Goal: Task Accomplishment & Management: Use online tool/utility

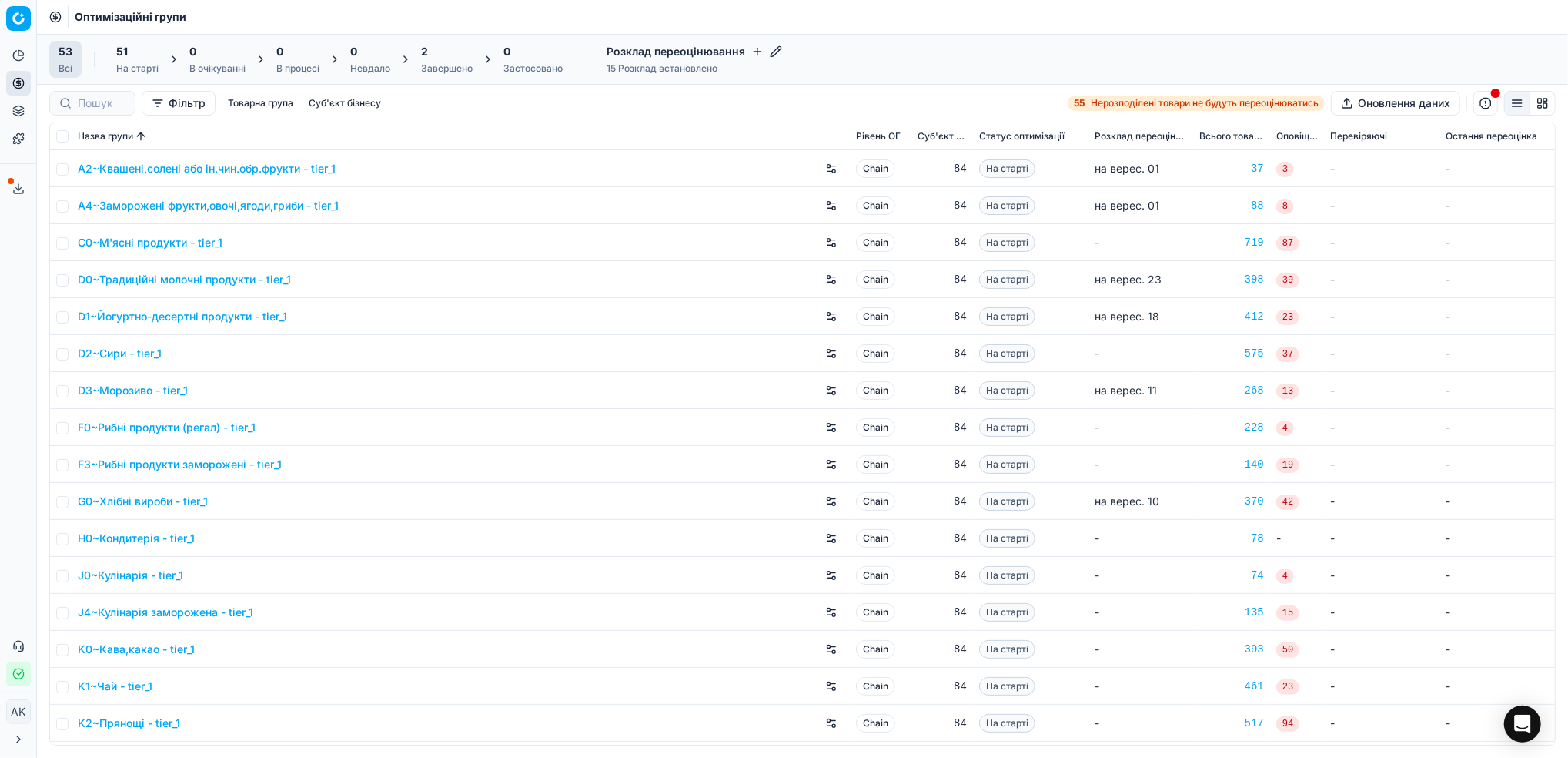
click at [434, 73] on div "Завершено" at bounding box center [447, 68] width 52 height 12
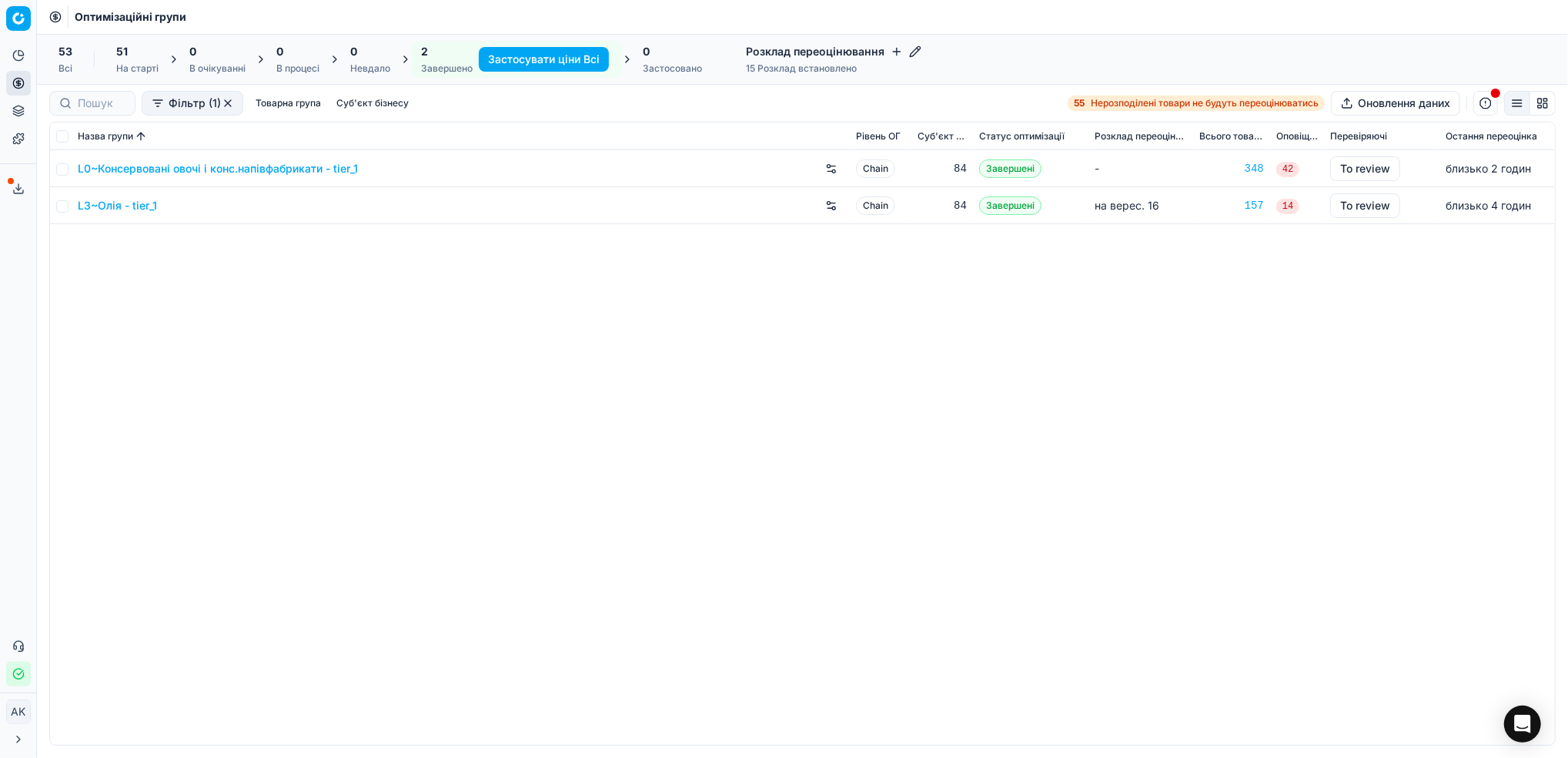
click at [956, 433] on div "L0~Консервовані овочі і конс.напівфабрикати - tier_1 Chain 84 Завершені - 348 4…" at bounding box center [803, 447] width 1505 height 595
click at [204, 170] on link "L0~Консервовані овочі і конс.напівфабрикати - tier_1" at bounding box center [218, 168] width 280 height 16
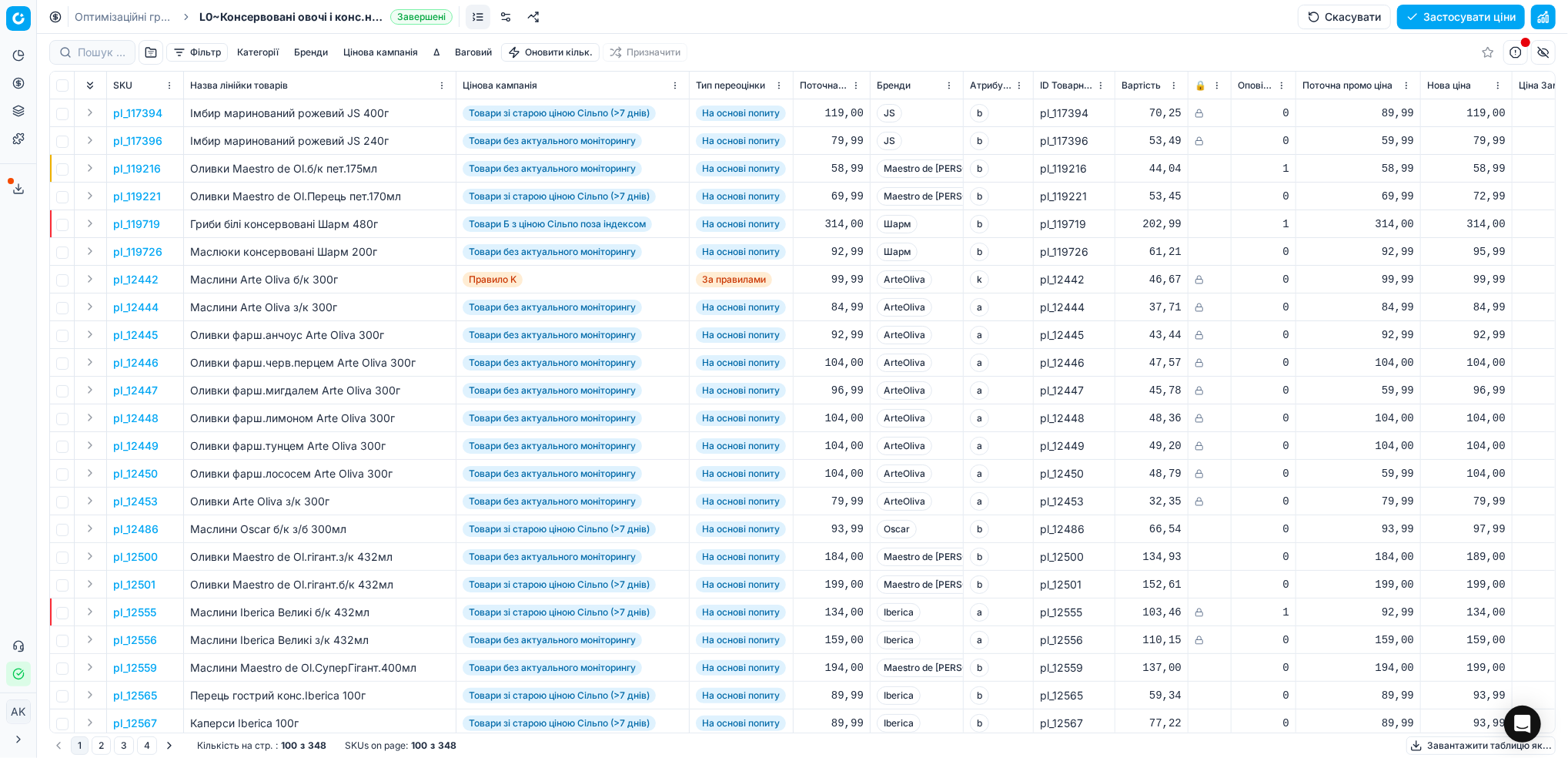
click at [1542, 19] on button "button" at bounding box center [1543, 17] width 25 height 25
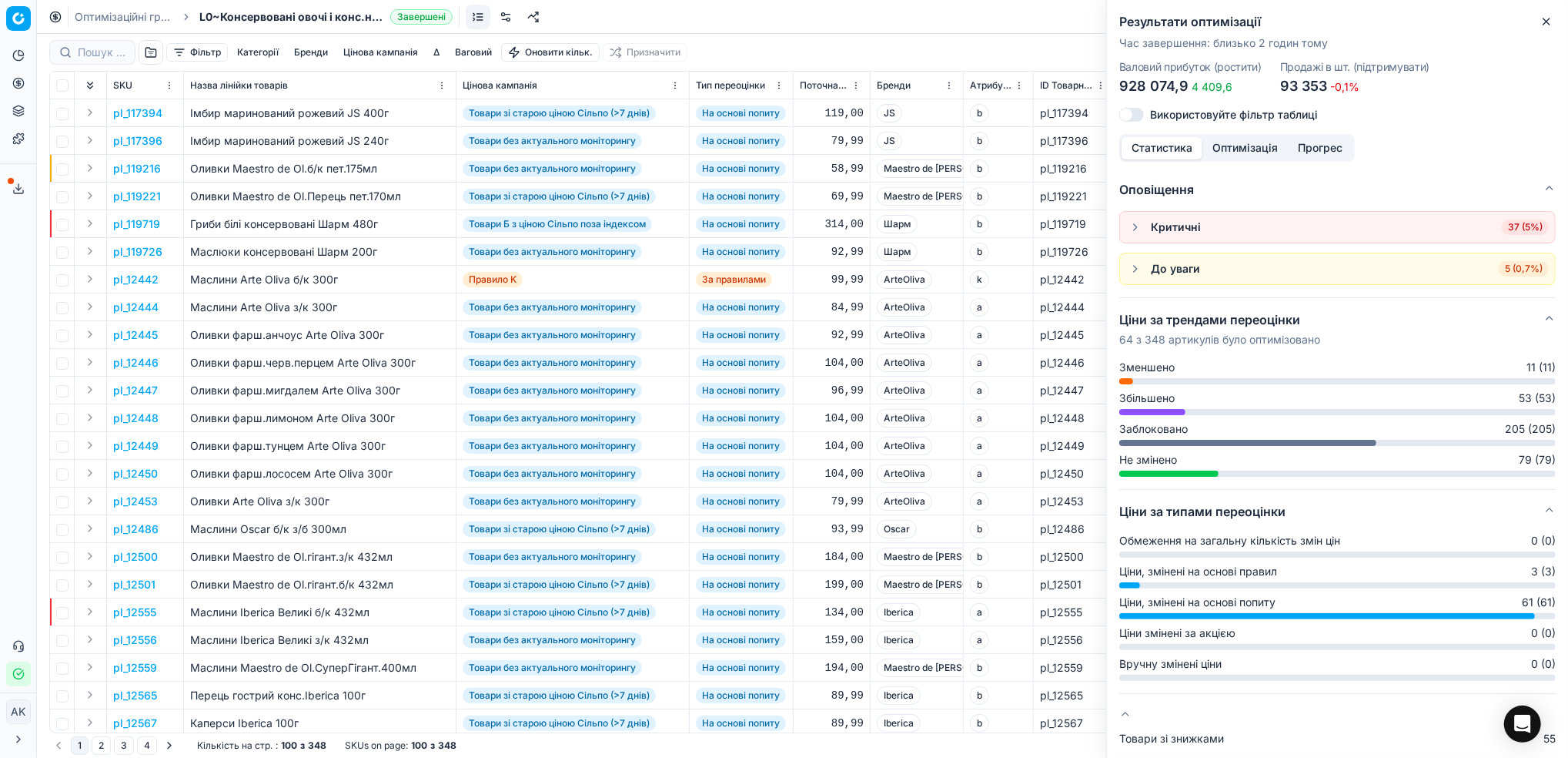
click at [1131, 274] on button "button" at bounding box center [1135, 269] width 18 height 18
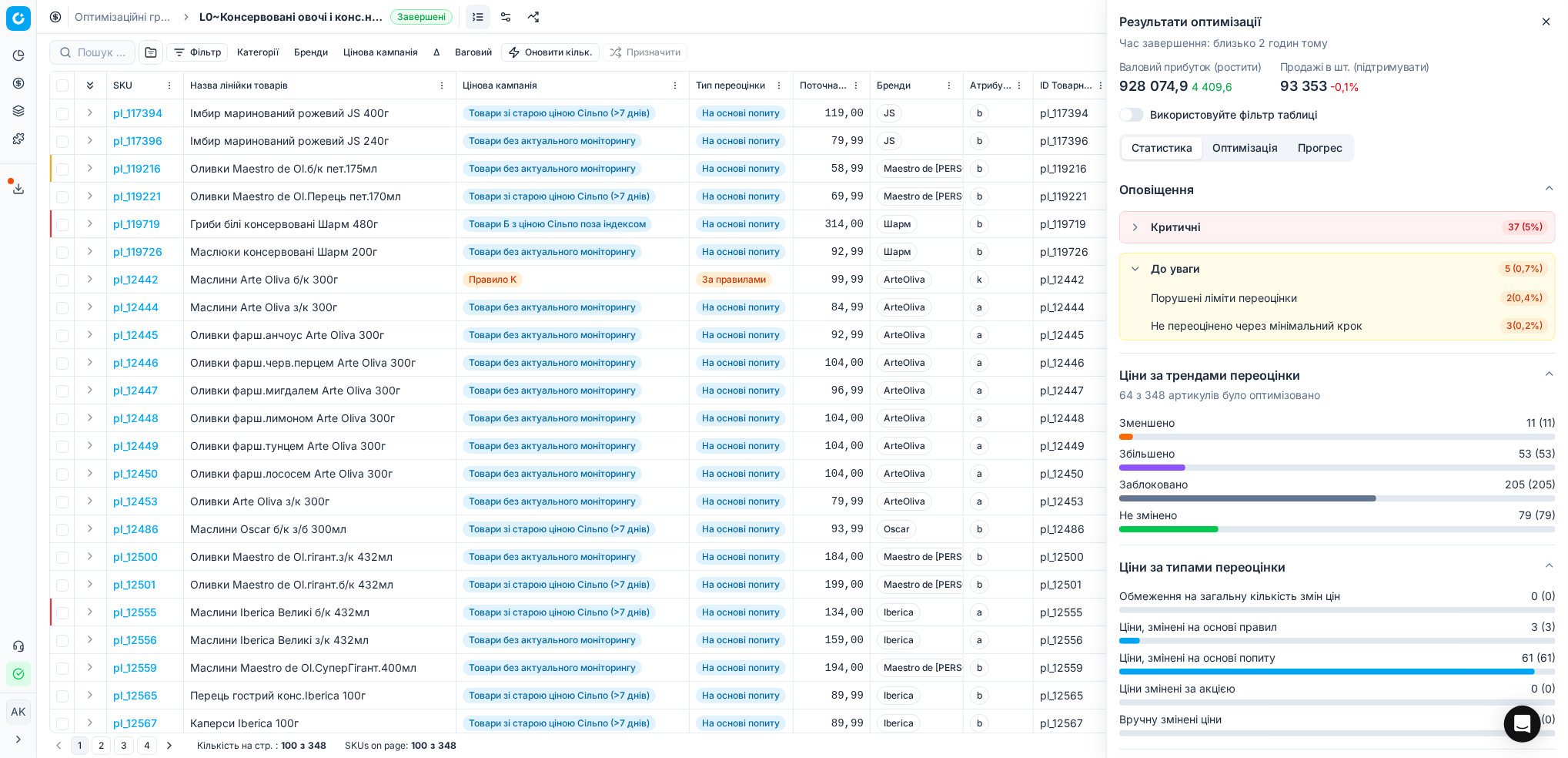
click at [1132, 275] on button "button" at bounding box center [1135, 269] width 18 height 18
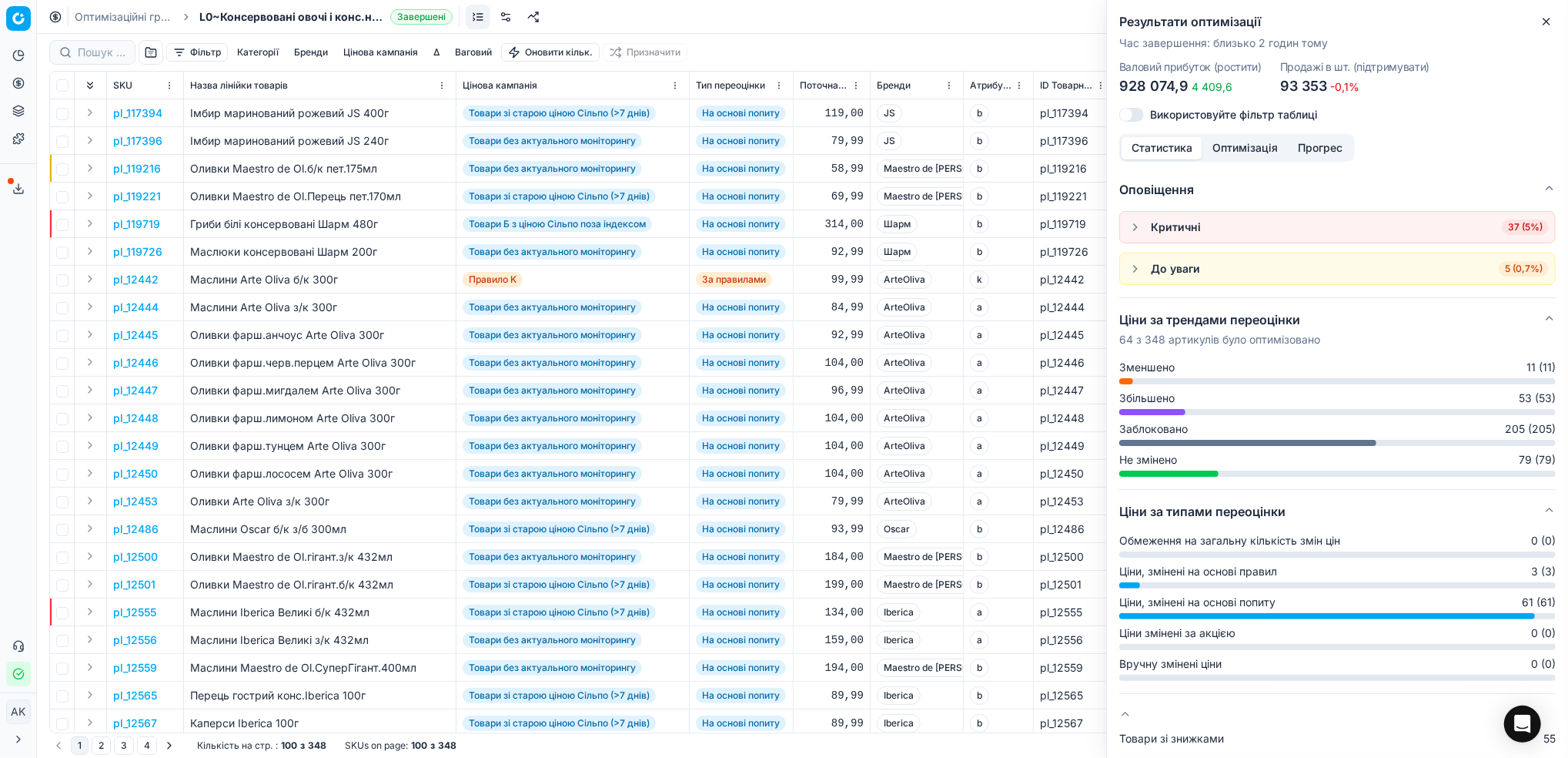
click at [1132, 229] on button "button" at bounding box center [1135, 227] width 18 height 18
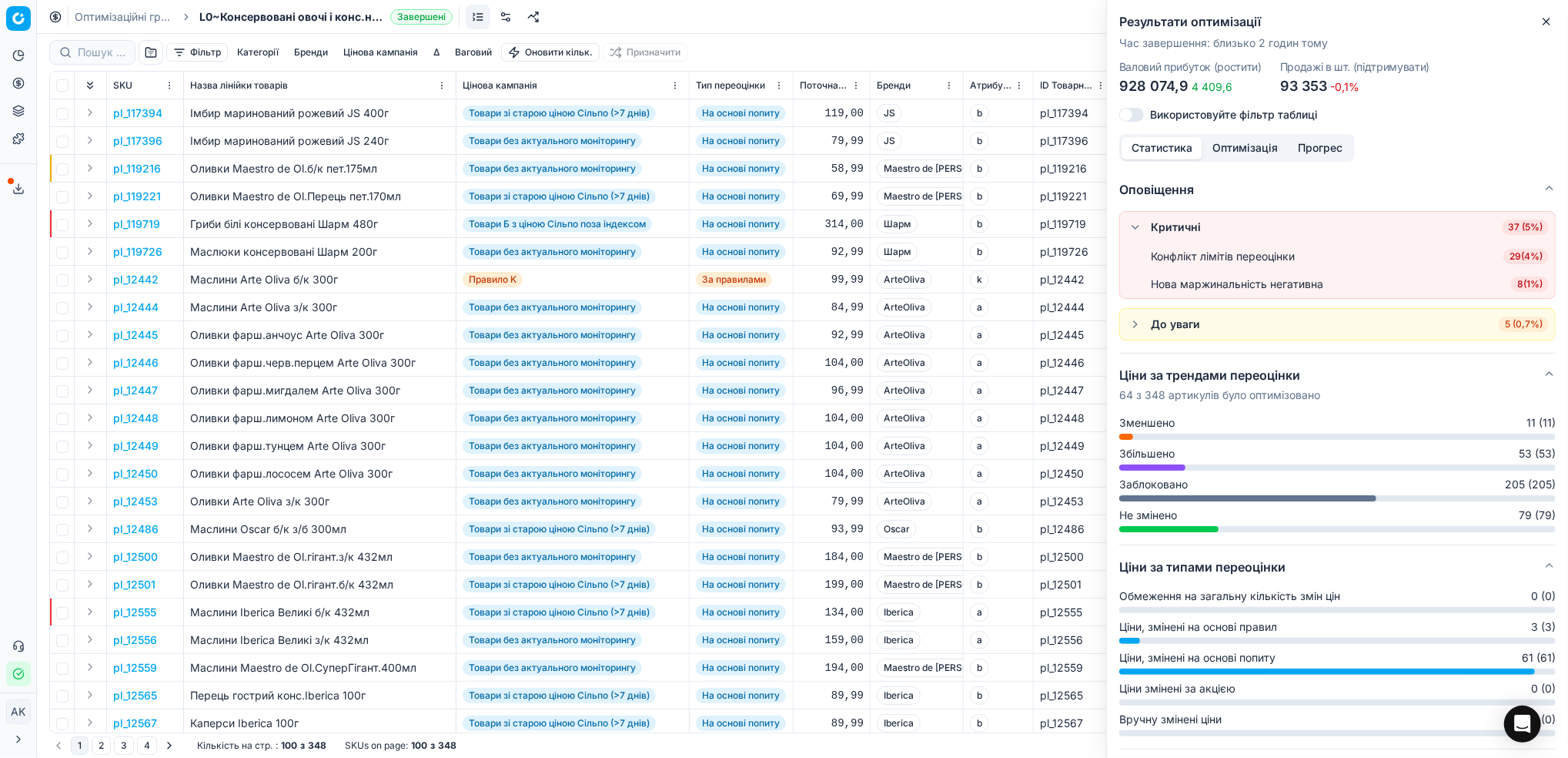
click at [1132, 229] on button "button" at bounding box center [1135, 227] width 18 height 18
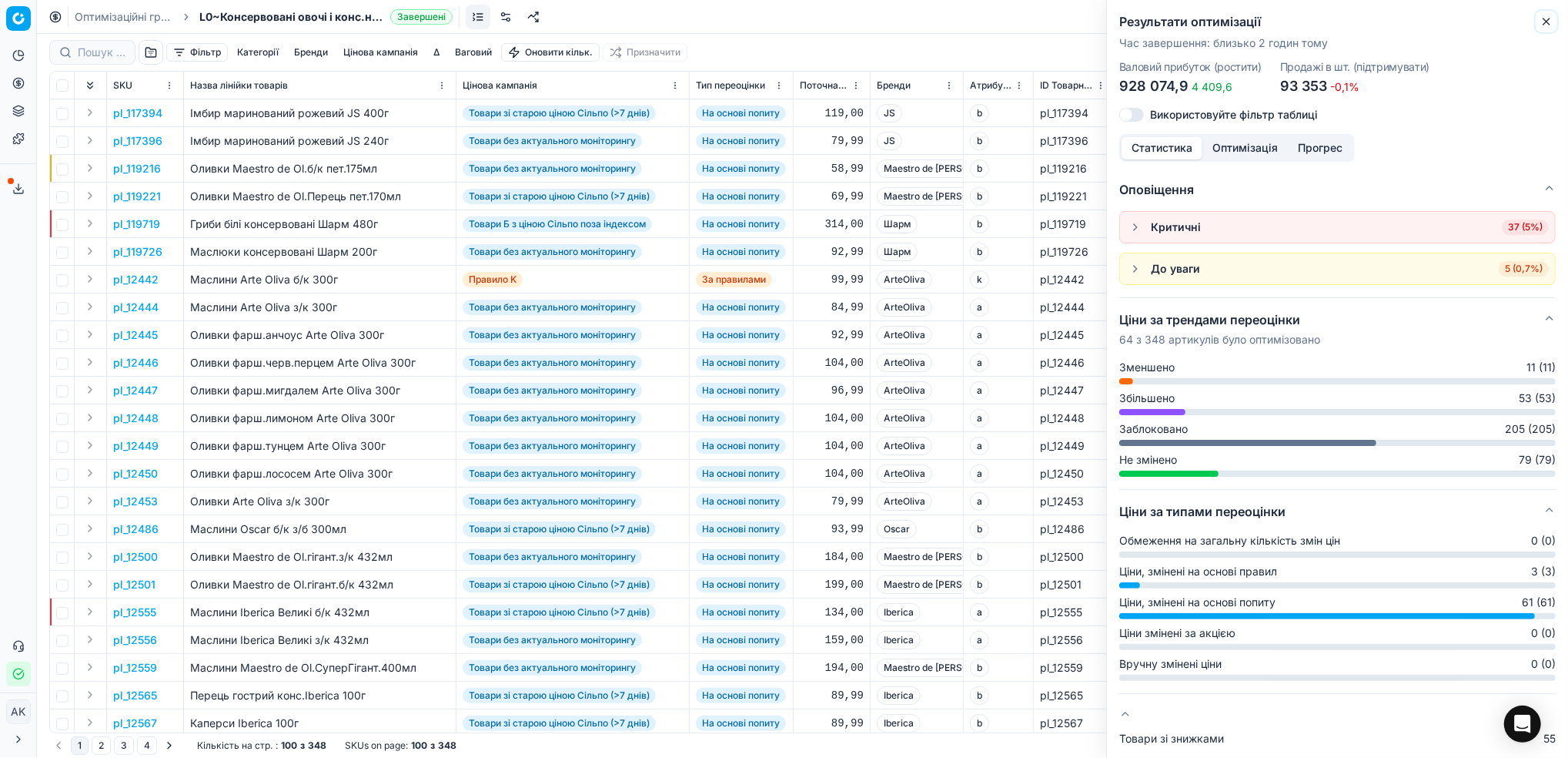
click at [1544, 19] on icon "button" at bounding box center [1546, 21] width 6 height 6
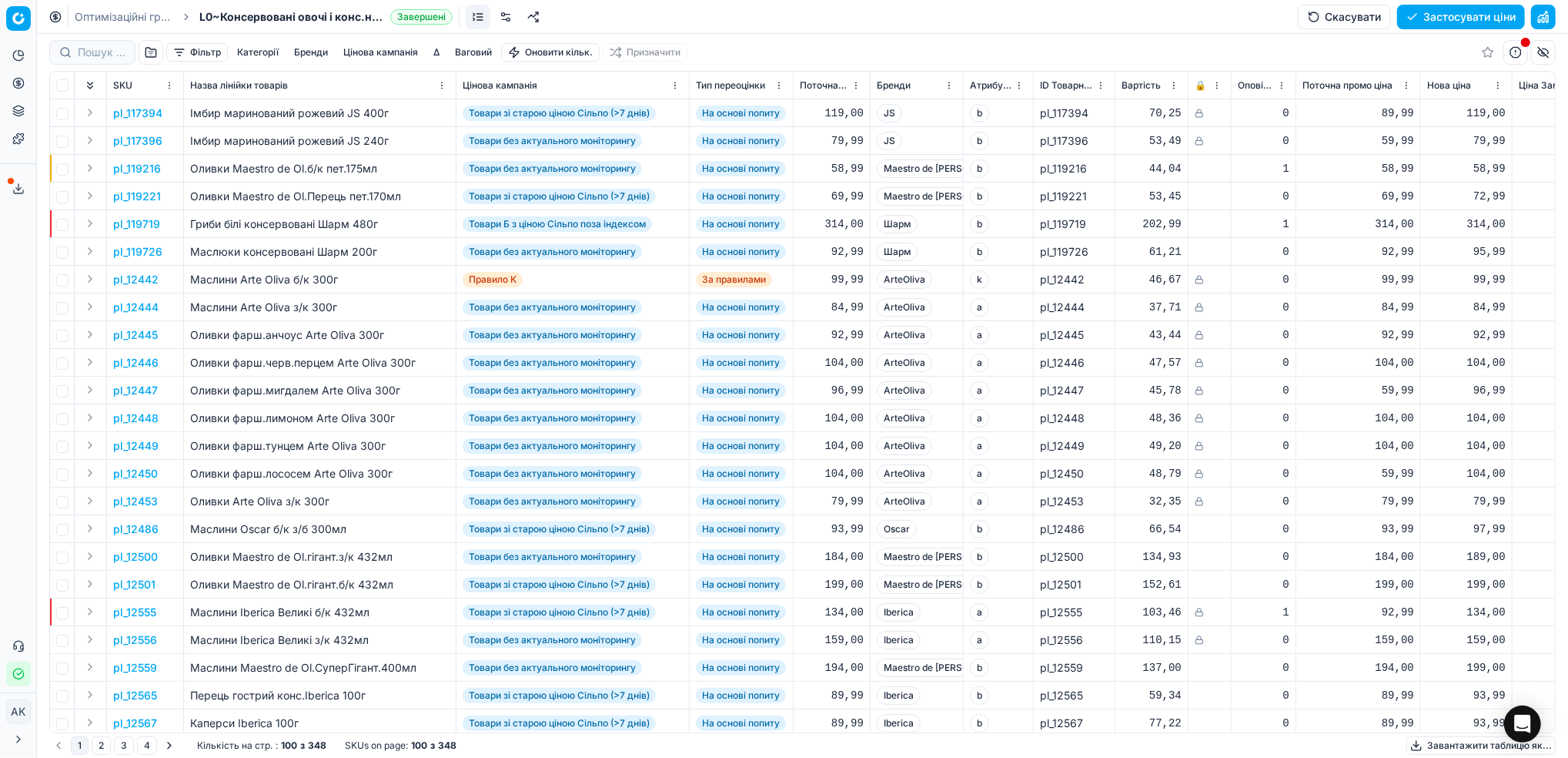
click at [1544, 21] on button "button" at bounding box center [1543, 17] width 25 height 25
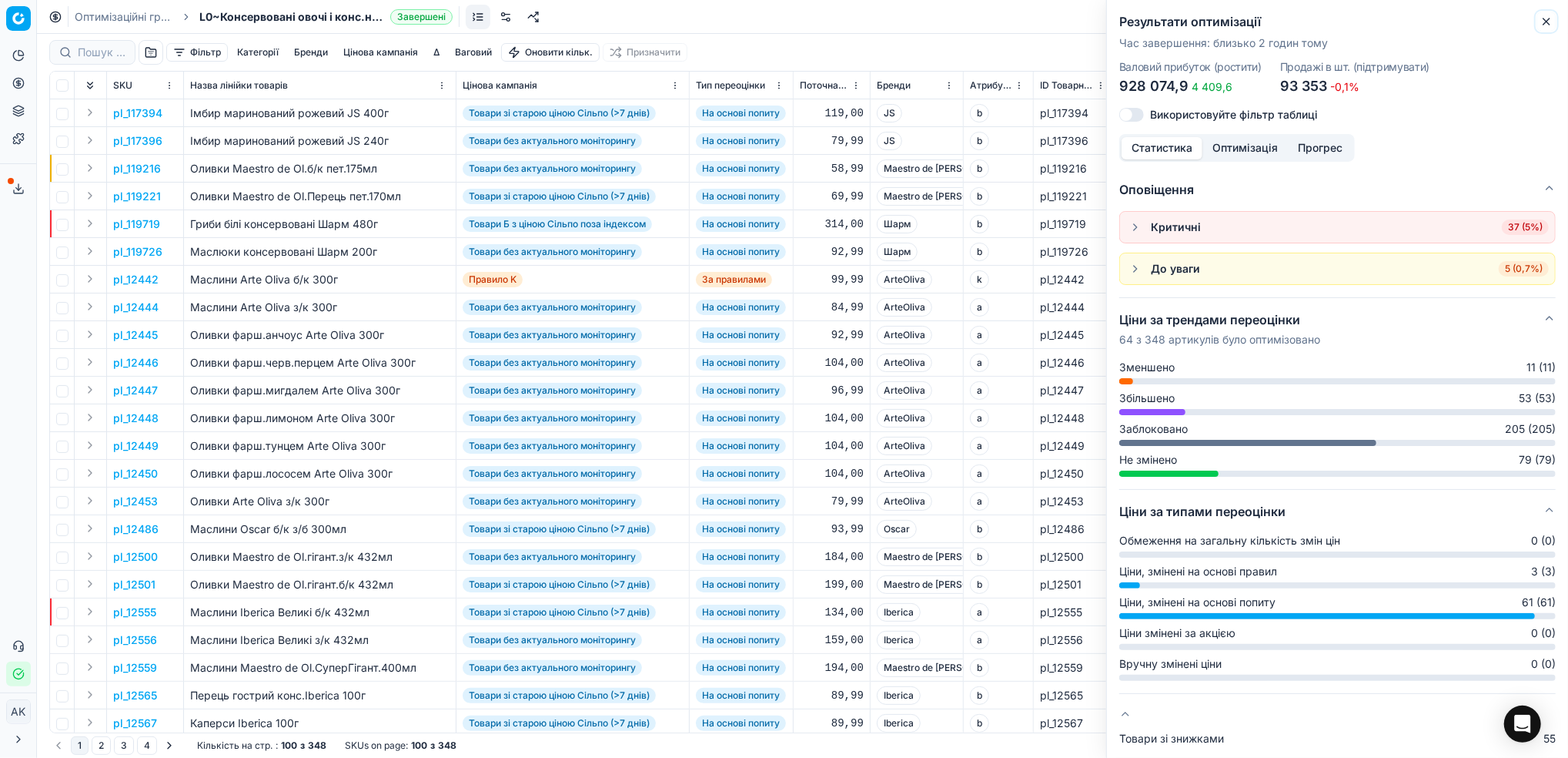
click at [1543, 26] on icon "button" at bounding box center [1547, 21] width 12 height 12
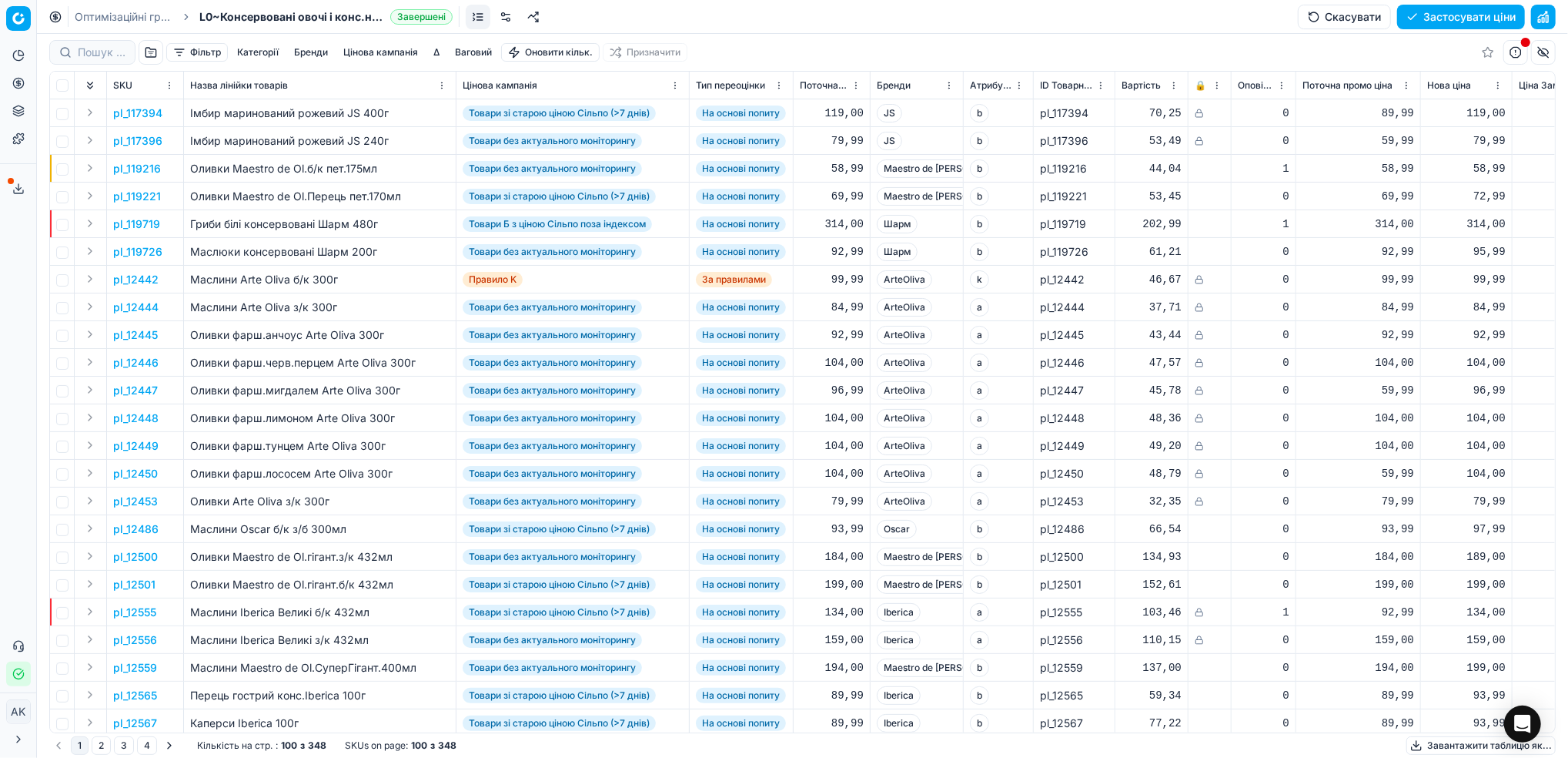
click at [355, 52] on button "Цінова кампанія" at bounding box center [381, 52] width 87 height 18
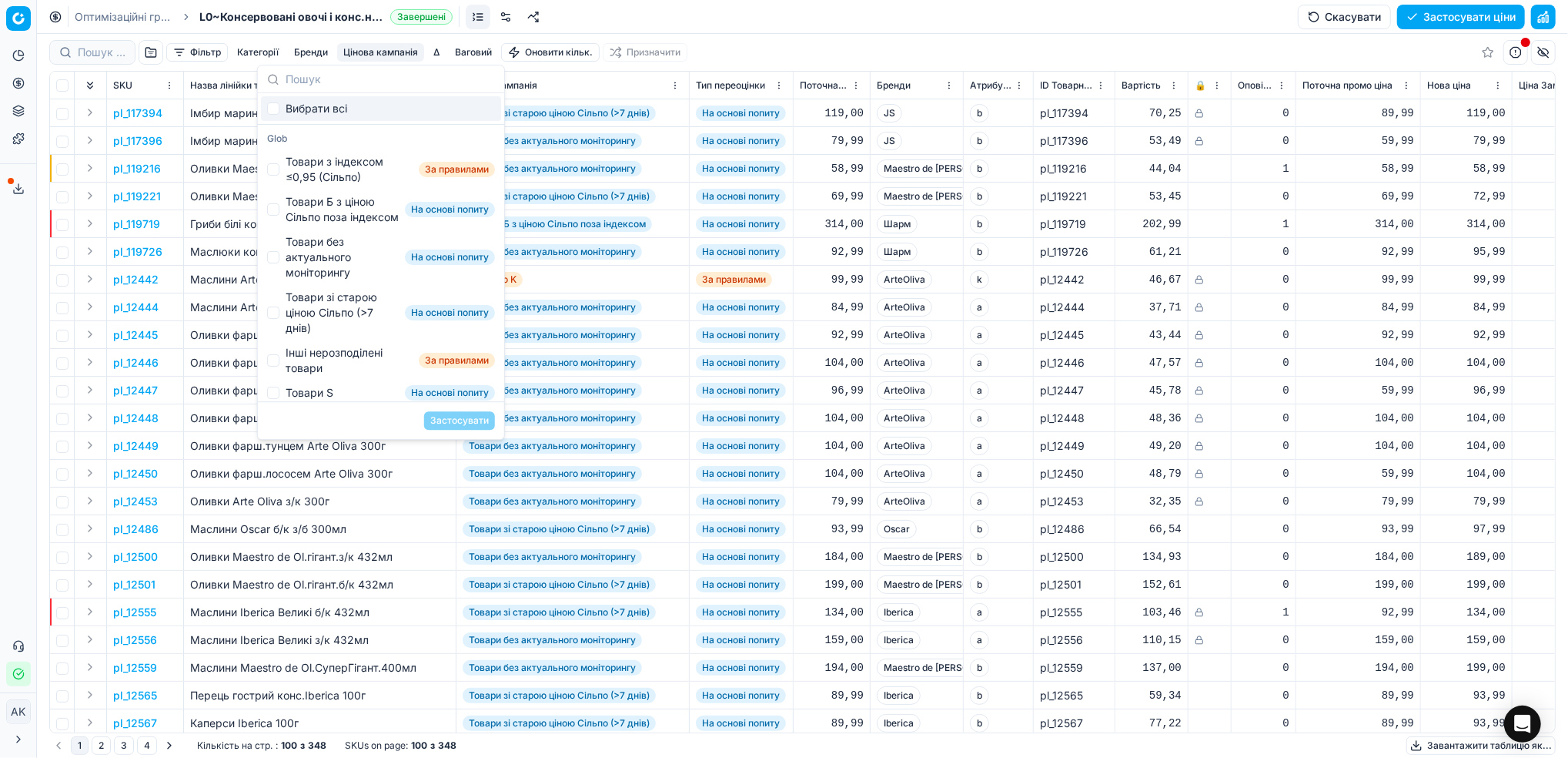
click at [103, 13] on link "Оптимізаційні групи" at bounding box center [124, 16] width 99 height 16
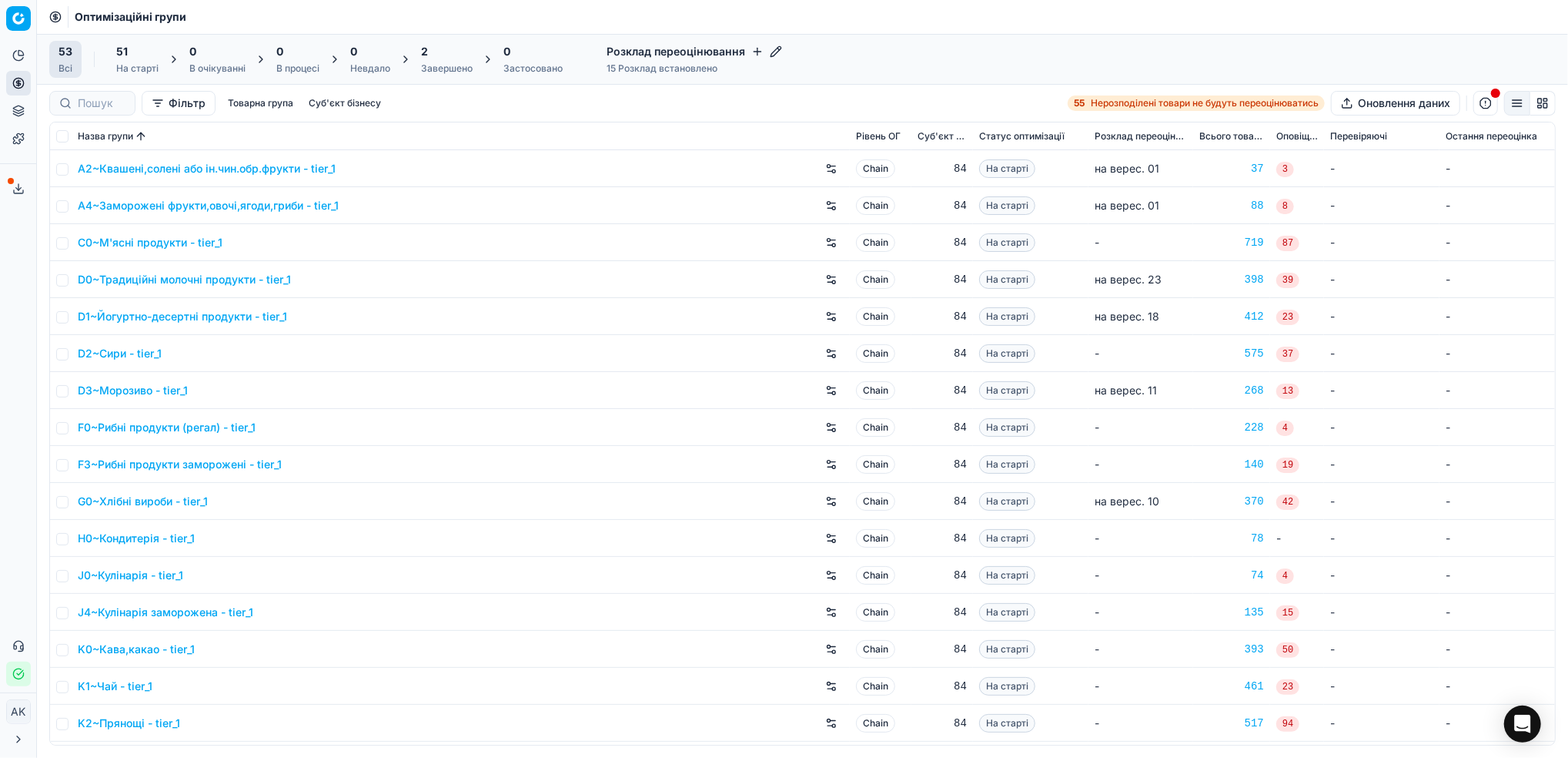
click at [437, 63] on div "Завершено" at bounding box center [447, 68] width 52 height 12
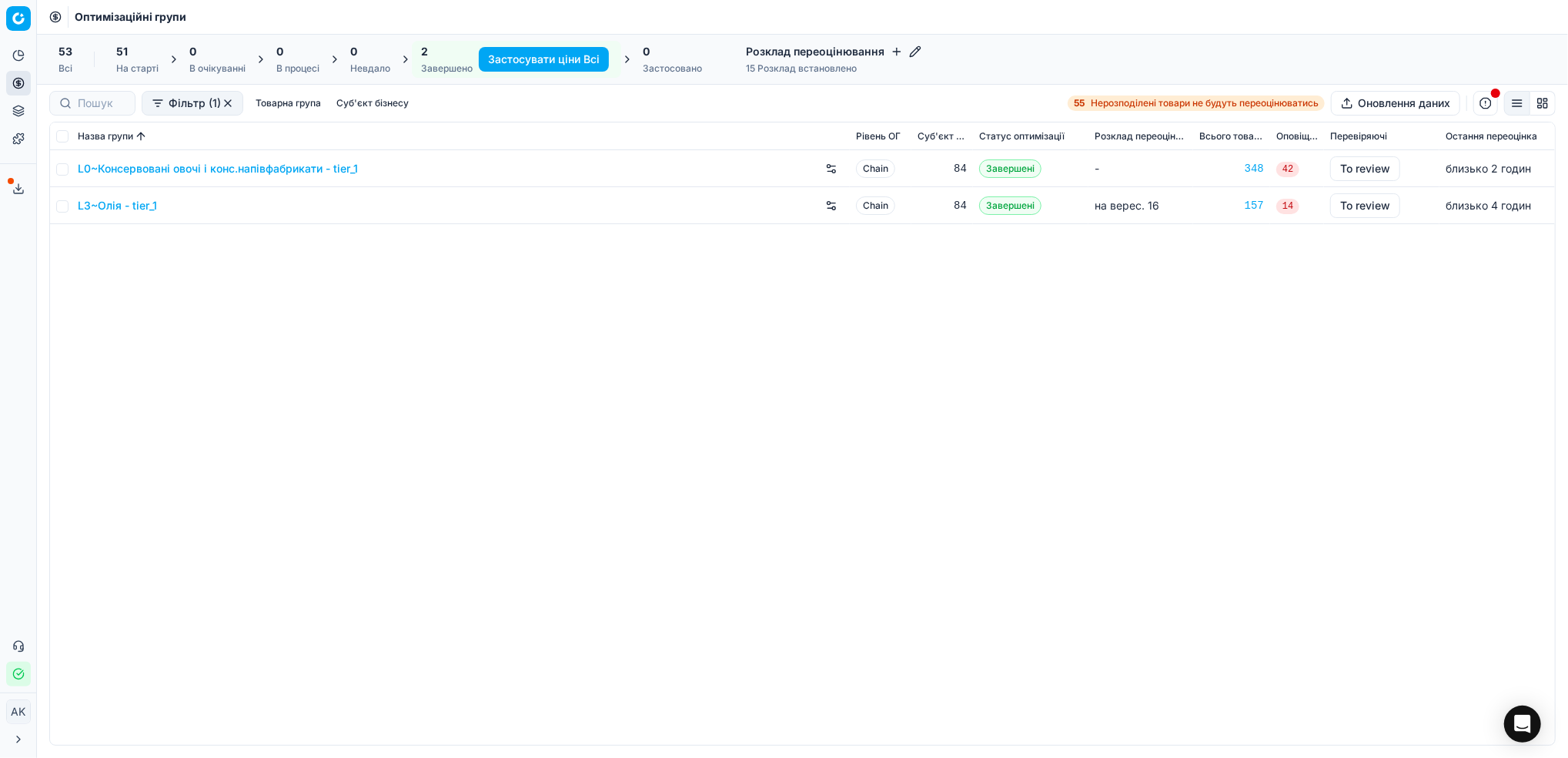
click at [163, 167] on link "L0~Консервовані овочі і конс.напівфабрикати - tier_1" at bounding box center [218, 168] width 280 height 16
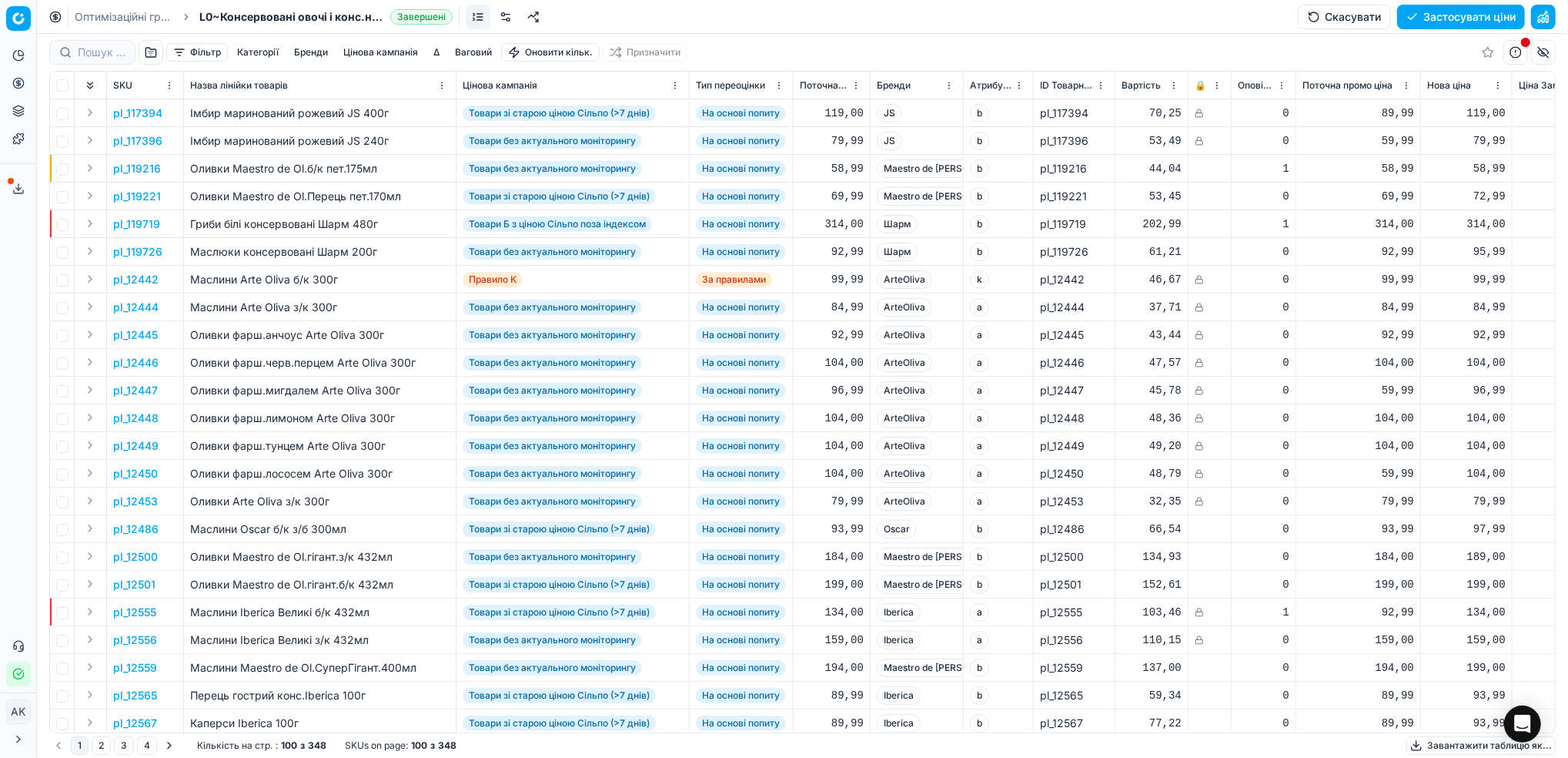
click at [394, 53] on button "Цінова кампанія" at bounding box center [381, 52] width 87 height 18
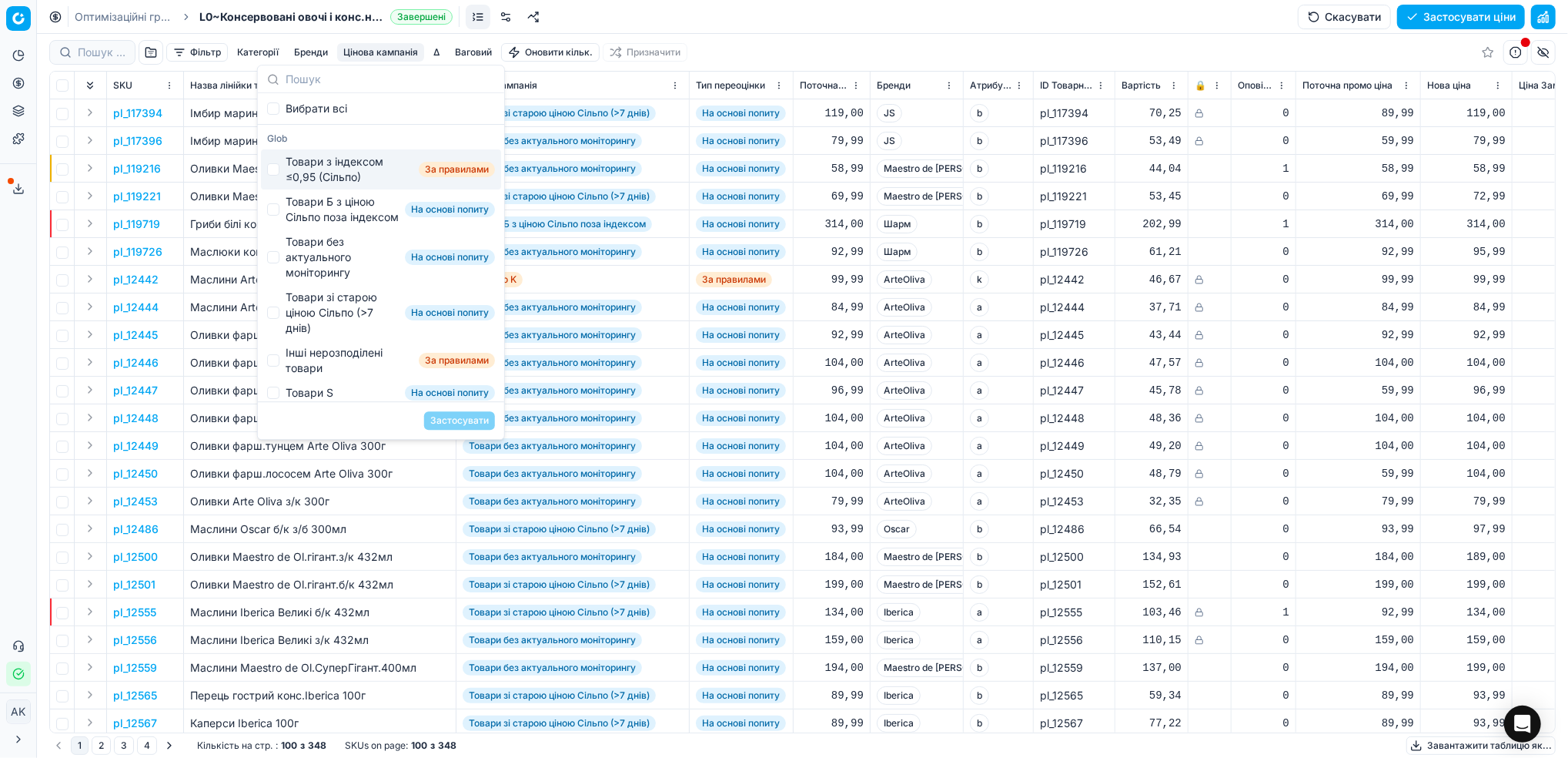
click at [312, 174] on div "Товари з індексом ≤0,95 (Сільпо)" at bounding box center [349, 169] width 127 height 31
checkbox input "true"
click at [473, 422] on button "Застосувати" at bounding box center [460, 421] width 71 height 18
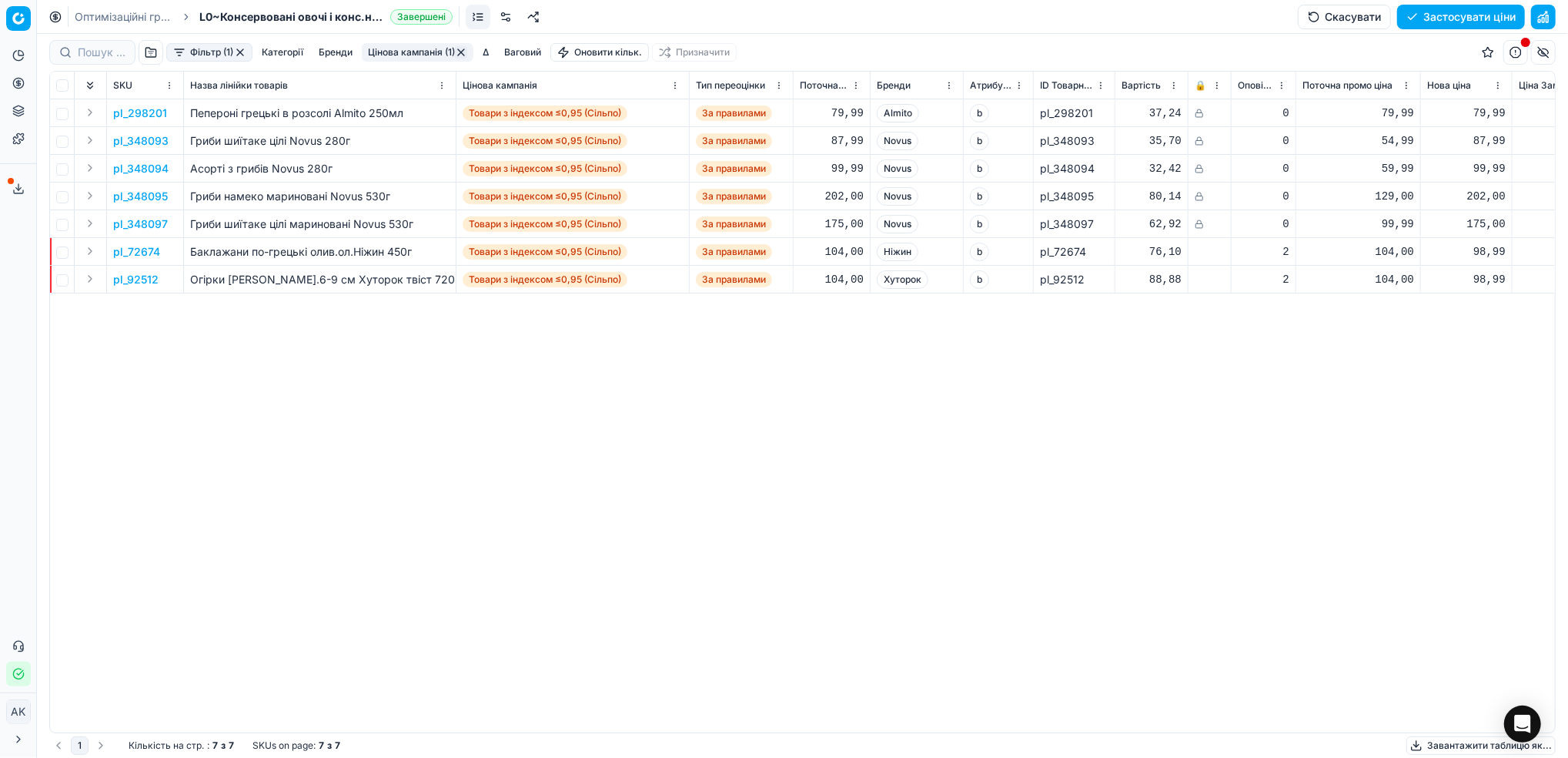
click at [202, 45] on button "Фільтр (1)" at bounding box center [209, 52] width 87 height 18
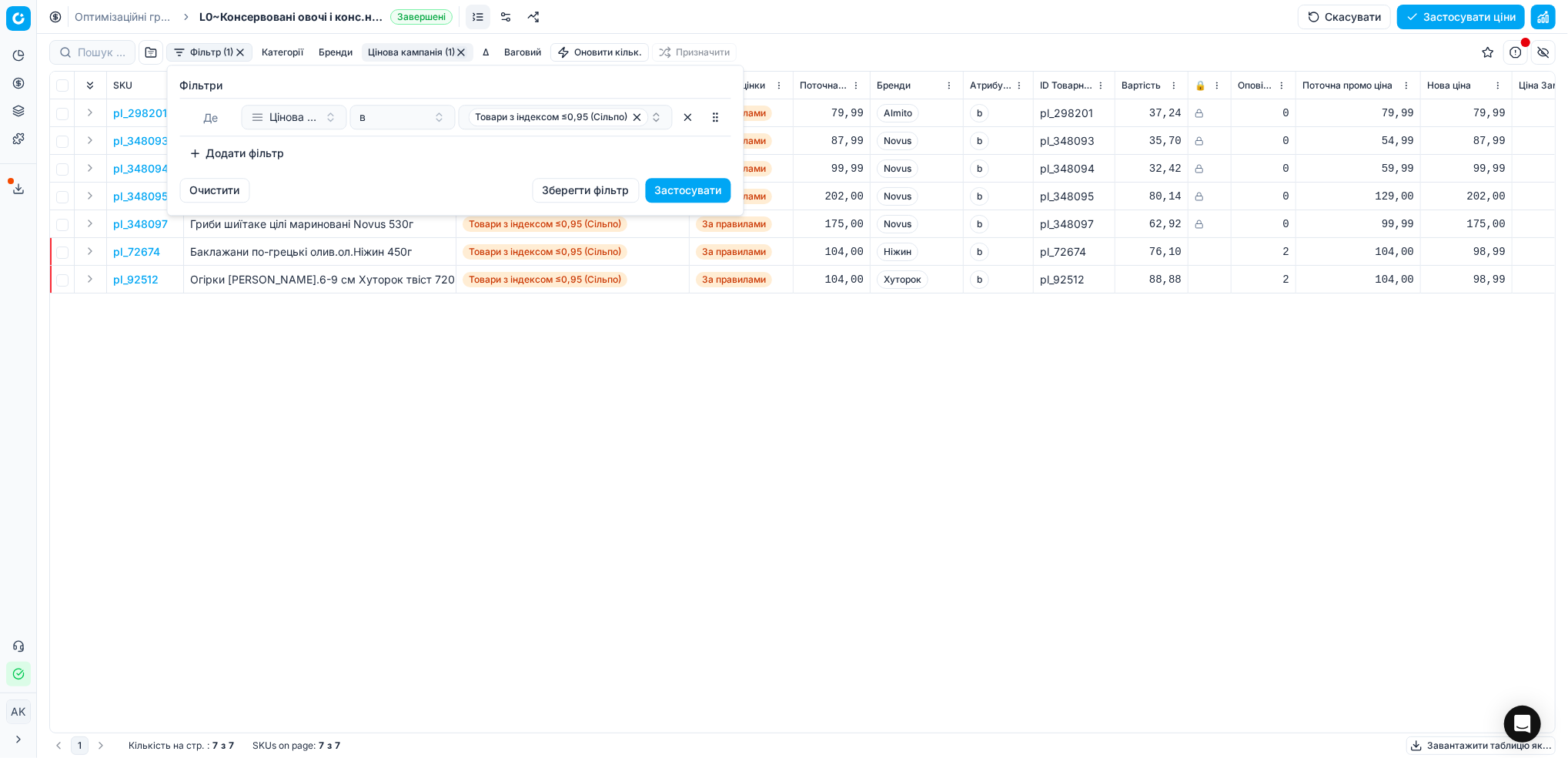
click at [208, 158] on button "Додати фільтр" at bounding box center [237, 153] width 114 height 25
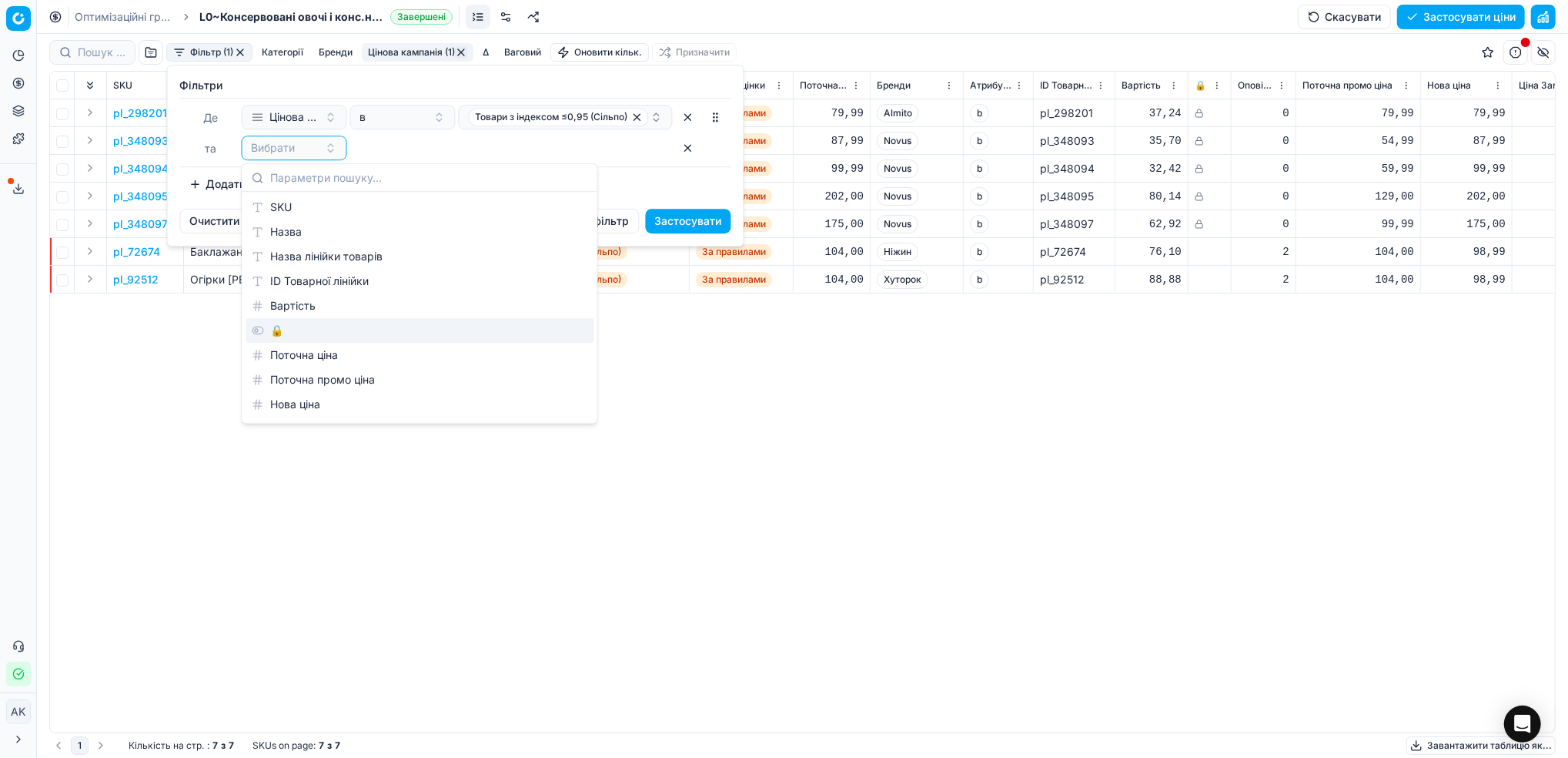
click at [274, 336] on div "🔒" at bounding box center [420, 331] width 349 height 25
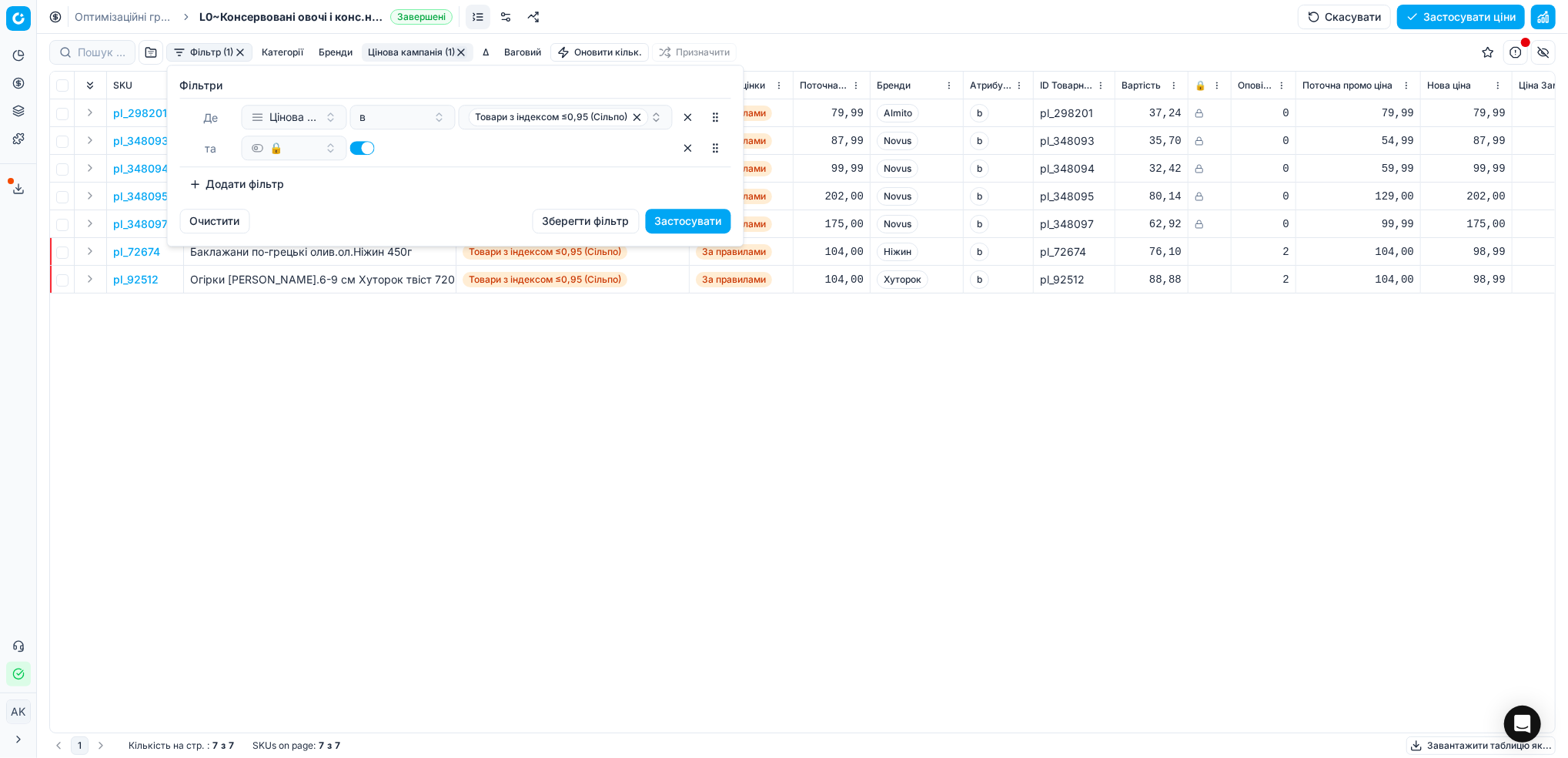
click at [353, 148] on button "button" at bounding box center [363, 148] width 25 height 14
checkbox input "false"
click at [670, 224] on button "Застосувати" at bounding box center [688, 221] width 86 height 25
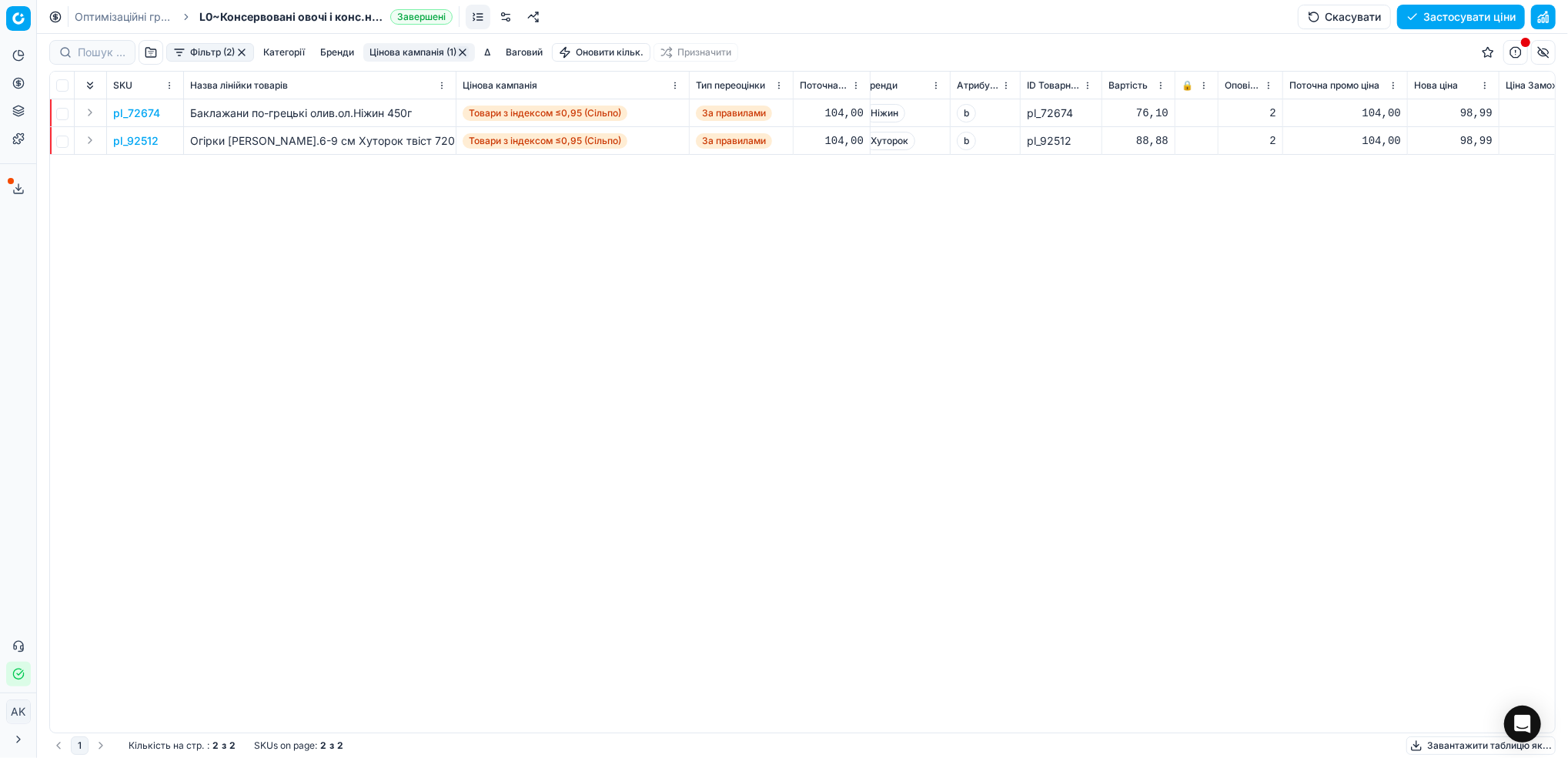
scroll to position [0, 445]
click at [131, 118] on p "pl_72674" at bounding box center [136, 113] width 47 height 16
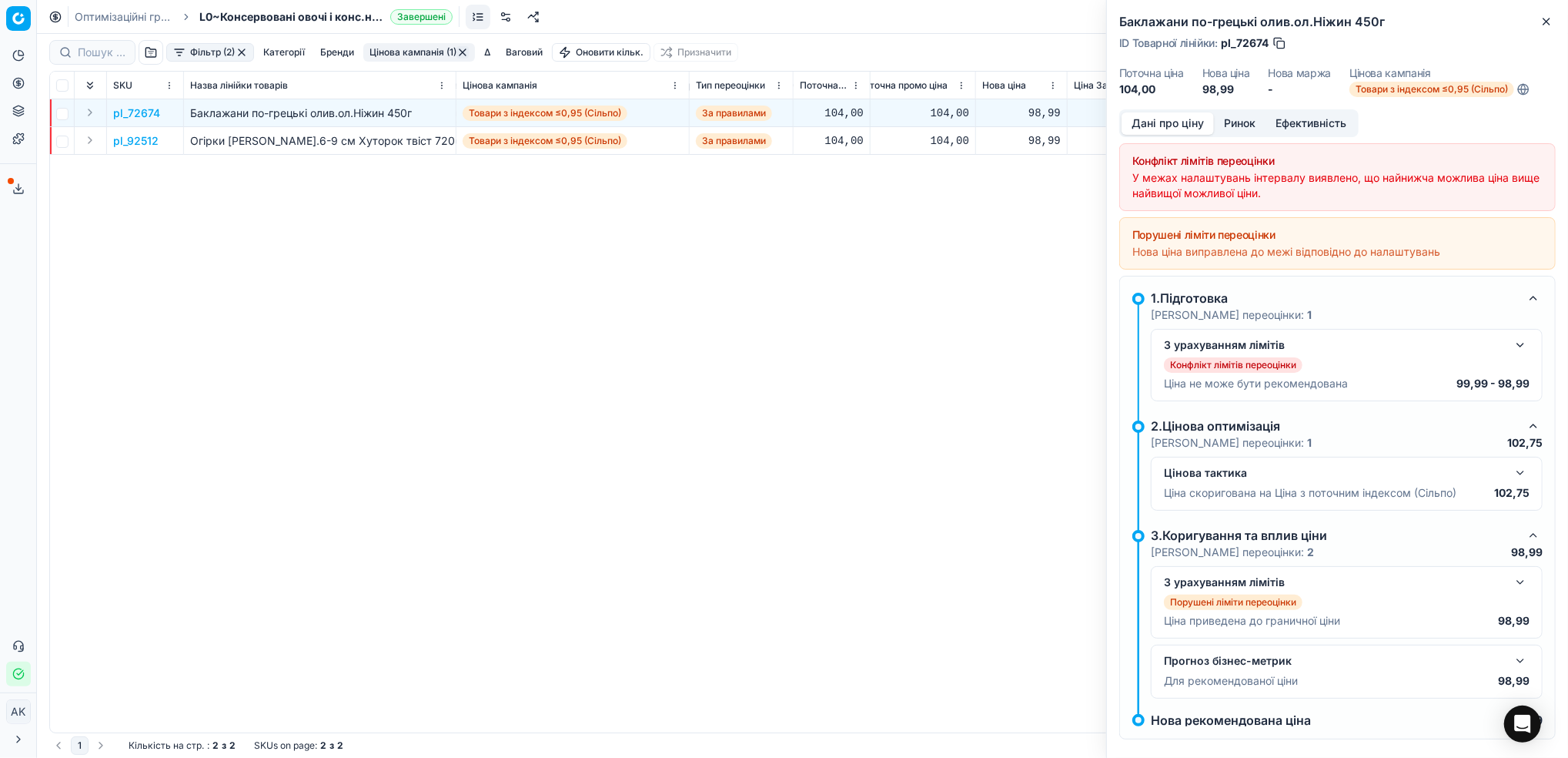
click at [1511, 349] on button "button" at bounding box center [1520, 345] width 18 height 18
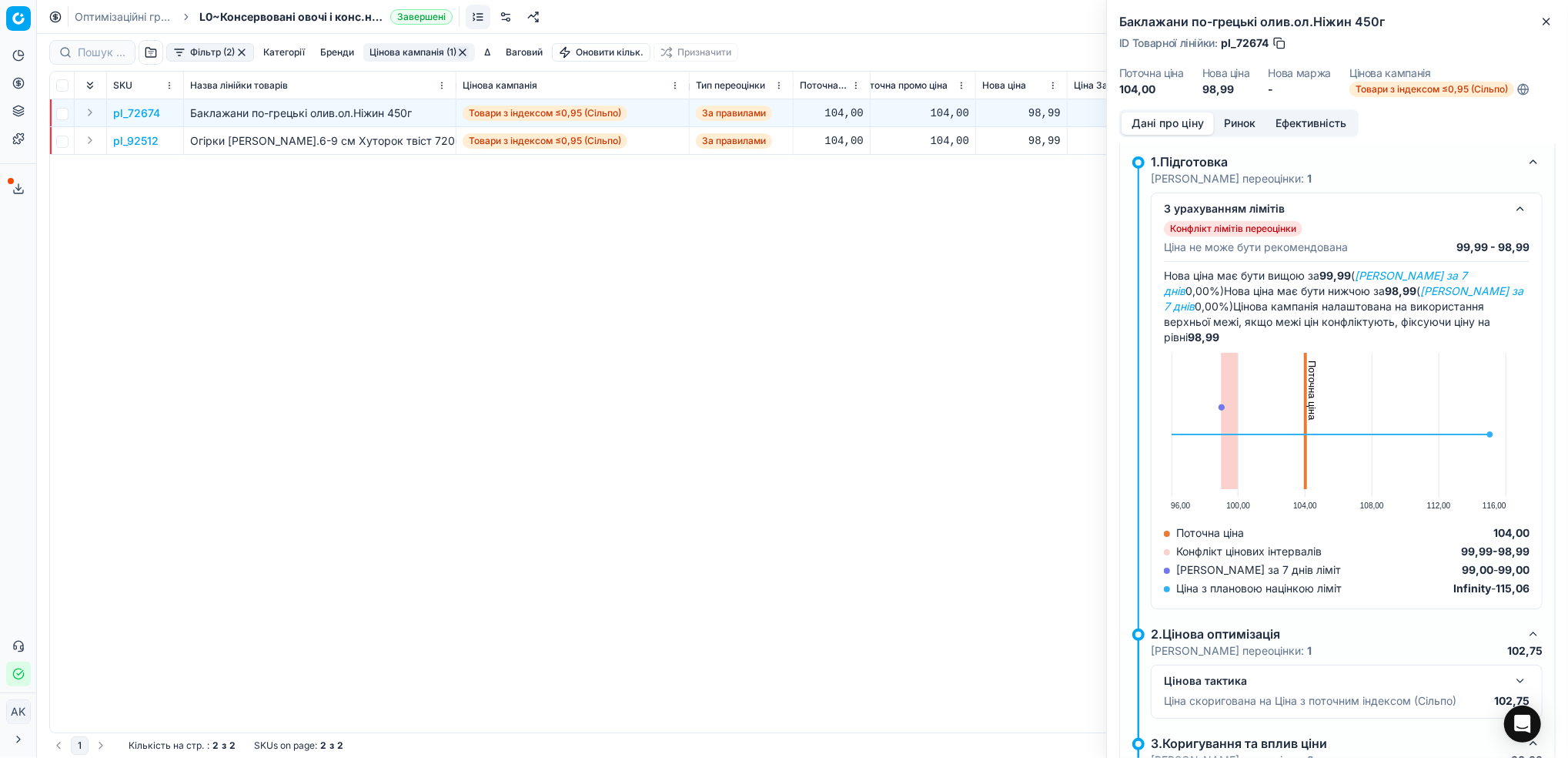
scroll to position [0, 0]
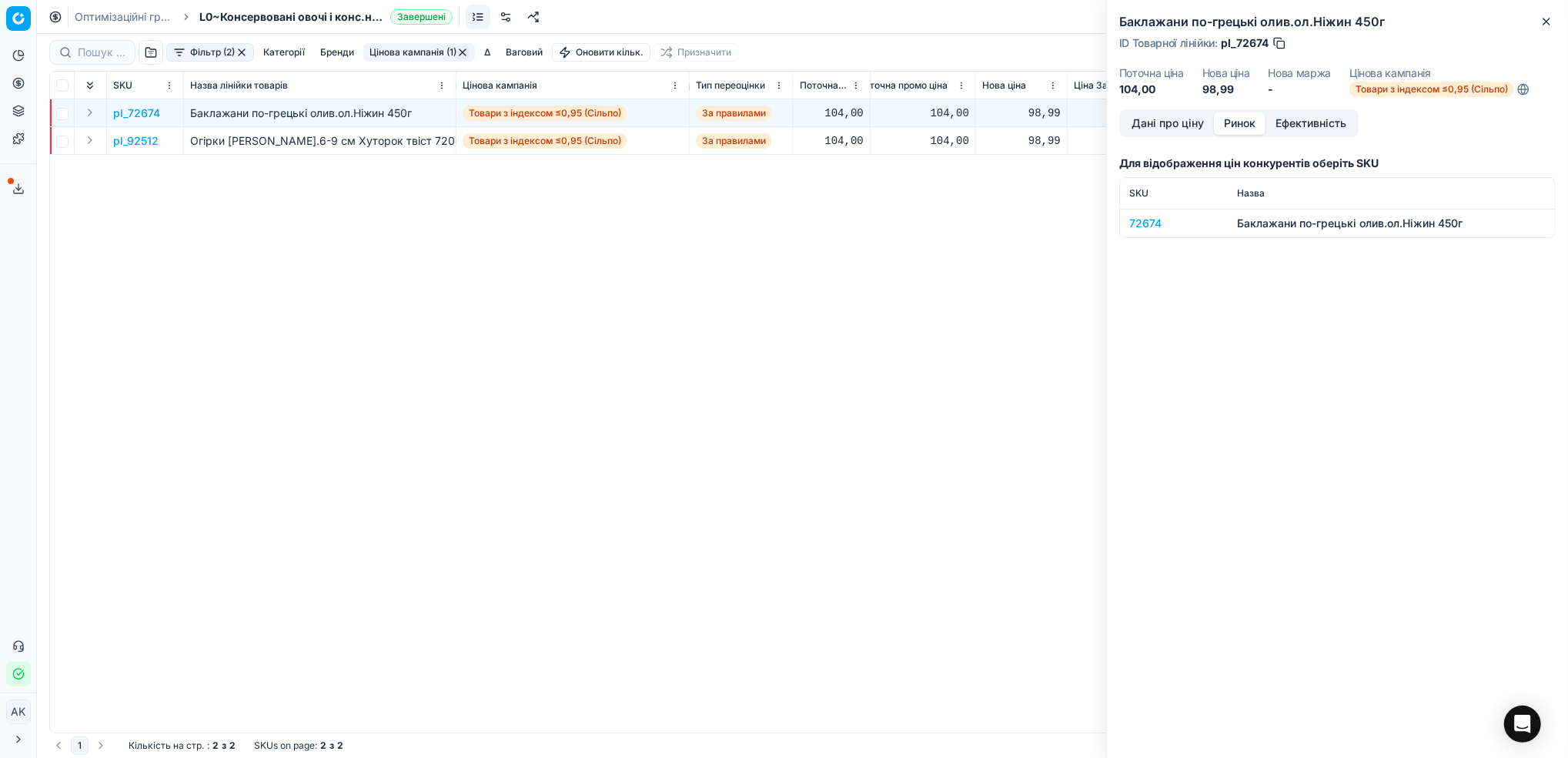
click at [1242, 125] on button "Ринок" at bounding box center [1240, 123] width 52 height 22
click at [1148, 220] on div "72674" at bounding box center [1174, 223] width 89 height 16
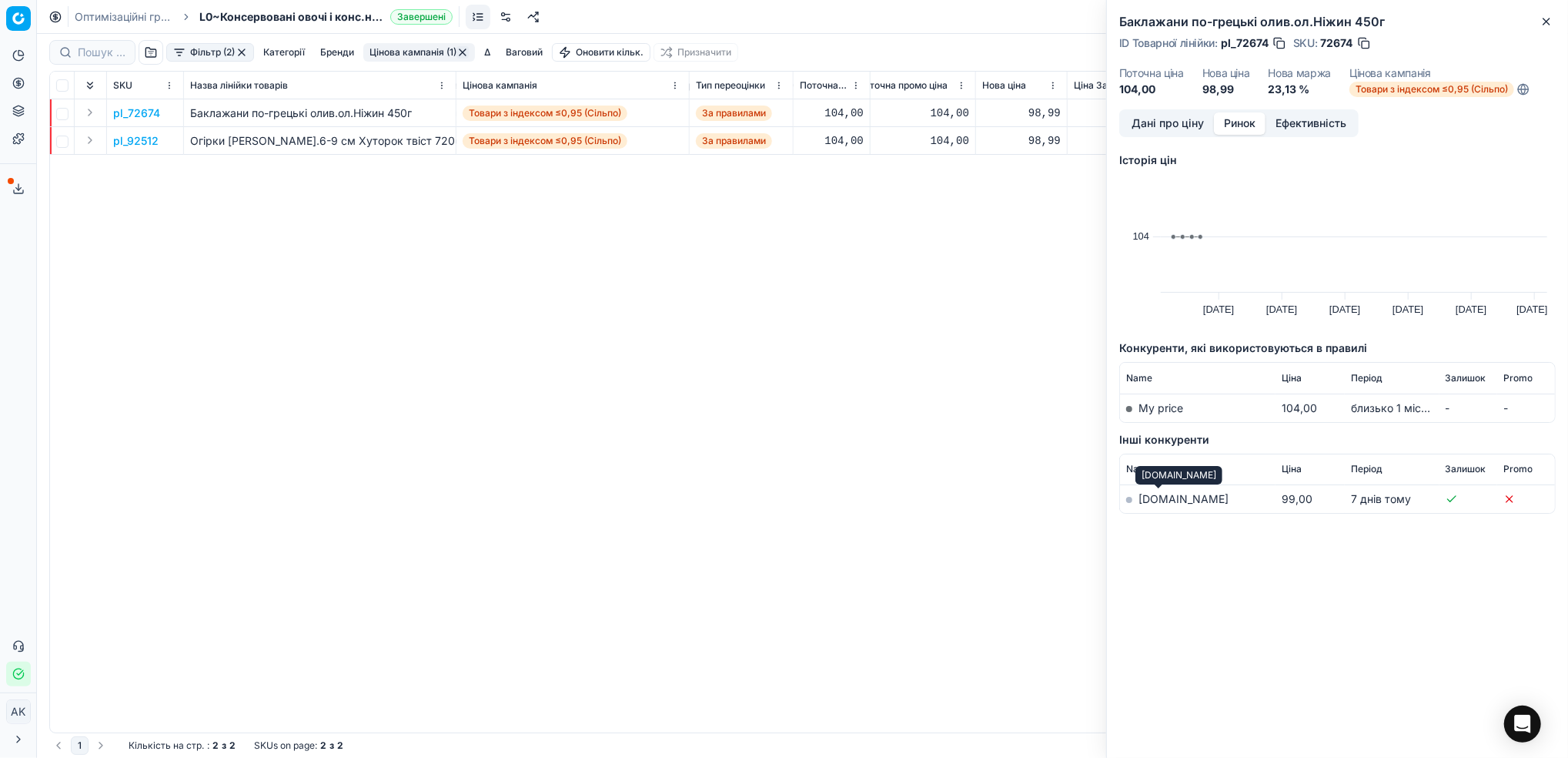
click at [1146, 502] on link "[DOMAIN_NAME]" at bounding box center [1183, 499] width 90 height 13
click at [1549, 27] on icon "button" at bounding box center [1547, 21] width 12 height 12
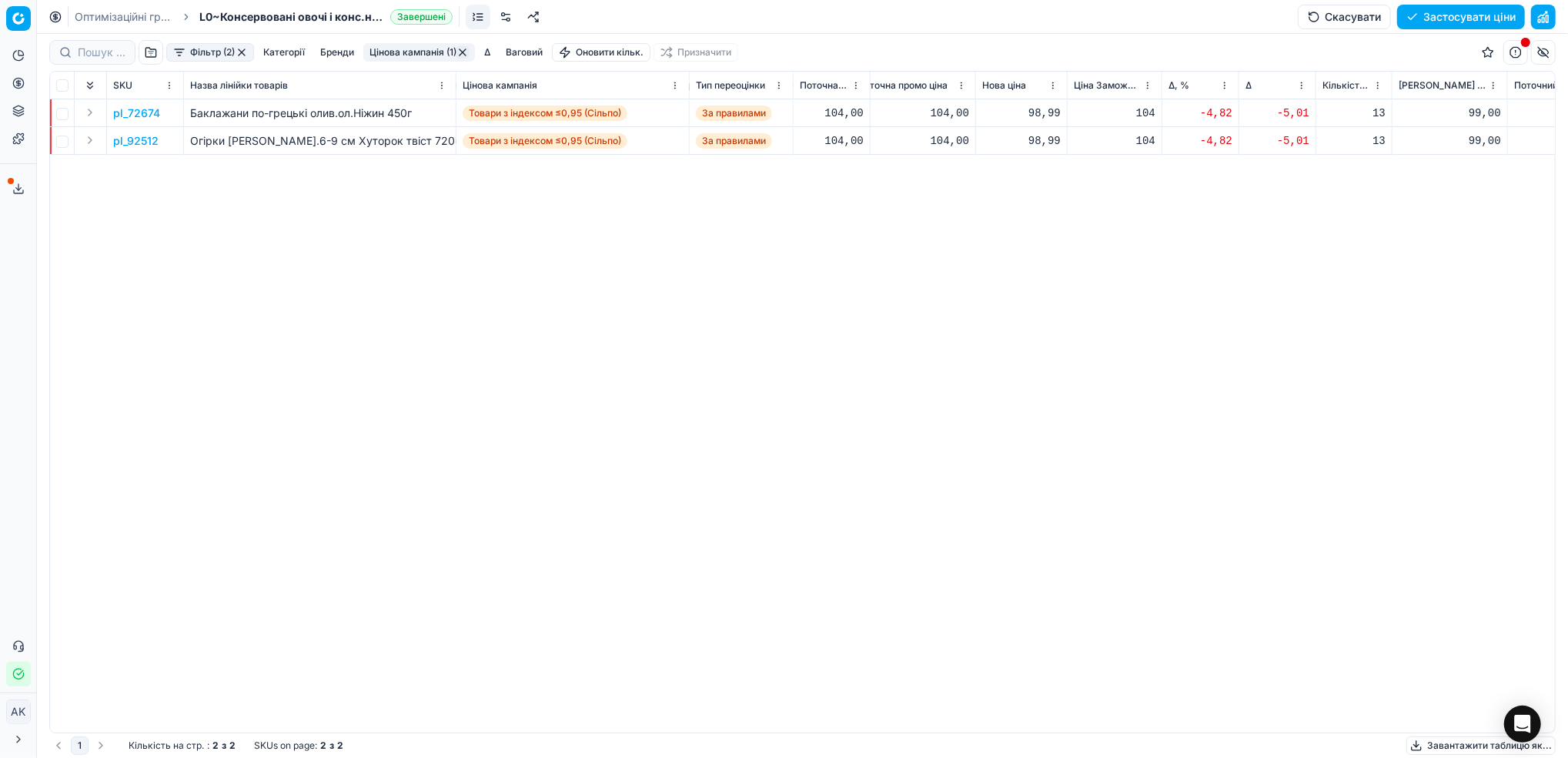
click at [1040, 120] on div "98,99" at bounding box center [1021, 113] width 78 height 16
click at [112, 143] on td "pl_92512" at bounding box center [145, 141] width 77 height 28
click at [120, 139] on p "pl_92512" at bounding box center [135, 141] width 45 height 16
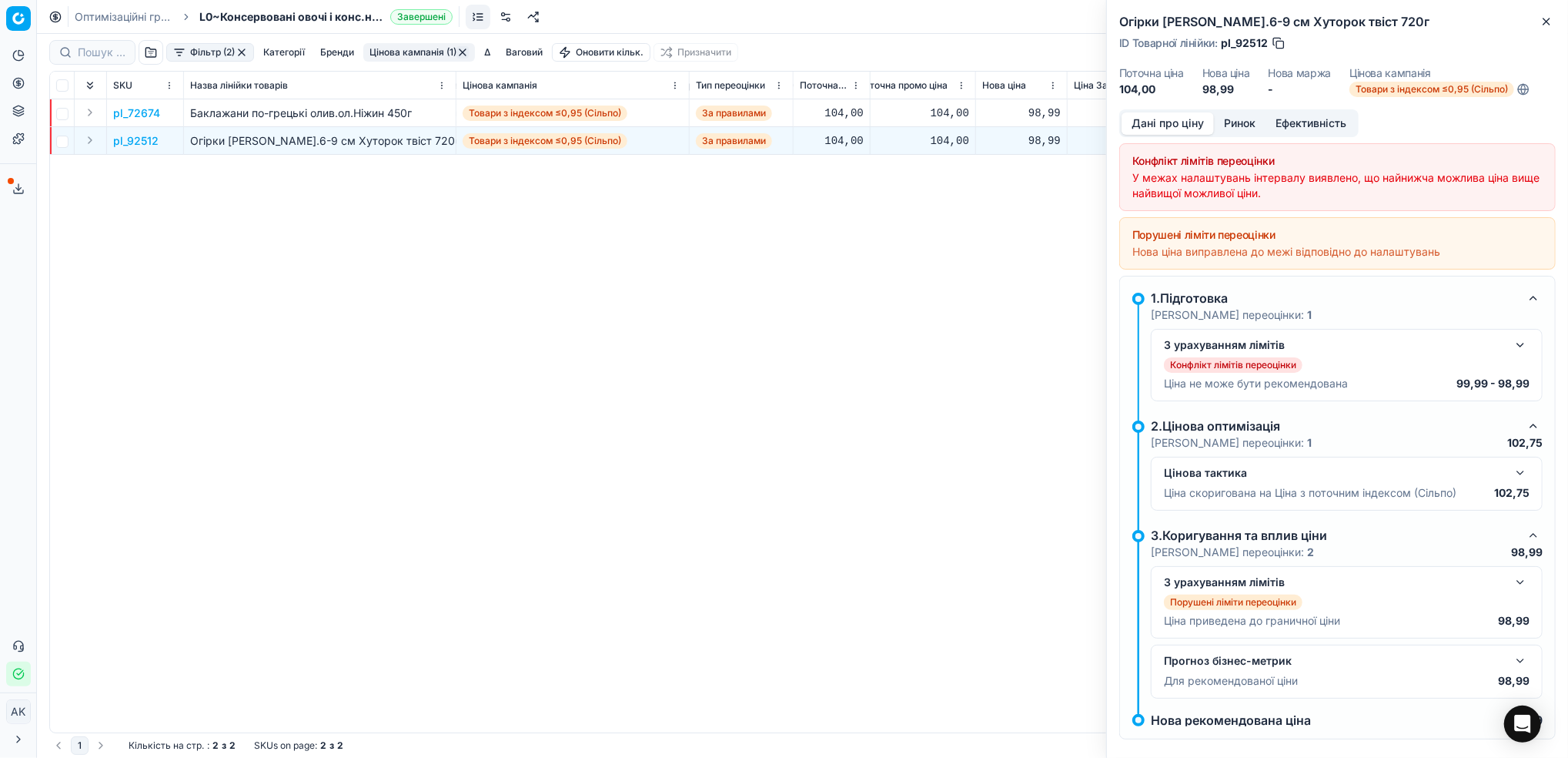
click at [1229, 123] on button "Ринок" at bounding box center [1240, 123] width 52 height 22
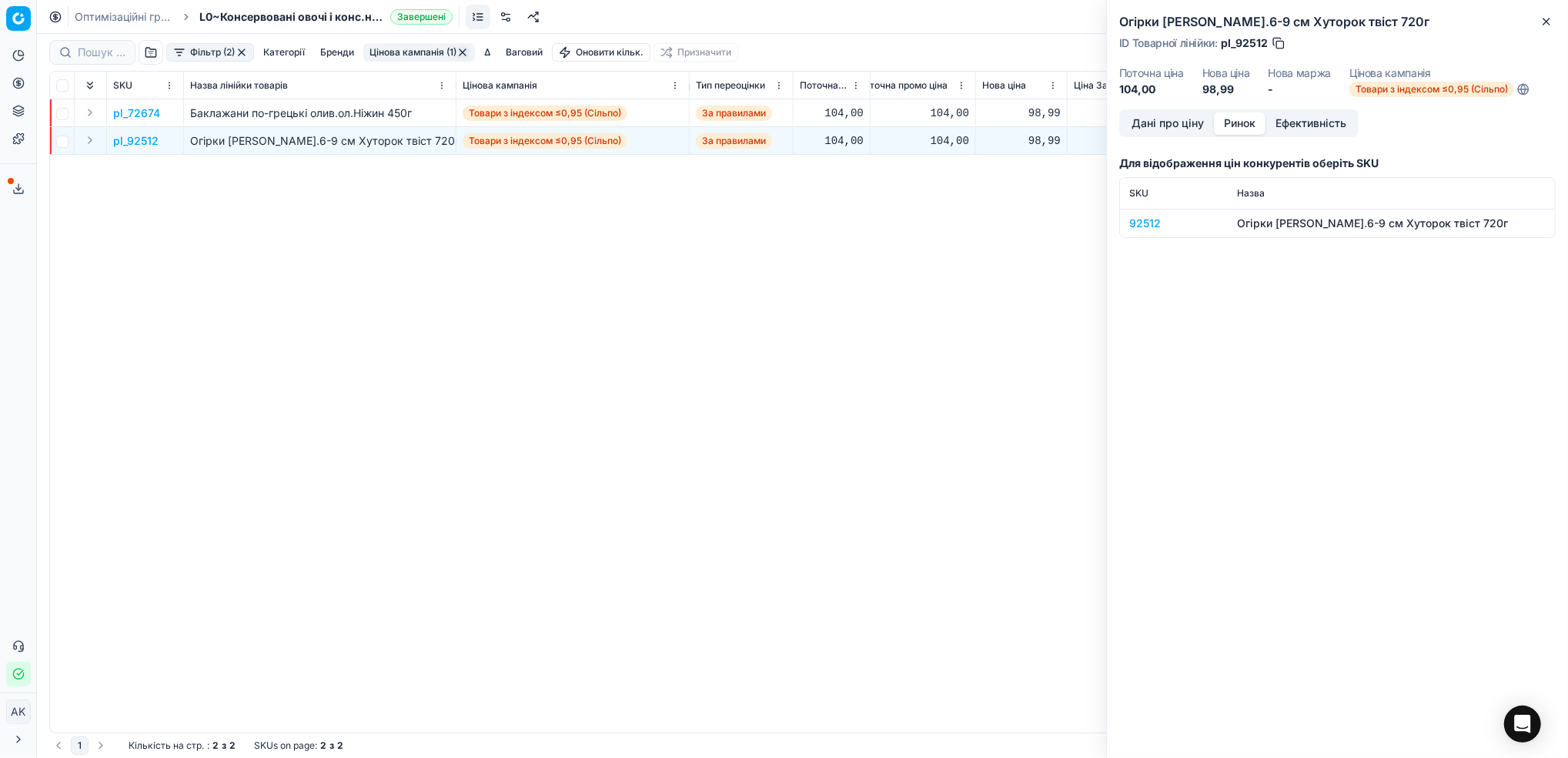
click at [1150, 224] on div "92512" at bounding box center [1174, 223] width 89 height 16
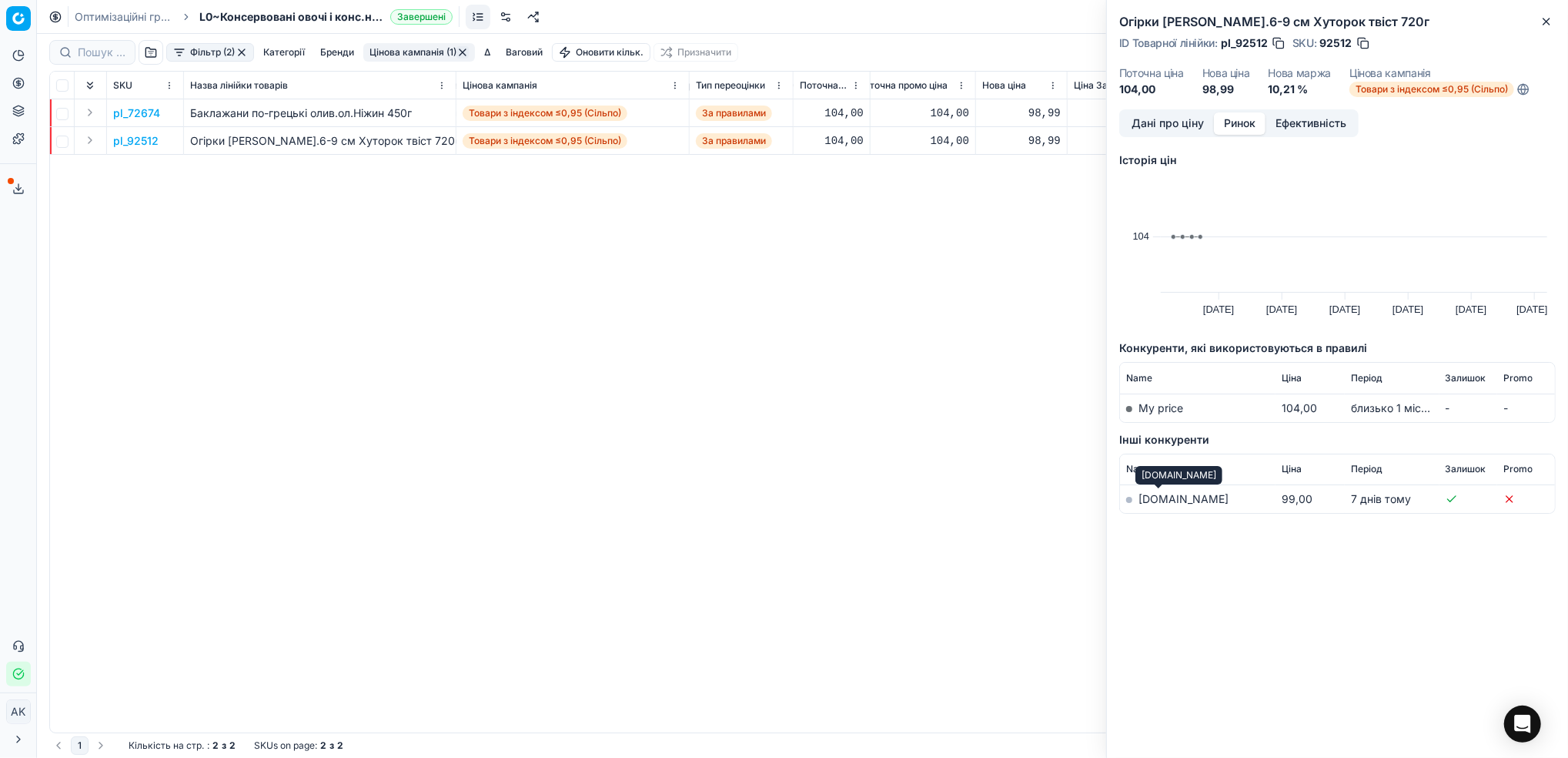
click at [1156, 501] on link "[DOMAIN_NAME]" at bounding box center [1183, 499] width 90 height 13
click at [1542, 20] on icon "button" at bounding box center [1547, 21] width 12 height 12
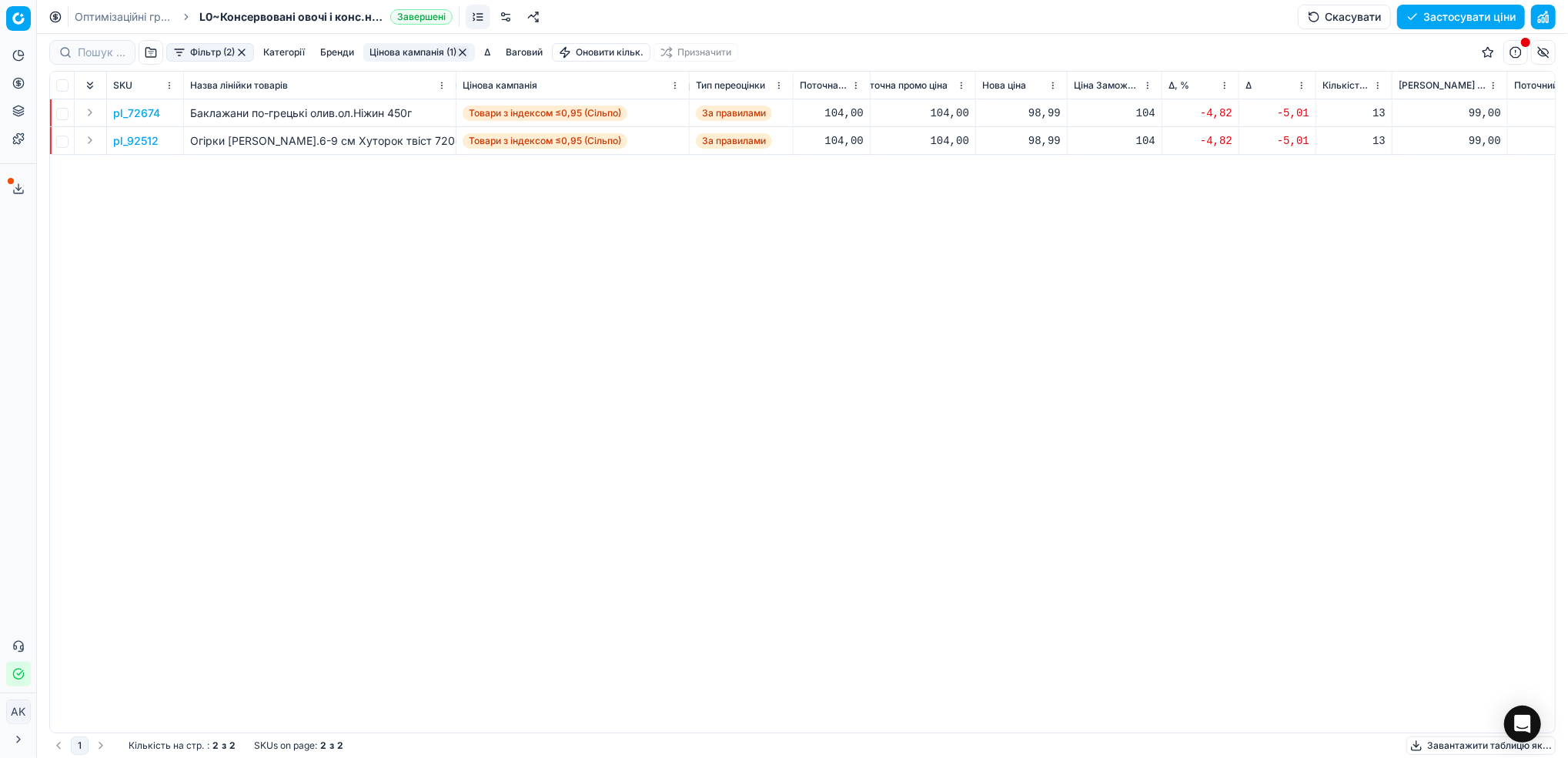
click at [412, 55] on button "Цінова кампанія (1)" at bounding box center [419, 52] width 111 height 18
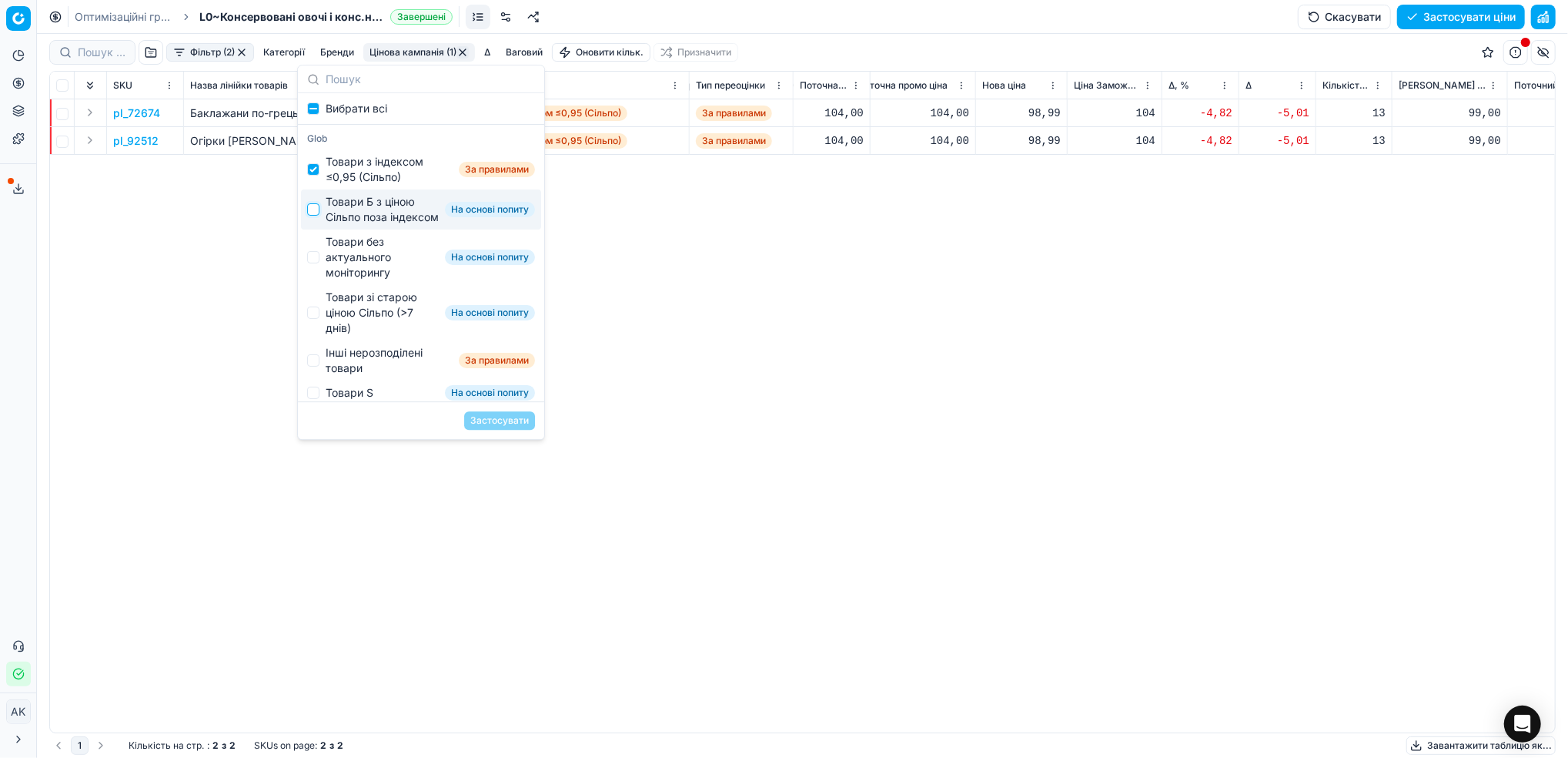
click at [311, 214] on input "Suggestions" at bounding box center [313, 210] width 12 height 12
checkbox input "true"
click at [312, 174] on input "Suggestions" at bounding box center [313, 169] width 12 height 12
checkbox input "false"
click at [478, 421] on button "Застосувати" at bounding box center [500, 421] width 71 height 18
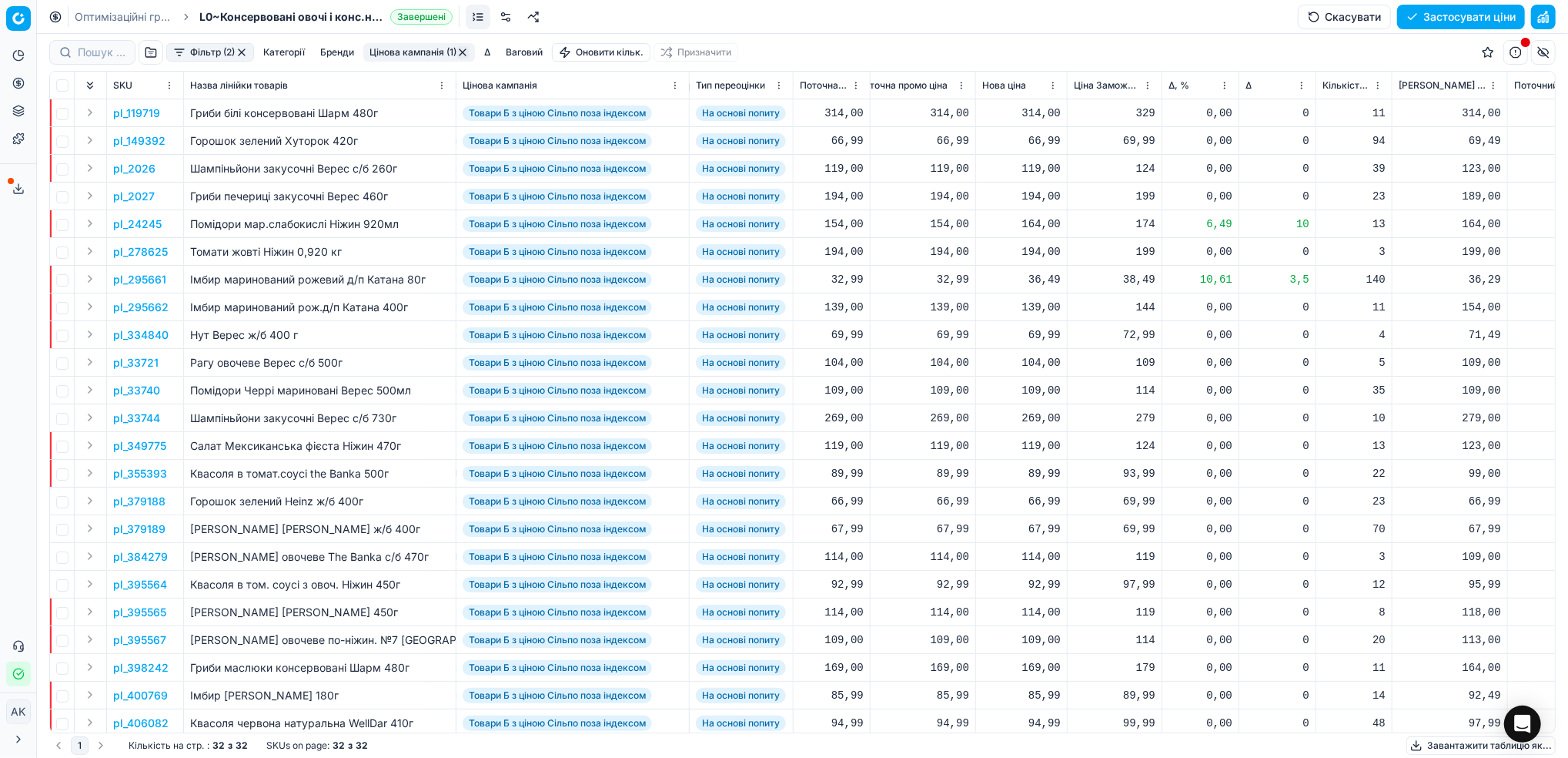
click at [1220, 82] on html "Pricing platform Аналітика Цінова оптимізація Асортимент продукції Шаблони Серв…" at bounding box center [784, 379] width 1568 height 758
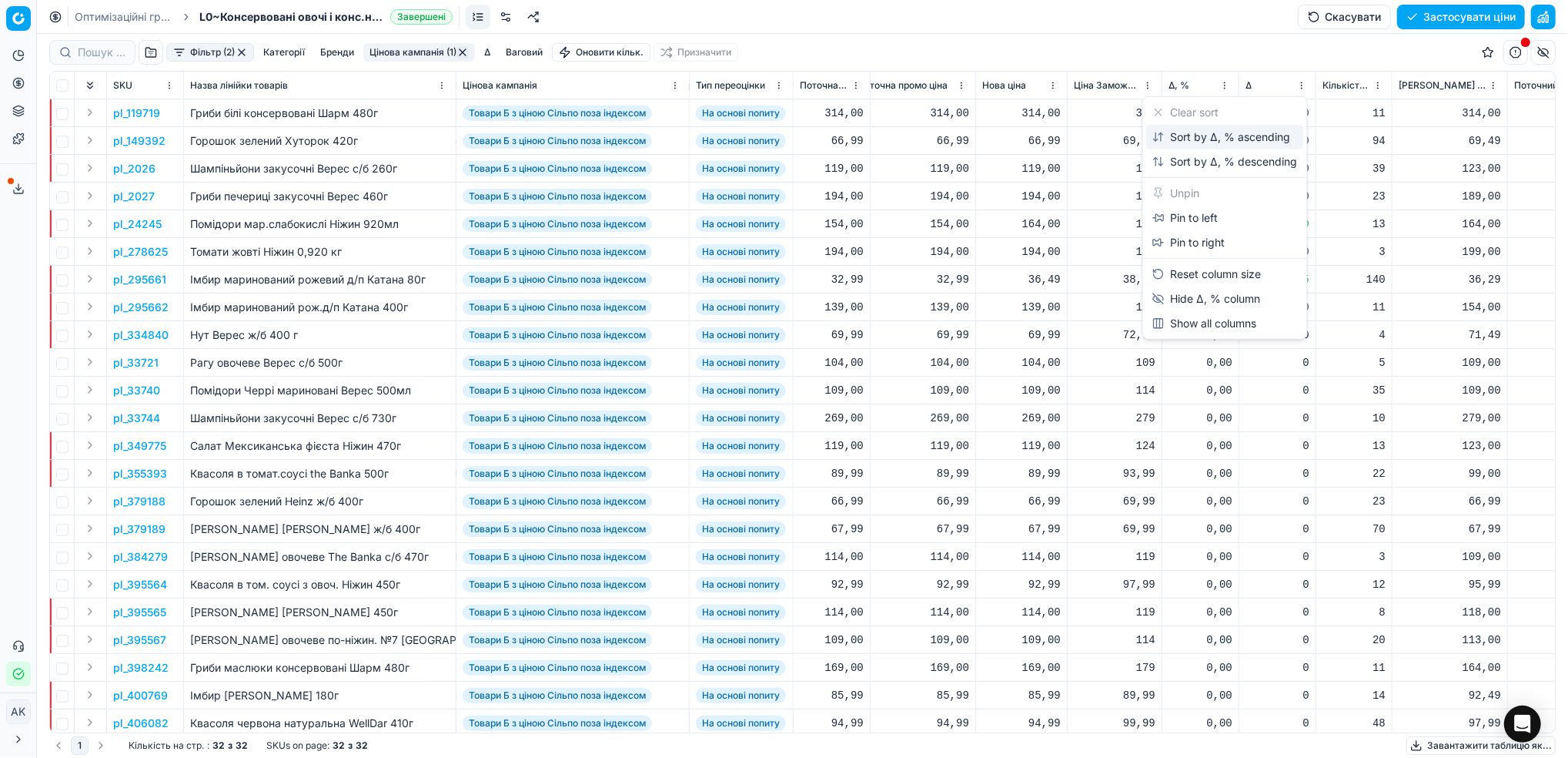
click at [1178, 134] on div "Sort by Δ, % ascending" at bounding box center [1222, 137] width 138 height 16
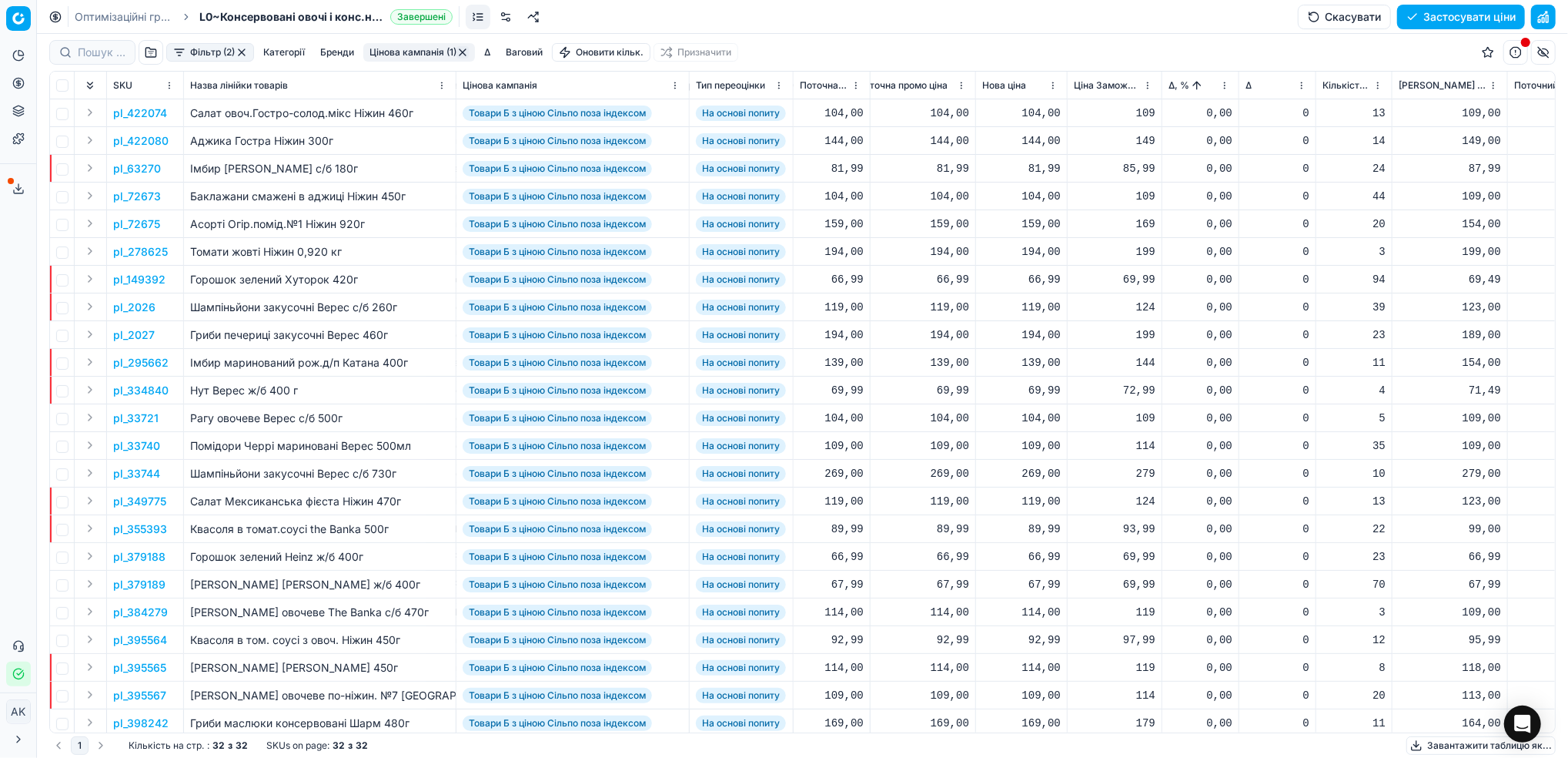
click at [1220, 84] on html "Pricing platform Аналітика Цінова оптимізація Асортимент продукції Шаблони Серв…" at bounding box center [784, 379] width 1568 height 758
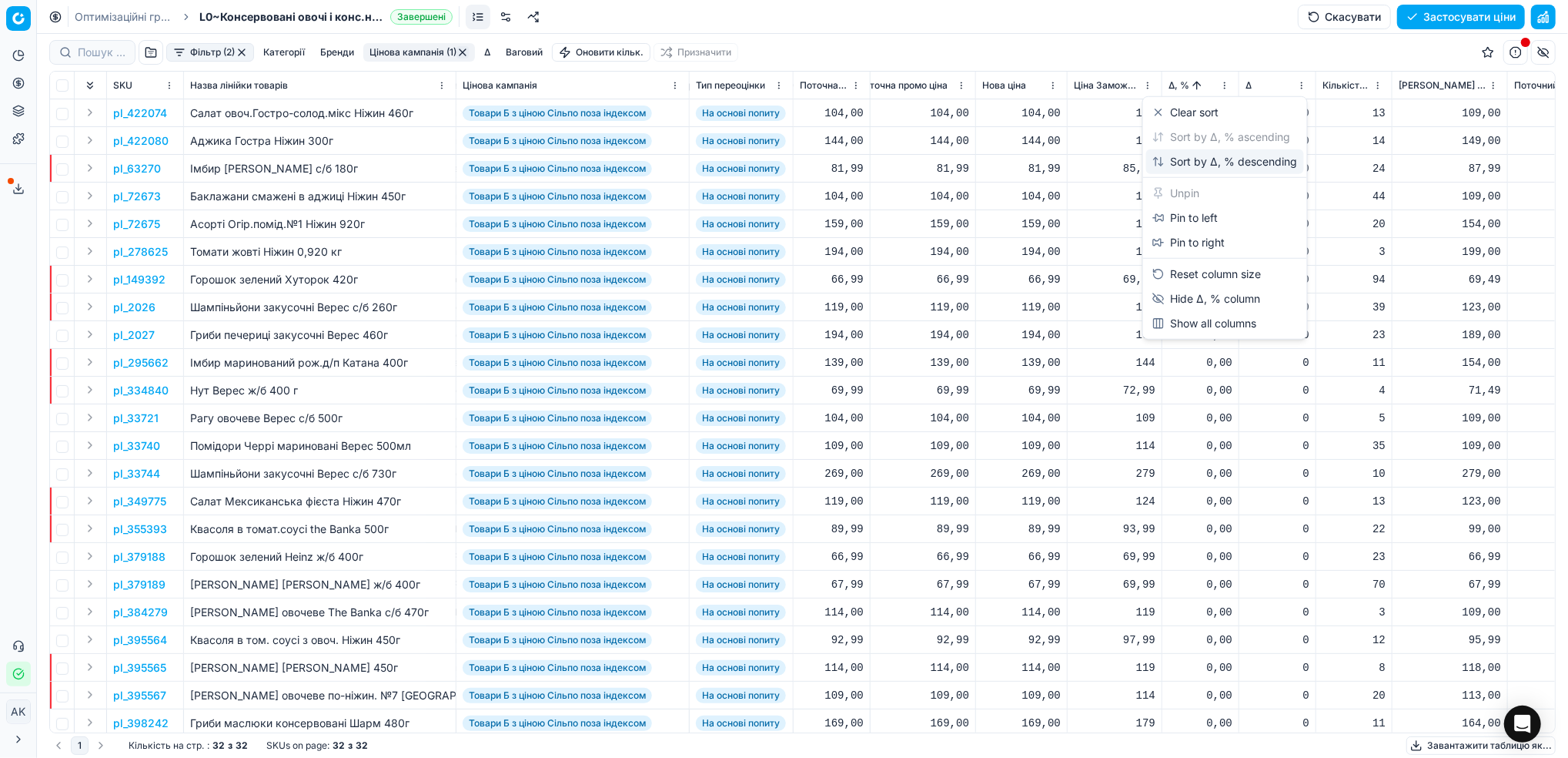
click at [1186, 158] on div "Sort by Δ, % descending" at bounding box center [1225, 162] width 145 height 16
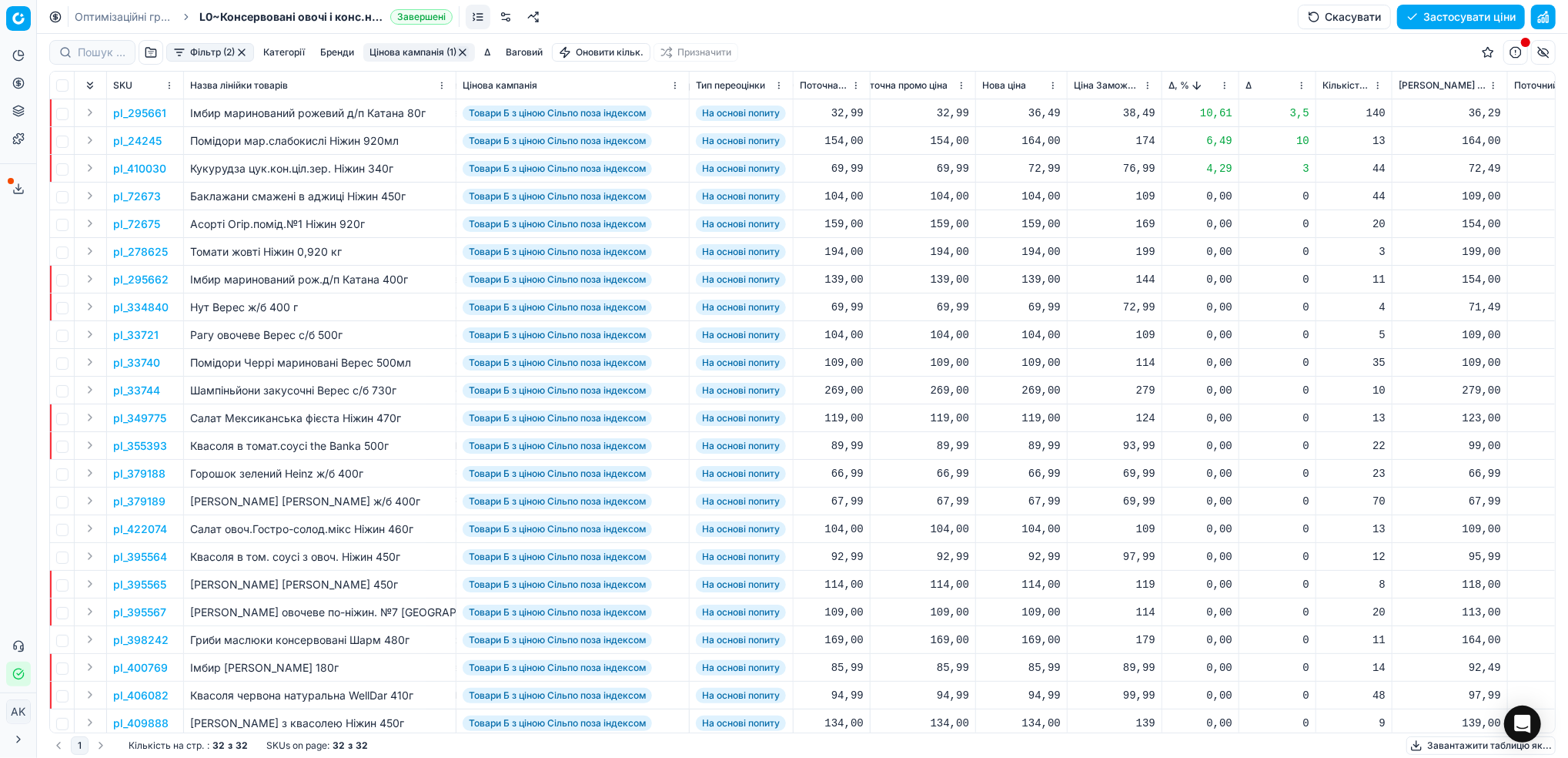
click at [137, 111] on p "pl_295661" at bounding box center [139, 113] width 53 height 16
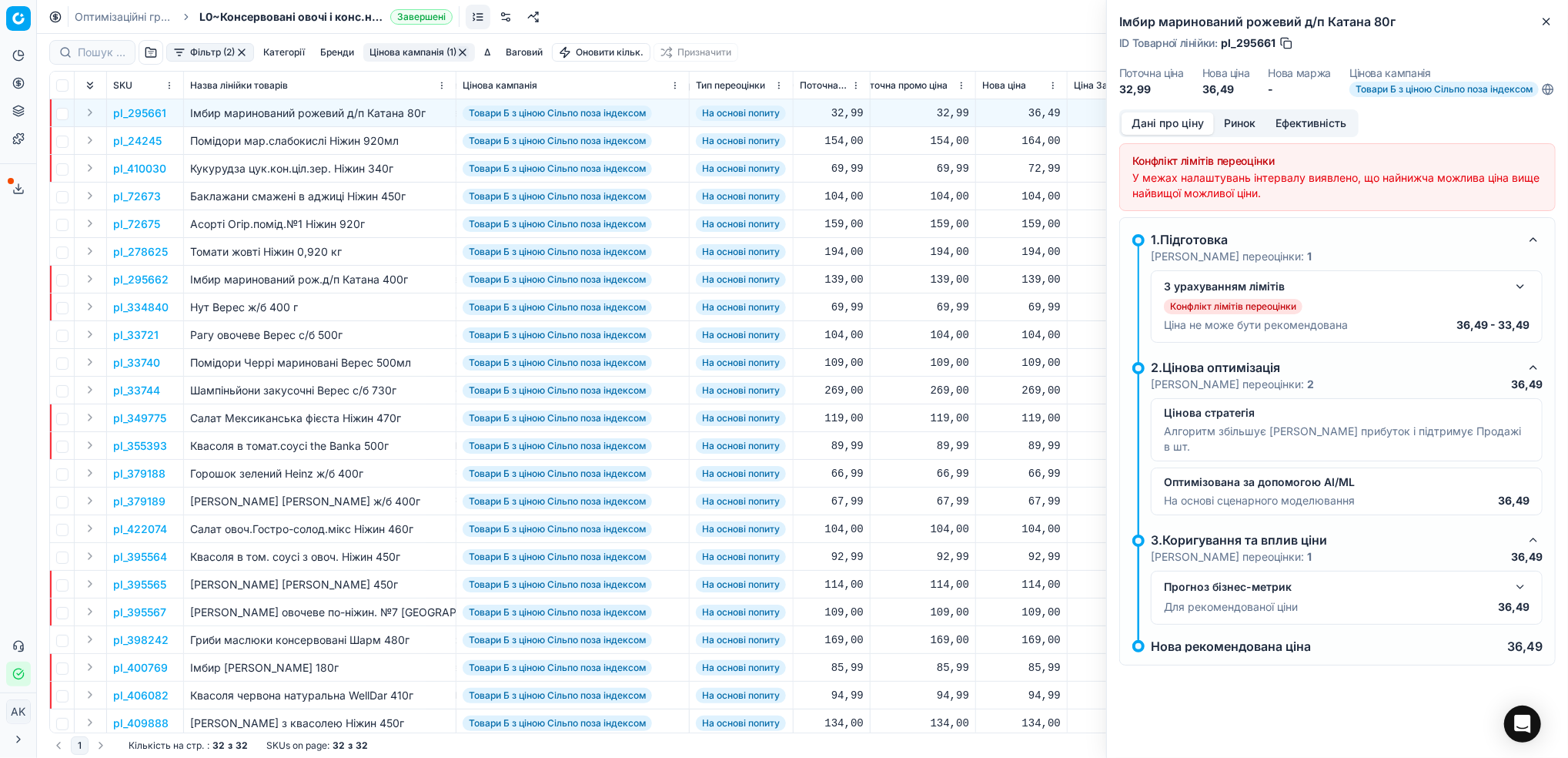
click at [1251, 134] on button "Ринок" at bounding box center [1240, 123] width 52 height 22
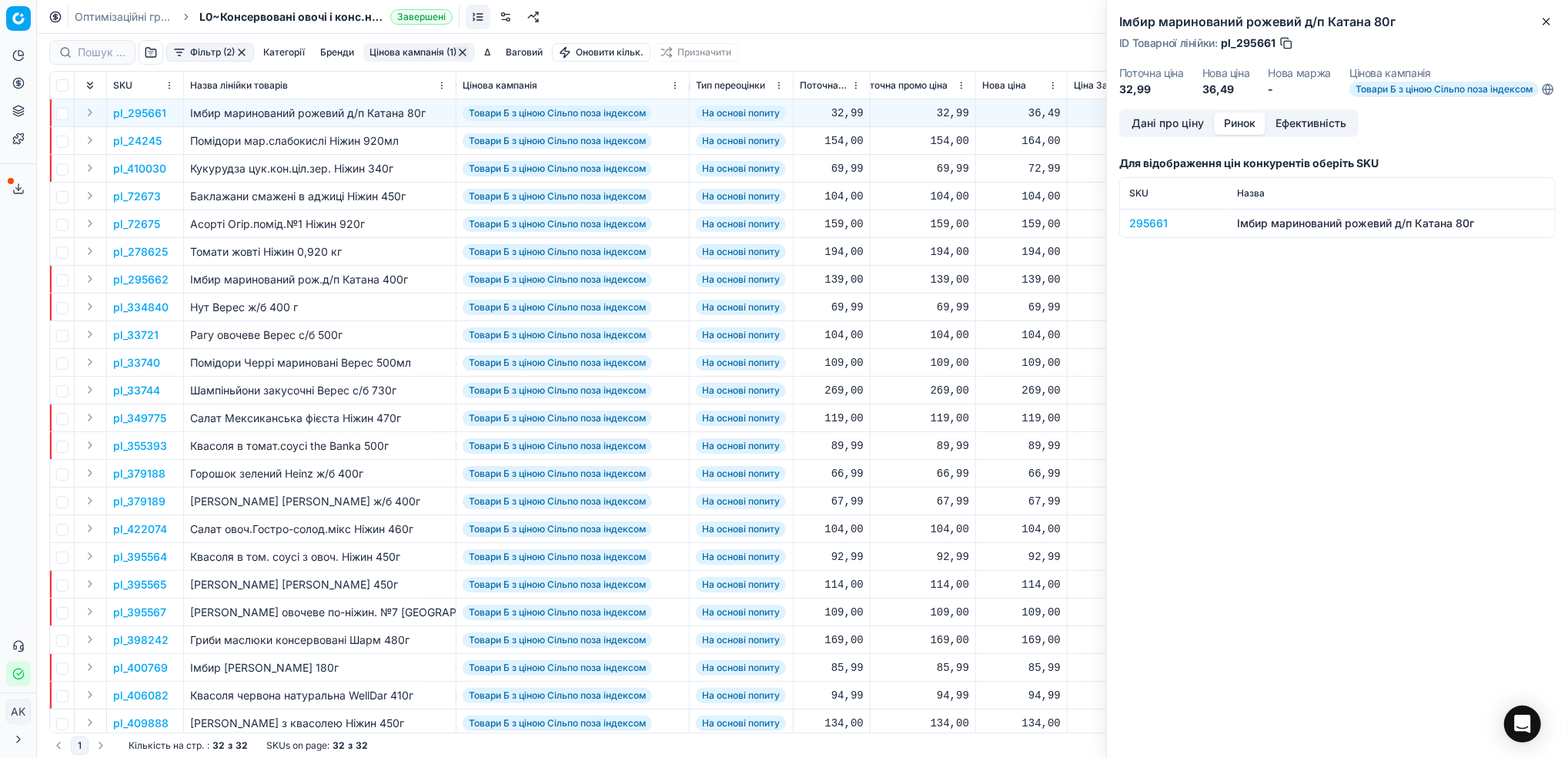
click at [1147, 231] on div "295661" at bounding box center [1174, 223] width 89 height 16
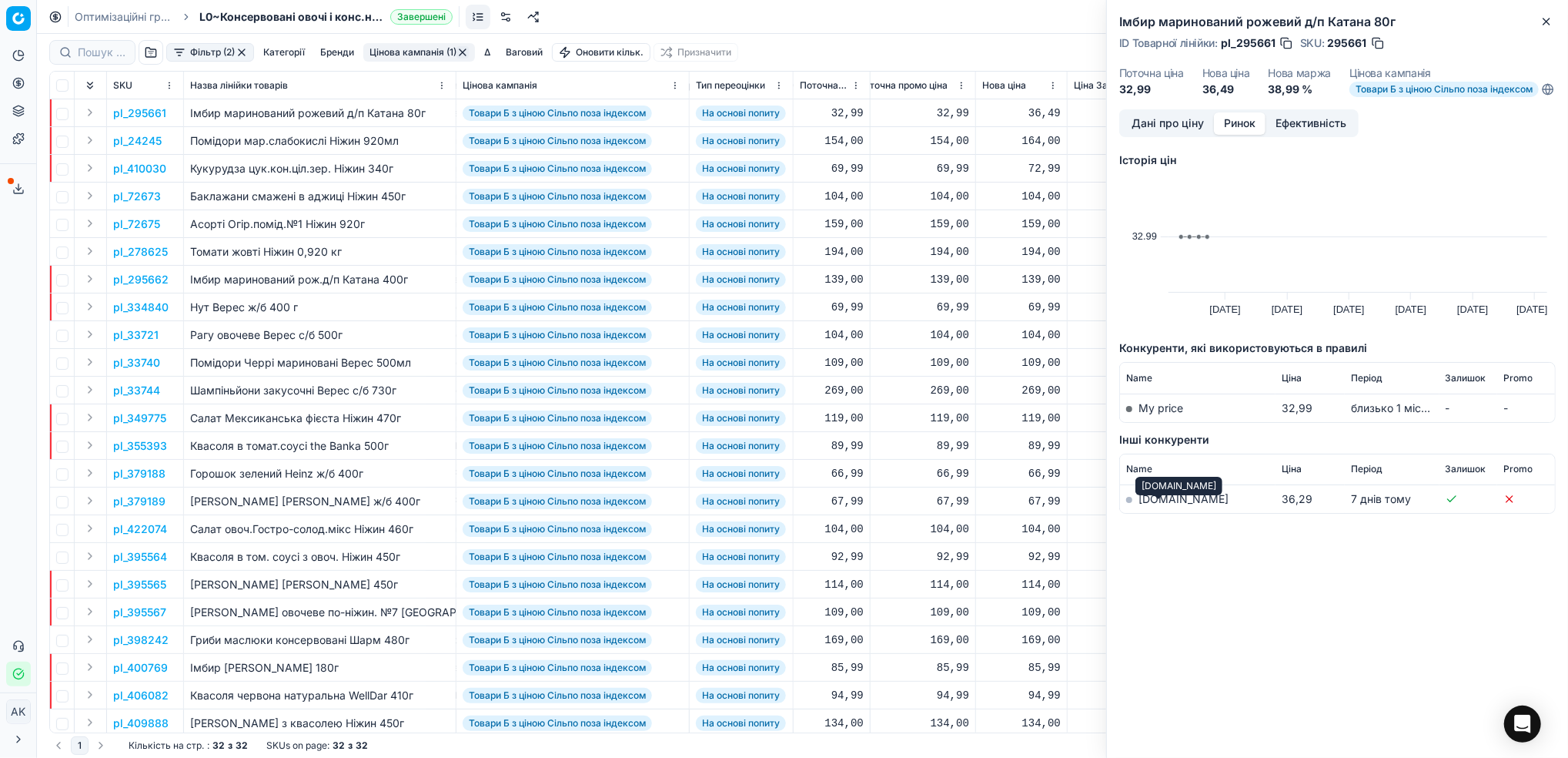
click at [1151, 506] on link "[DOMAIN_NAME]" at bounding box center [1183, 499] width 90 height 13
click at [1547, 28] on button "Close" at bounding box center [1547, 21] width 18 height 18
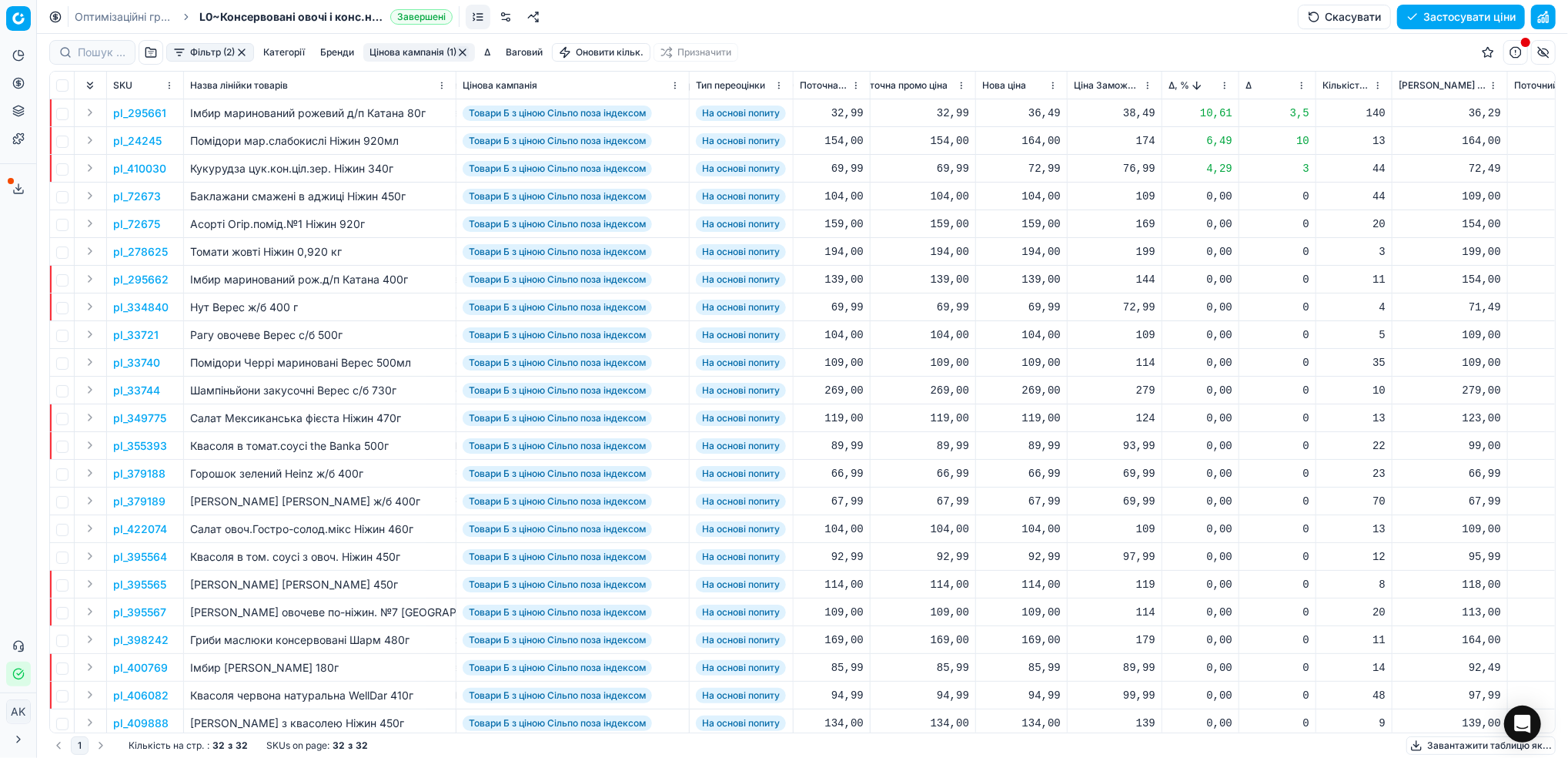
click at [122, 144] on p "pl_24245" at bounding box center [137, 141] width 49 height 16
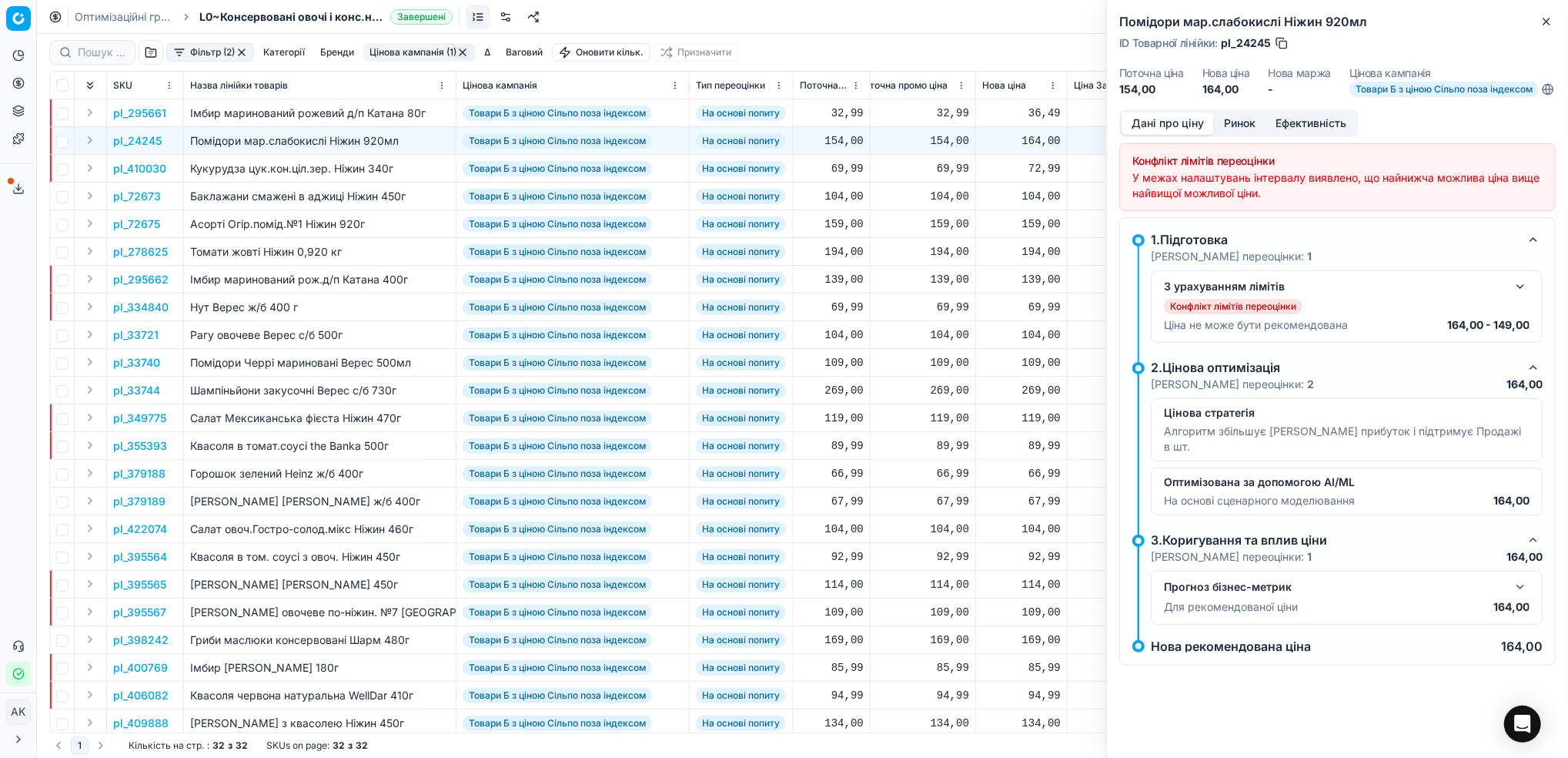
click at [1248, 134] on button "Ринок" at bounding box center [1240, 123] width 52 height 22
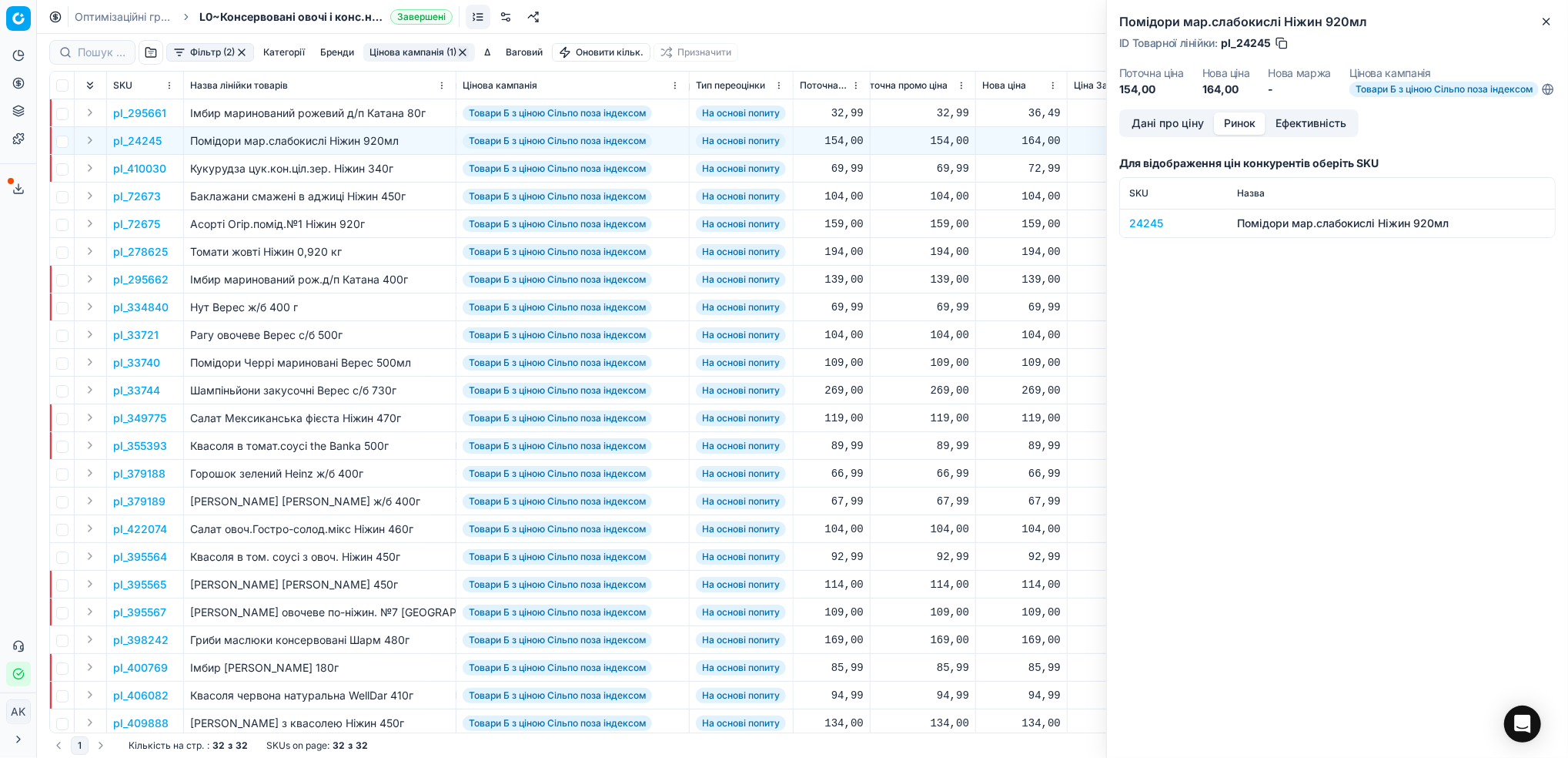
click at [1146, 231] on div "24245" at bounding box center [1174, 223] width 89 height 16
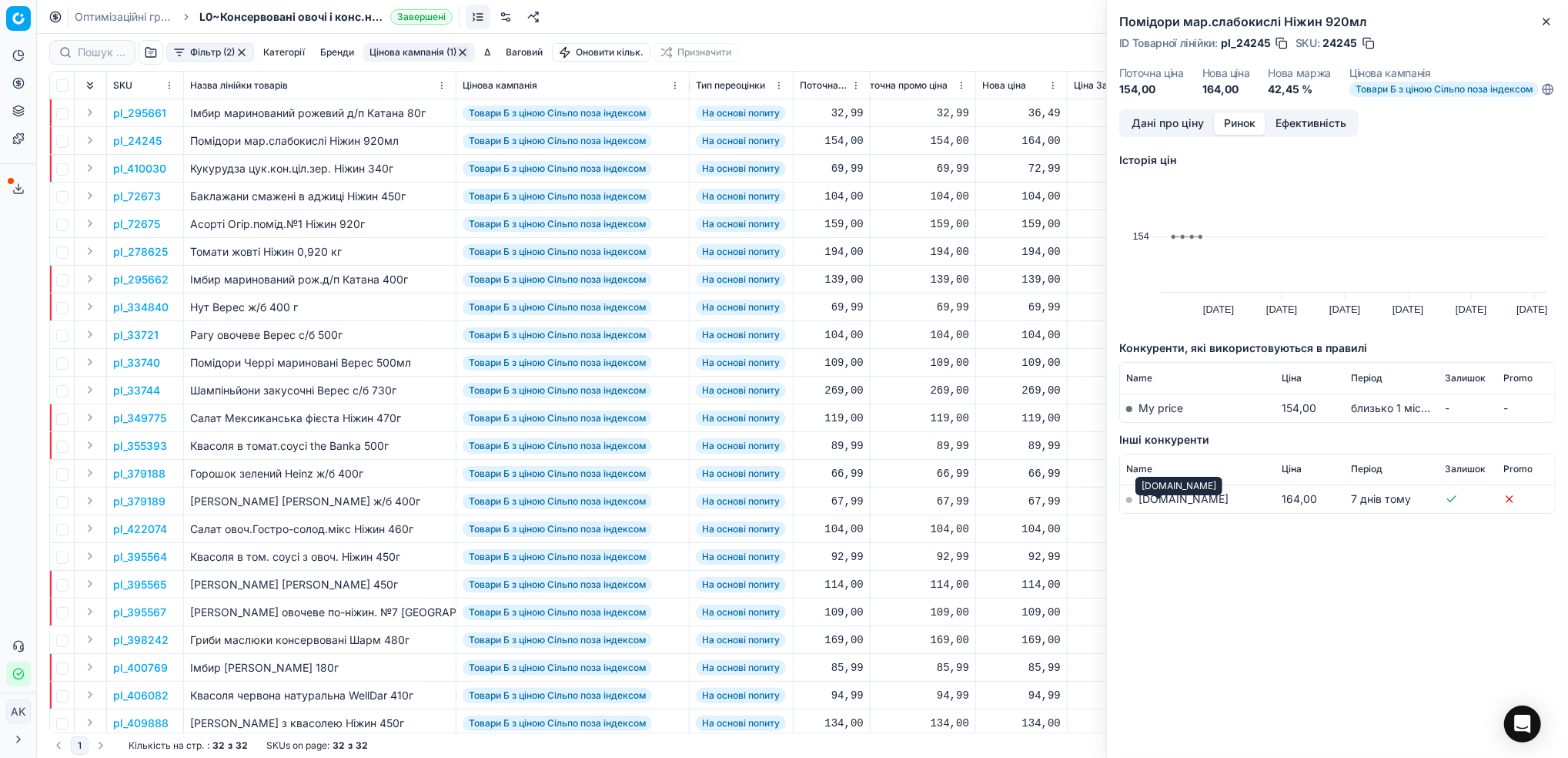
click at [1152, 506] on link "[DOMAIN_NAME]" at bounding box center [1183, 499] width 90 height 13
click at [1547, 27] on button "Close" at bounding box center [1547, 21] width 18 height 18
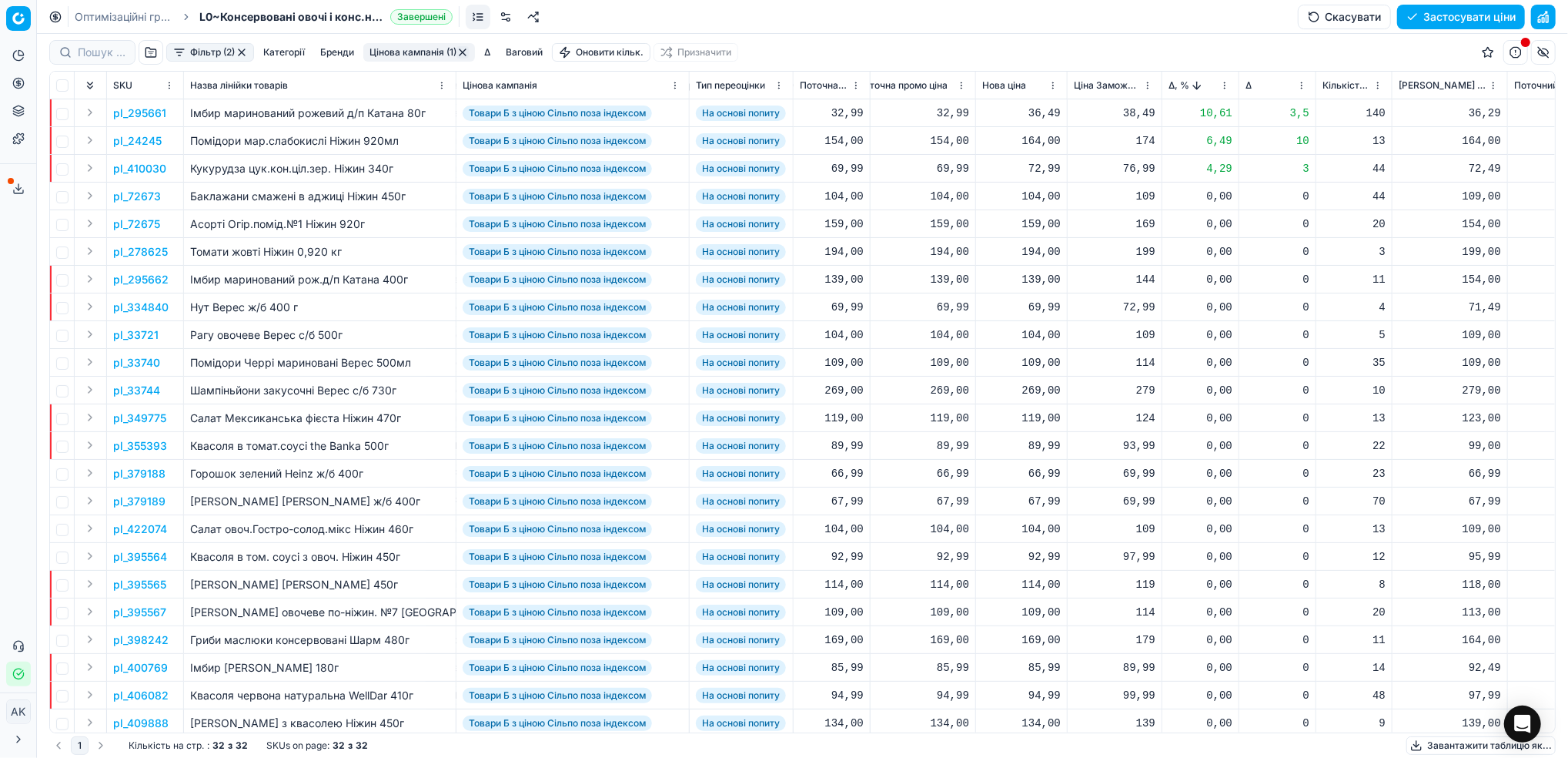
click at [1035, 143] on div "164,00" at bounding box center [1021, 141] width 78 height 16
drag, startPoint x: 1049, startPoint y: 275, endPoint x: 1035, endPoint y: 279, distance: 14.6
click at [1033, 279] on input "164.00" at bounding box center [1077, 276] width 110 height 25
type input "159.00"
click at [144, 173] on p "pl_410030" at bounding box center [139, 168] width 53 height 16
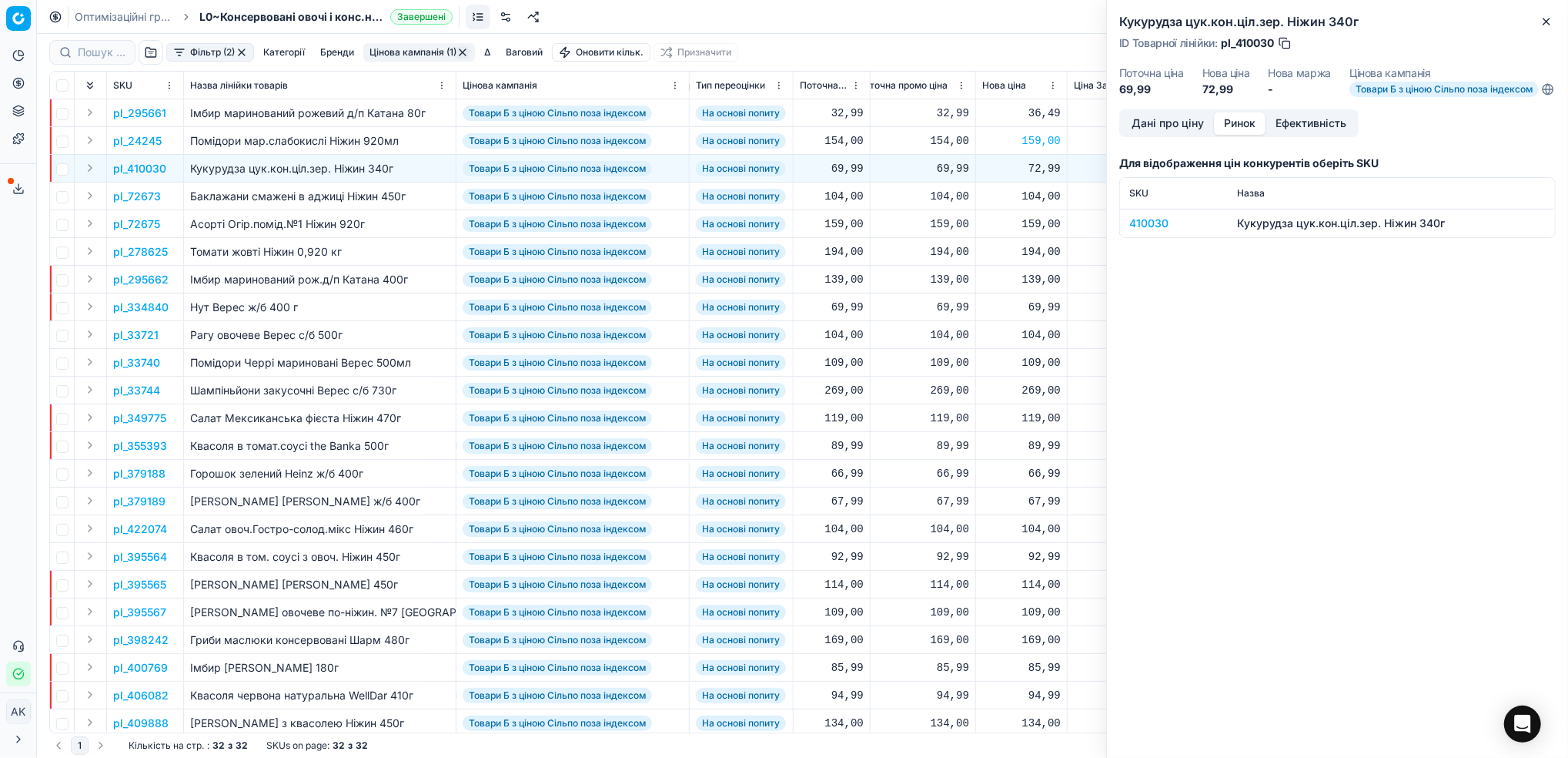
click at [1235, 134] on button "Ринок" at bounding box center [1240, 123] width 52 height 22
click at [1144, 231] on div "410030" at bounding box center [1174, 223] width 89 height 16
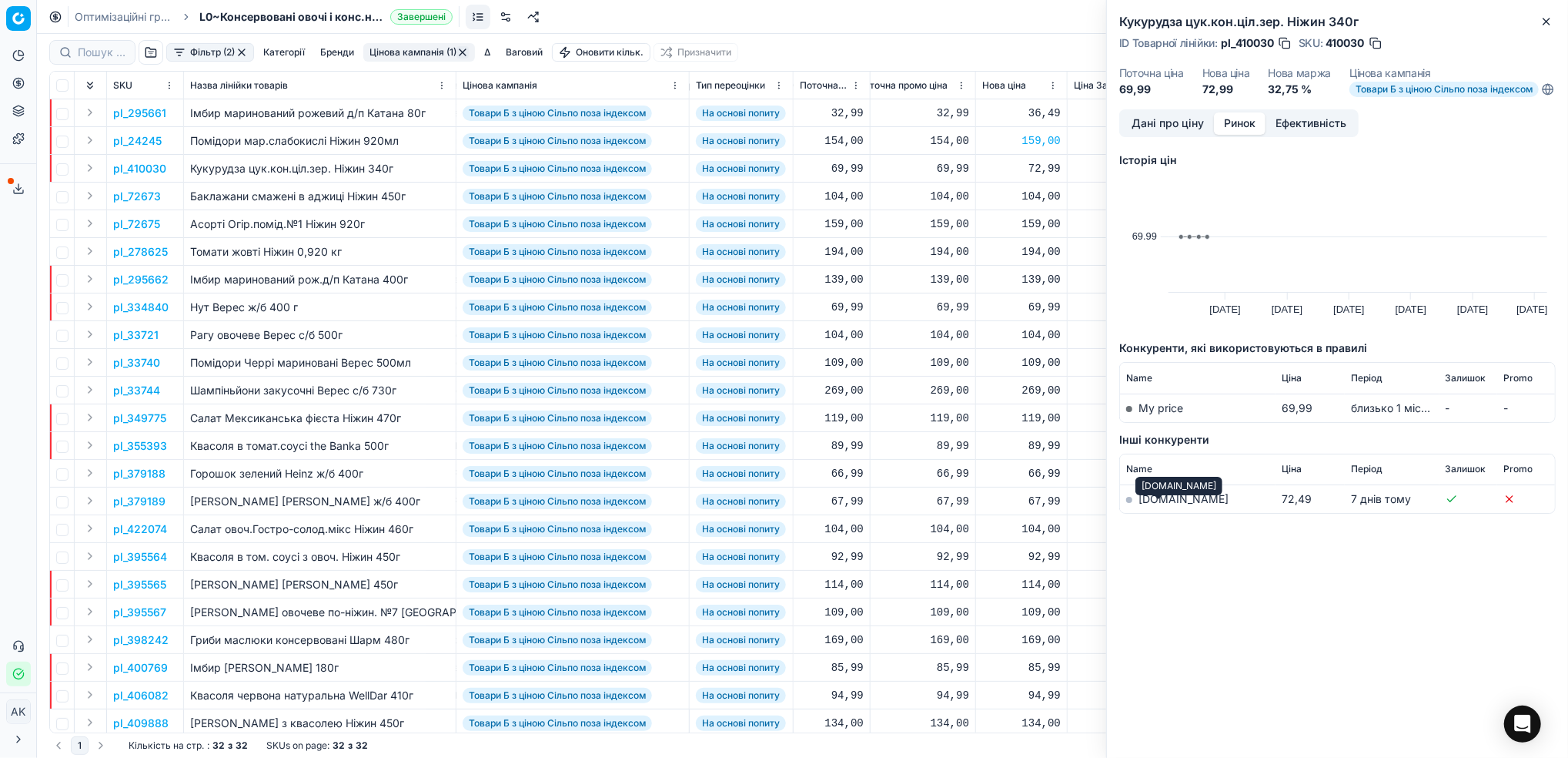
click at [1157, 506] on link "[DOMAIN_NAME]" at bounding box center [1183, 499] width 90 height 13
click at [1161, 134] on button "Дані про ціну" at bounding box center [1168, 123] width 92 height 22
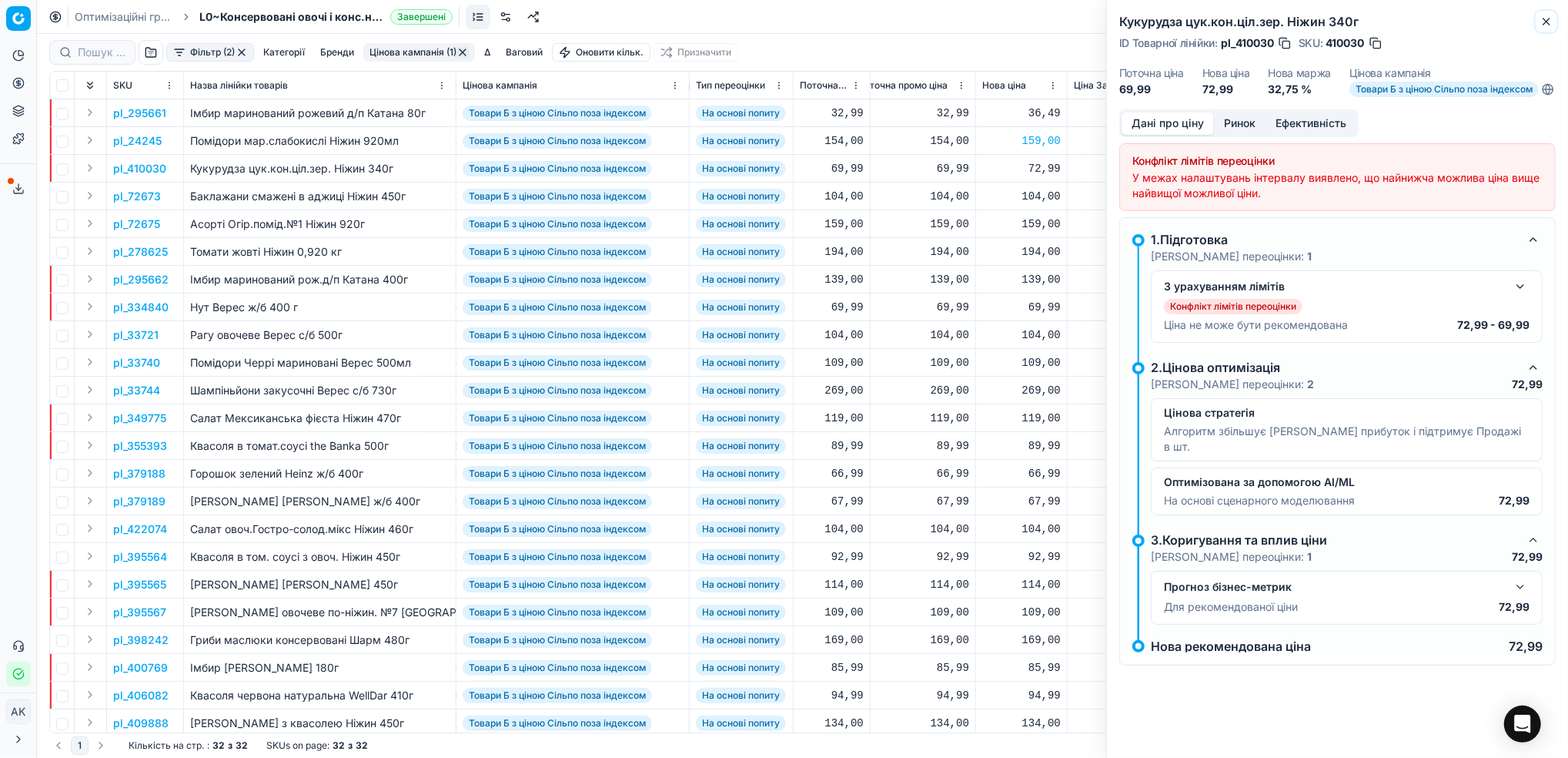
click at [1546, 20] on icon "button" at bounding box center [1547, 21] width 12 height 12
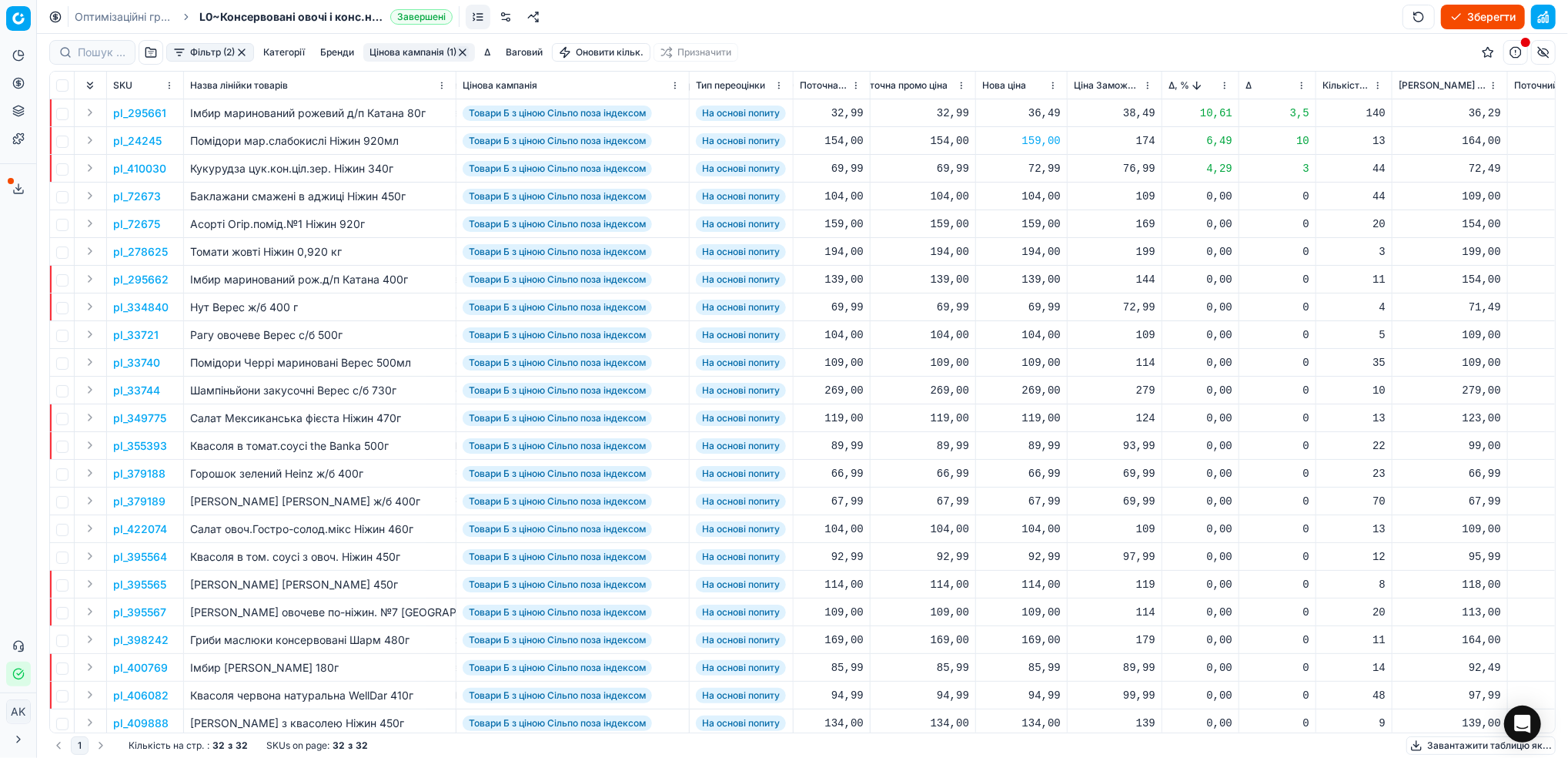
click at [144, 282] on p "pl_295662" at bounding box center [140, 280] width 55 height 16
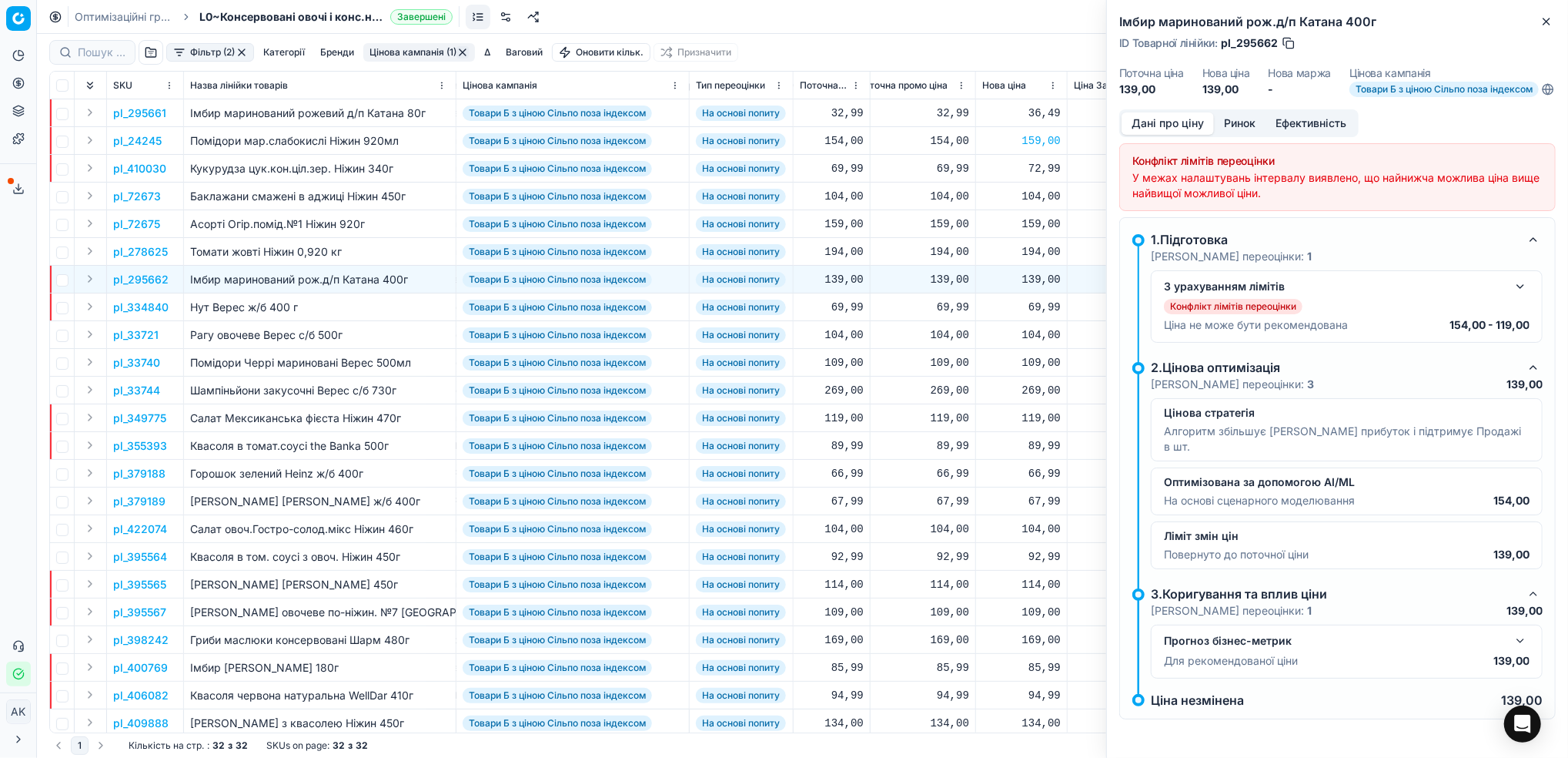
click at [1517, 296] on button "button" at bounding box center [1520, 286] width 18 height 18
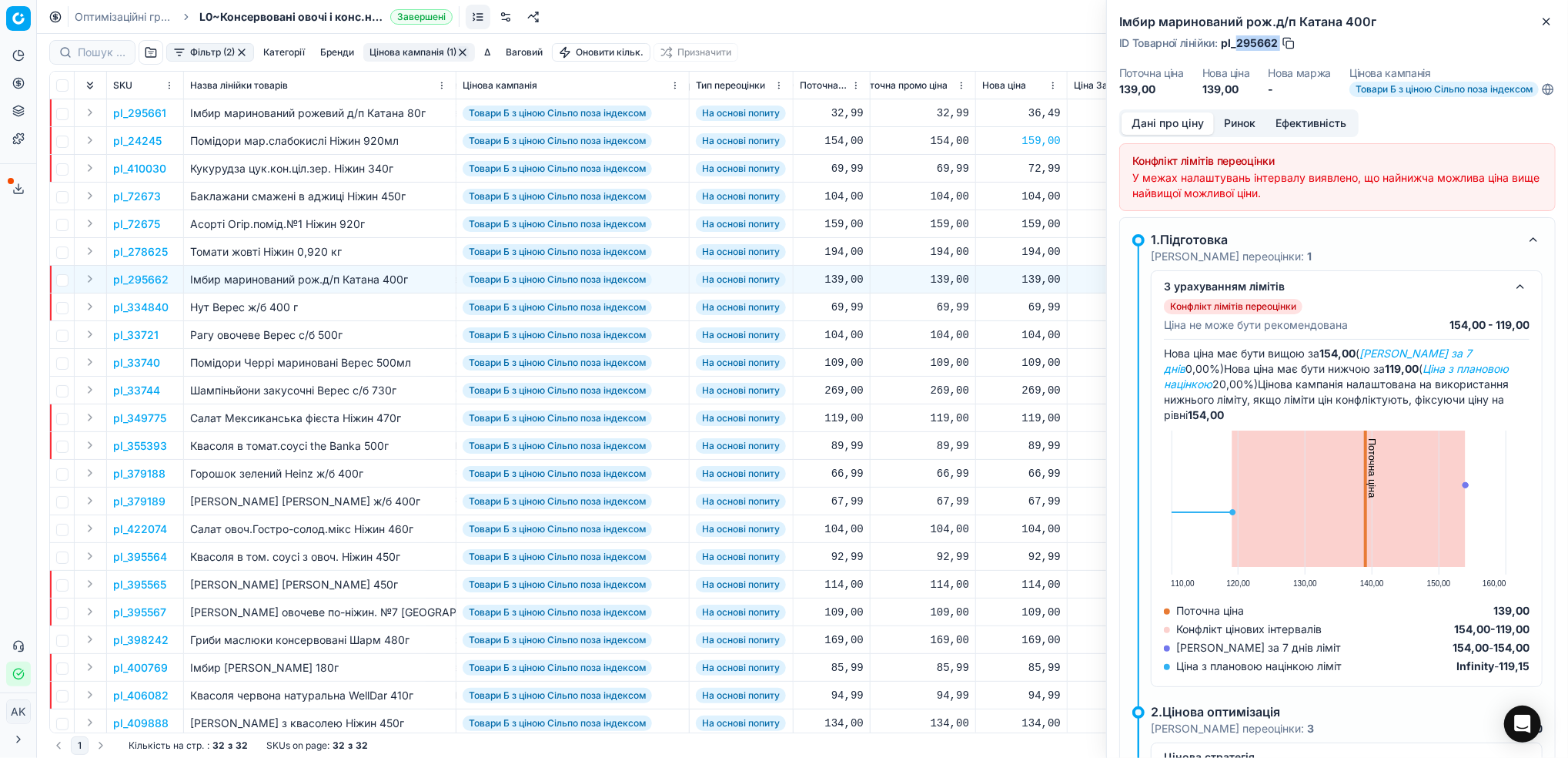
drag, startPoint x: 1279, startPoint y: 40, endPoint x: 1237, endPoint y: 49, distance: 43.0
click at [1237, 49] on div "ID Товарної лінійки : pl_295662" at bounding box center [1208, 43] width 177 height 16
copy div "295662"
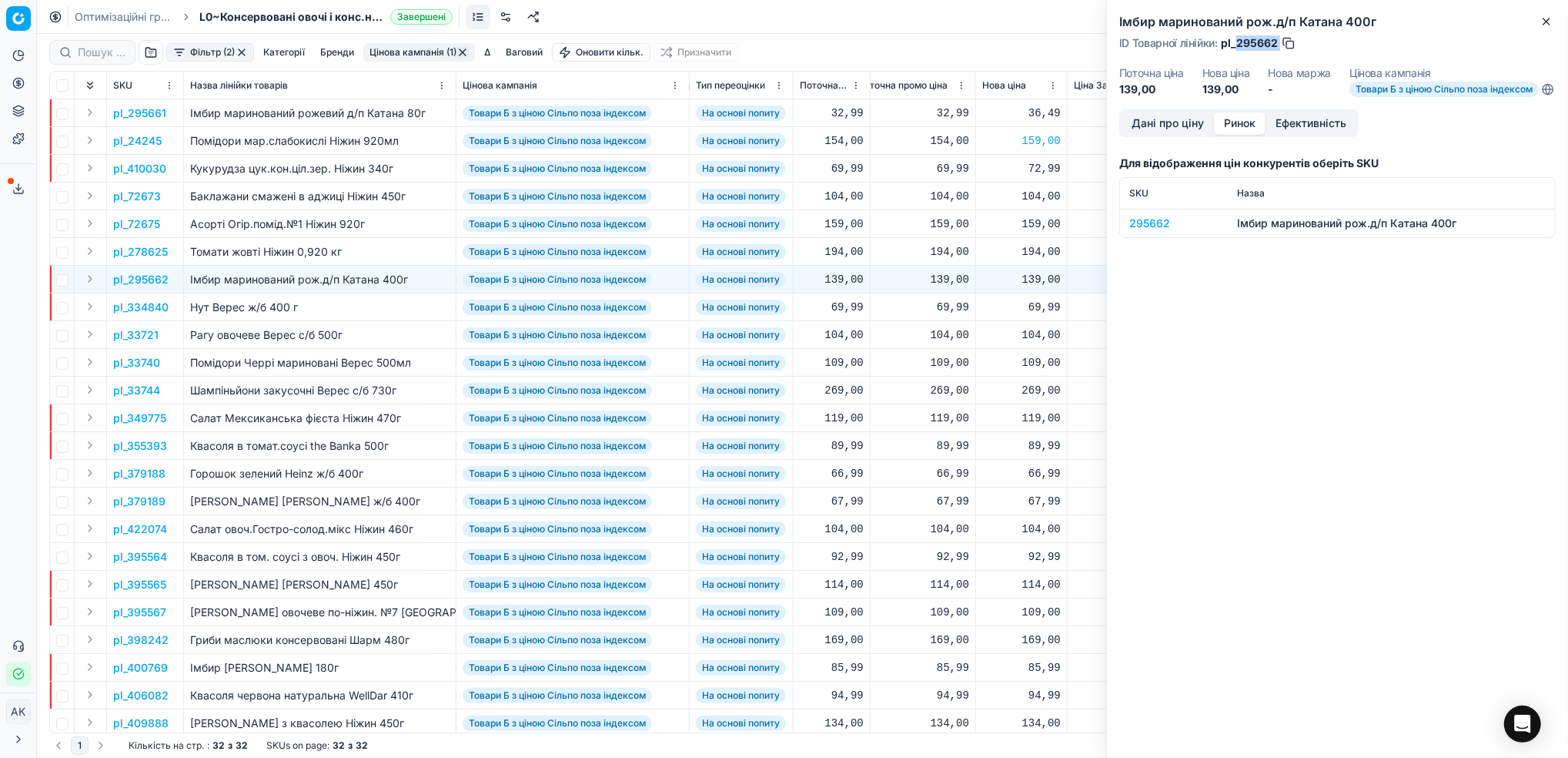
click at [1240, 134] on button "Ринок" at bounding box center [1240, 123] width 52 height 22
click at [1157, 231] on div "295662" at bounding box center [1174, 223] width 89 height 16
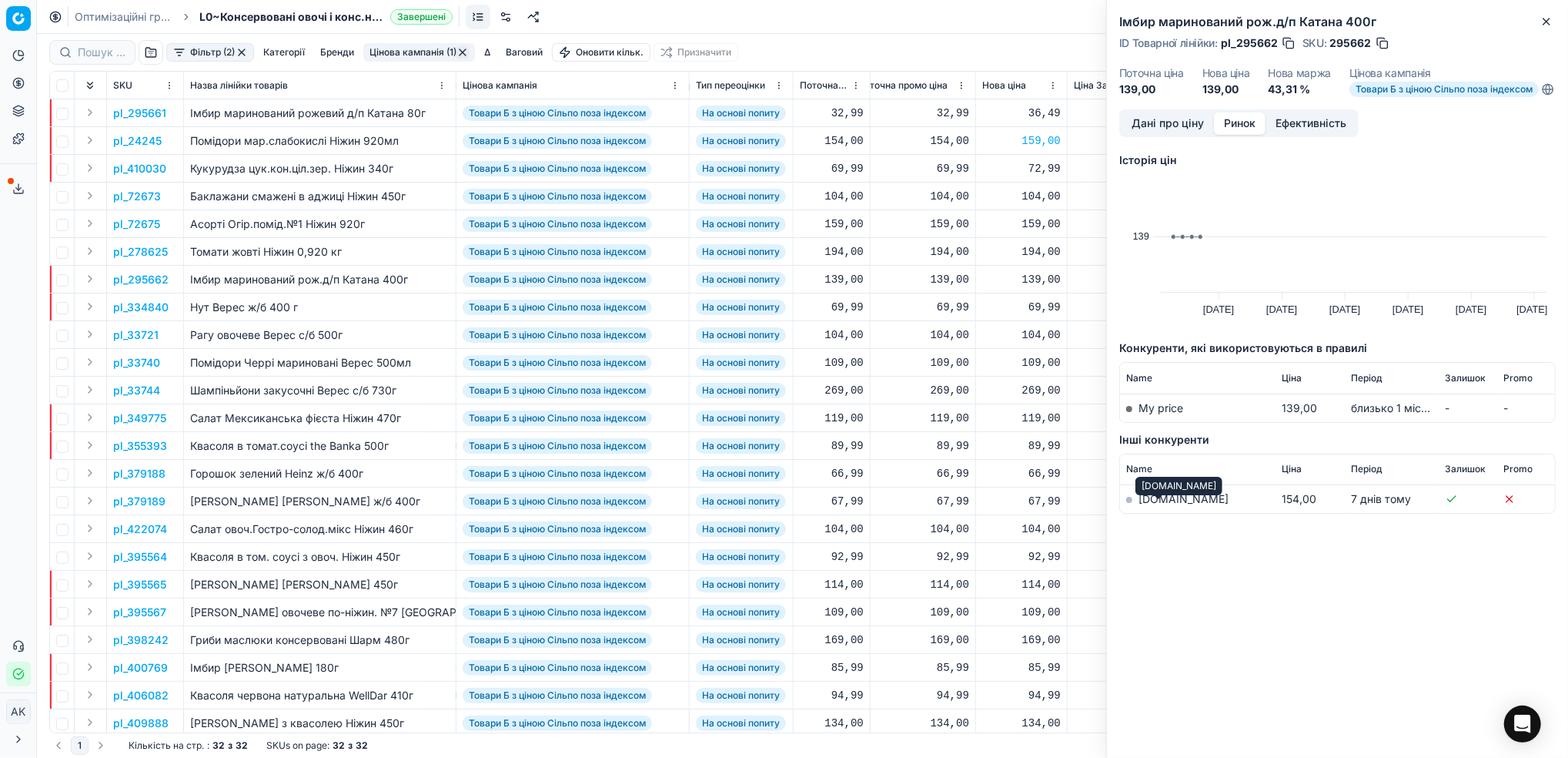
click at [1159, 506] on link "[DOMAIN_NAME]" at bounding box center [1183, 499] width 90 height 13
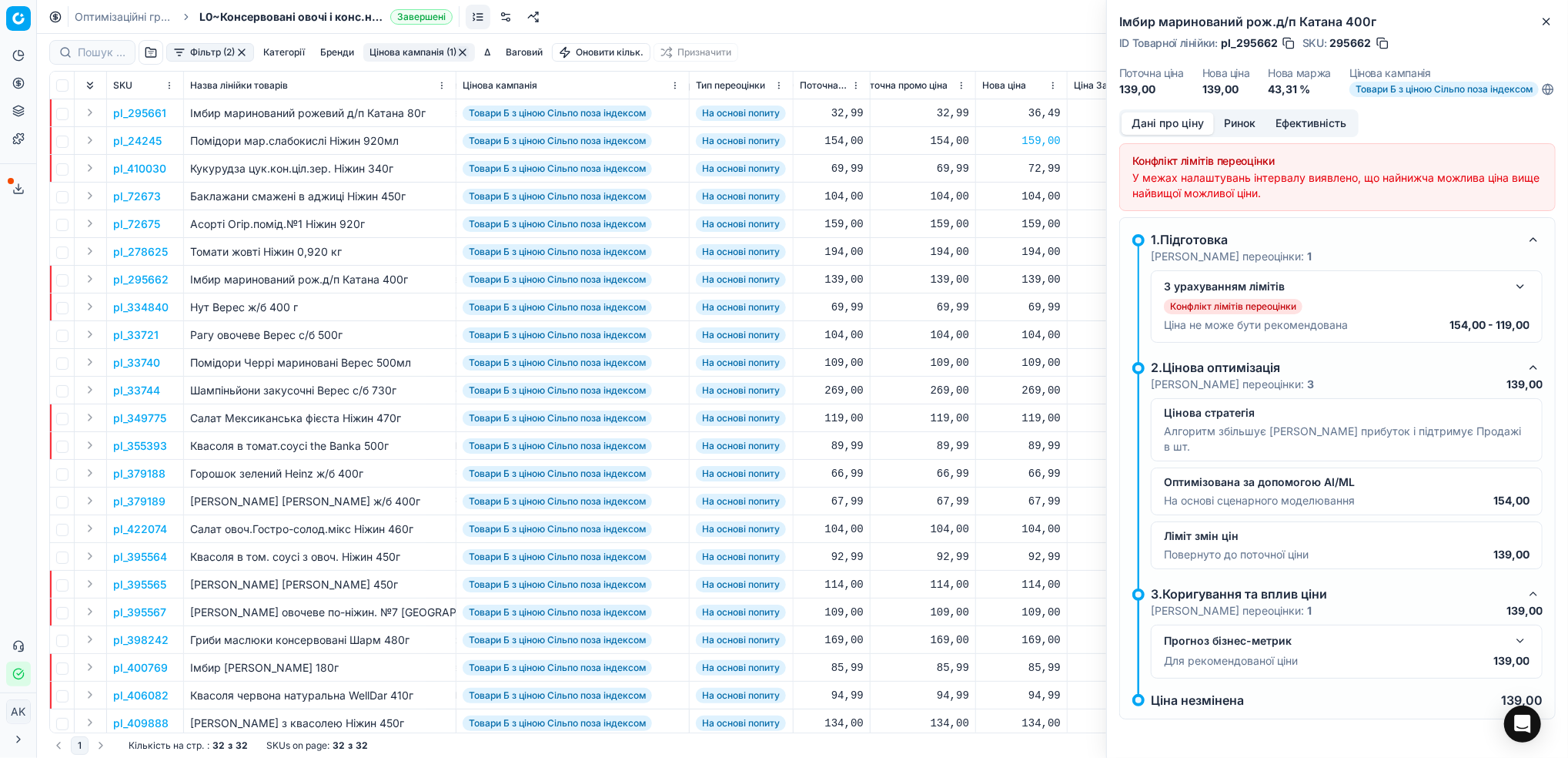
click at [1173, 134] on button "Дані про ціну" at bounding box center [1168, 123] width 92 height 22
click at [1519, 296] on button "button" at bounding box center [1520, 286] width 18 height 18
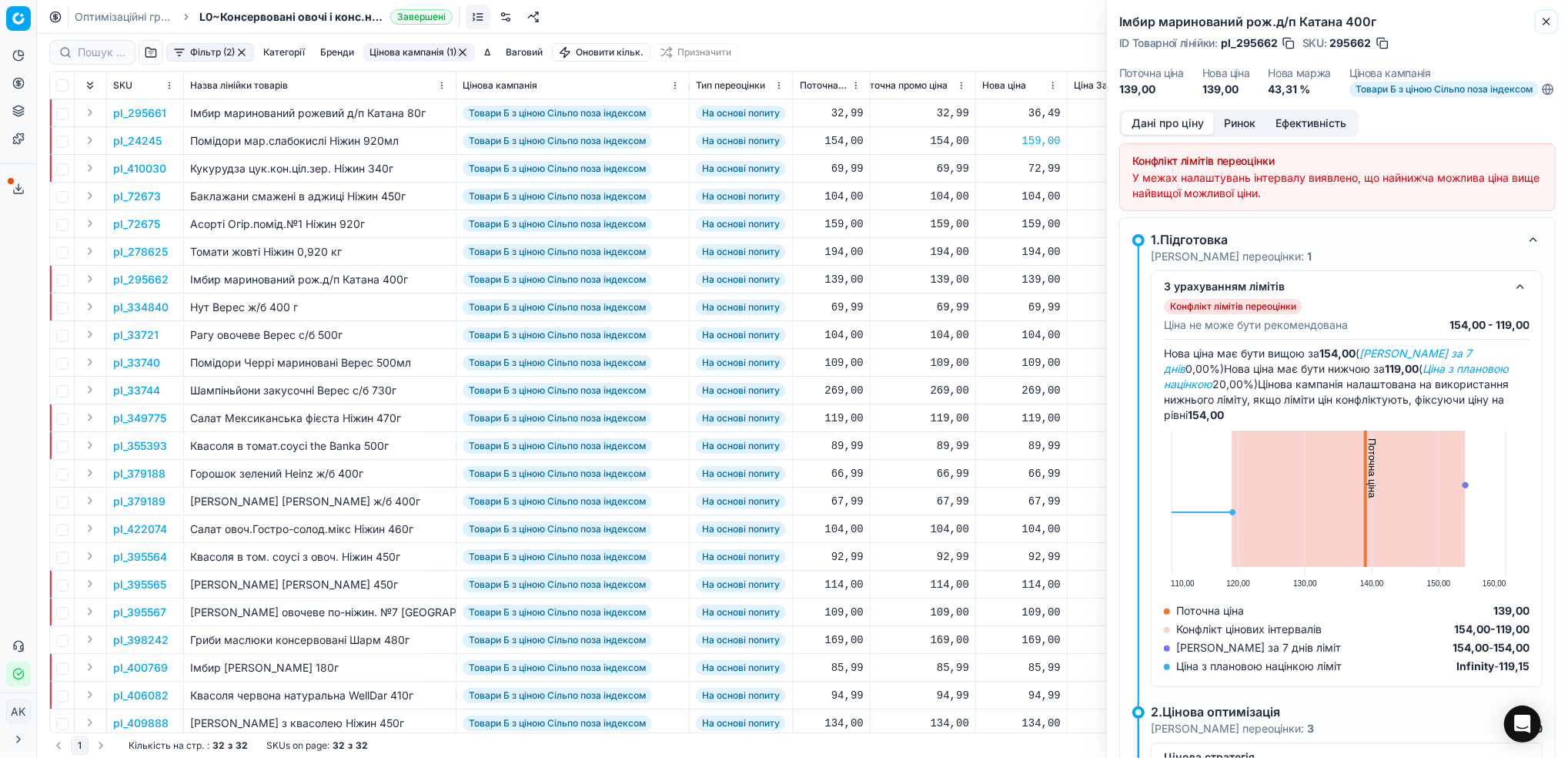
click at [1546, 22] on icon "button" at bounding box center [1547, 21] width 12 height 12
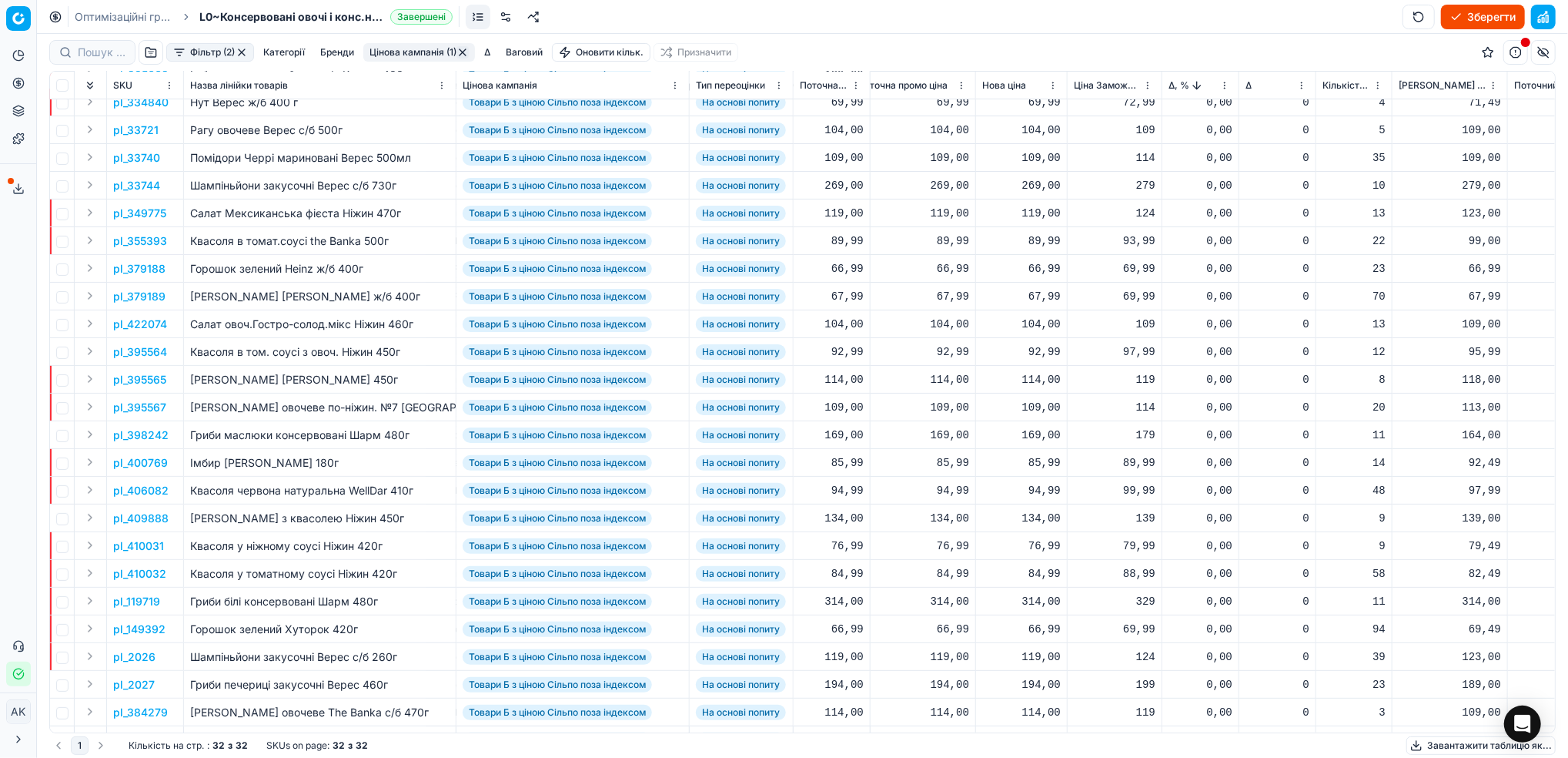
scroll to position [269, 445]
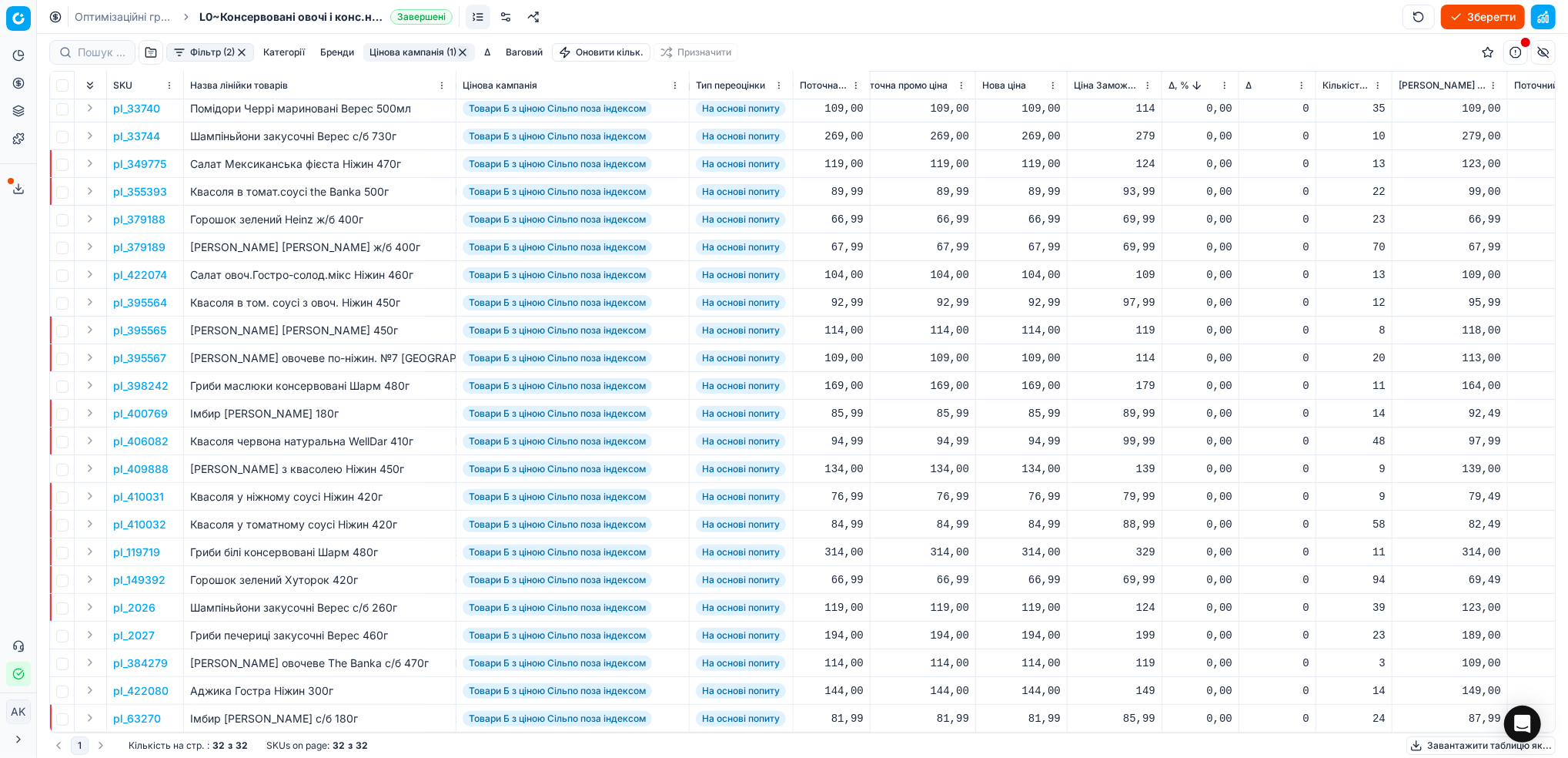
click at [126, 323] on p "pl_395565" at bounding box center [139, 330] width 53 height 16
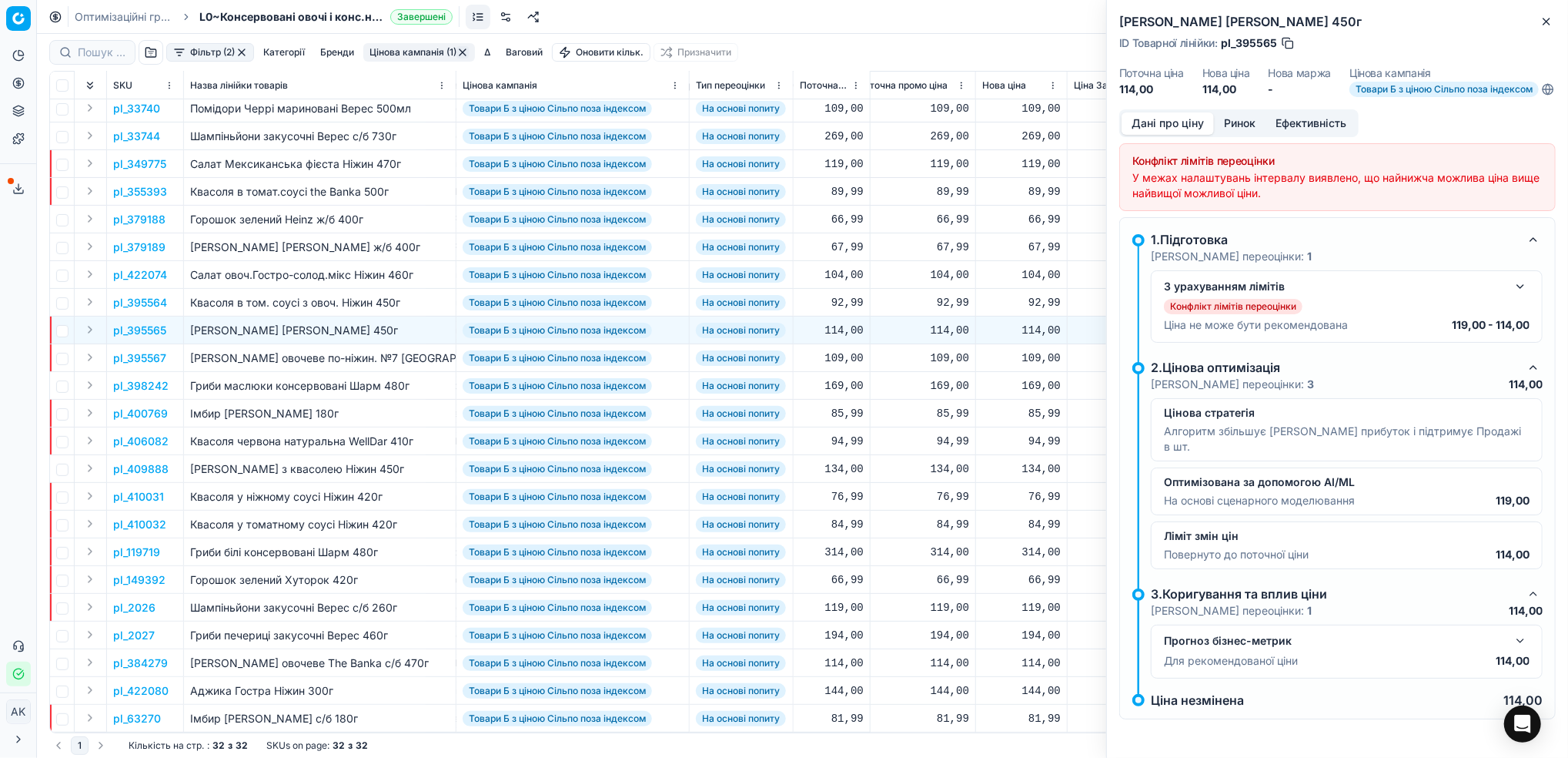
click at [1520, 296] on button "button" at bounding box center [1520, 286] width 18 height 18
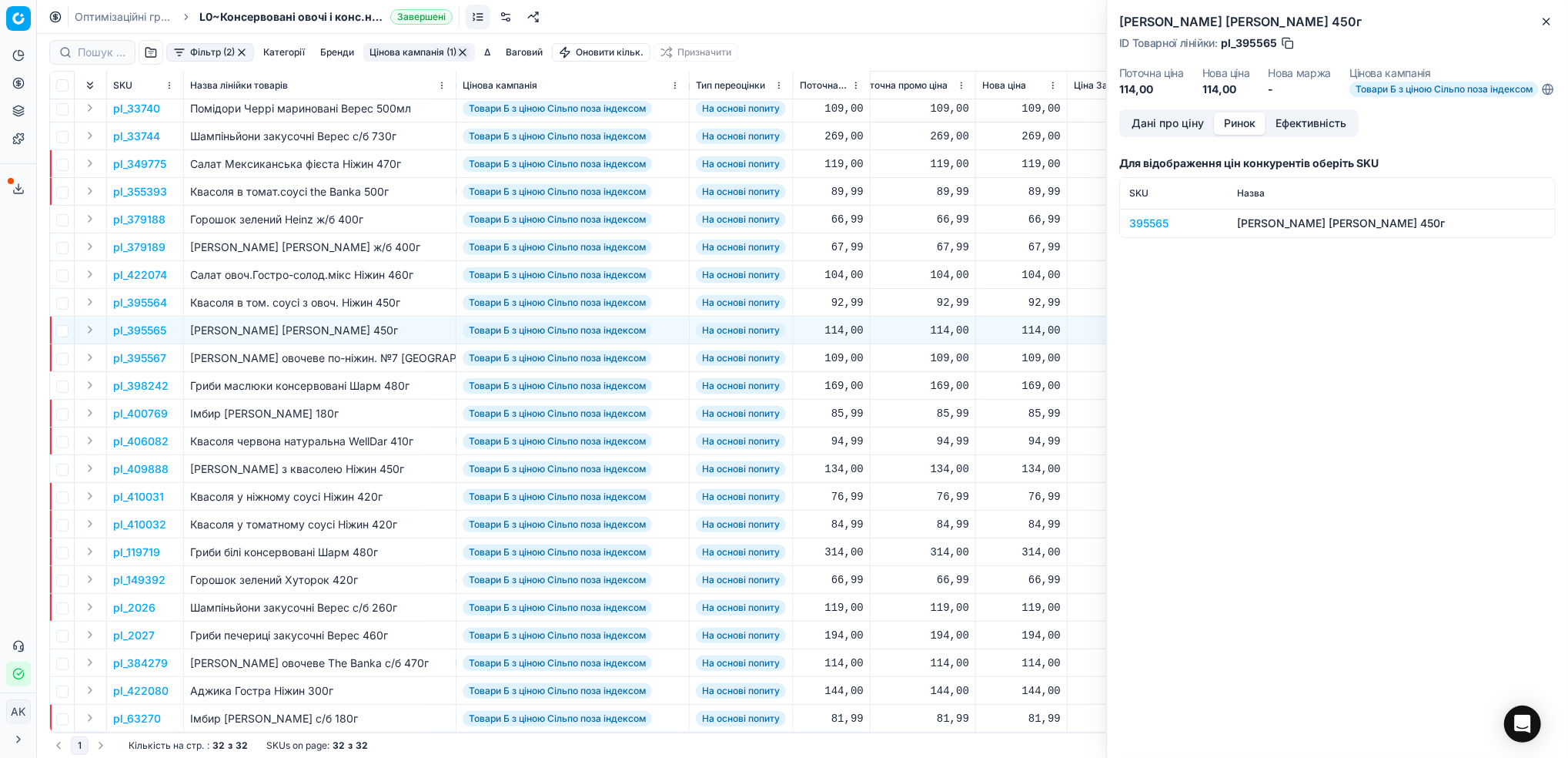
click at [1251, 134] on button "Ринок" at bounding box center [1240, 123] width 52 height 22
click at [1149, 231] on div "395565" at bounding box center [1174, 223] width 89 height 16
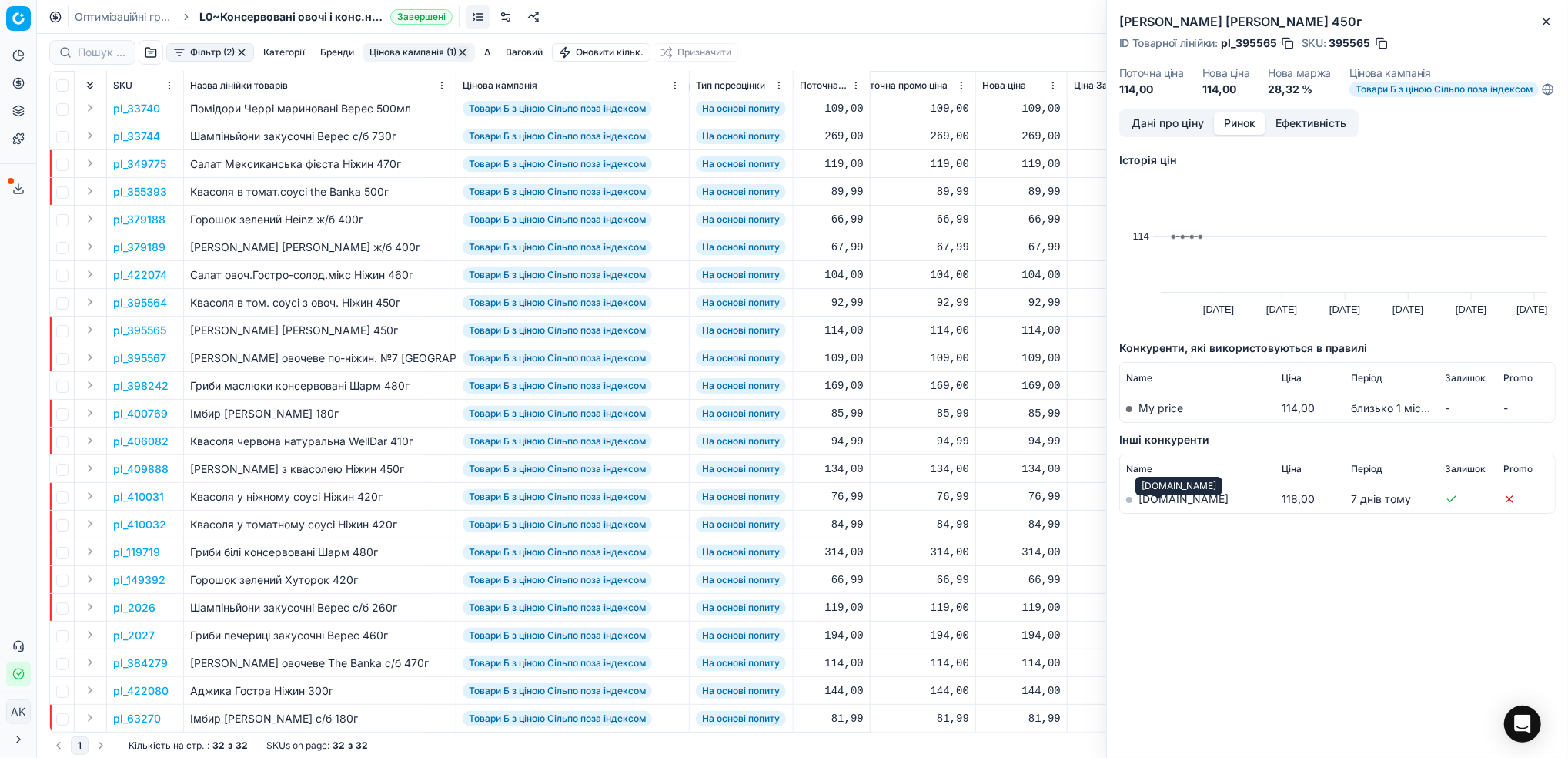
click at [1156, 506] on link "[DOMAIN_NAME]" at bounding box center [1183, 499] width 90 height 13
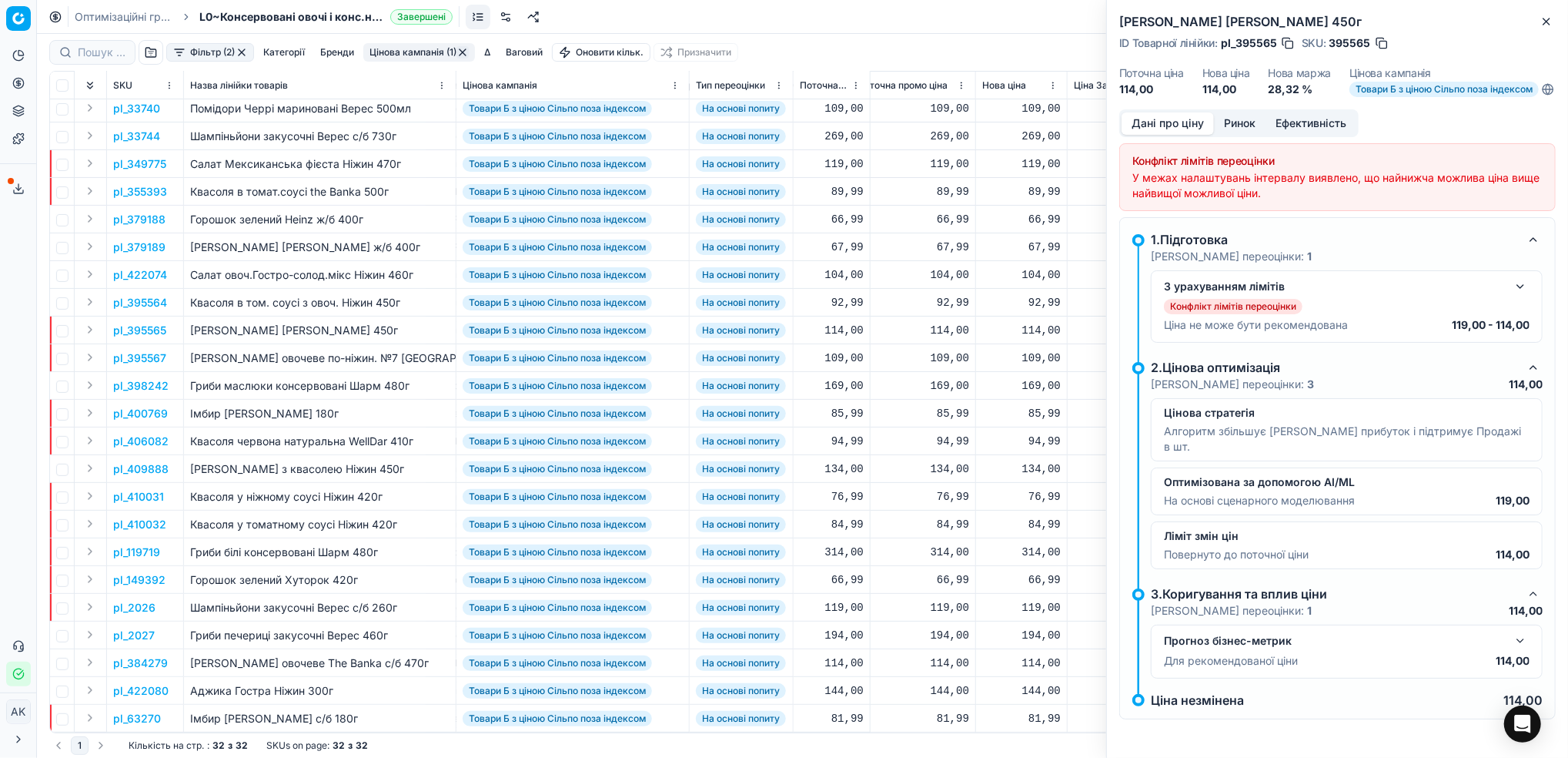
click at [1160, 134] on button "Дані про ціну" at bounding box center [1168, 123] width 92 height 22
click at [1546, 20] on icon "button" at bounding box center [1547, 21] width 12 height 12
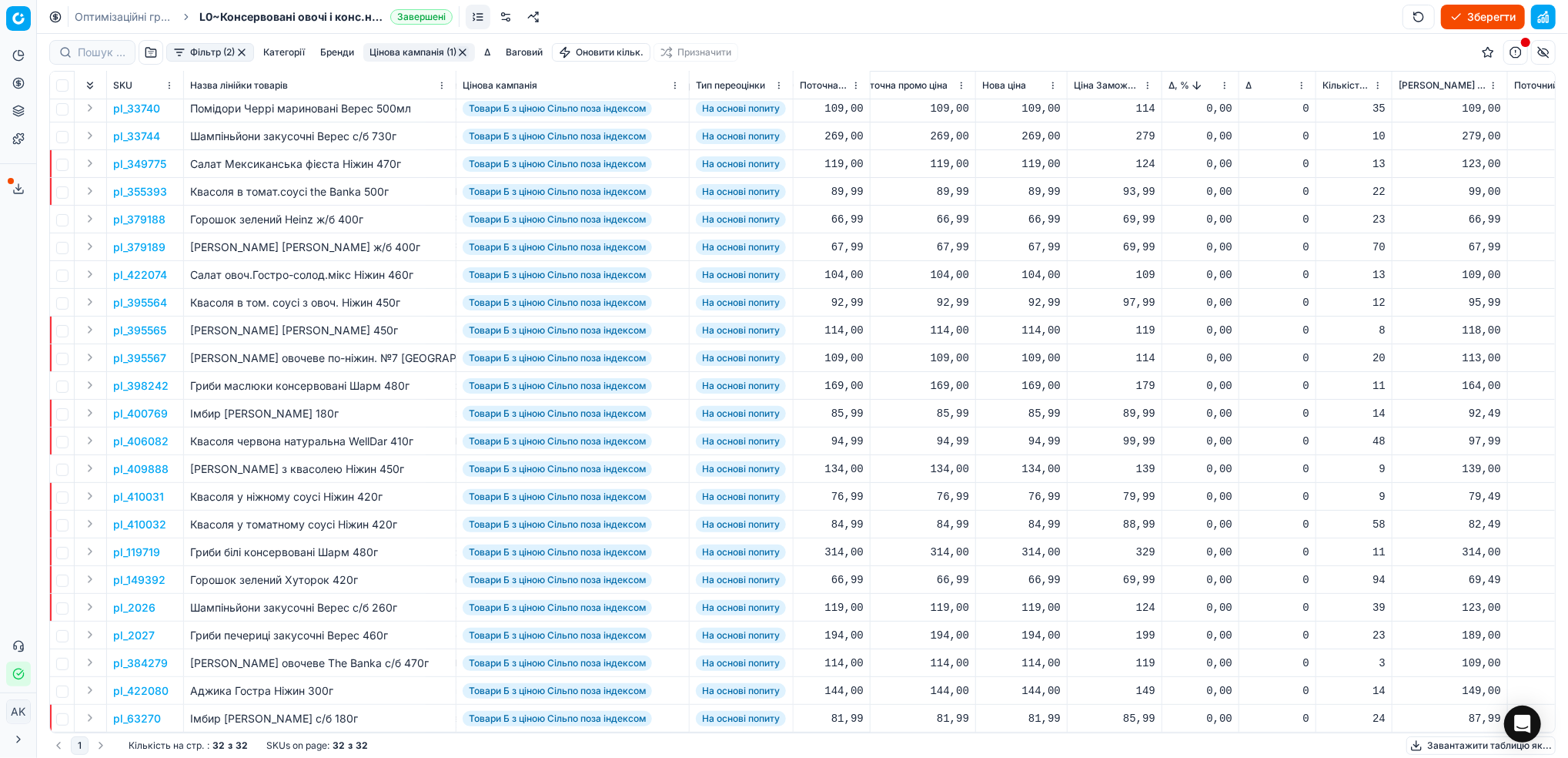
click at [435, 48] on button "Цінова кампанія (1)" at bounding box center [419, 52] width 111 height 18
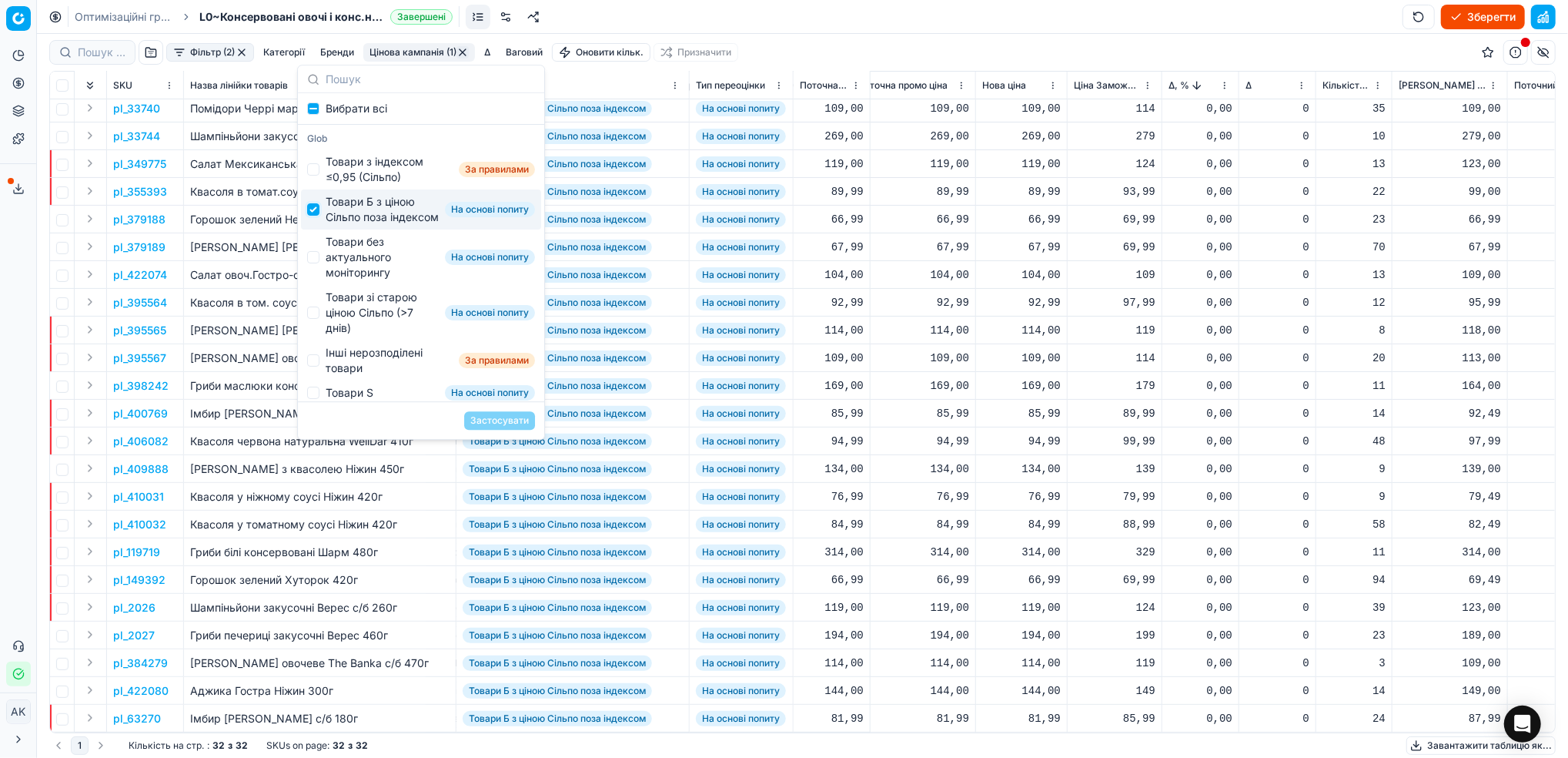
click at [316, 215] on input "Suggestions" at bounding box center [313, 210] width 12 height 12
checkbox input "false"
click at [317, 281] on div "Товари без актуального моніторингу На основі попиту" at bounding box center [420, 257] width 240 height 55
checkbox input "true"
click at [495, 418] on button "Застосувати" at bounding box center [500, 421] width 71 height 18
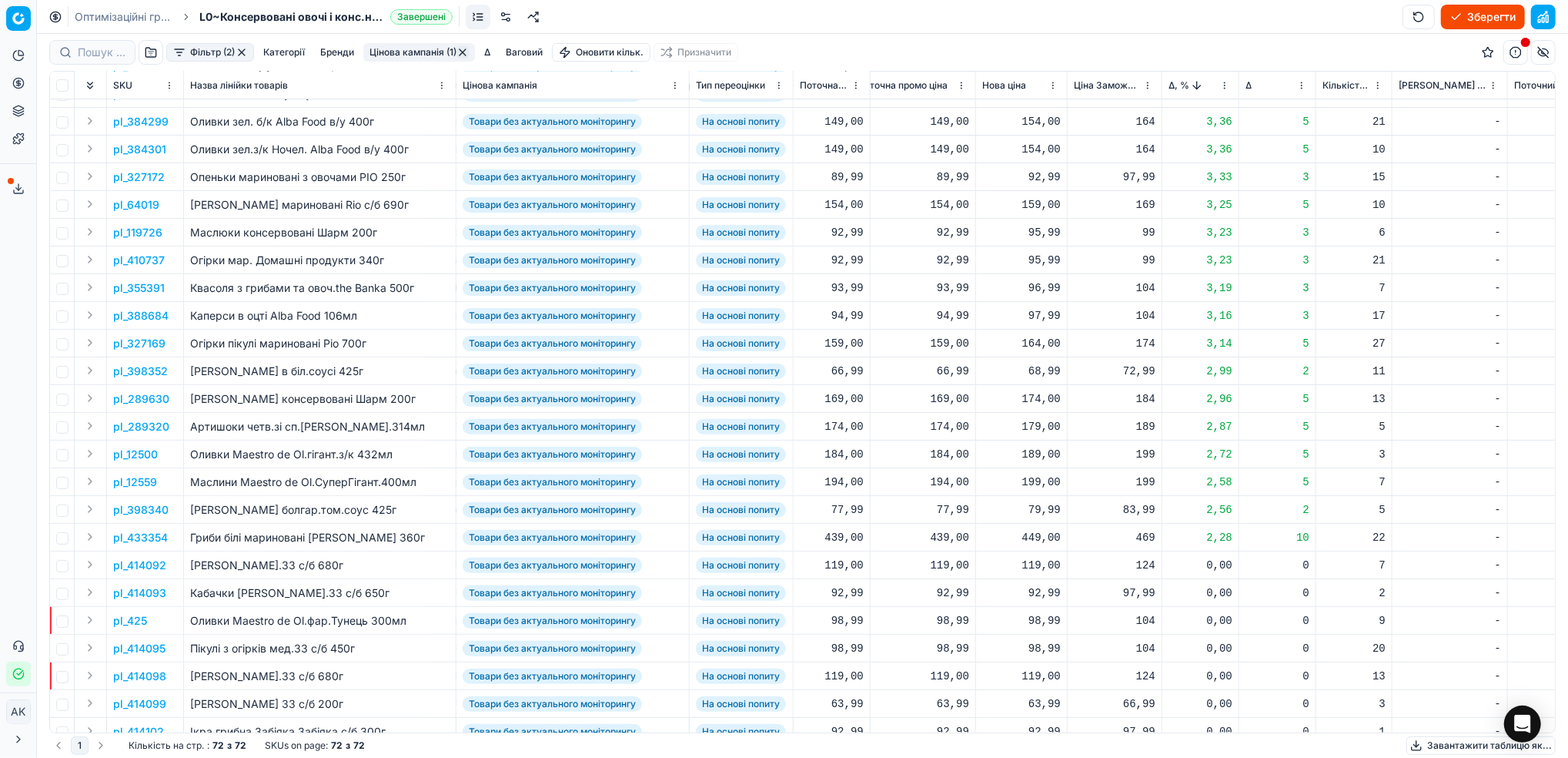
click at [140, 123] on p "pl_384299" at bounding box center [140, 121] width 55 height 16
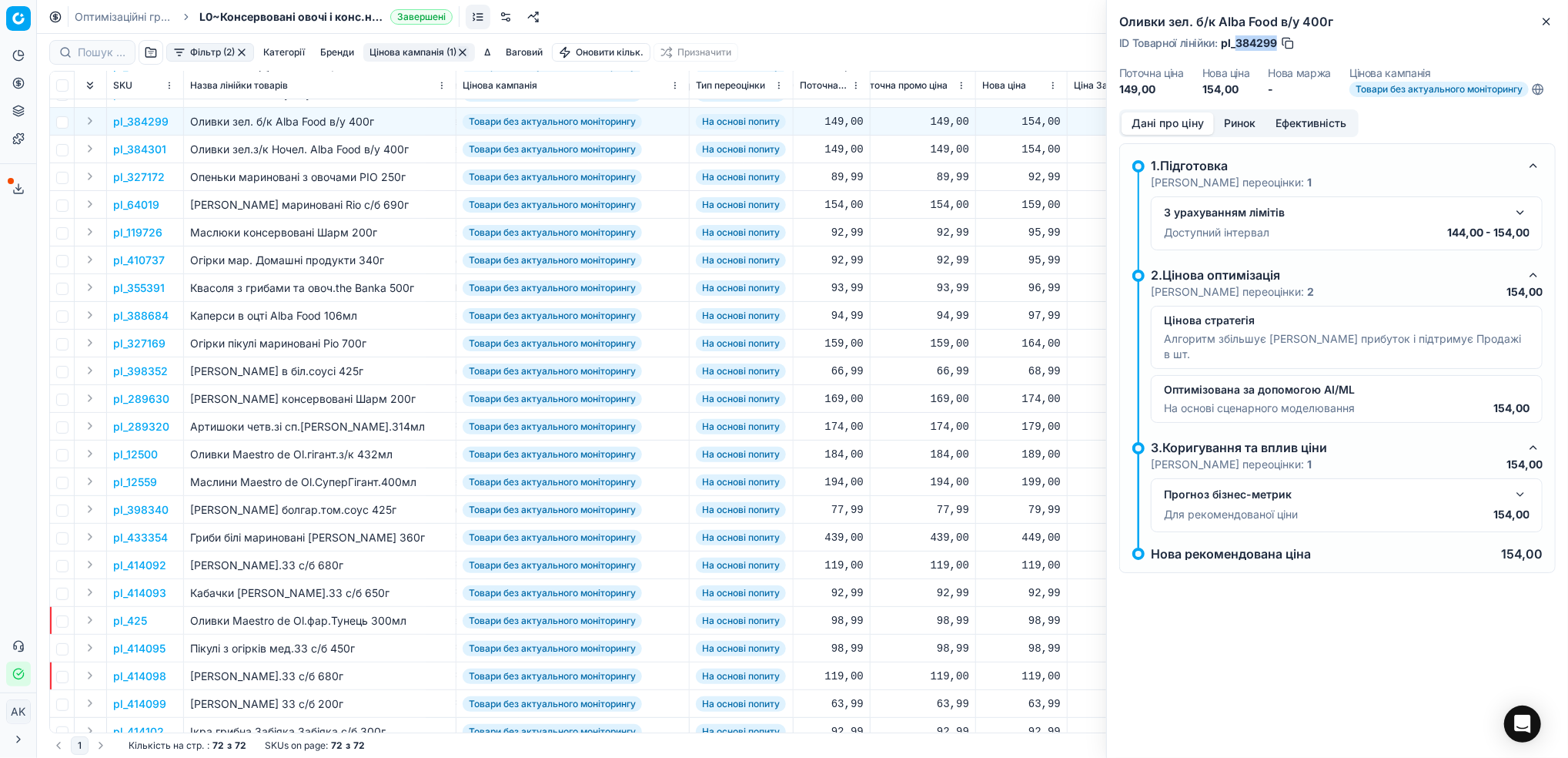
drag, startPoint x: 1276, startPoint y: 43, endPoint x: 1237, endPoint y: 45, distance: 39.1
click at [1237, 45] on span "pl_384299" at bounding box center [1249, 43] width 56 height 16
copy span "384299"
click at [1522, 214] on button "button" at bounding box center [1520, 213] width 18 height 18
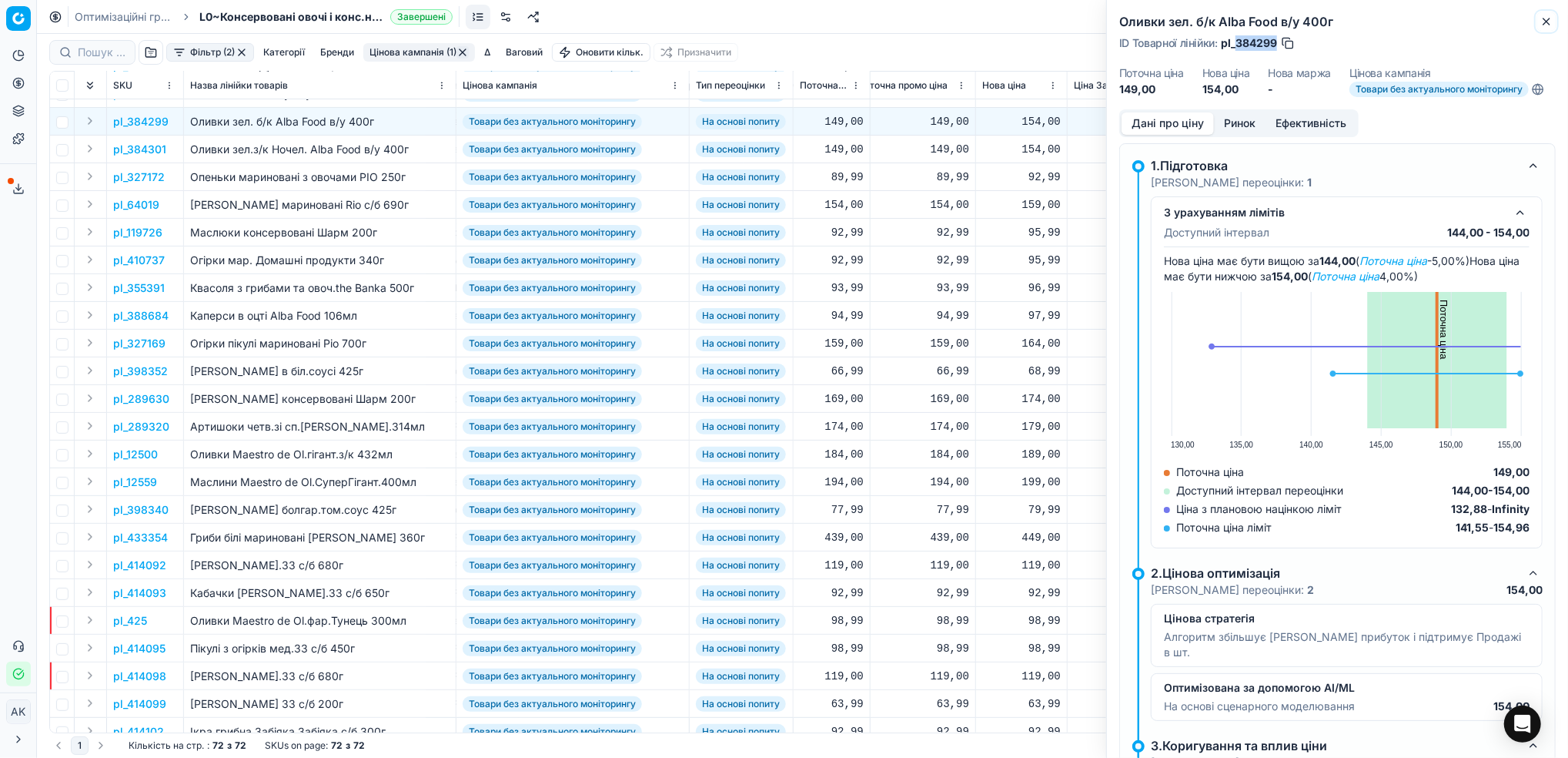
click at [1543, 21] on icon "button" at bounding box center [1547, 21] width 12 height 12
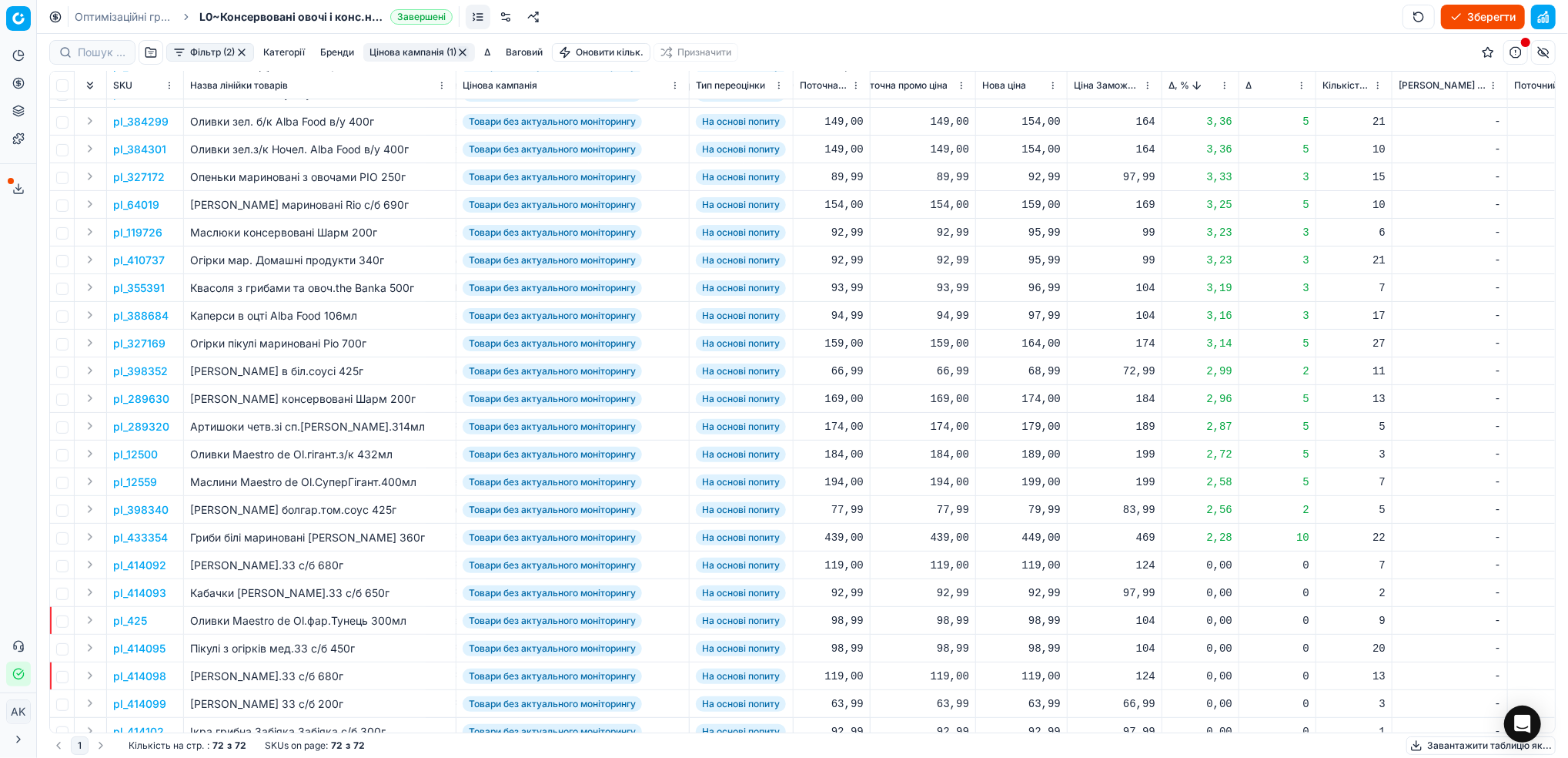
click at [134, 231] on p "pl_119726" at bounding box center [138, 233] width 49 height 16
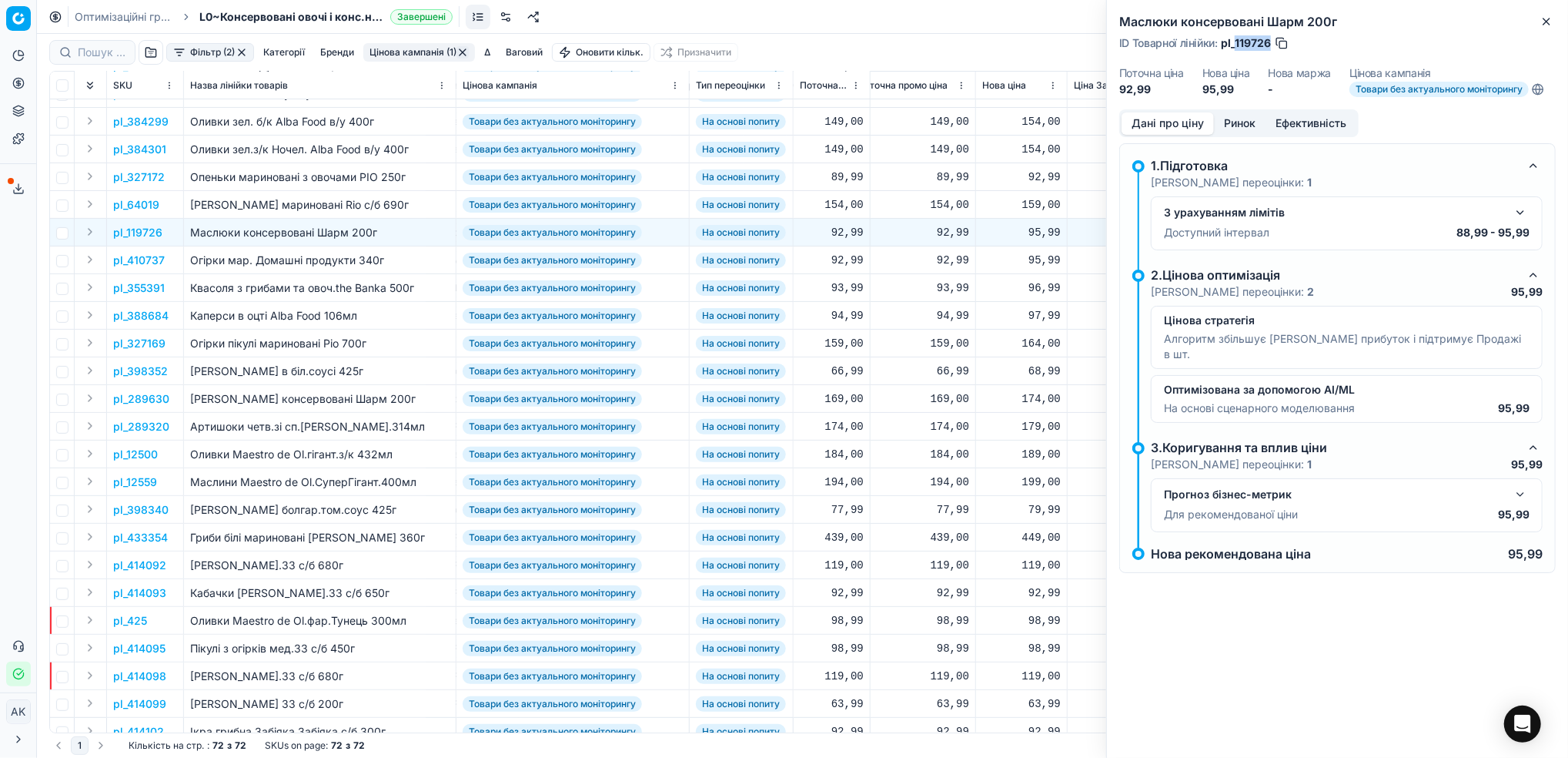
drag, startPoint x: 1270, startPoint y: 43, endPoint x: 1233, endPoint y: 40, distance: 37.1
click at [1233, 40] on span "pl_119726" at bounding box center [1246, 43] width 50 height 16
copy span "119726"
click at [1548, 21] on icon "button" at bounding box center [1547, 21] width 12 height 12
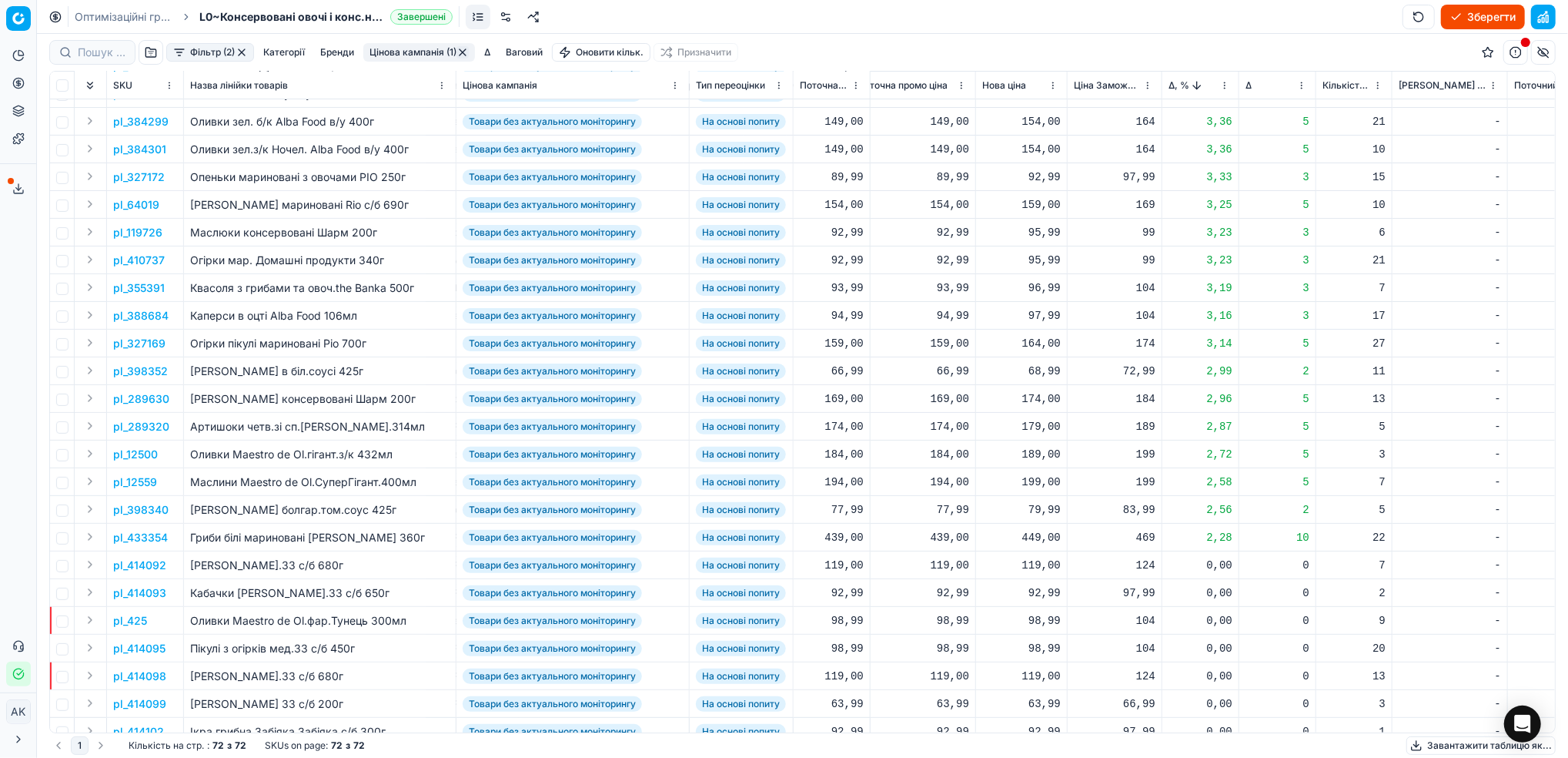
click at [131, 288] on p "pl_355391" at bounding box center [138, 288] width 52 height 16
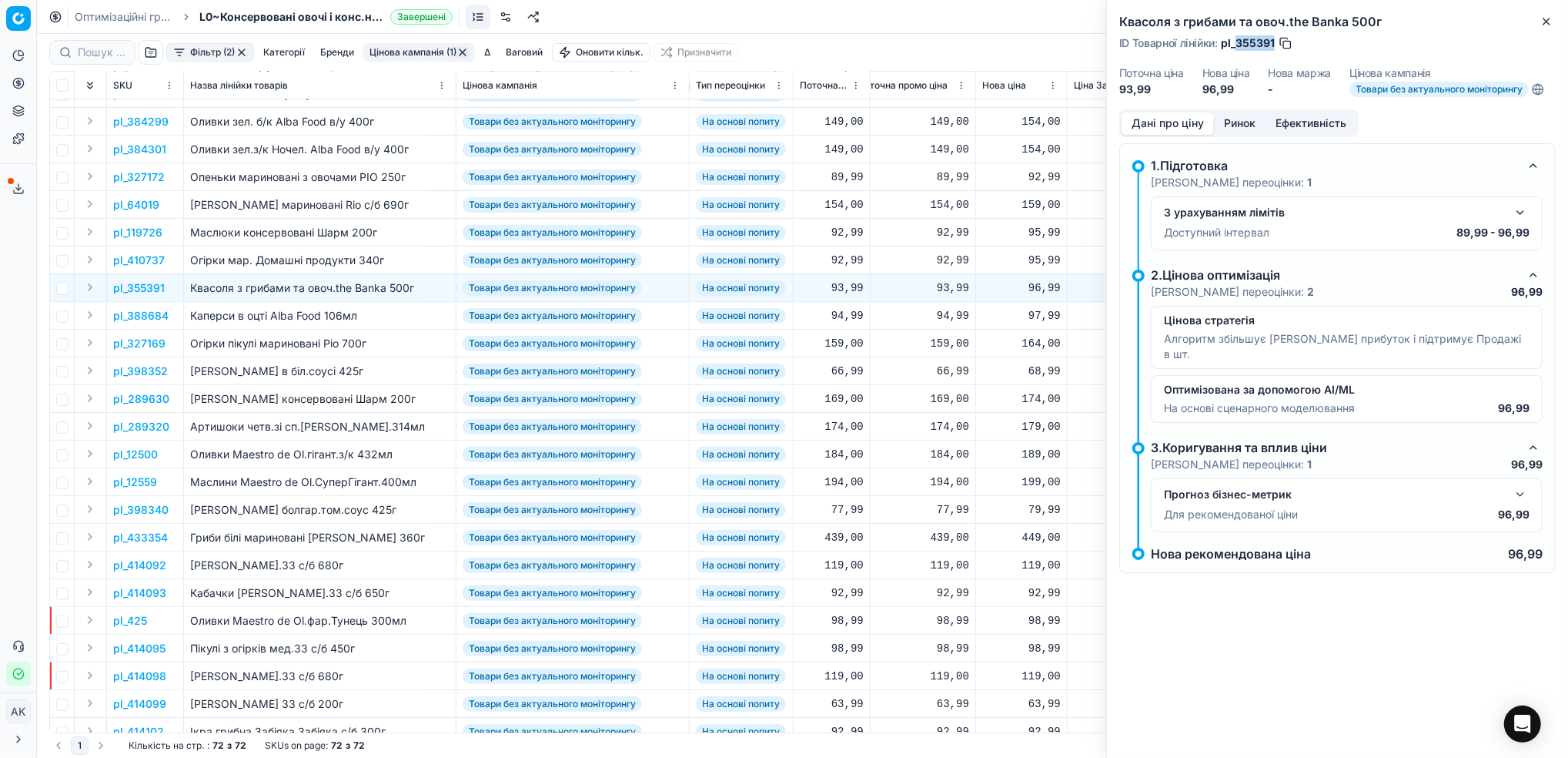
drag, startPoint x: 1275, startPoint y: 40, endPoint x: 1237, endPoint y: 39, distance: 38.0
click at [1237, 39] on span "pl_355391" at bounding box center [1247, 43] width 54 height 16
copy span "355391"
click at [1547, 21] on icon "button" at bounding box center [1547, 21] width 12 height 12
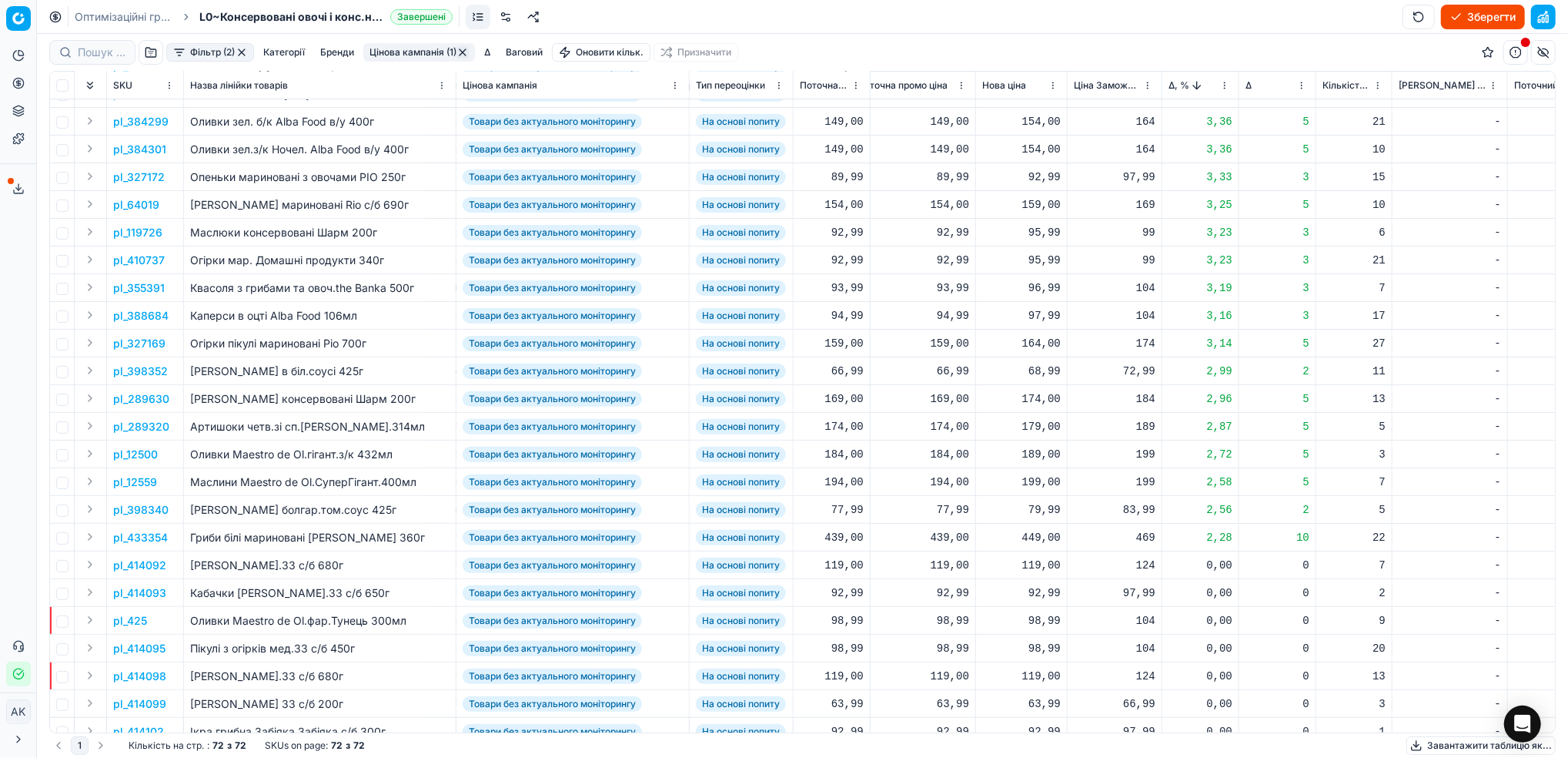
click at [129, 456] on p "pl_12500" at bounding box center [135, 454] width 45 height 16
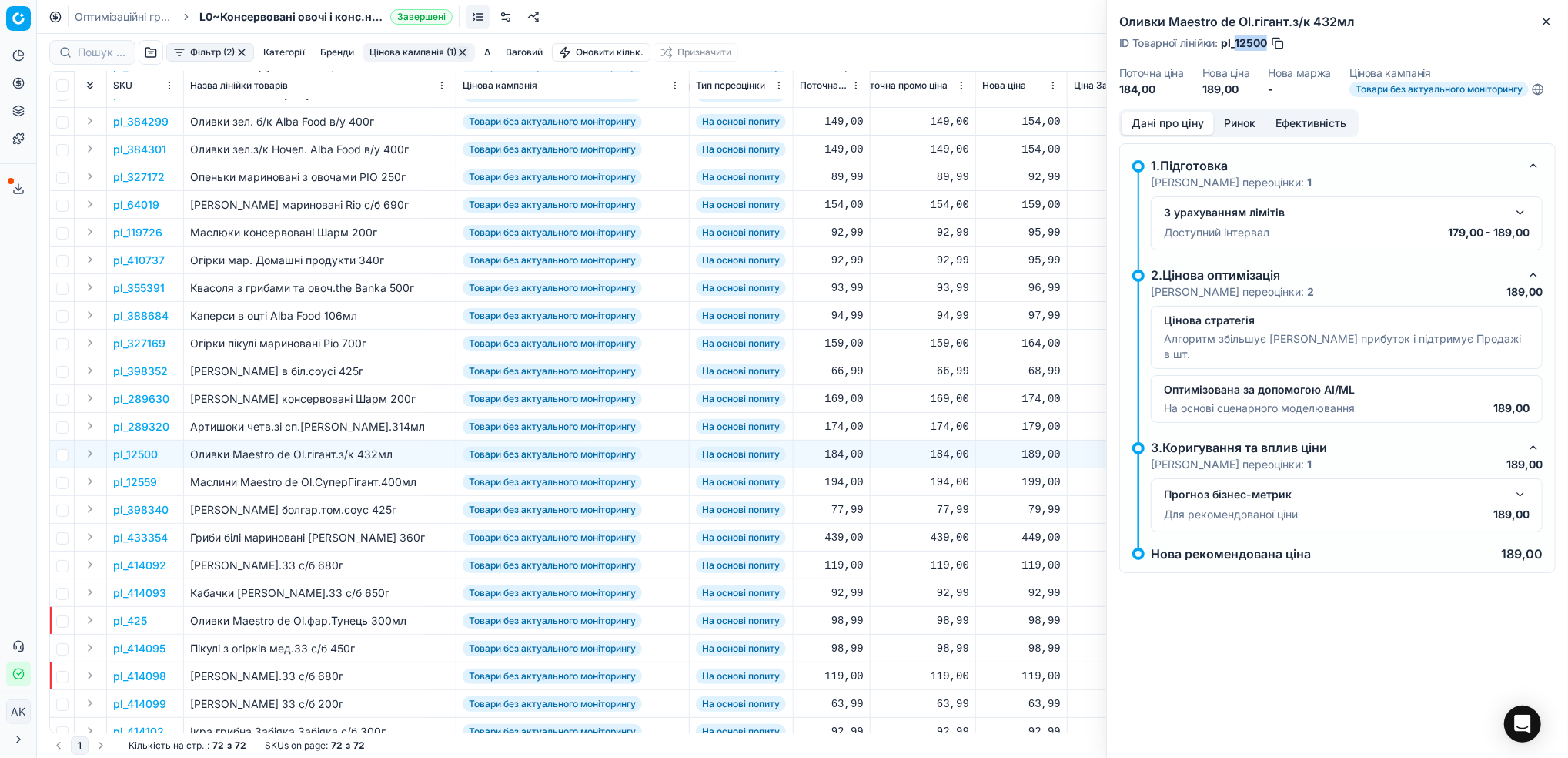
drag, startPoint x: 1267, startPoint y: 44, endPoint x: 1237, endPoint y: 45, distance: 30.0
click at [1237, 45] on span "pl_12500" at bounding box center [1244, 43] width 46 height 16
copy span "12500"
click at [1542, 29] on button "Close" at bounding box center [1547, 21] width 18 height 18
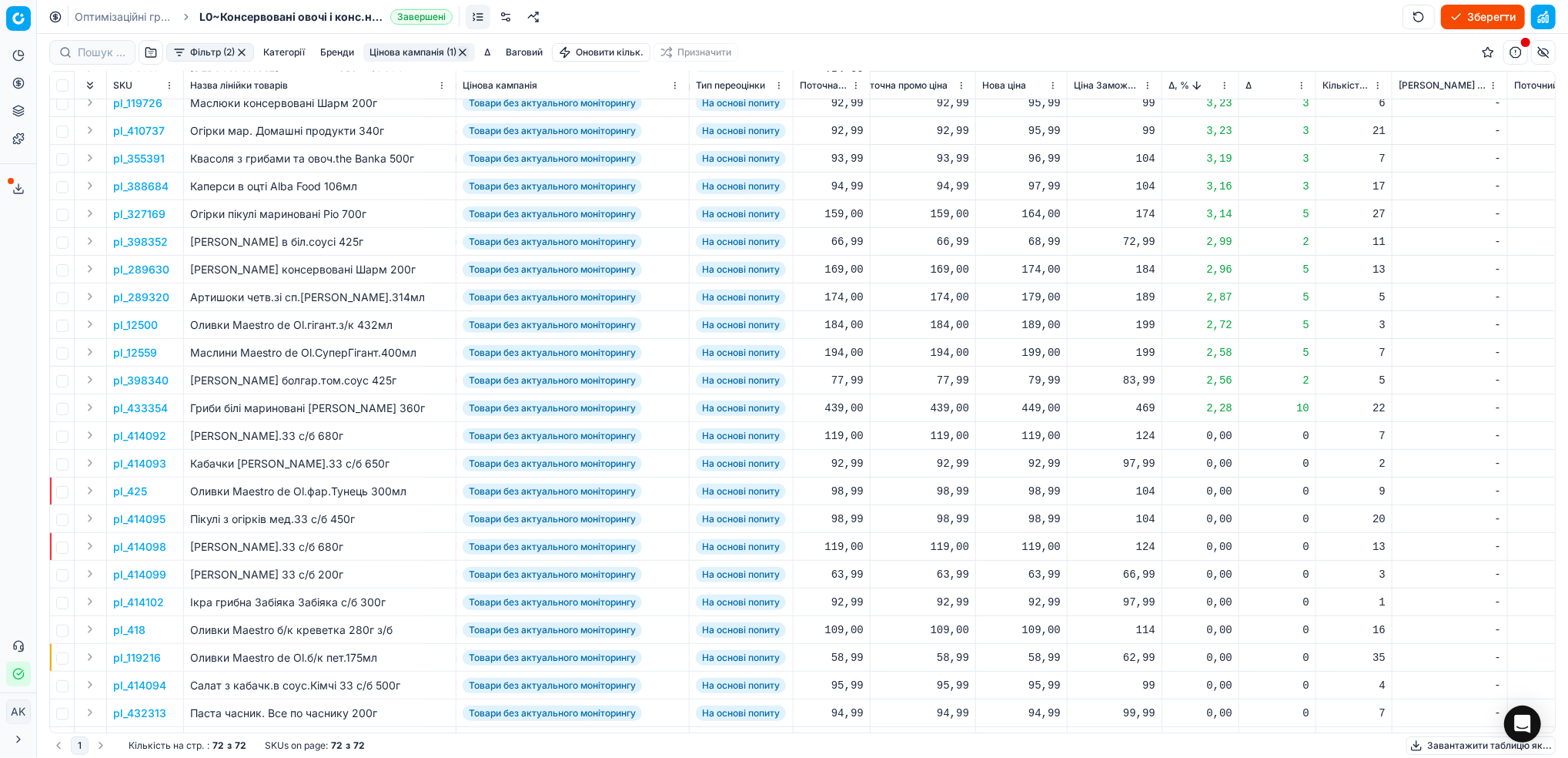
scroll to position [411, 445]
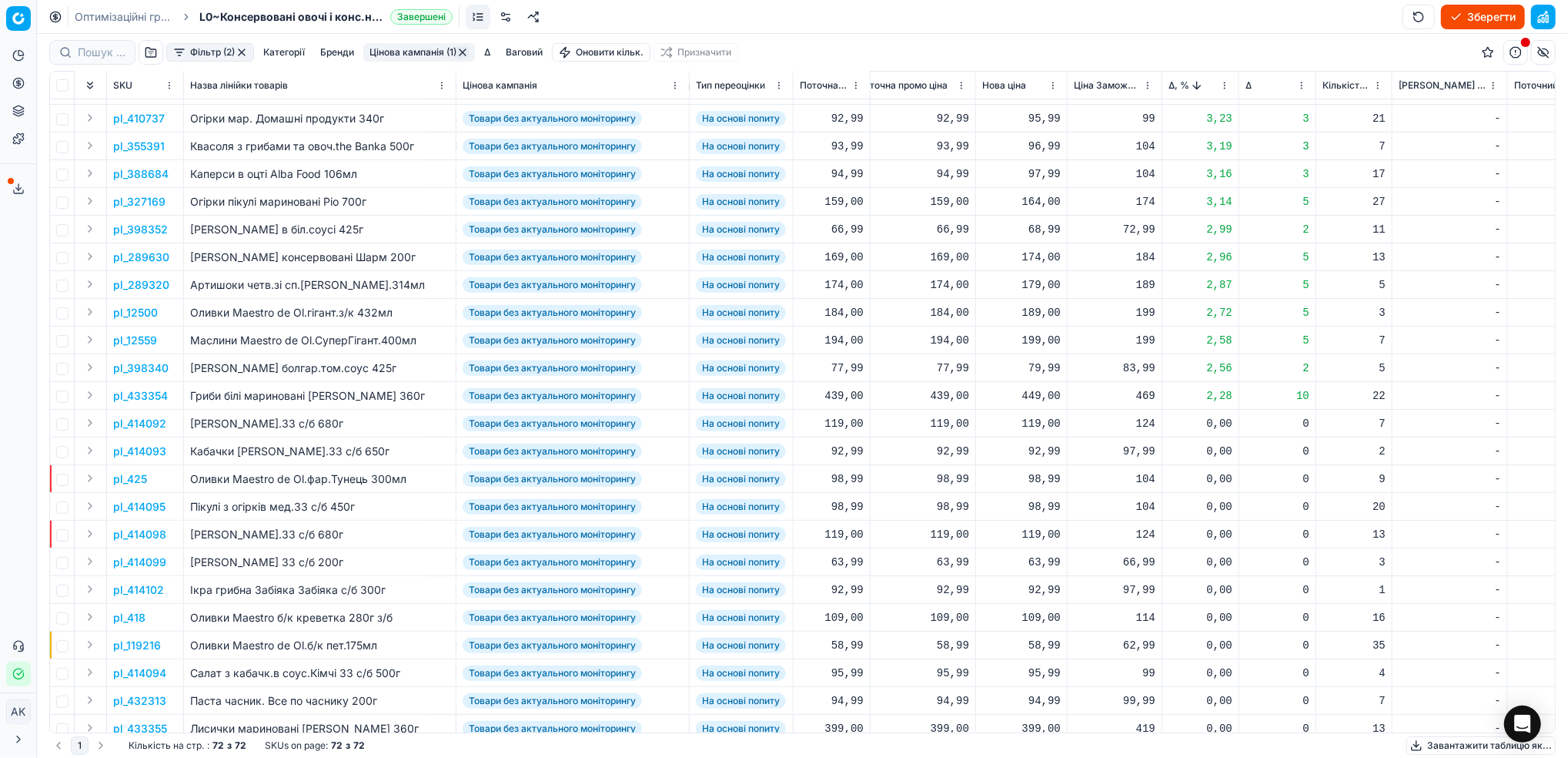
click at [137, 372] on p "pl_398340" at bounding box center [140, 368] width 55 height 16
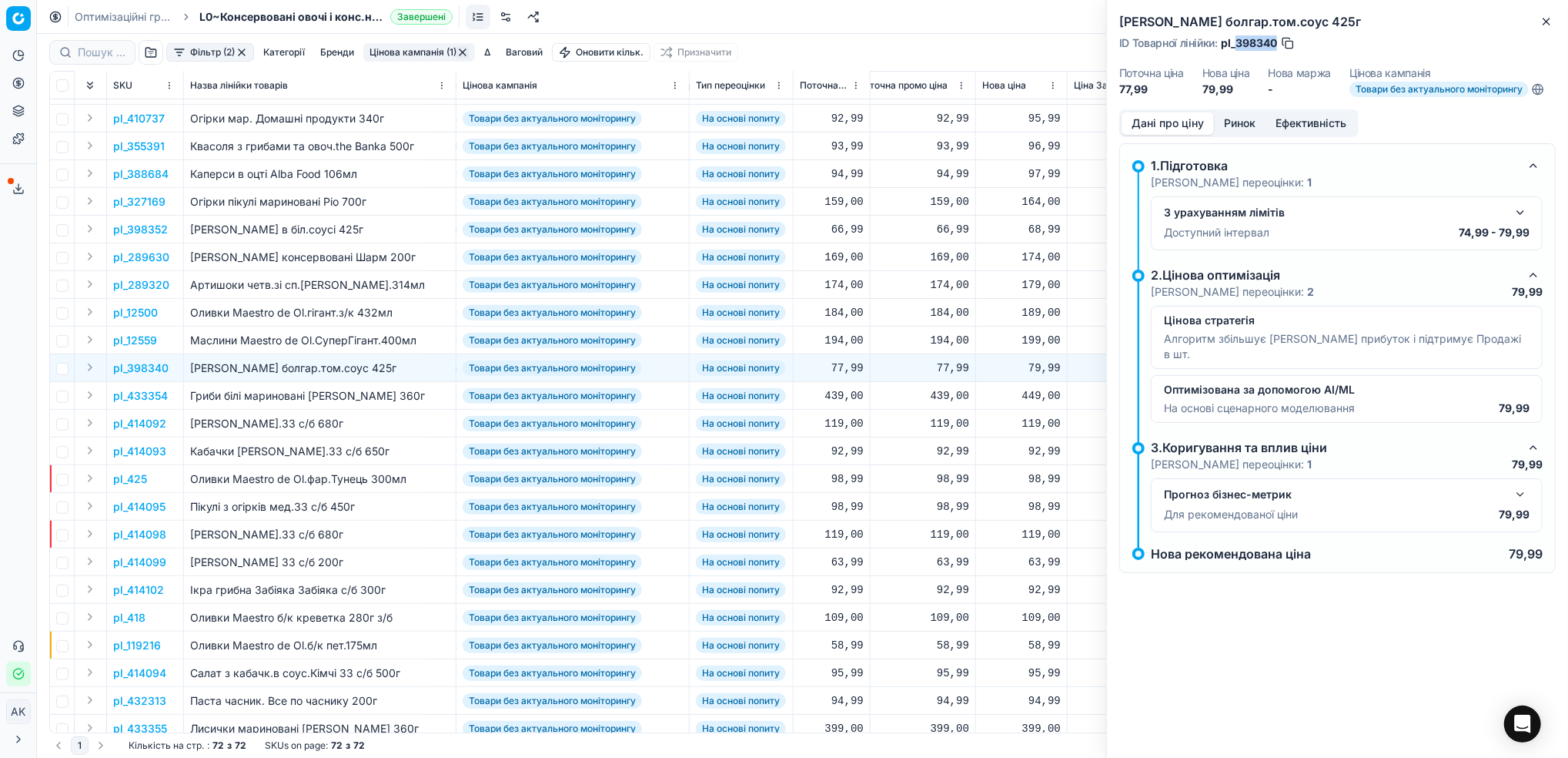
drag, startPoint x: 1278, startPoint y: 38, endPoint x: 1237, endPoint y: 47, distance: 42.0
click at [1237, 47] on div "ID Товарної лінійки : pl_398340" at bounding box center [1208, 43] width 176 height 16
copy span "398340"
click at [1549, 21] on icon "button" at bounding box center [1547, 21] width 12 height 12
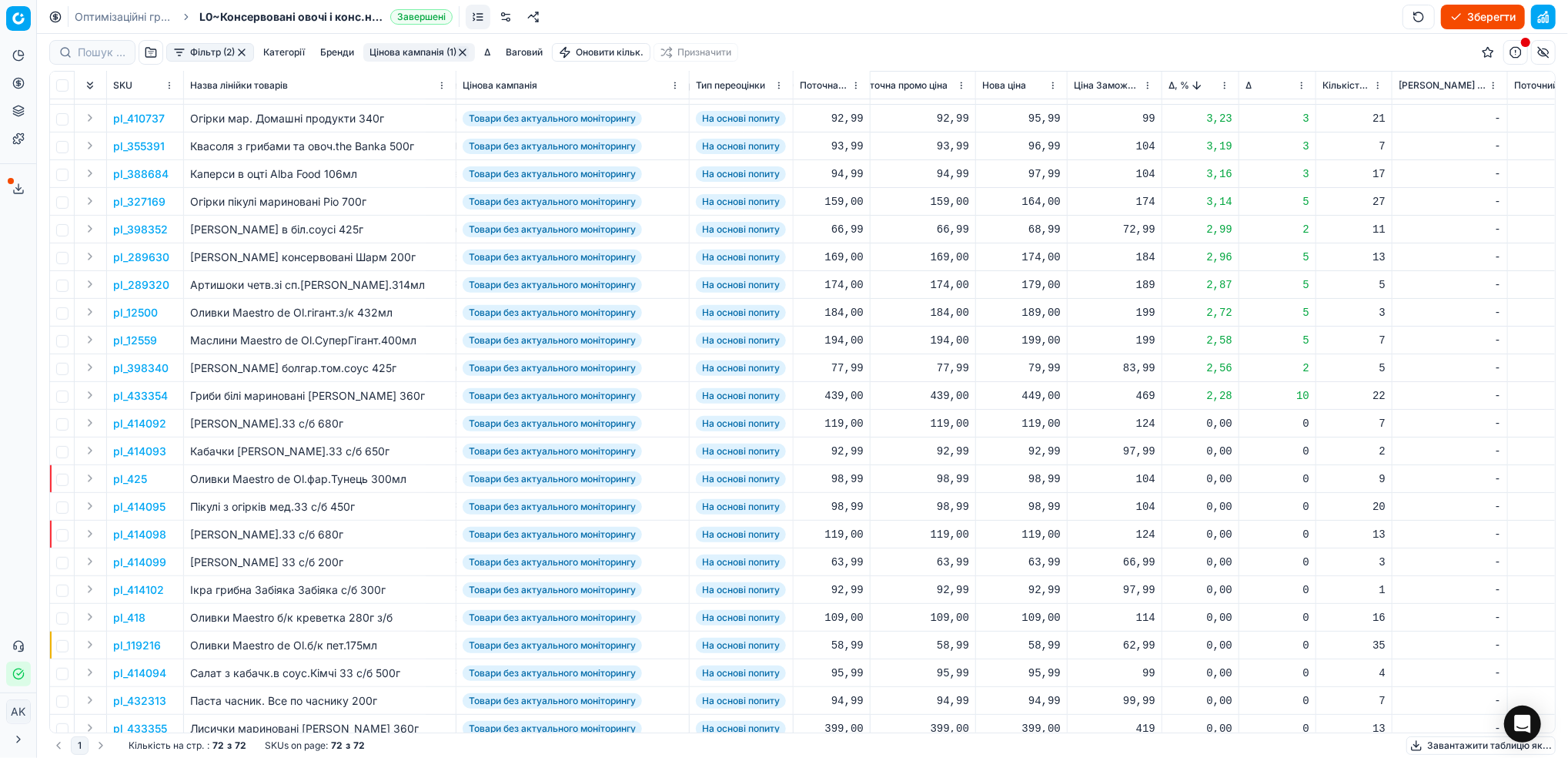
click at [1224, 84] on html "Pricing platform Аналітика Цінова оптимізація Асортимент продукції Шаблони Серв…" at bounding box center [784, 379] width 1568 height 758
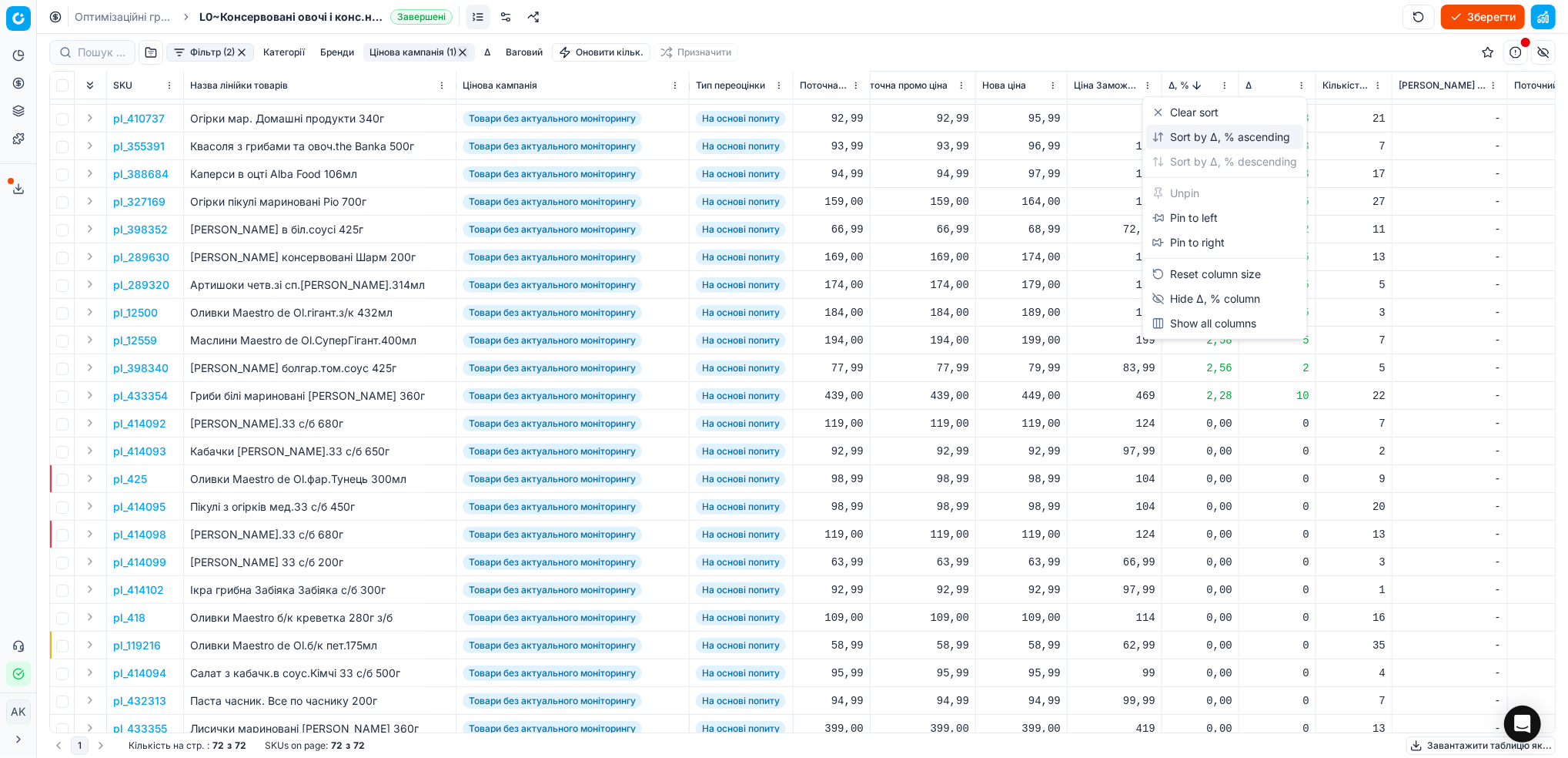
click at [1197, 136] on div "Sort by Δ, % ascending" at bounding box center [1222, 137] width 138 height 16
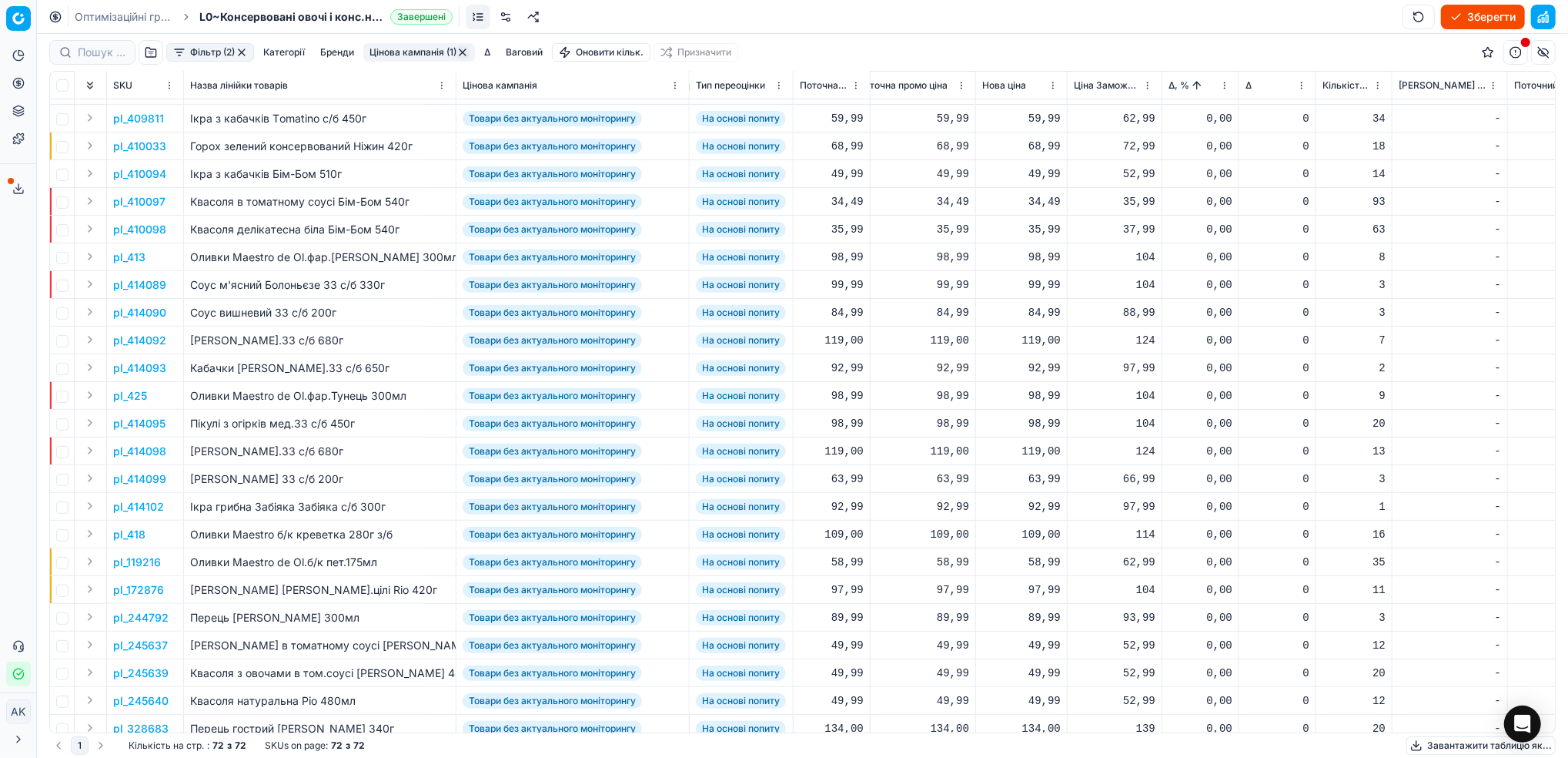
click at [415, 51] on button "Цінова кампанія (1)" at bounding box center [419, 52] width 111 height 18
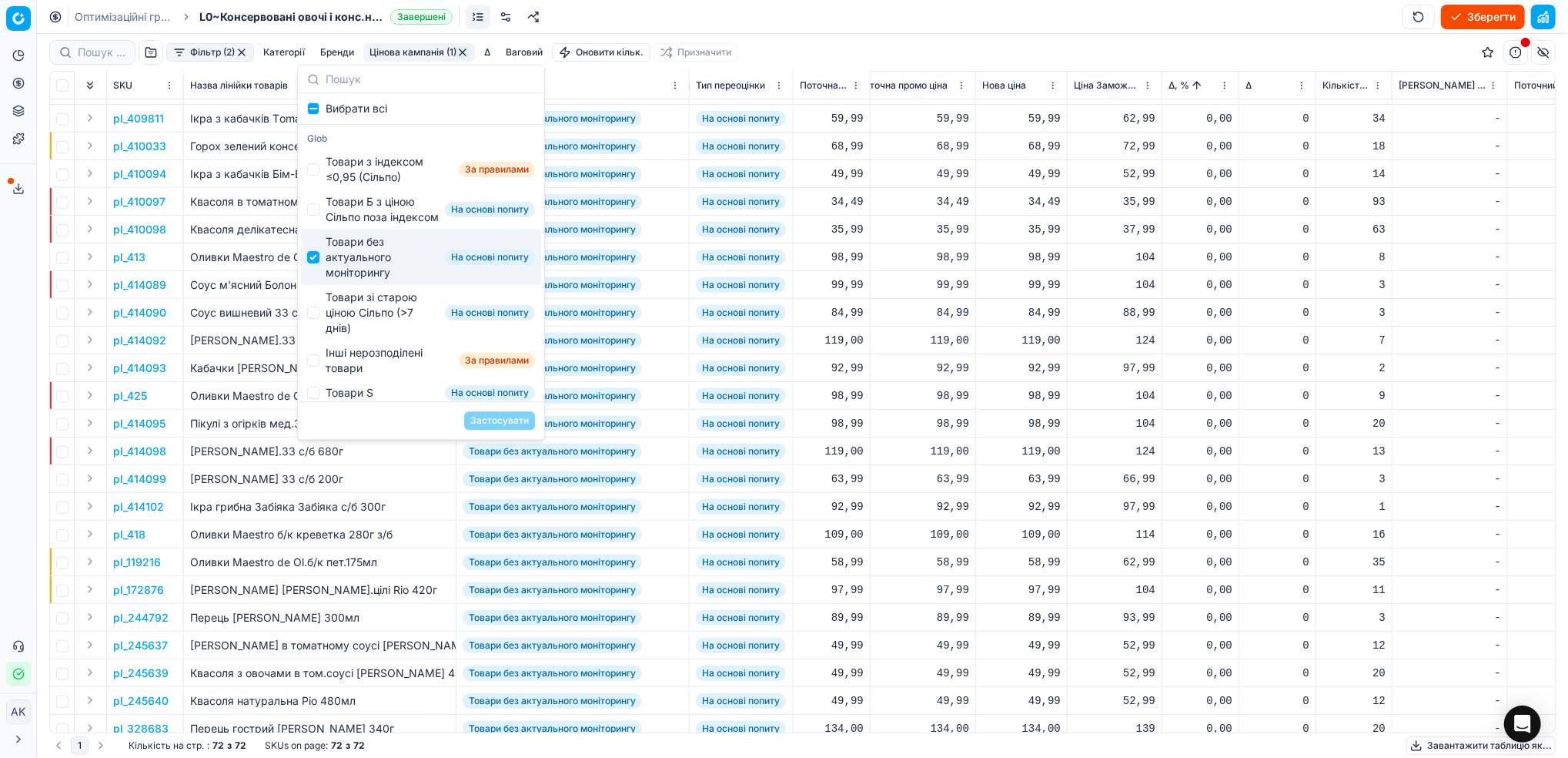
click at [309, 263] on input "Suggestions" at bounding box center [313, 257] width 12 height 12
checkbox input "false"
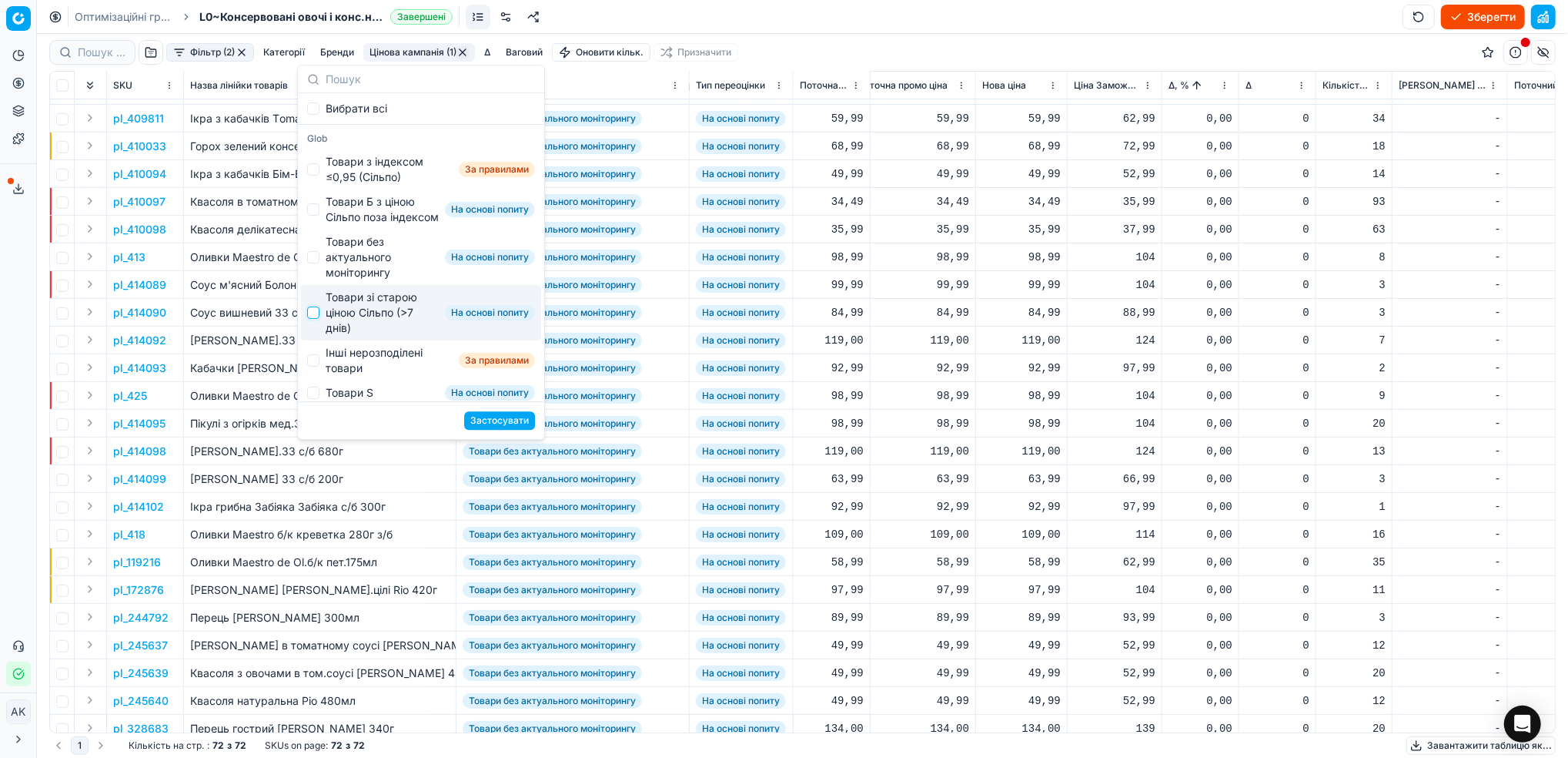
click at [312, 319] on input "Suggestions" at bounding box center [313, 313] width 12 height 12
checkbox input "true"
click at [503, 425] on button "Застосувати" at bounding box center [500, 421] width 71 height 18
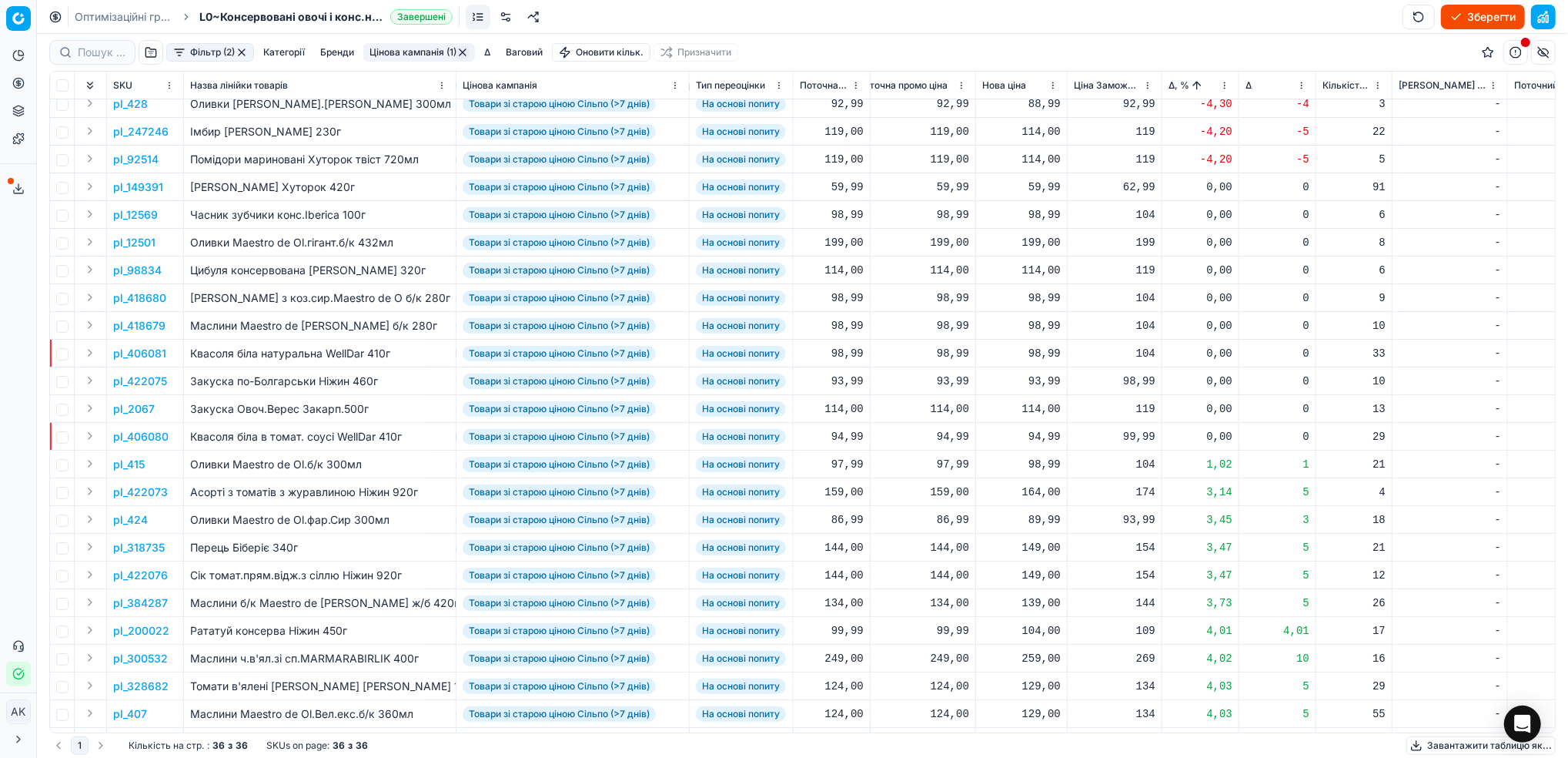
scroll to position [0, 445]
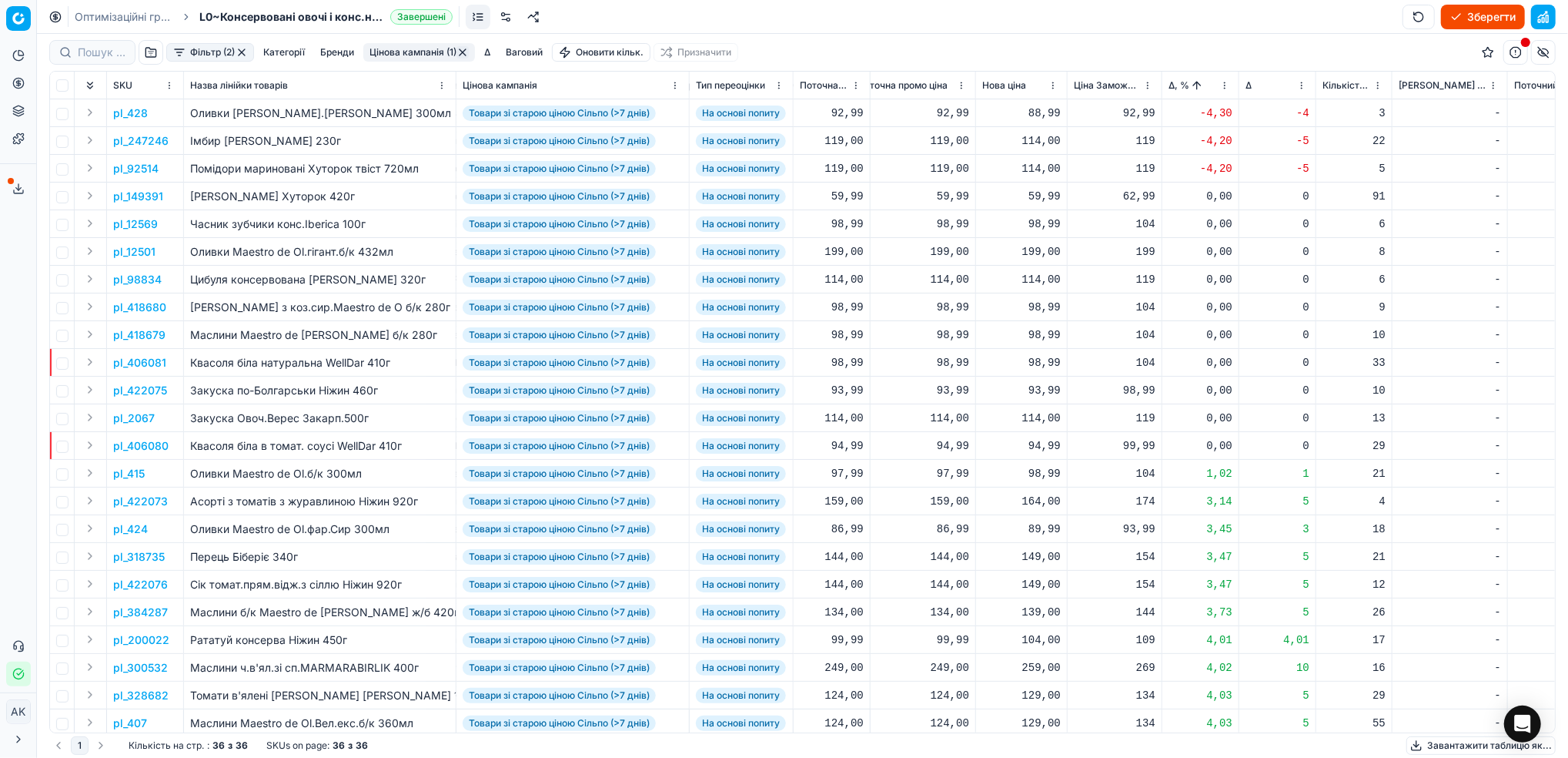
click at [133, 111] on p "pl_428" at bounding box center [130, 113] width 35 height 16
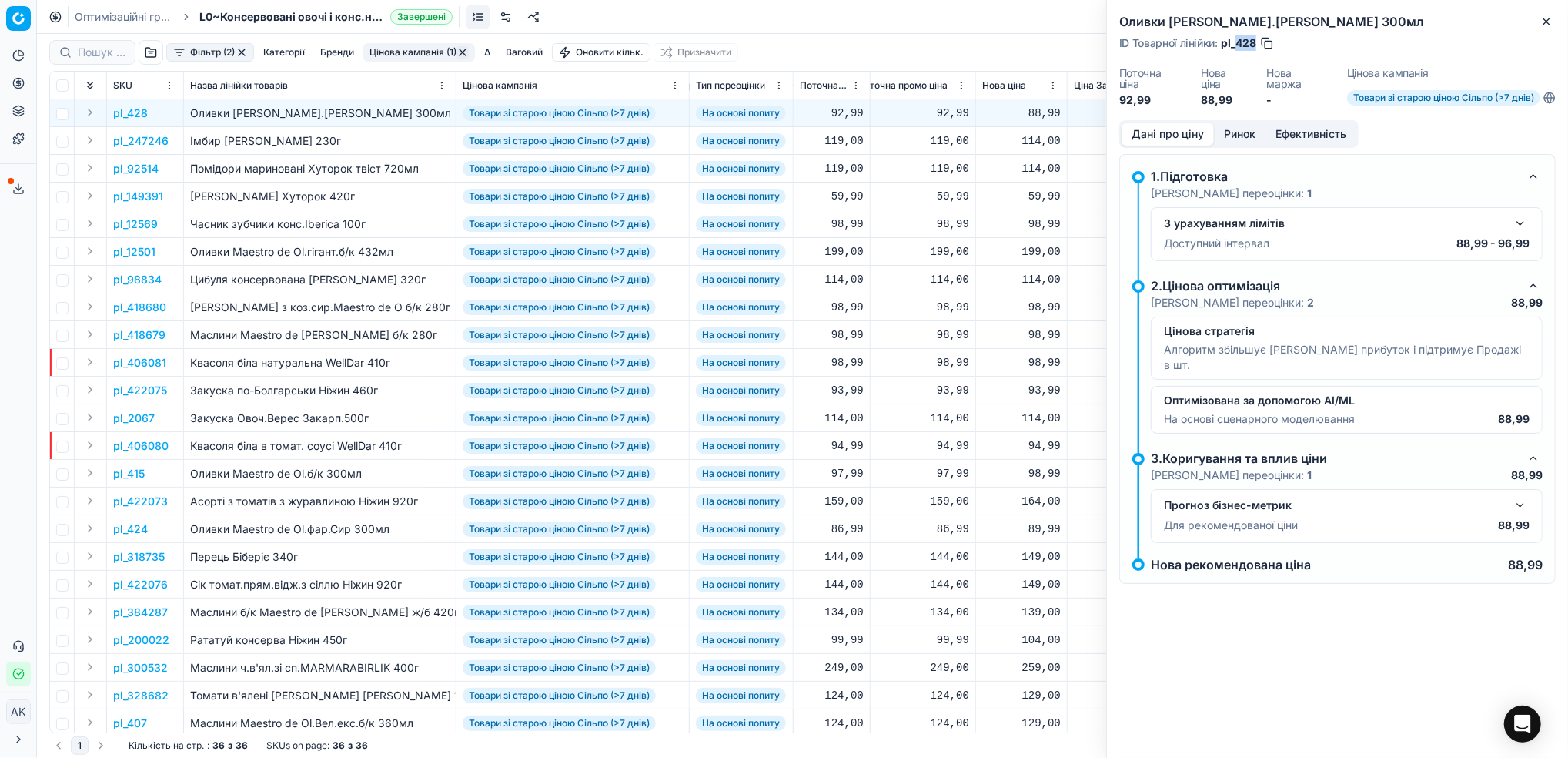
drag, startPoint x: 1254, startPoint y: 39, endPoint x: 1239, endPoint y: 41, distance: 15.1
click at [1239, 41] on span "pl_428" at bounding box center [1238, 43] width 35 height 16
copy span "428"
click at [1559, 19] on div "Оливки [PERSON_NAME].Анчоус 300мл ID Товарної лінійки : pl_428 Поточна ціна 92,…" at bounding box center [1337, 60] width 461 height 120
click at [1542, 18] on icon "button" at bounding box center [1547, 21] width 12 height 12
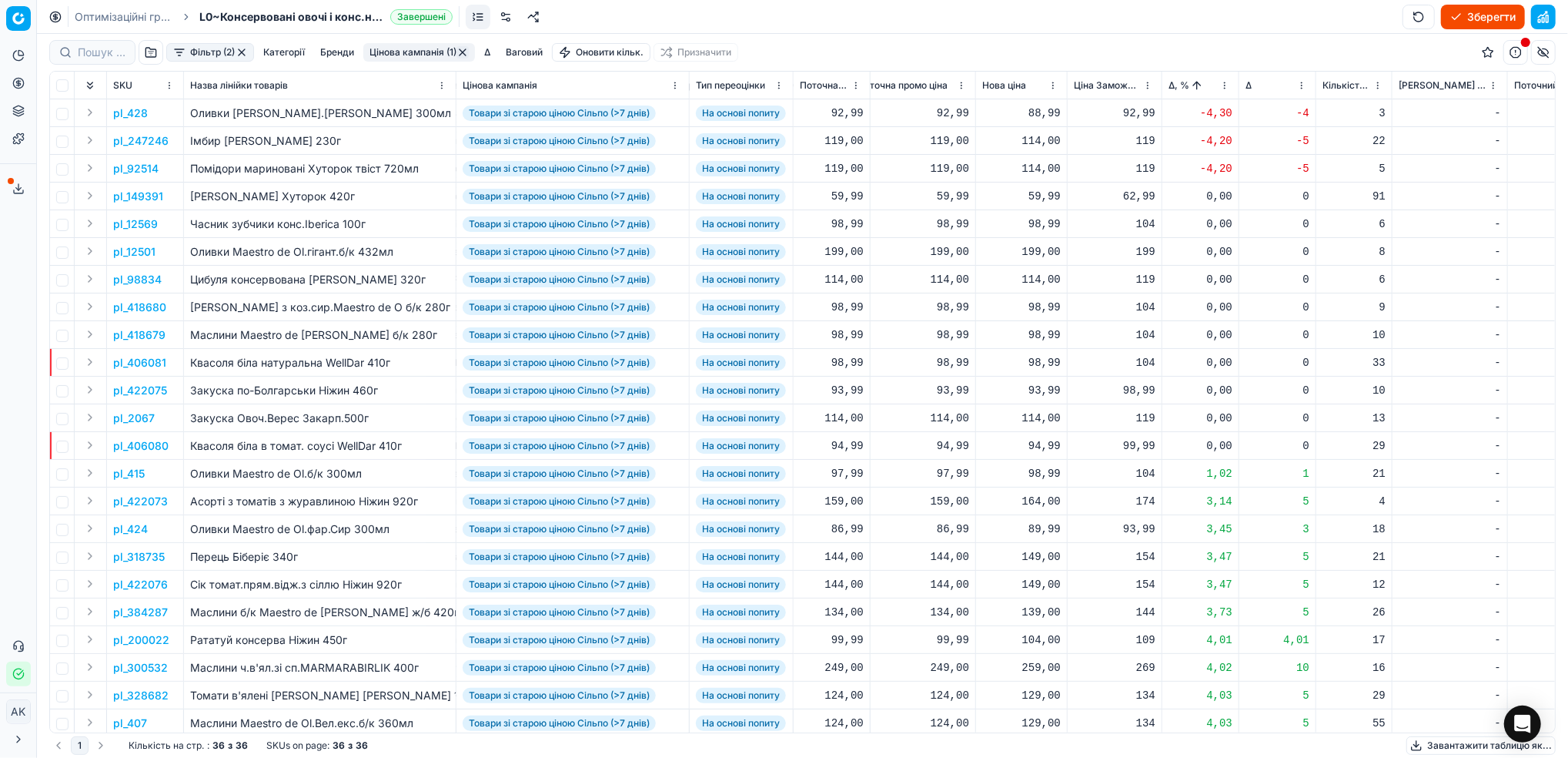
click at [131, 144] on p "pl_247246" at bounding box center [140, 141] width 55 height 16
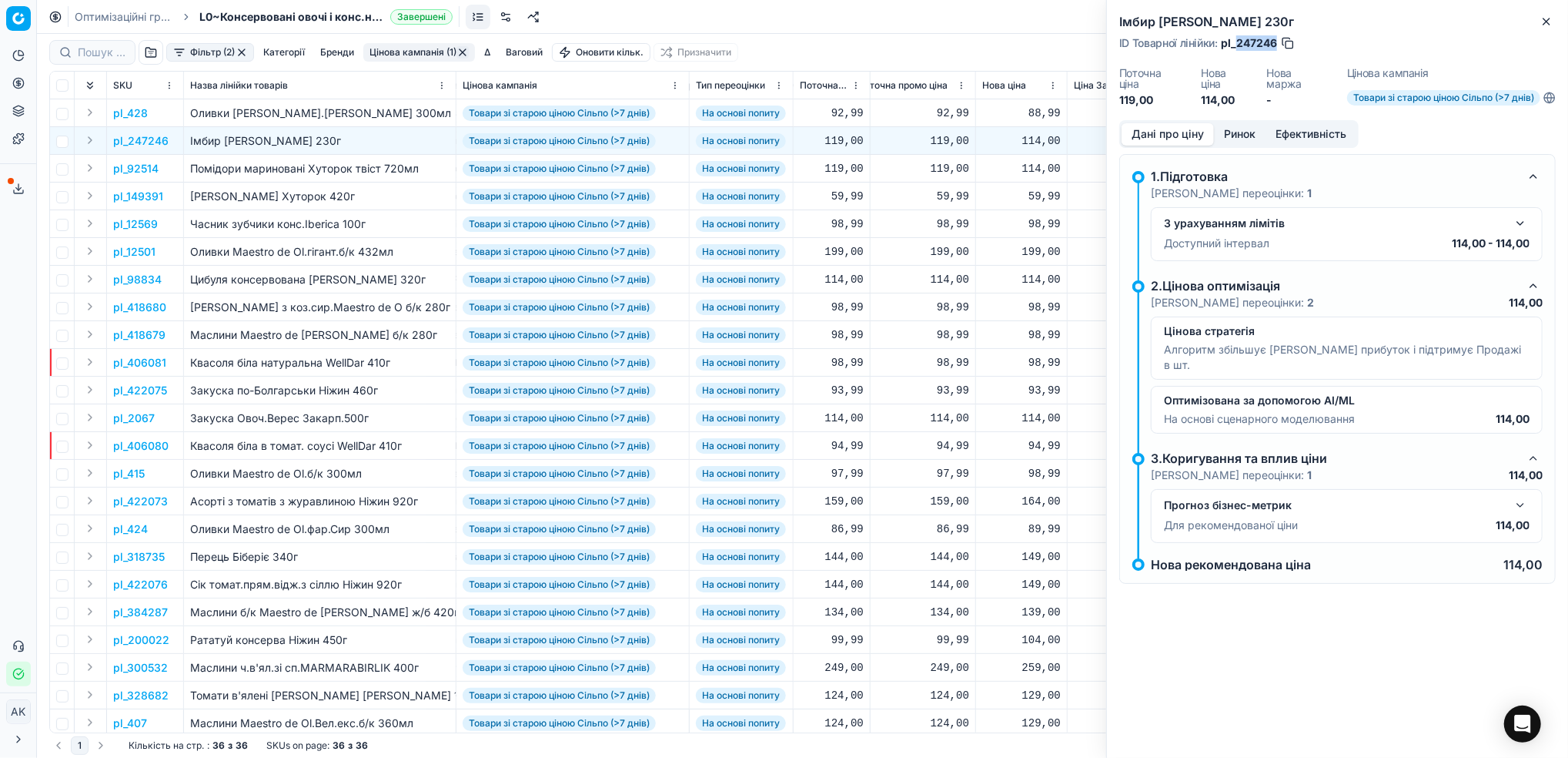
drag, startPoint x: 1275, startPoint y: 44, endPoint x: 1239, endPoint y: 45, distance: 36.0
click at [1239, 45] on span "pl_247246" at bounding box center [1249, 43] width 56 height 16
copy span "247246"
click at [1546, 26] on icon "button" at bounding box center [1547, 21] width 12 height 12
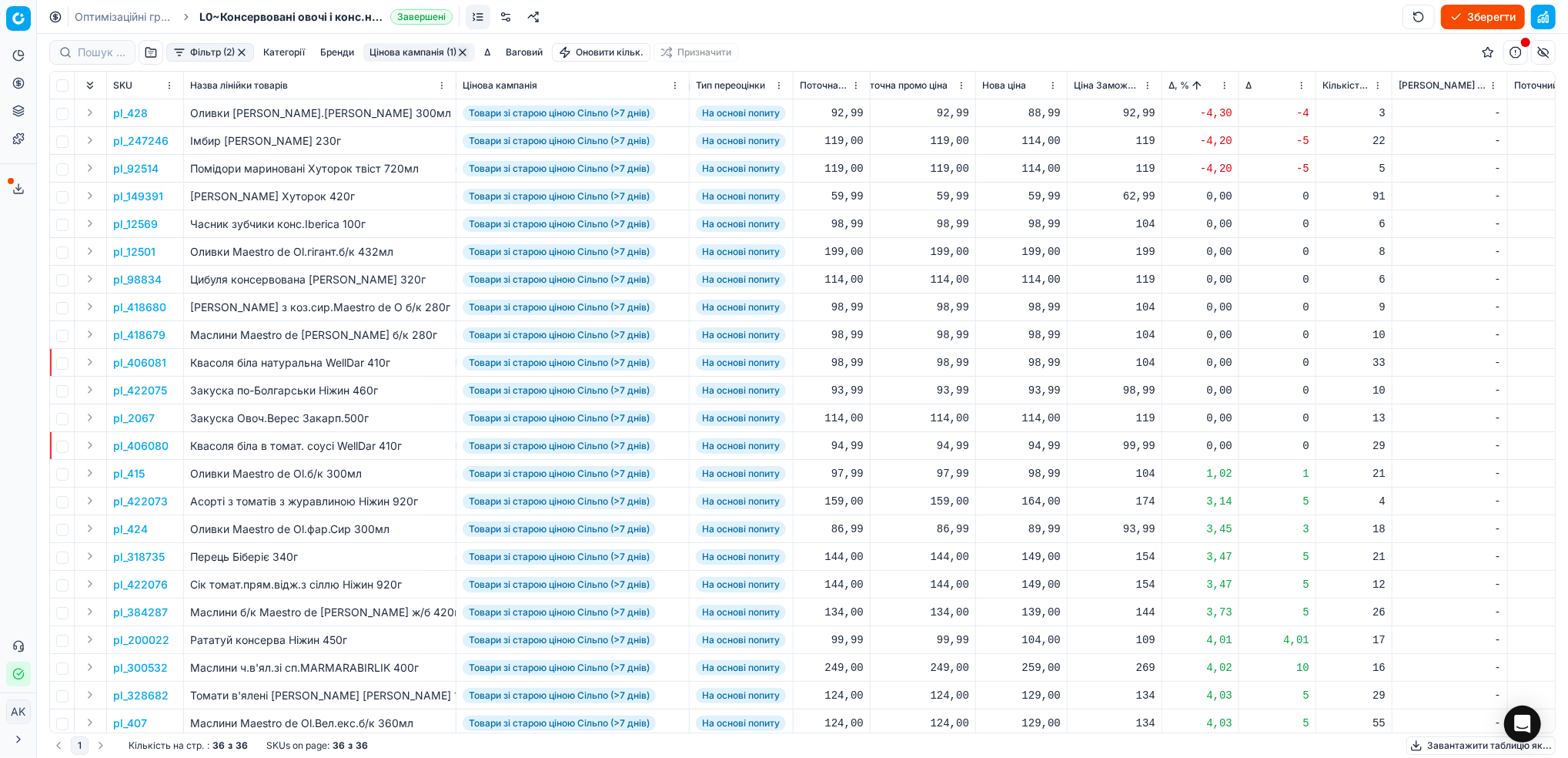
click at [136, 169] on p "pl_92514" at bounding box center [135, 168] width 45 height 16
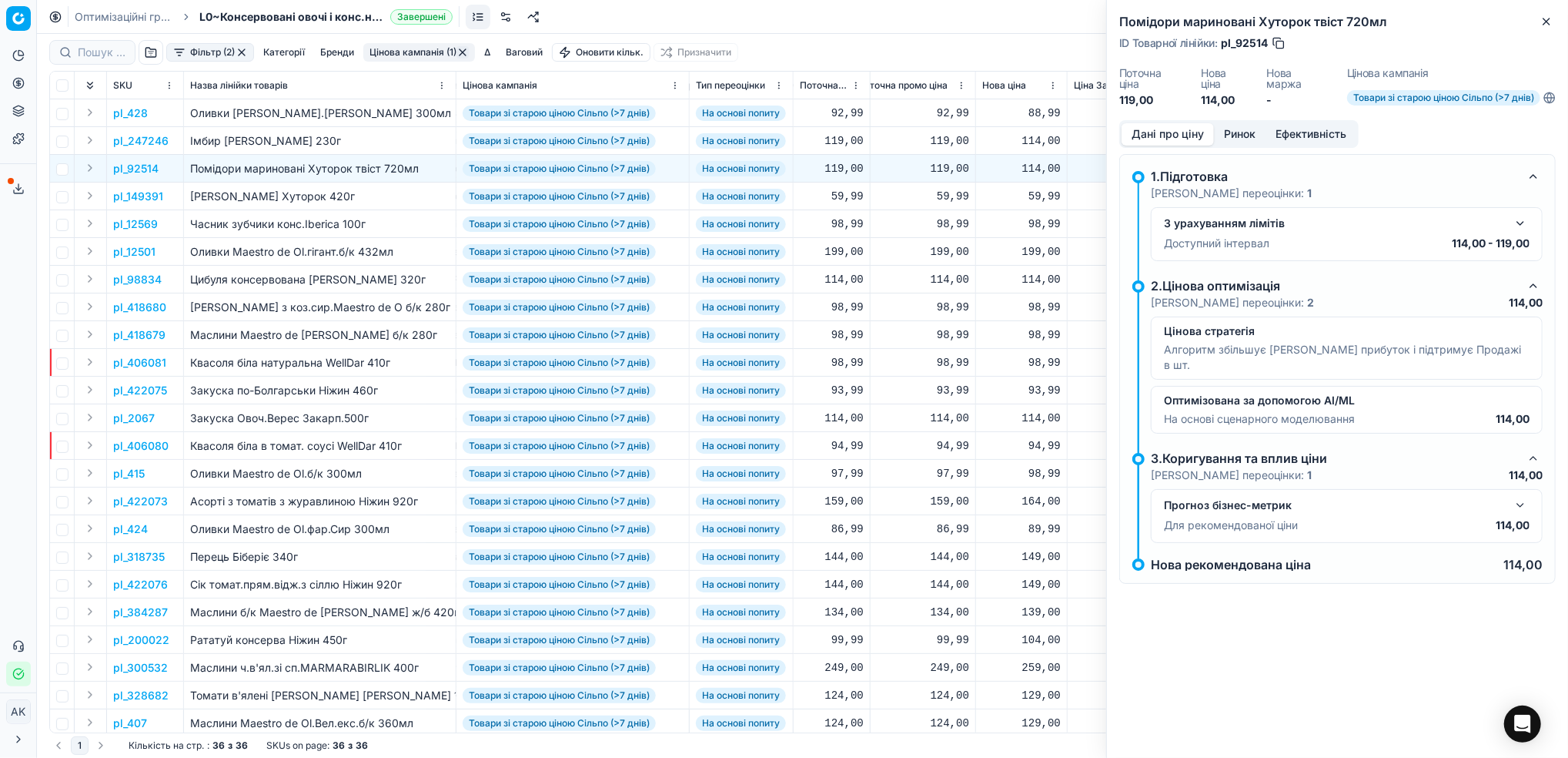
click at [1246, 133] on button "Ринок" at bounding box center [1240, 134] width 52 height 22
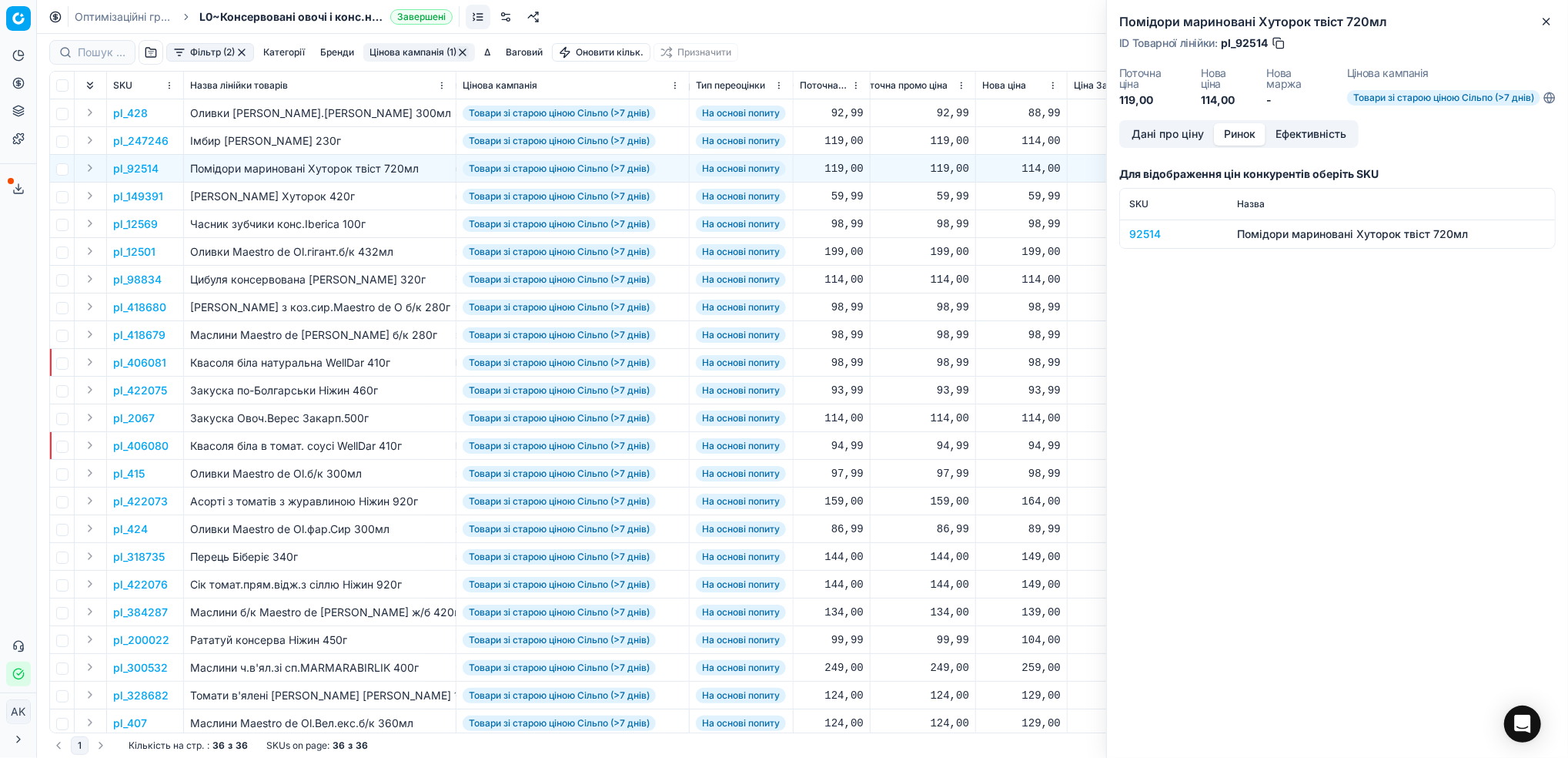
click at [1143, 238] on div "92514" at bounding box center [1174, 234] width 89 height 16
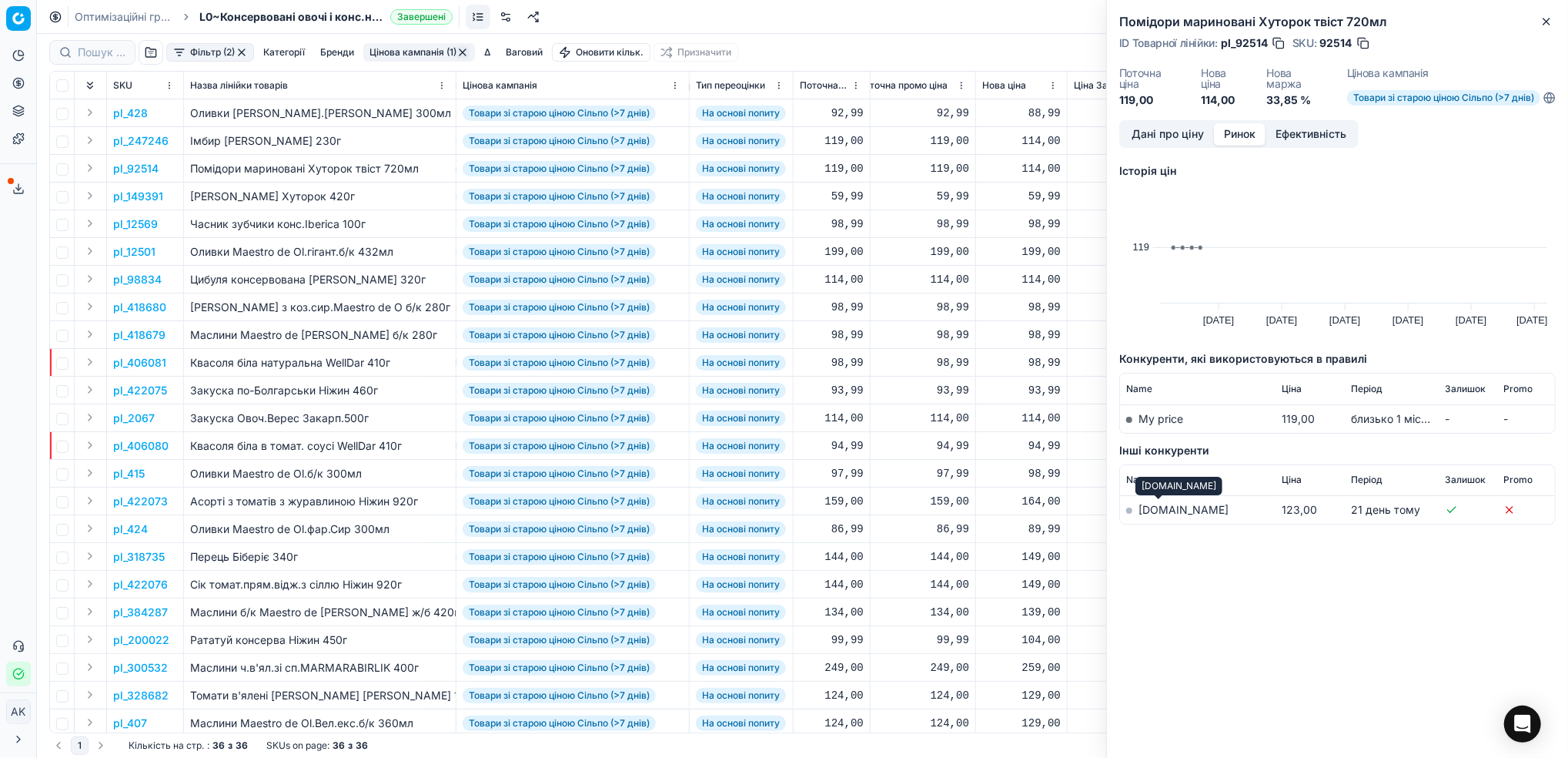
click at [1153, 510] on link "[DOMAIN_NAME]" at bounding box center [1183, 510] width 90 height 13
click at [1159, 140] on button "Дані про ціну" at bounding box center [1168, 134] width 92 height 22
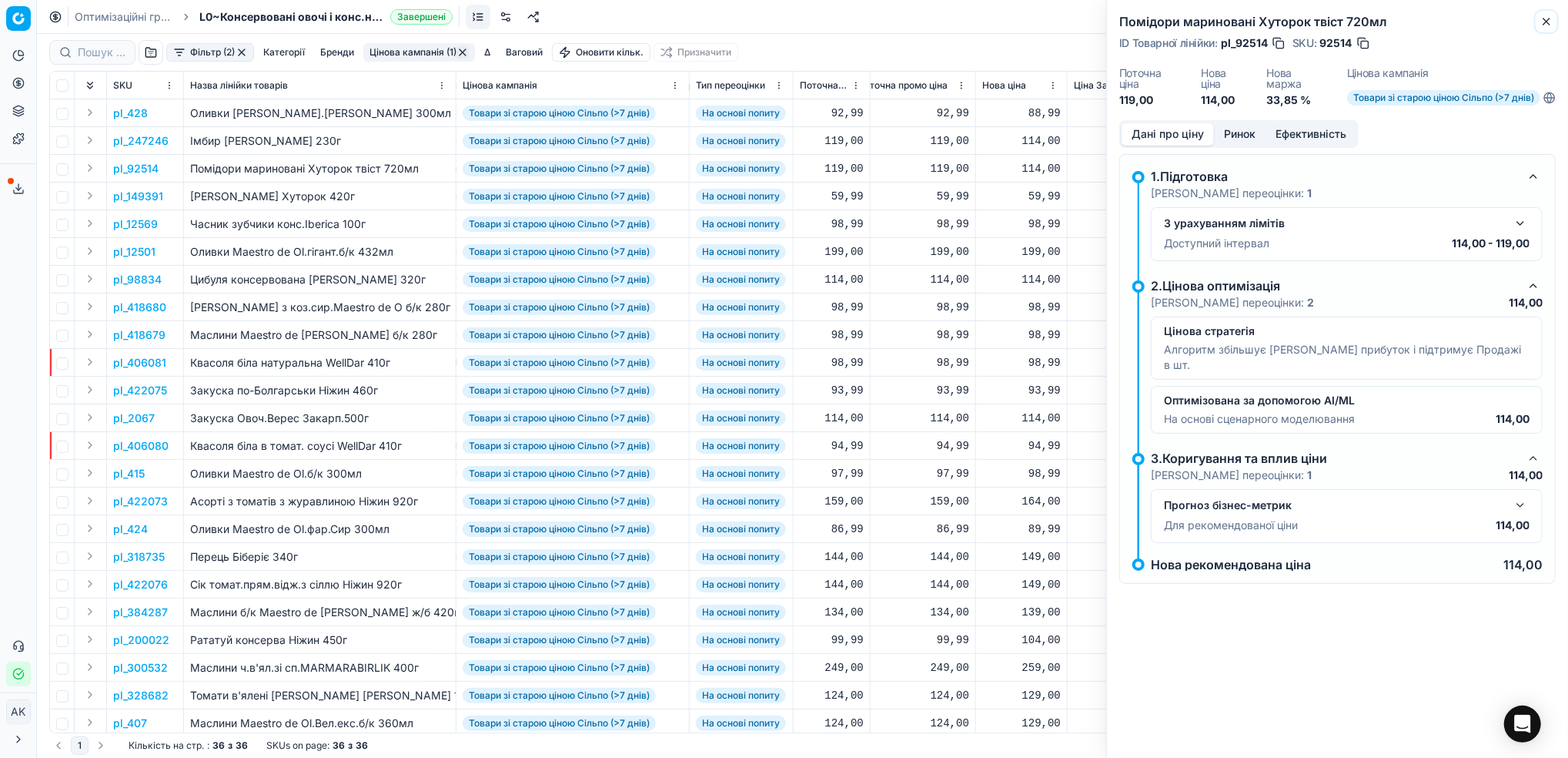
click at [1554, 14] on button "Close" at bounding box center [1547, 21] width 18 height 18
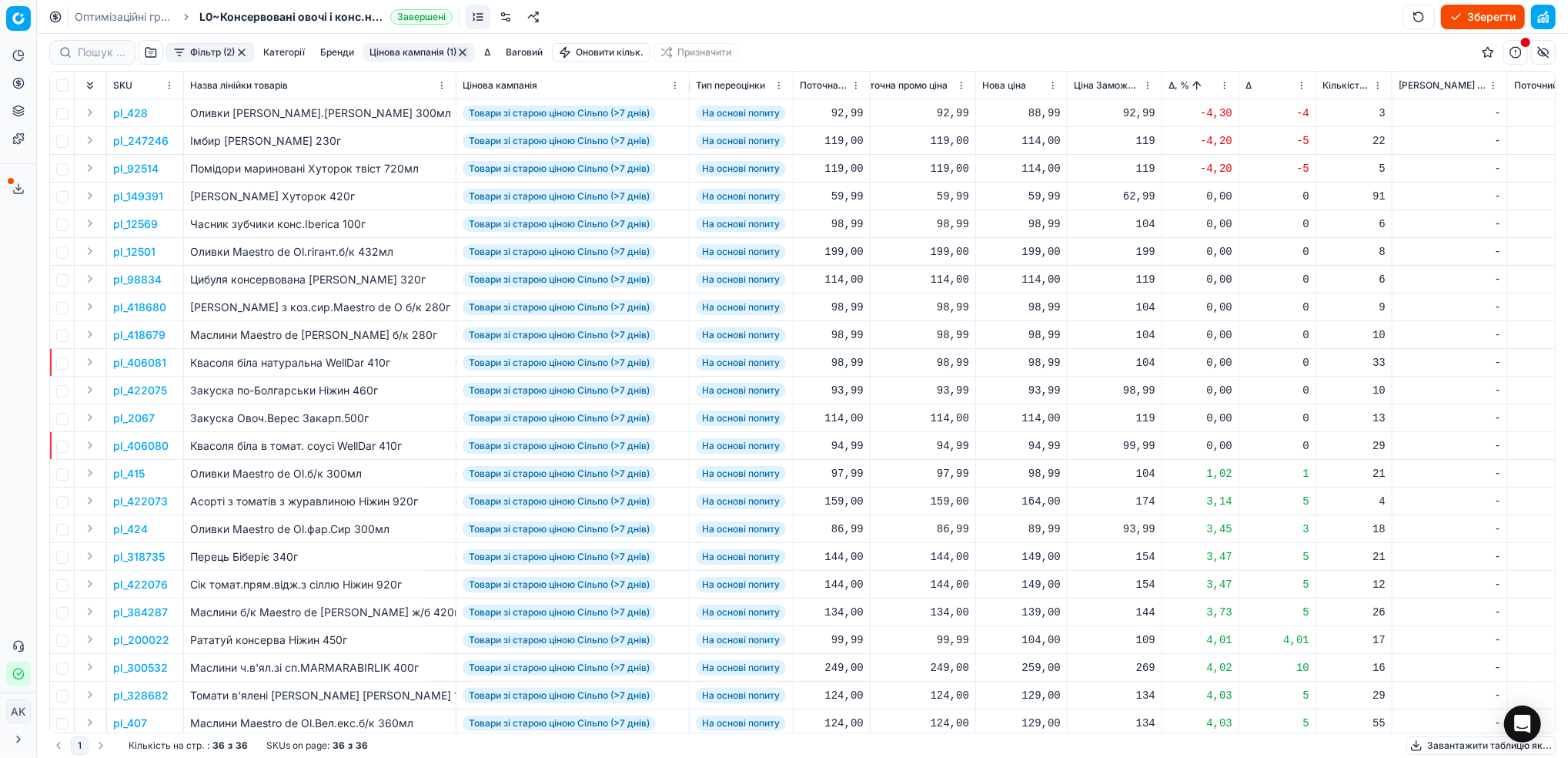
click at [127, 172] on p "pl_92514" at bounding box center [135, 168] width 45 height 16
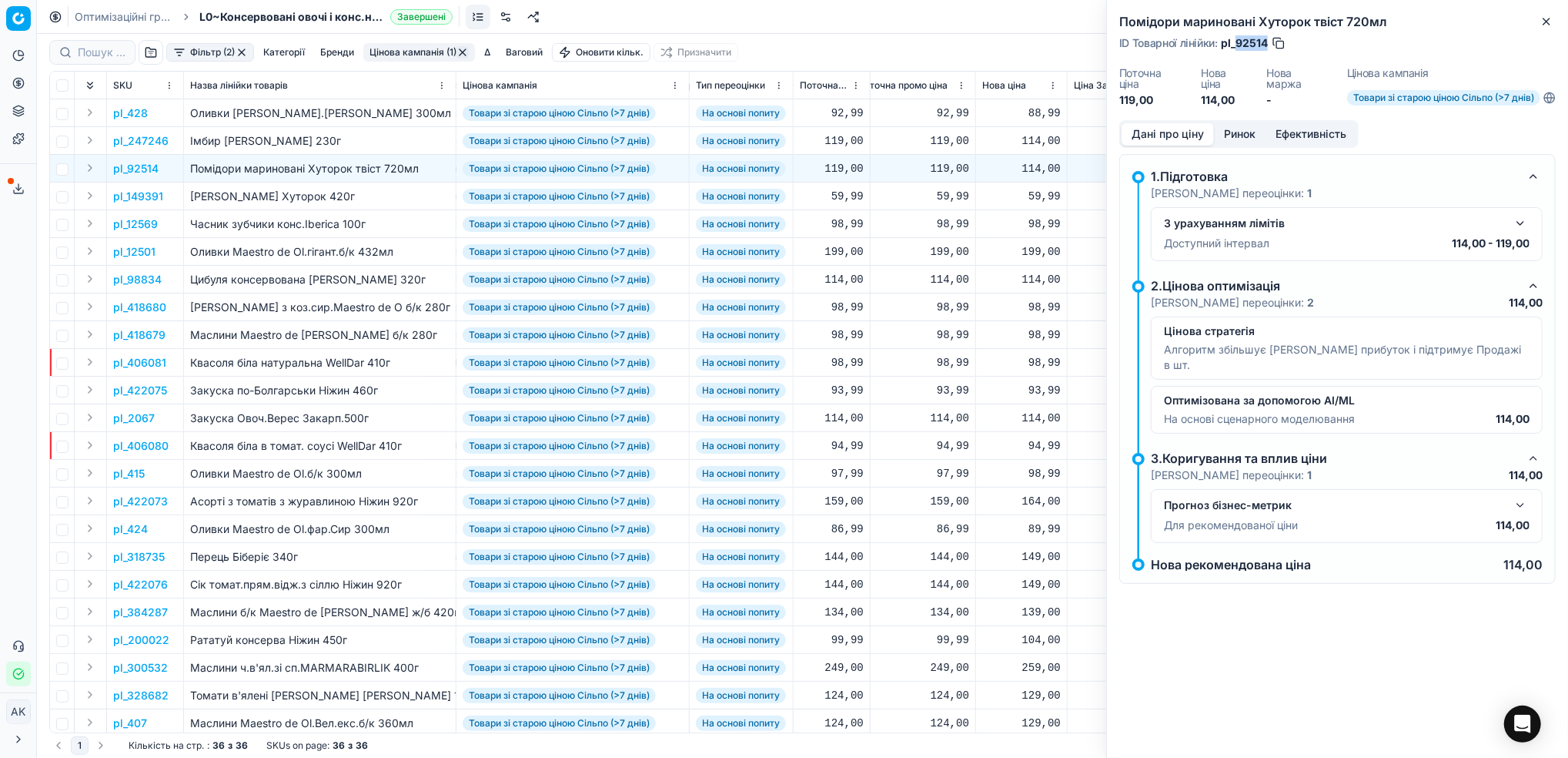
drag, startPoint x: 1266, startPoint y: 40, endPoint x: 1235, endPoint y: 41, distance: 31.0
click at [1235, 41] on span "pl_92514" at bounding box center [1244, 43] width 47 height 16
copy span "92514"
click at [1546, 16] on icon "button" at bounding box center [1547, 21] width 12 height 12
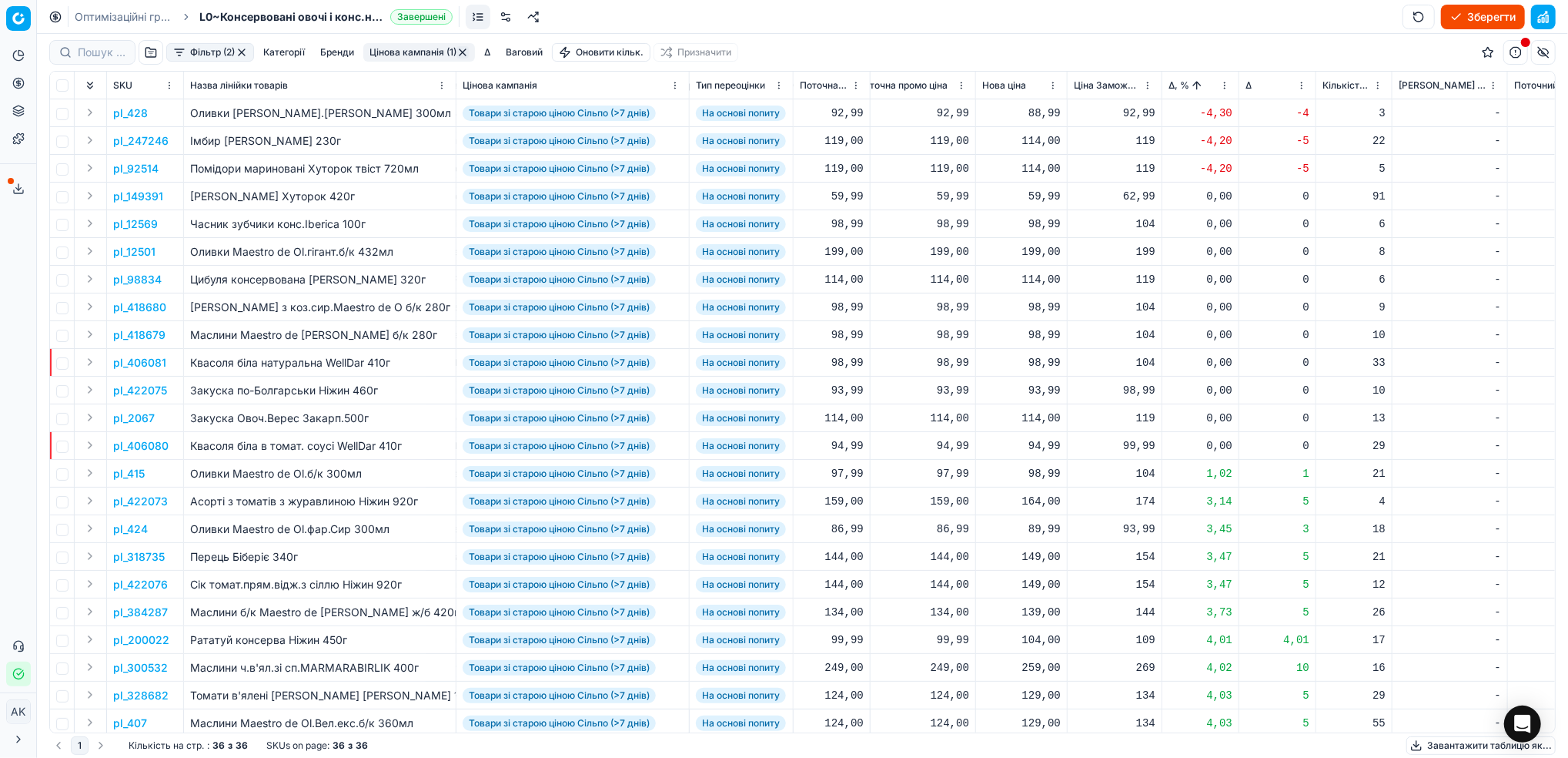
click at [1223, 87] on html "Pricing platform Аналітика Цінова оптимізація Асортимент продукції Шаблони Серв…" at bounding box center [784, 379] width 1568 height 758
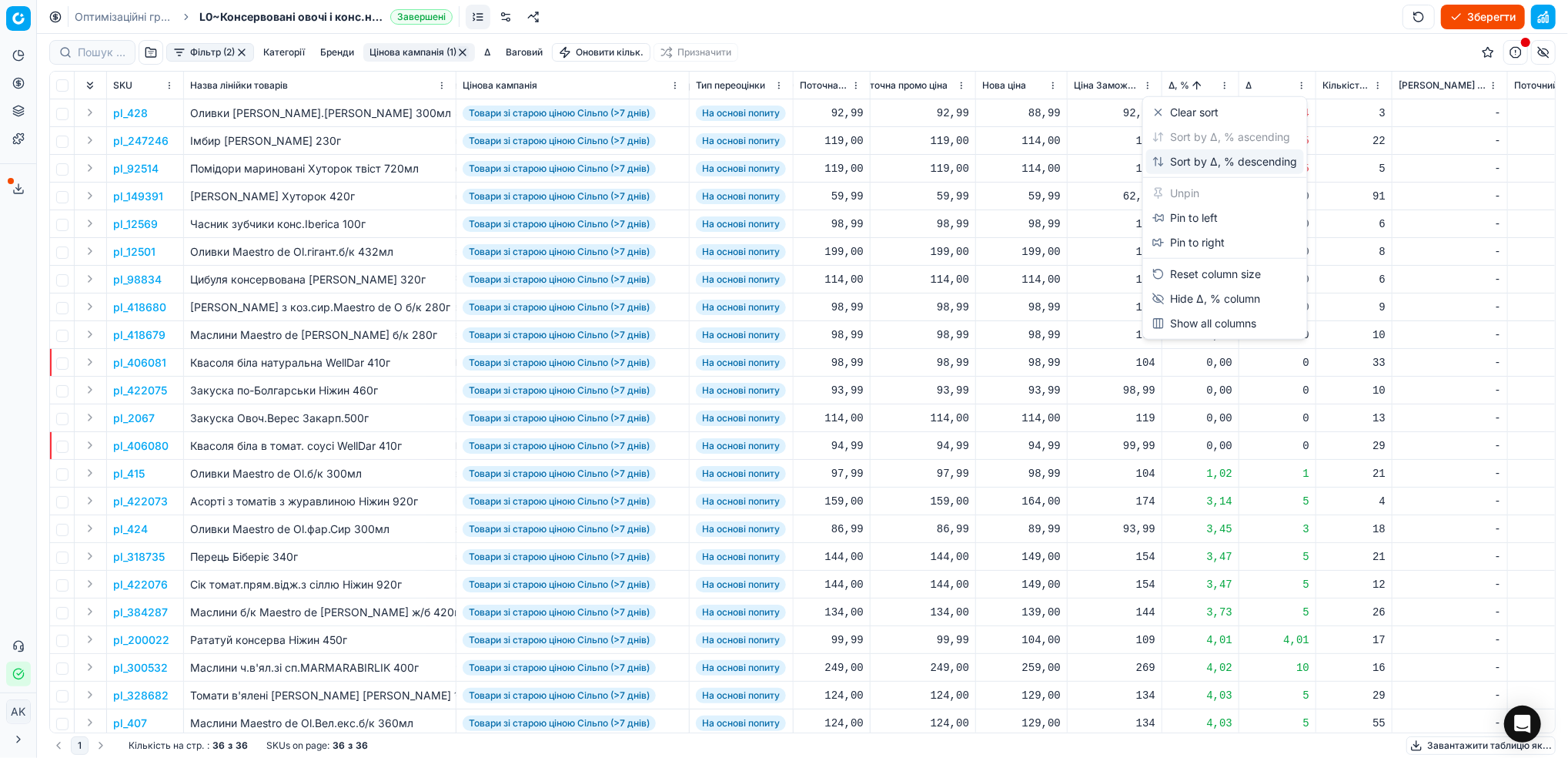
drag, startPoint x: 1208, startPoint y: 154, endPoint x: 1204, endPoint y: 186, distance: 32.2
click at [1208, 156] on div "Sort by Δ, % descending" at bounding box center [1225, 162] width 145 height 16
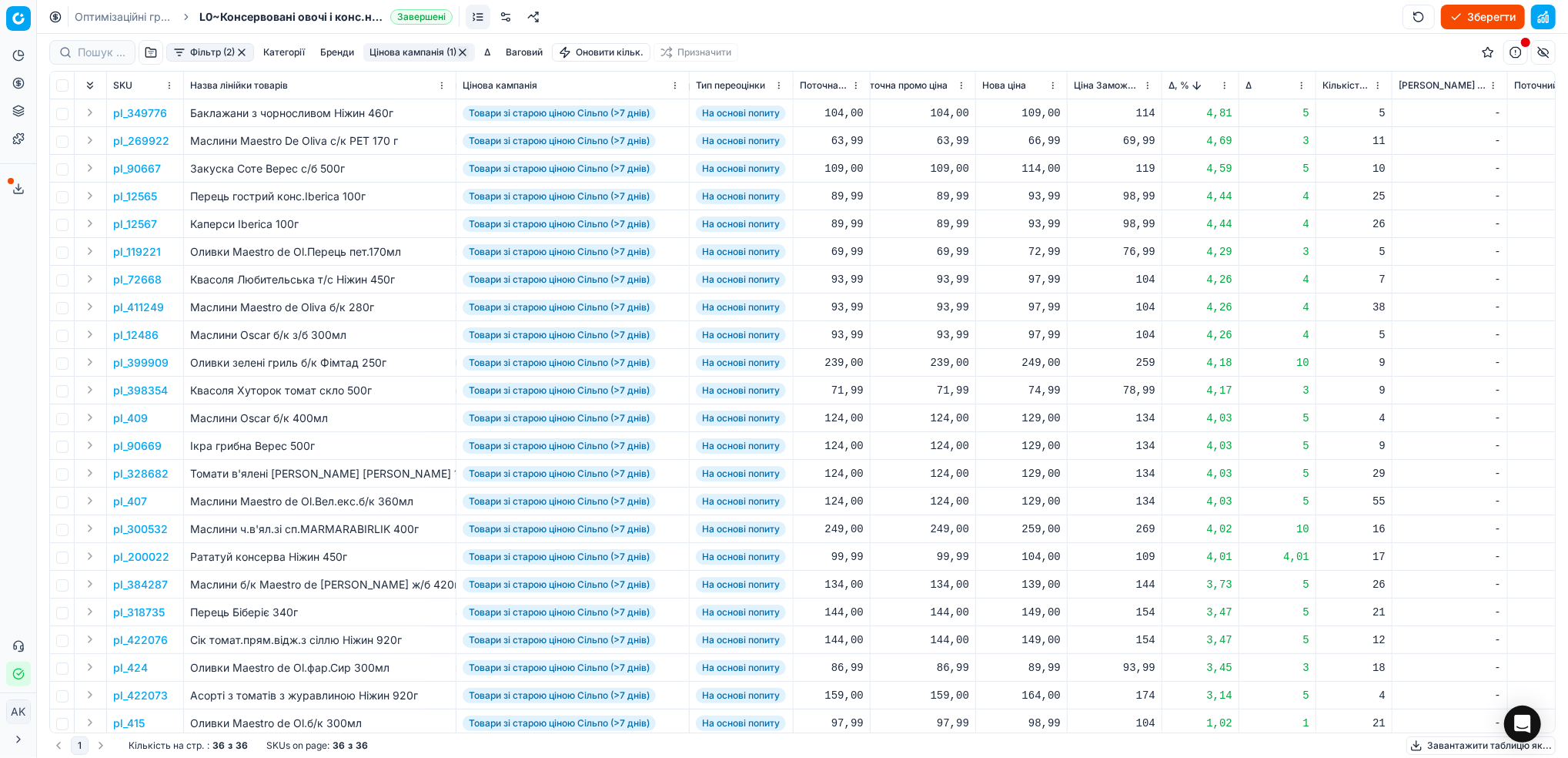
click at [133, 115] on p "pl_349776" at bounding box center [139, 113] width 54 height 16
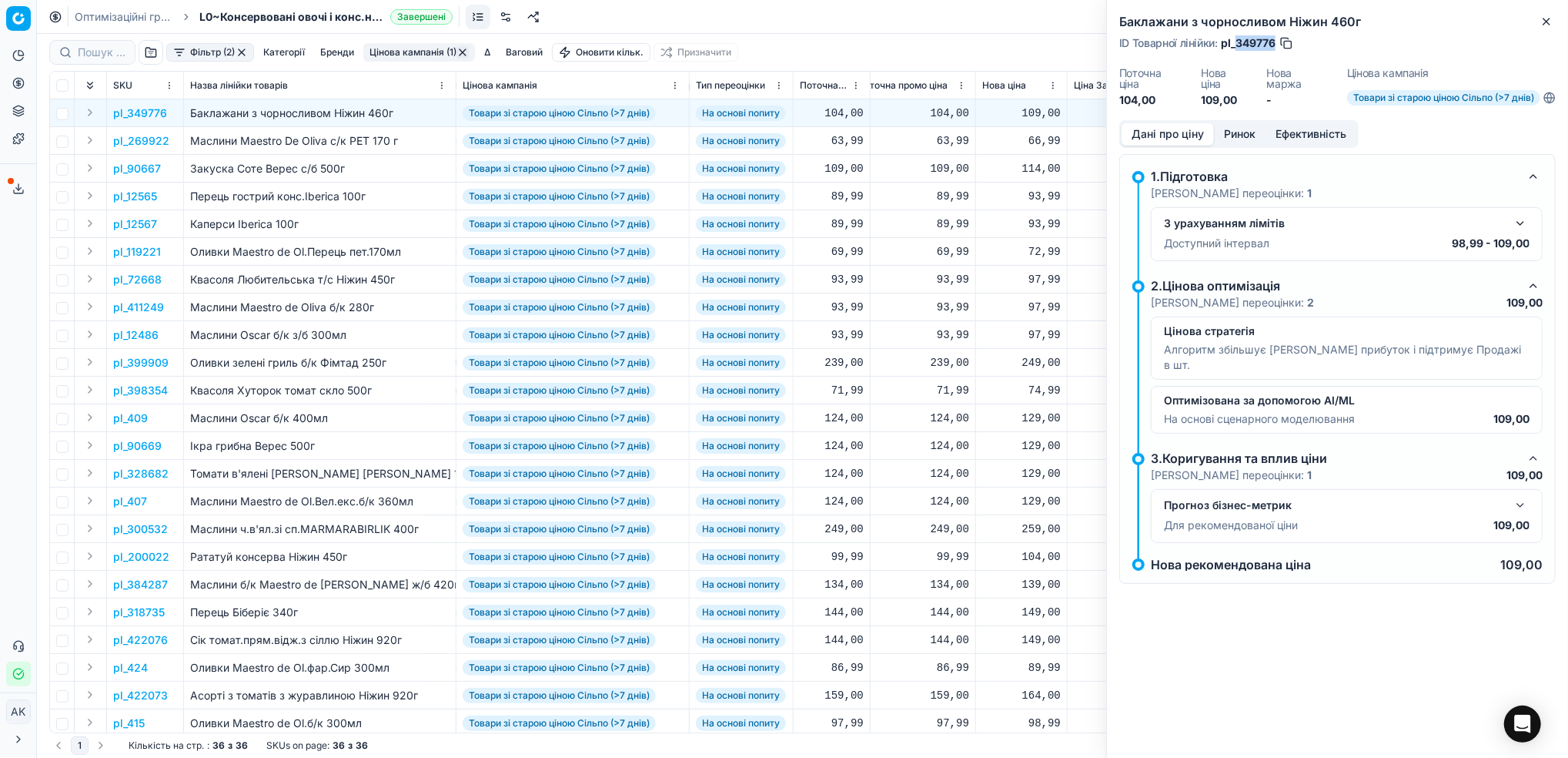
drag, startPoint x: 1276, startPoint y: 39, endPoint x: 1236, endPoint y: 49, distance: 41.2
click at [1236, 49] on div "ID Товарної лінійки : pl_349776" at bounding box center [1207, 43] width 175 height 16
click at [1546, 23] on icon "button" at bounding box center [1547, 21] width 12 height 12
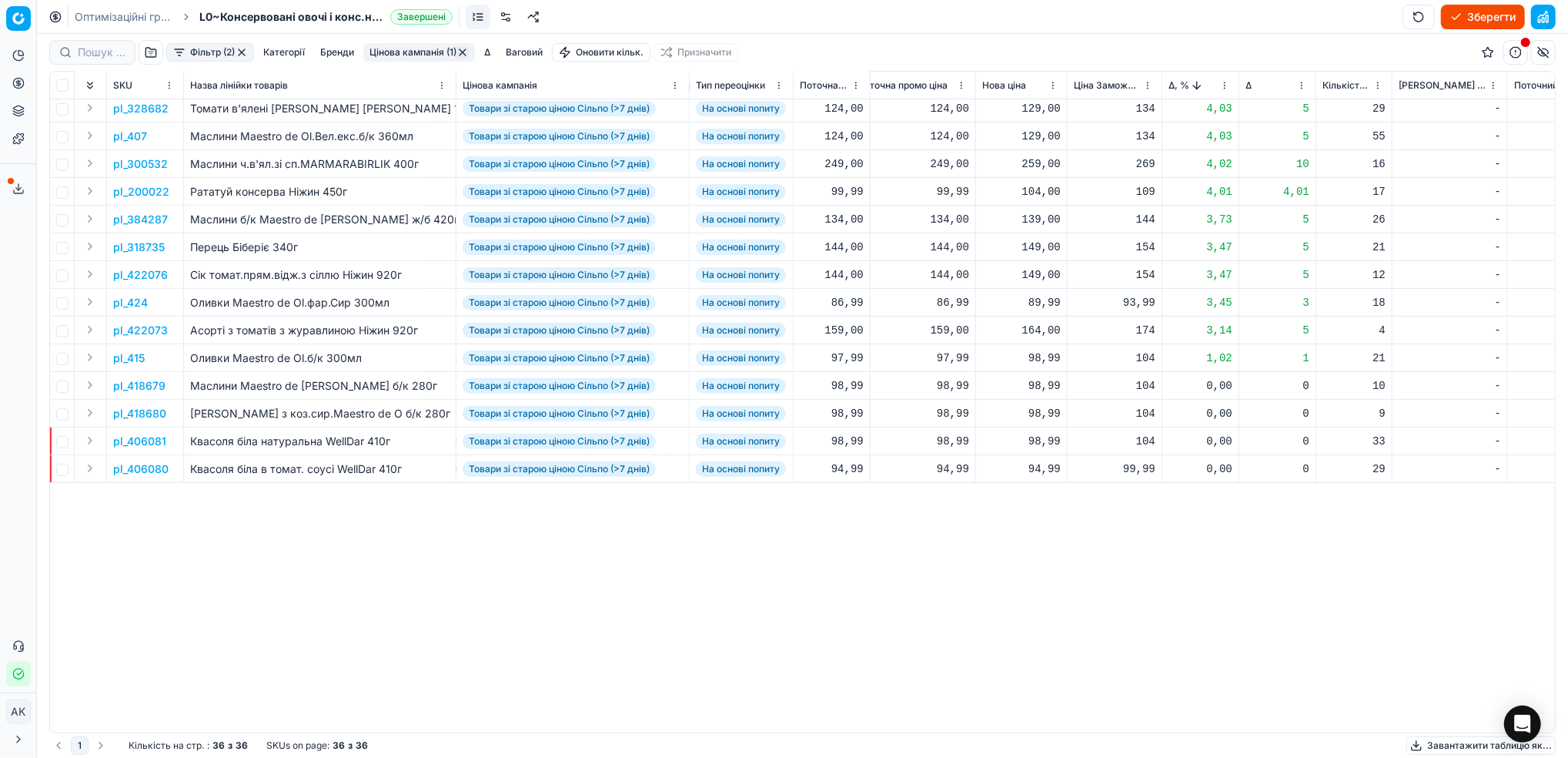
scroll to position [0, 445]
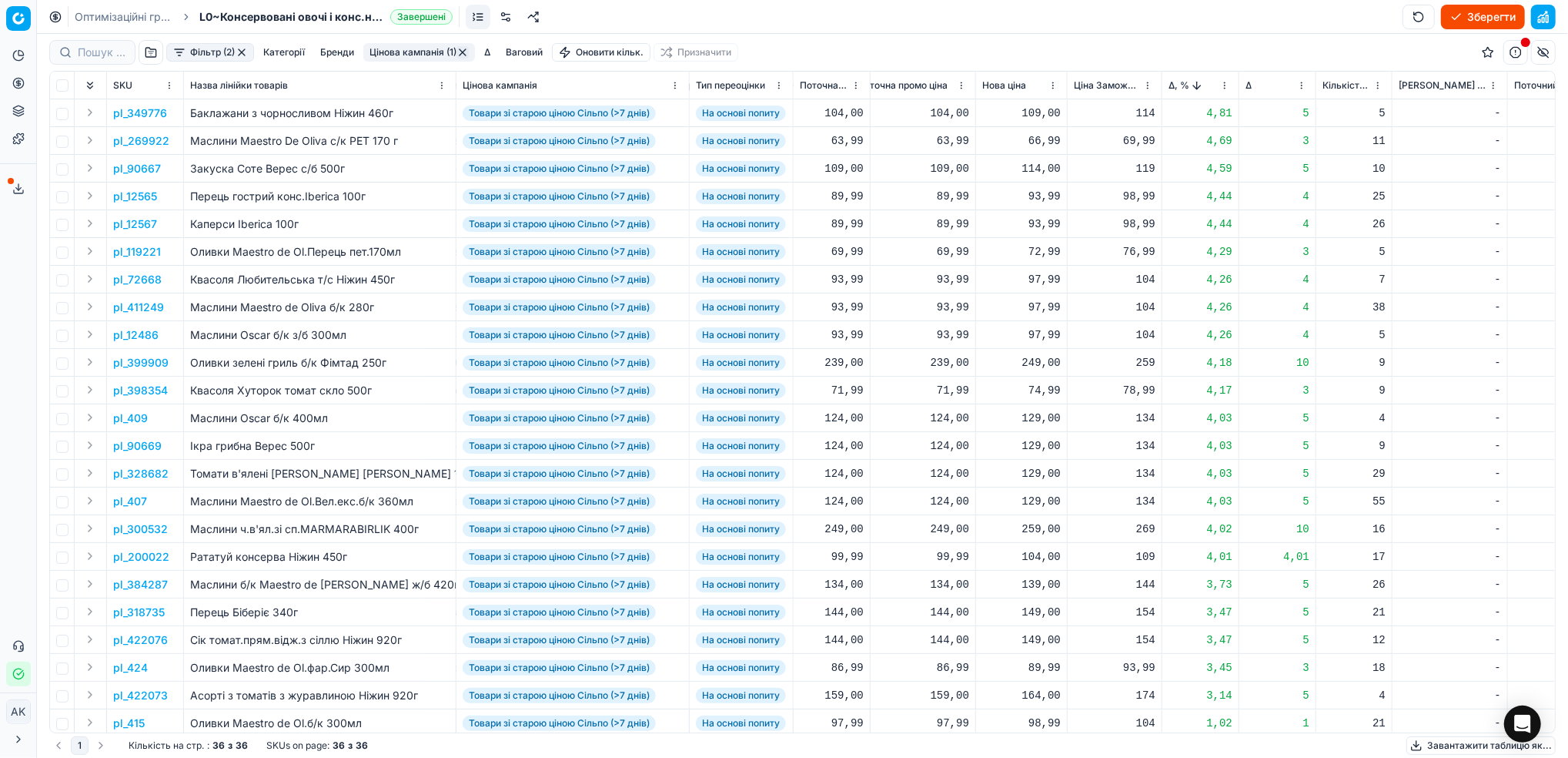
click at [129, 413] on p "pl_409" at bounding box center [130, 418] width 35 height 16
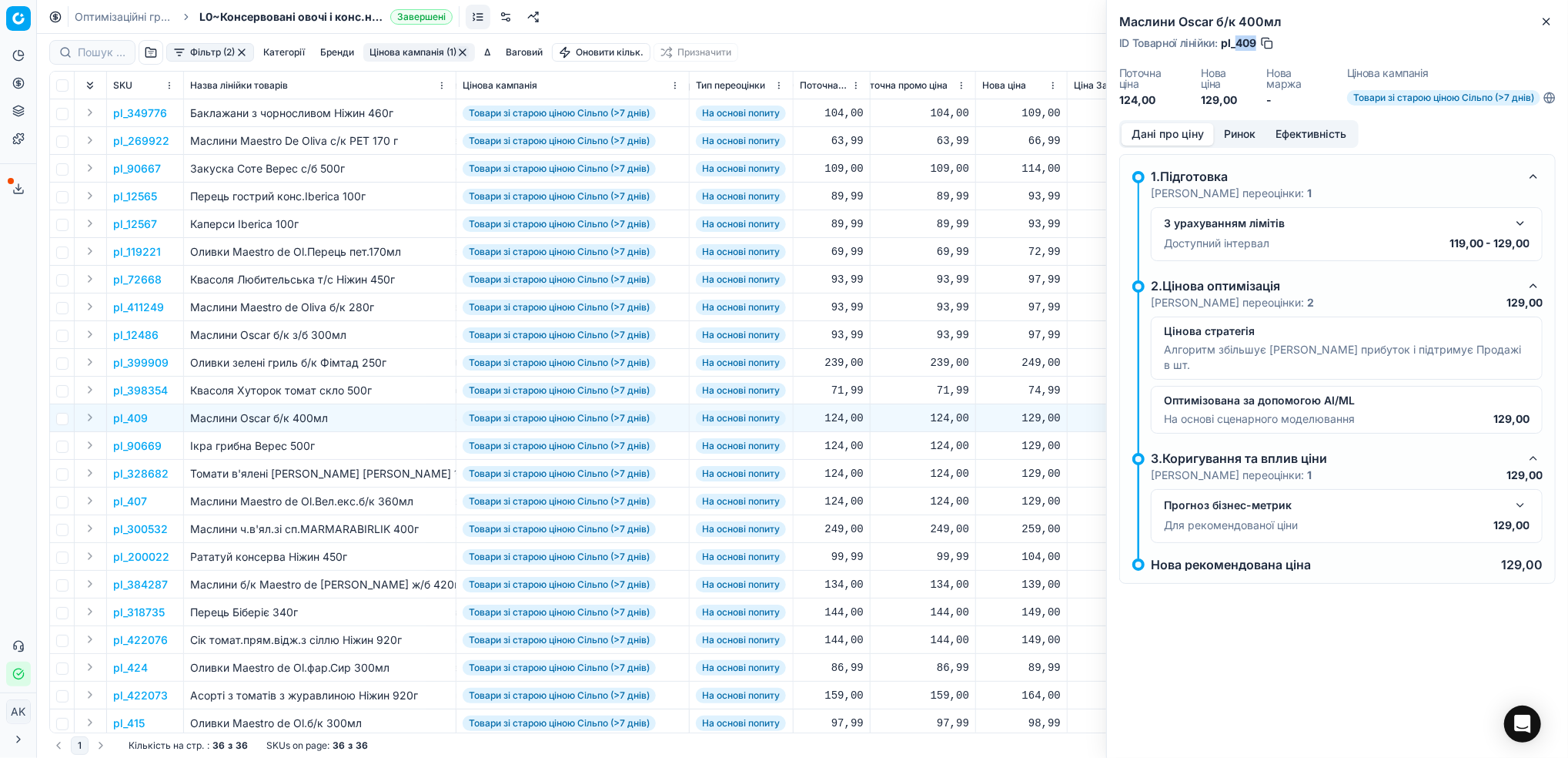
drag, startPoint x: 1254, startPoint y: 44, endPoint x: 1235, endPoint y: 43, distance: 19.0
click at [1235, 43] on span "pl_409" at bounding box center [1238, 43] width 35 height 16
click at [1545, 19] on icon "button" at bounding box center [1547, 21] width 12 height 12
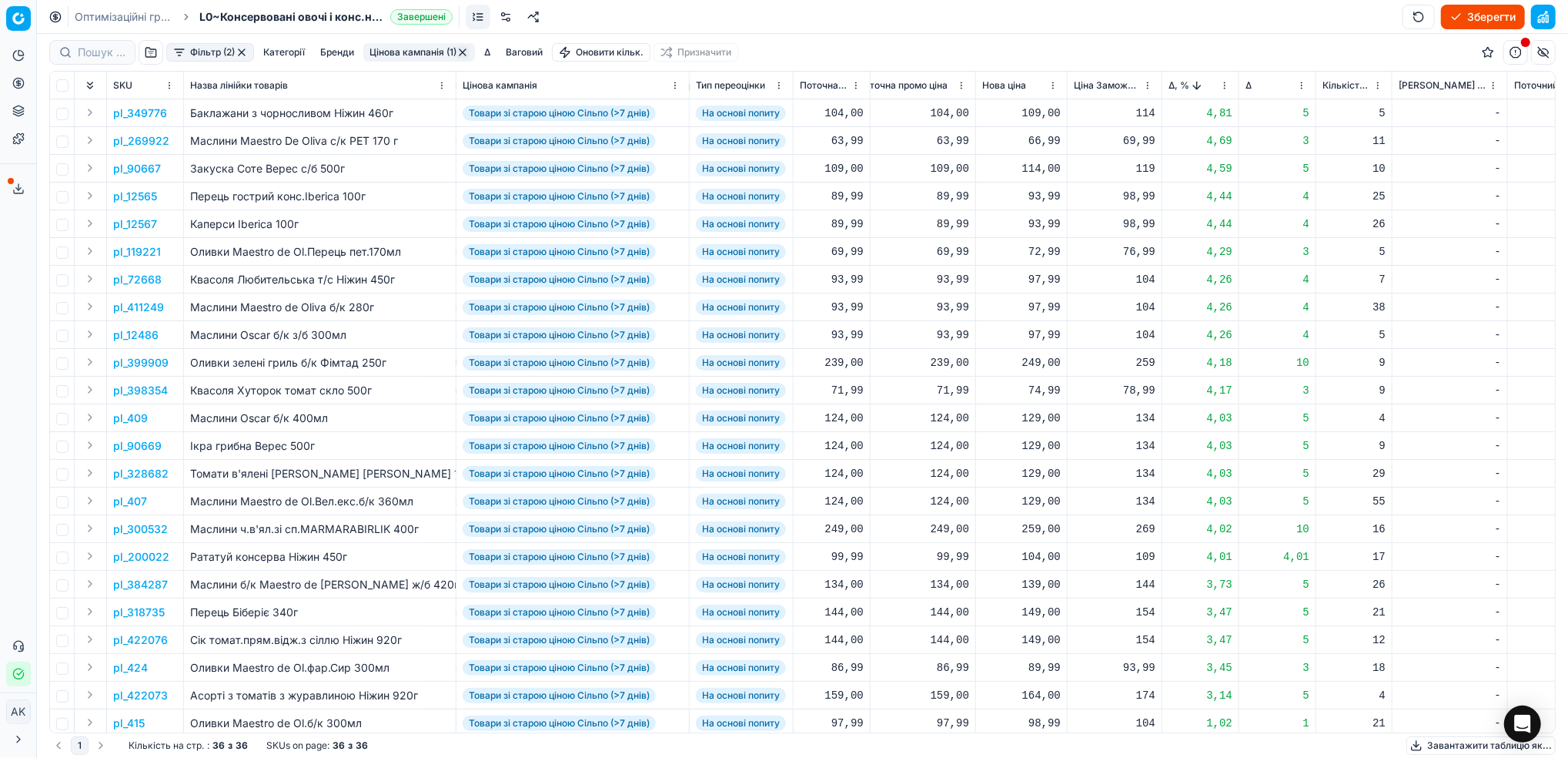
click at [434, 47] on button "Цінова кампанія (1)" at bounding box center [419, 52] width 111 height 18
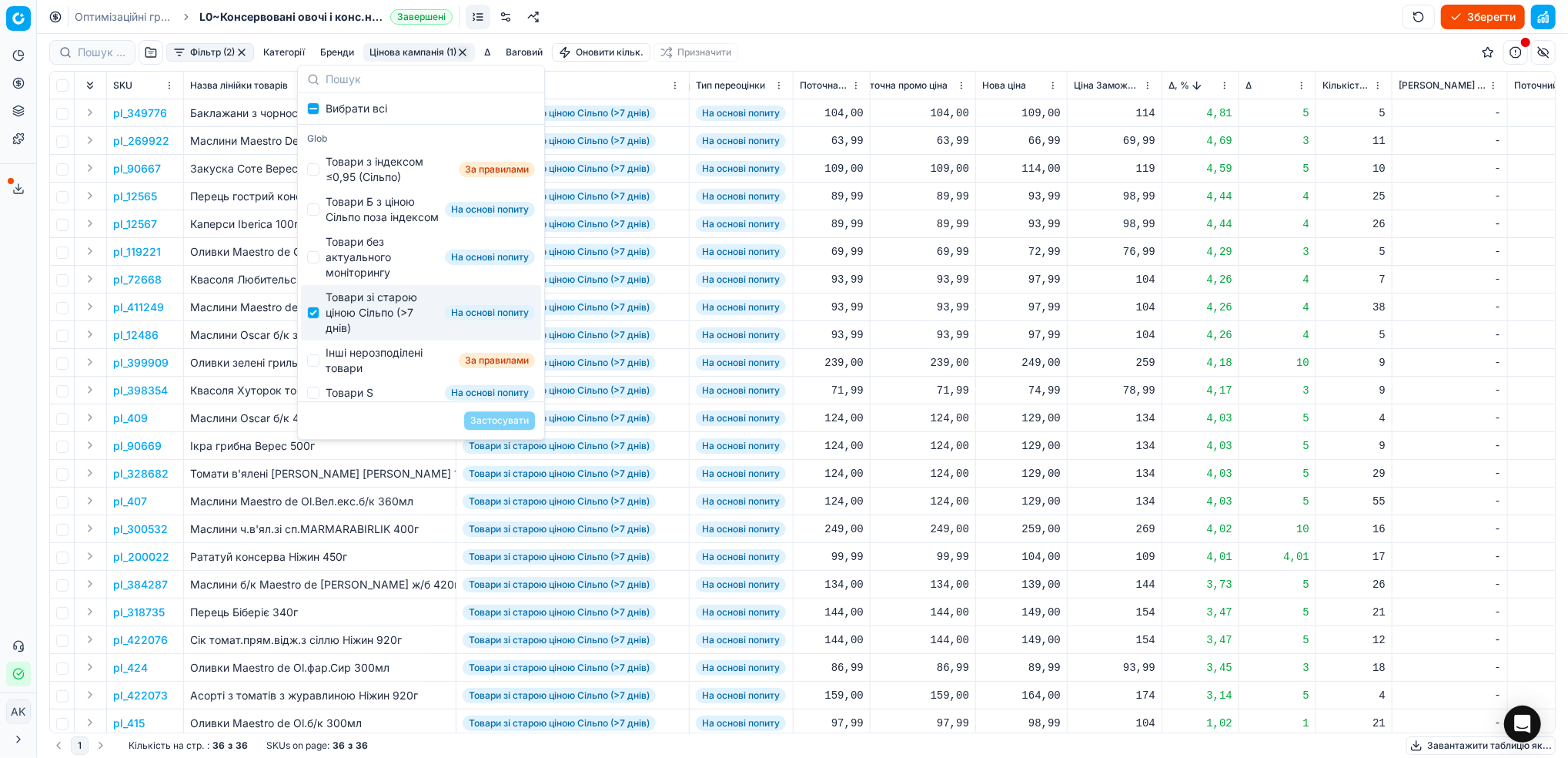
click at [1154, 398] on td "78,99" at bounding box center [1115, 391] width 95 height 28
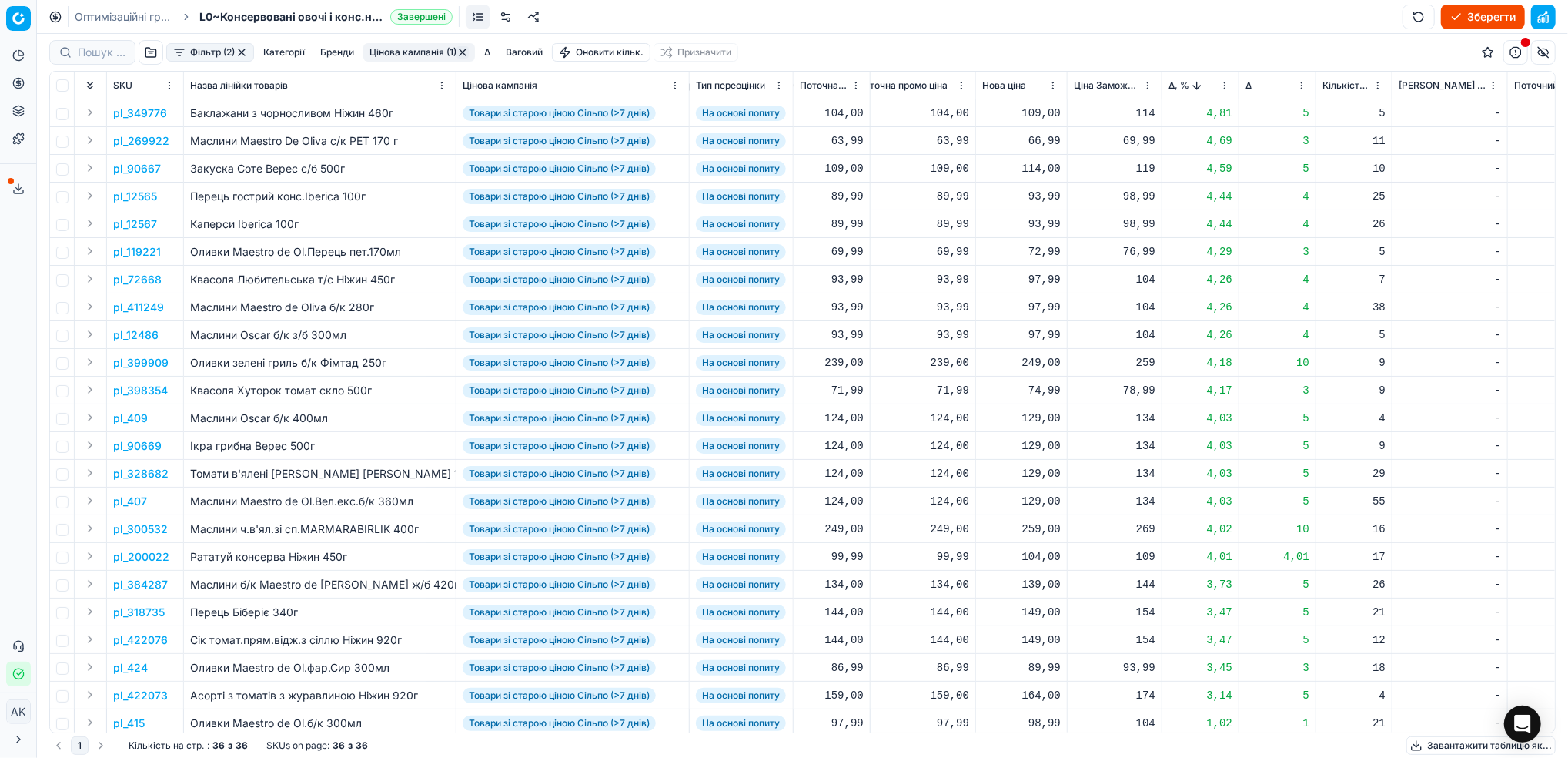
click at [412, 53] on button "Цінова кампанія (1)" at bounding box center [419, 52] width 111 height 18
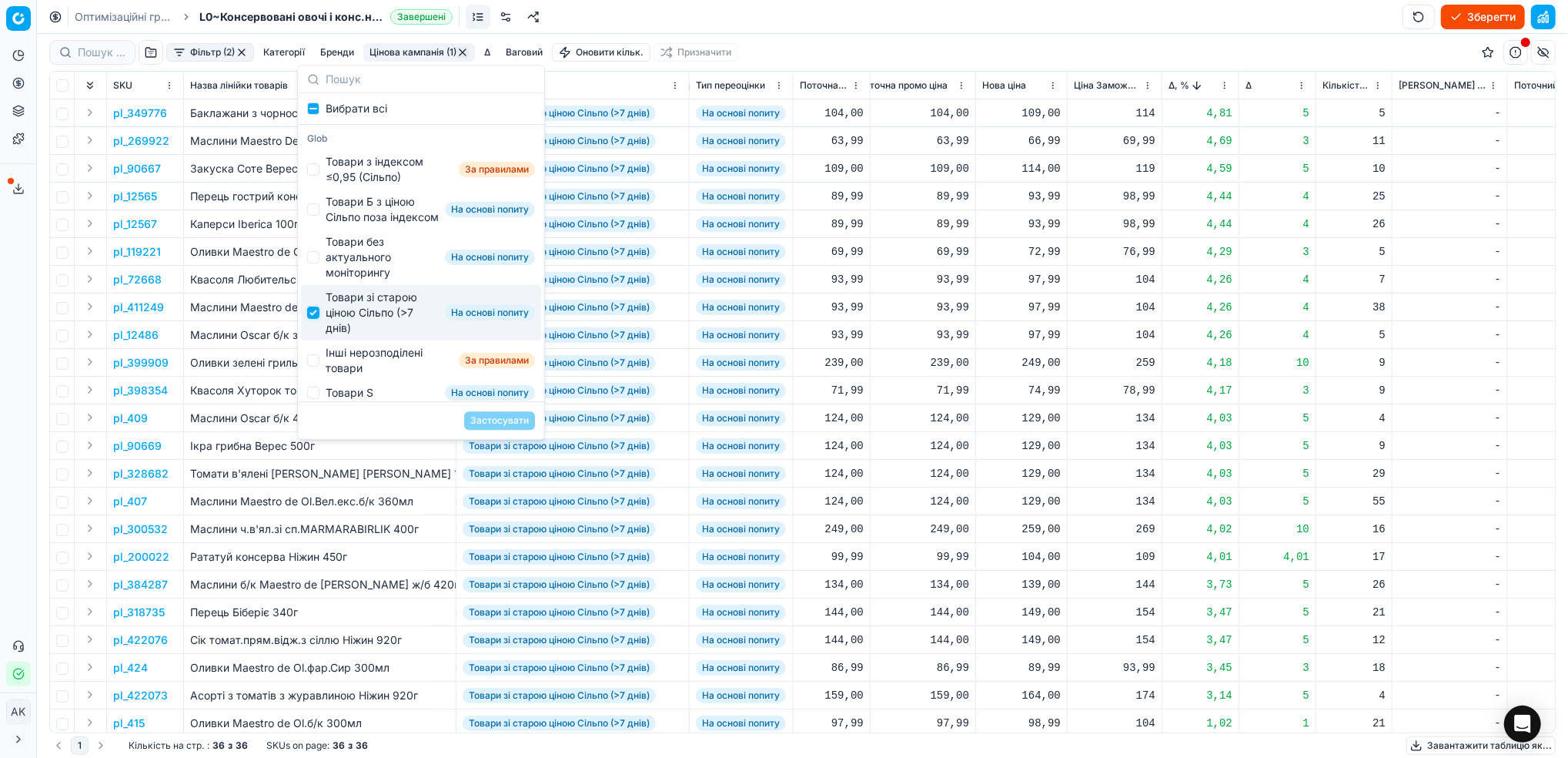
click at [316, 319] on input "Suggestions" at bounding box center [313, 313] width 12 height 12
checkbox input "false"
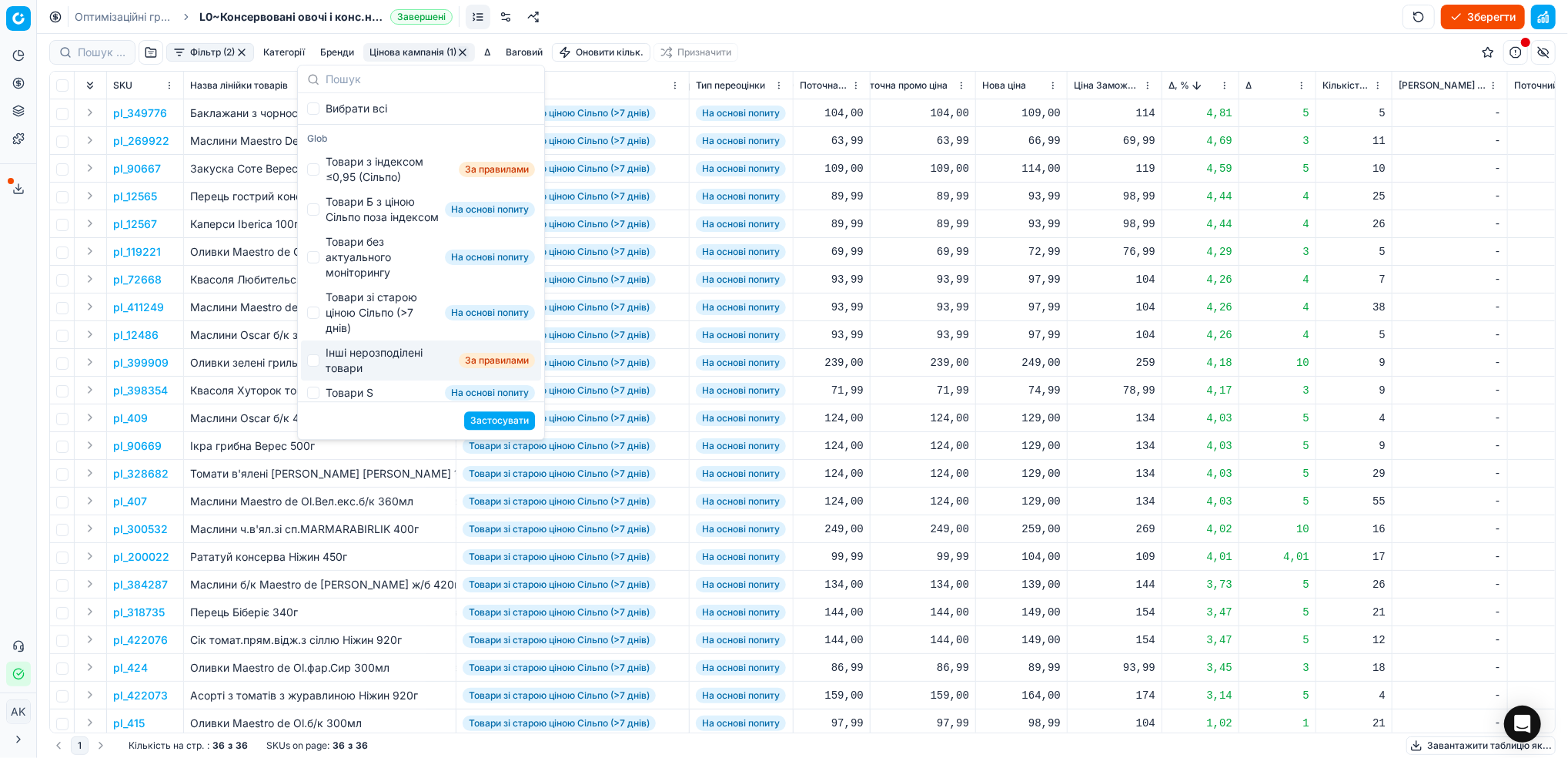
click at [308, 380] on div "Інші нерозподілені товари За правилами" at bounding box center [420, 360] width 240 height 40
checkbox input "true"
drag, startPoint x: 503, startPoint y: 421, endPoint x: 661, endPoint y: 399, distance: 159.5
click at [502, 421] on button "Застосувати" at bounding box center [500, 421] width 71 height 18
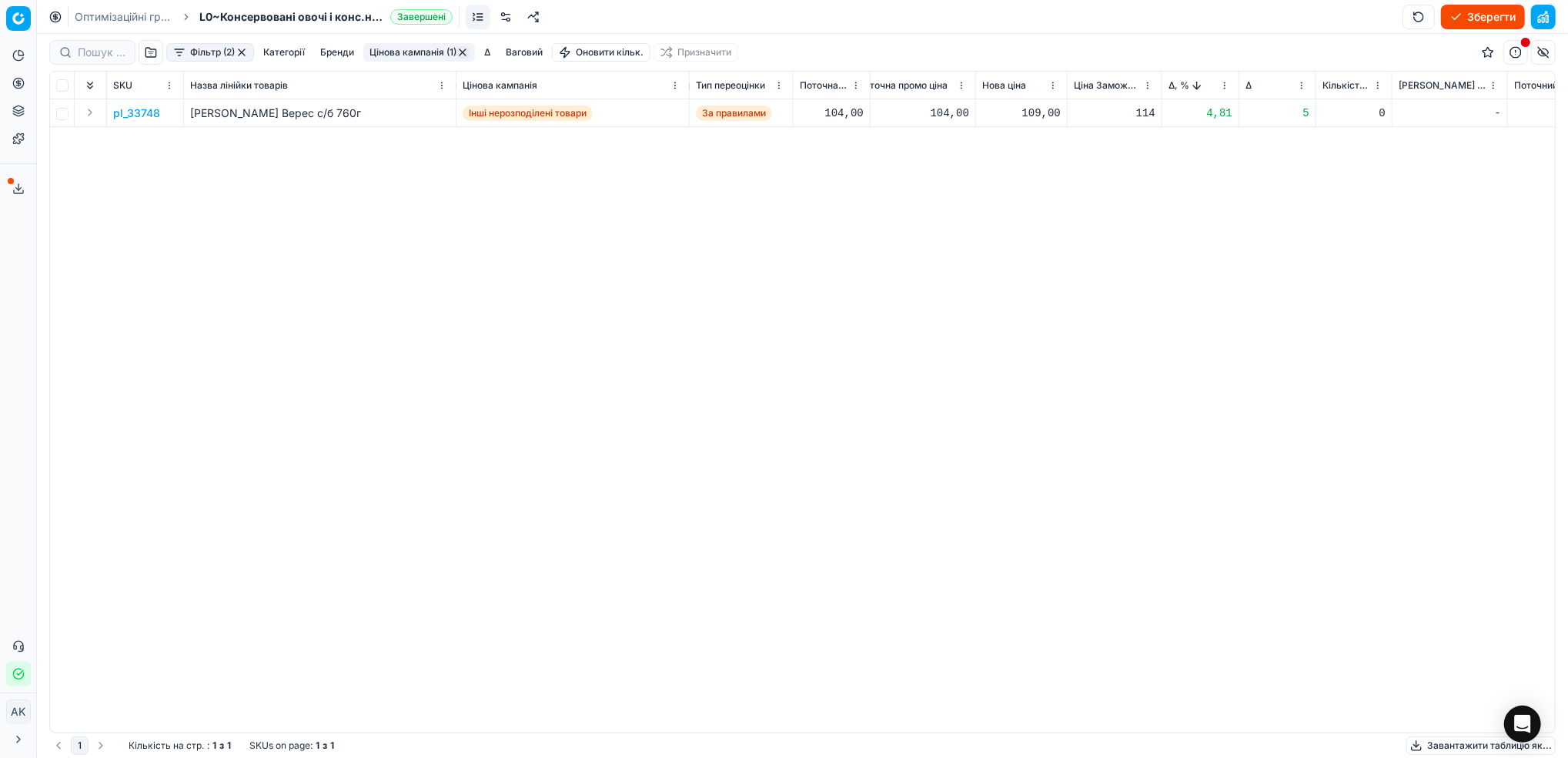
click at [145, 113] on p "pl_33748" at bounding box center [136, 113] width 47 height 16
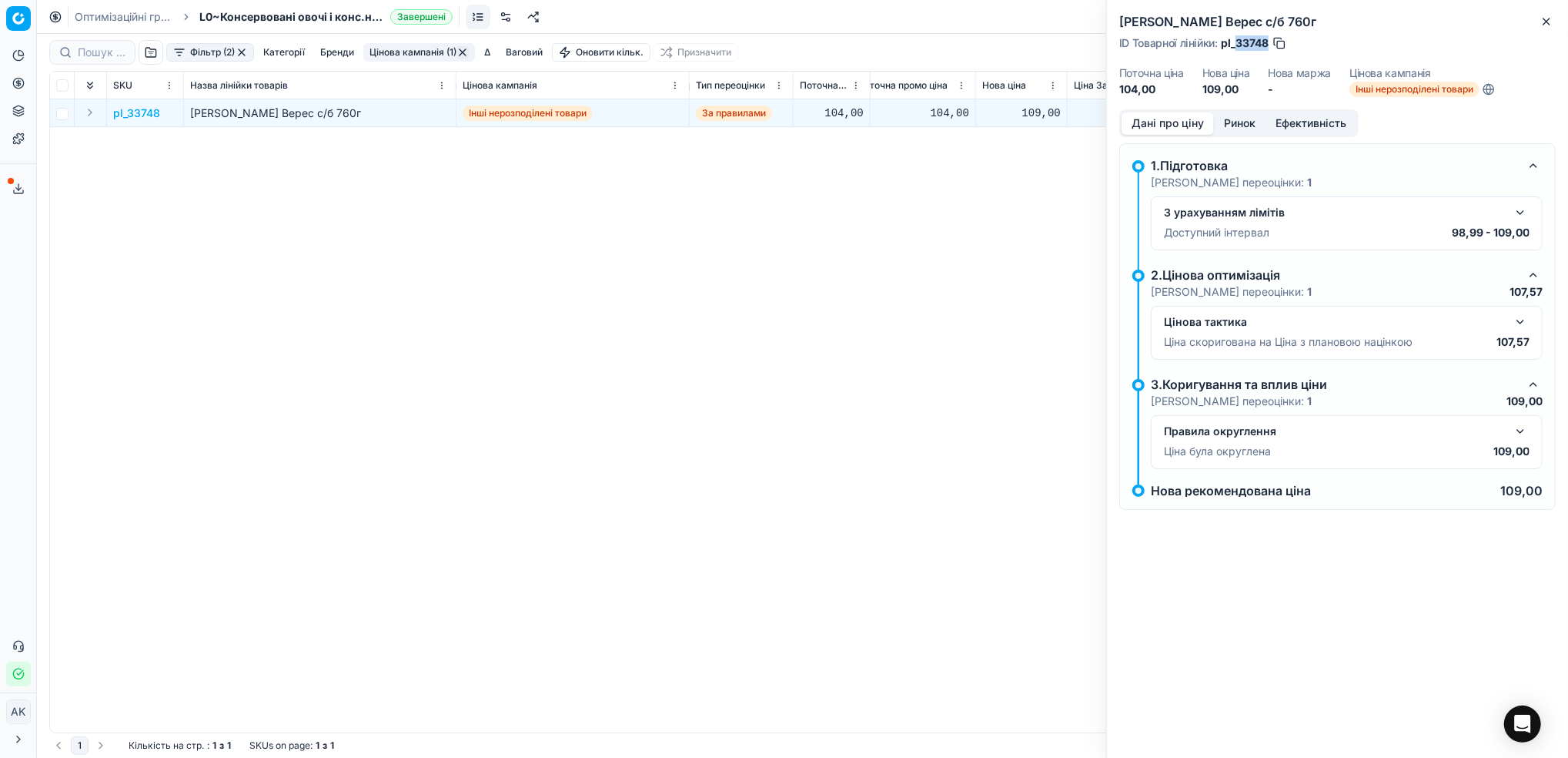
drag, startPoint x: 1270, startPoint y: 45, endPoint x: 1236, endPoint y: 49, distance: 34.2
click at [1236, 49] on span "pl_33748" at bounding box center [1245, 43] width 48 height 16
click at [1545, 24] on icon "button" at bounding box center [1547, 21] width 12 height 12
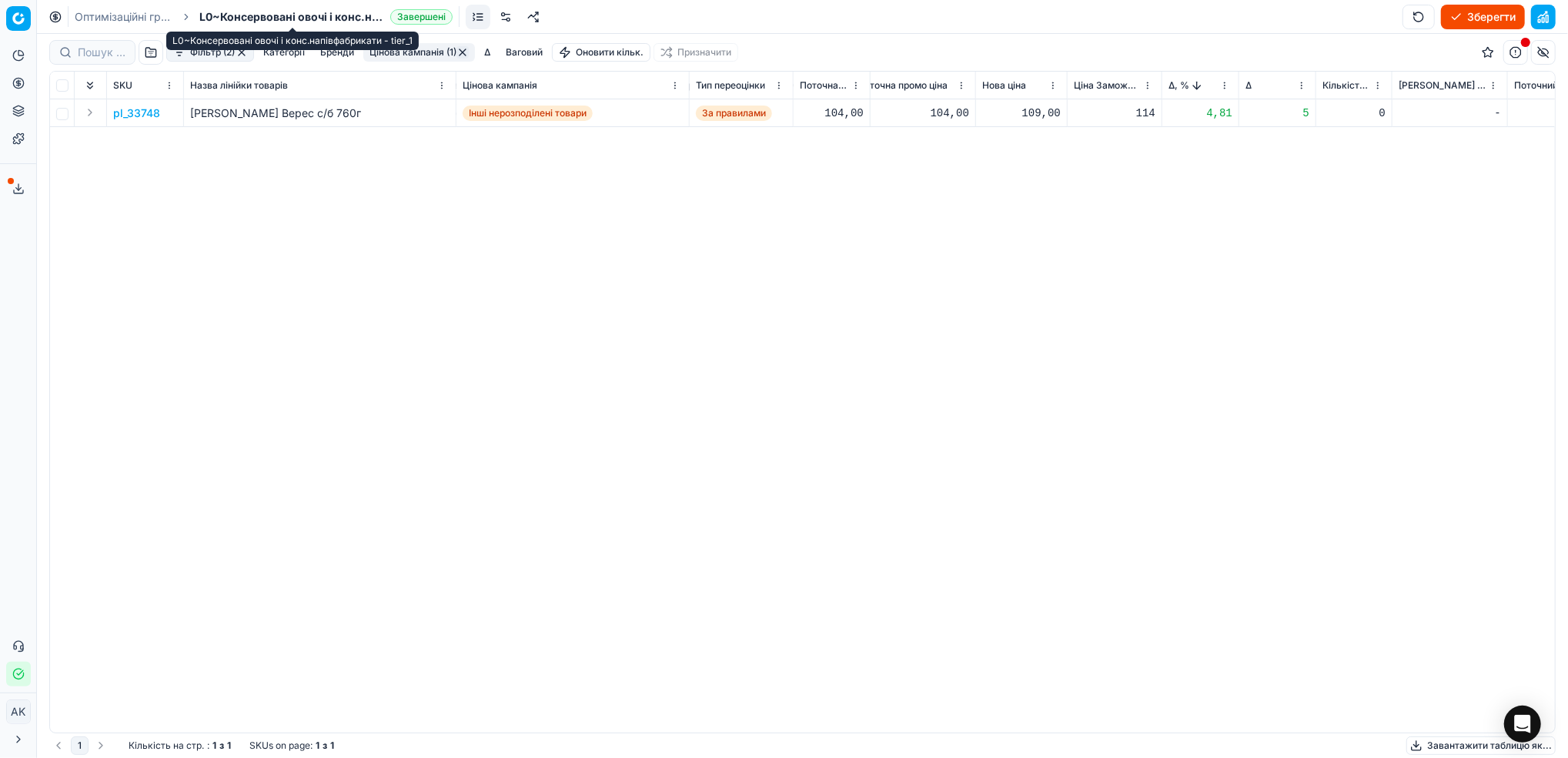
click at [228, 15] on span "L0~Консервовані овочі і конс.напівфабрикати - tier_1" at bounding box center [292, 16] width 185 height 16
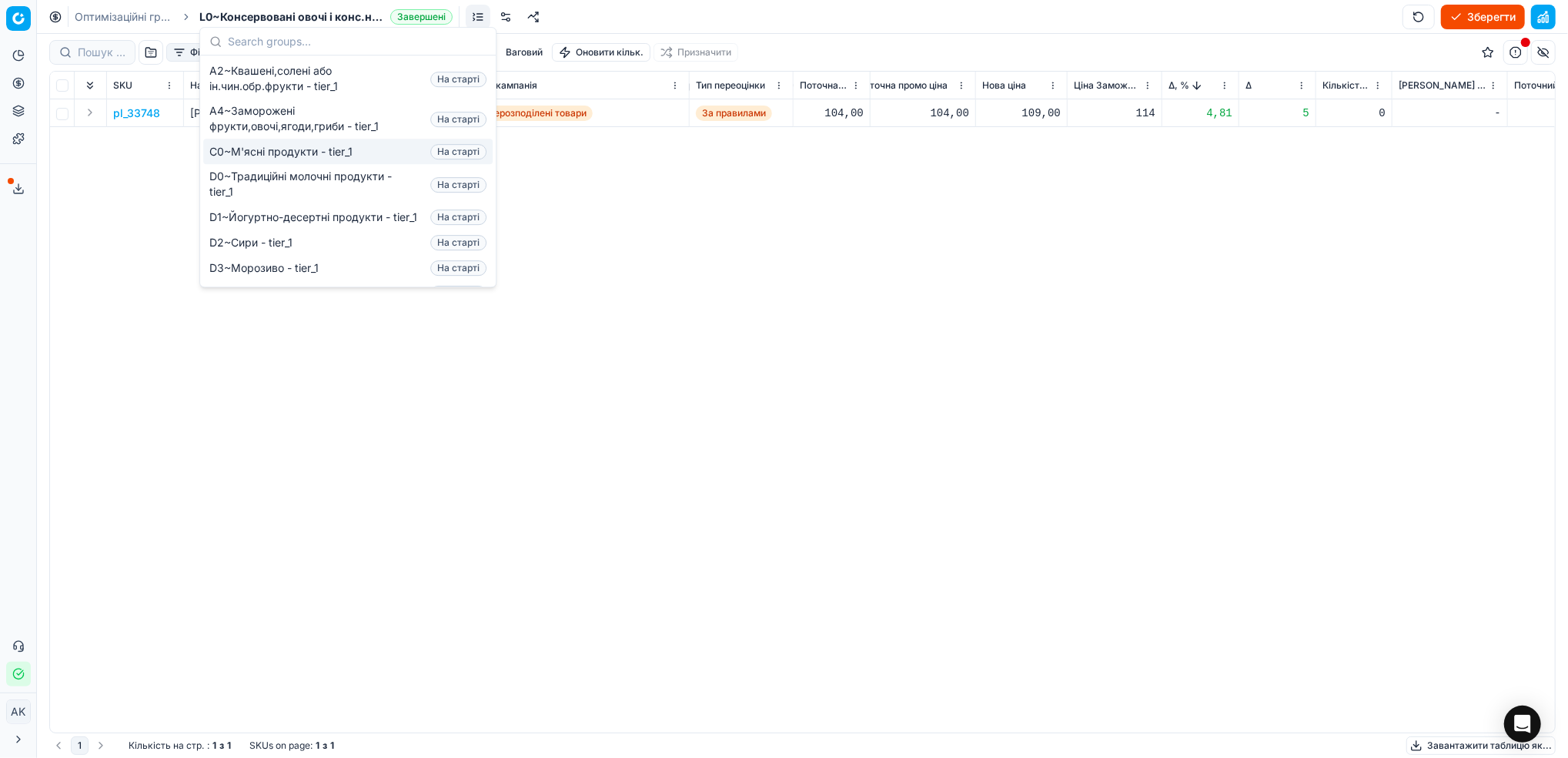
click at [214, 384] on div "pl_33748 [PERSON_NAME] Верес с/б 760г Інші нерозподілені товари За правилами 10…" at bounding box center [358, 416] width 1505 height 633
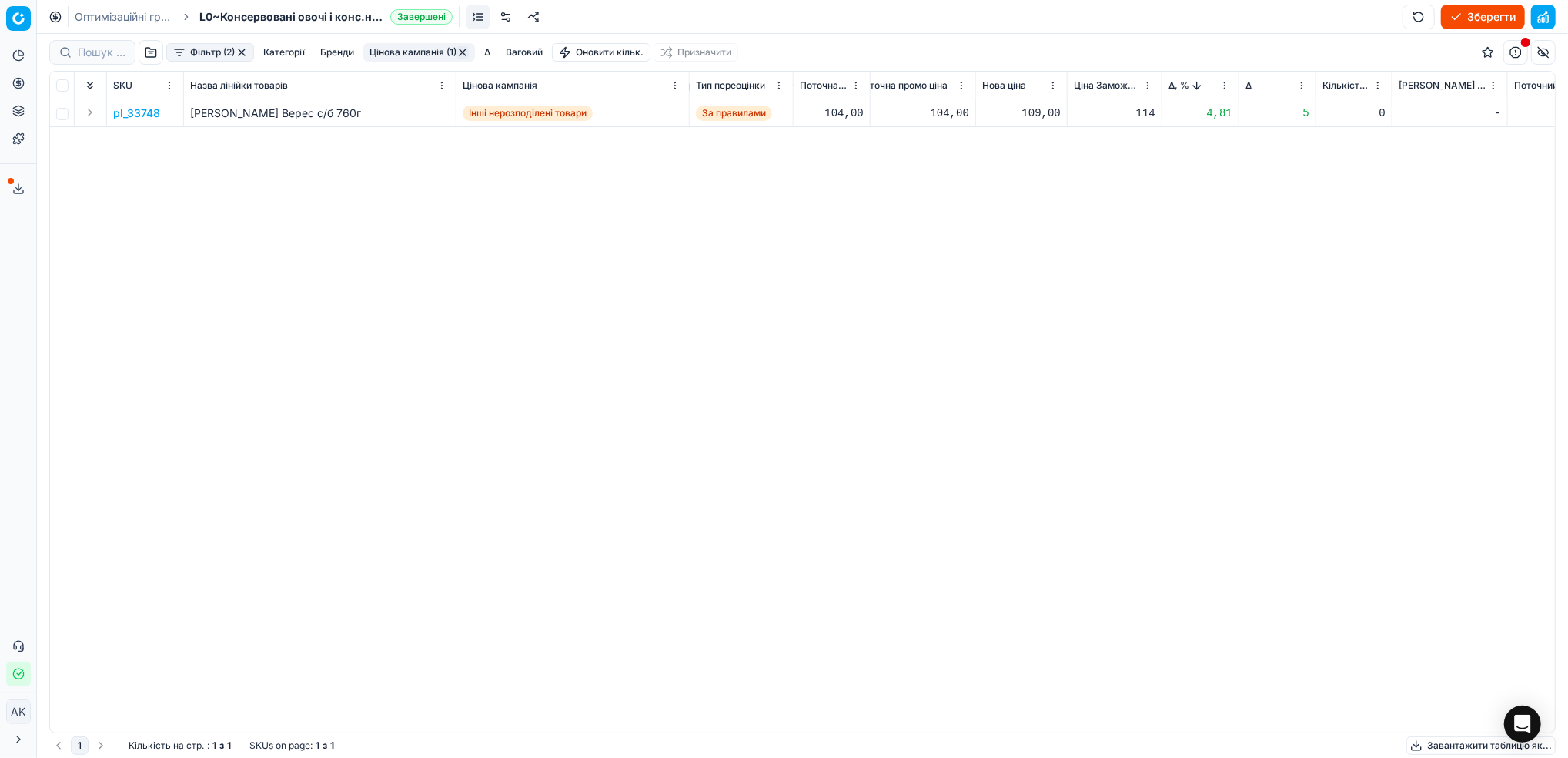
click at [317, 13] on span "L0~Консервовані овочі і конс.напівфабрикати - tier_1" at bounding box center [292, 16] width 185 height 16
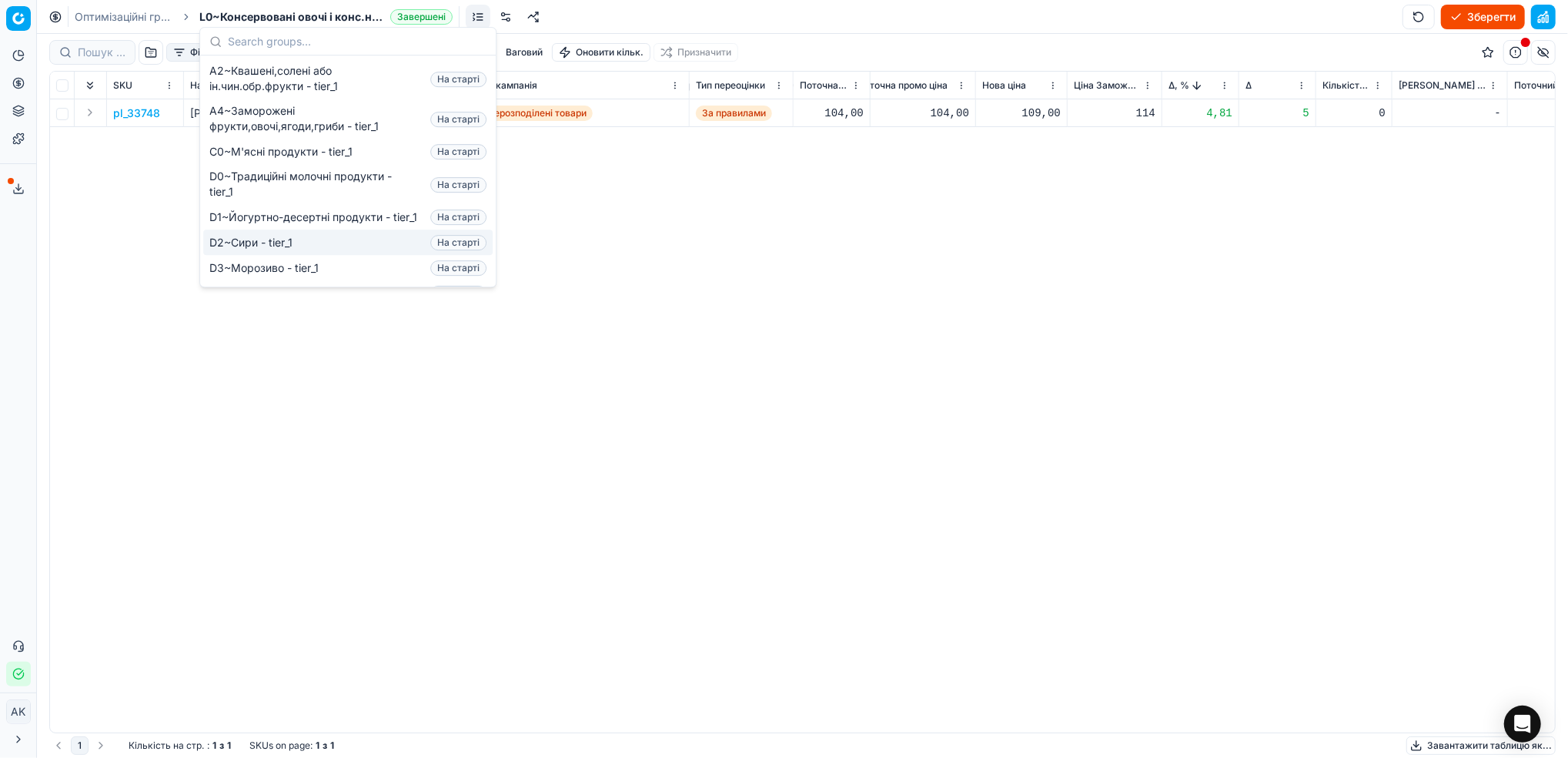
click at [250, 429] on div "pl_33748 [PERSON_NAME] Верес с/б 760г Інші нерозподілені товари За правилами 10…" at bounding box center [358, 416] width 1505 height 633
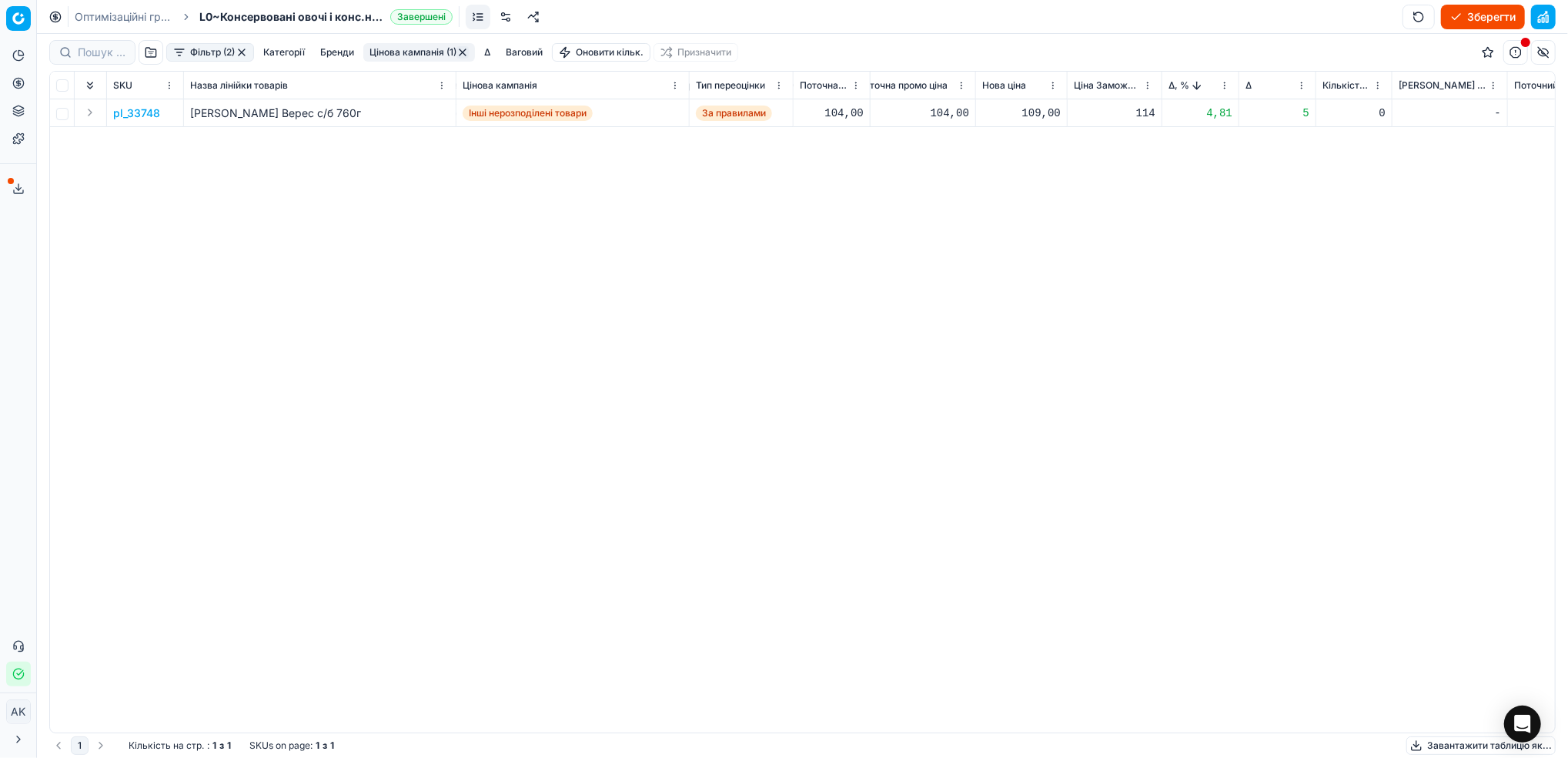
click at [131, 10] on link "Оптимізаційні групи" at bounding box center [124, 16] width 99 height 16
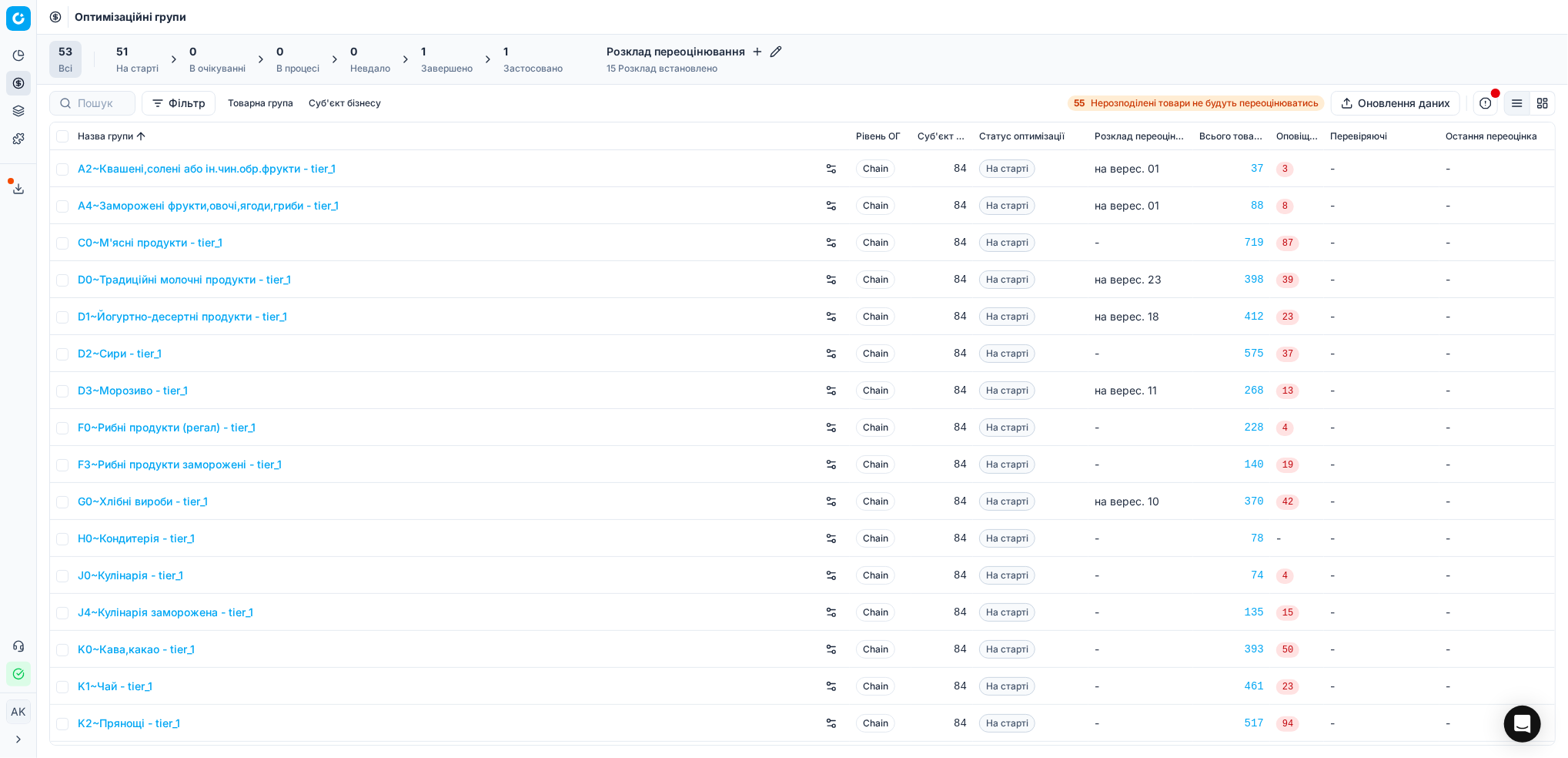
click at [436, 61] on div "1 Завершено" at bounding box center [447, 59] width 52 height 31
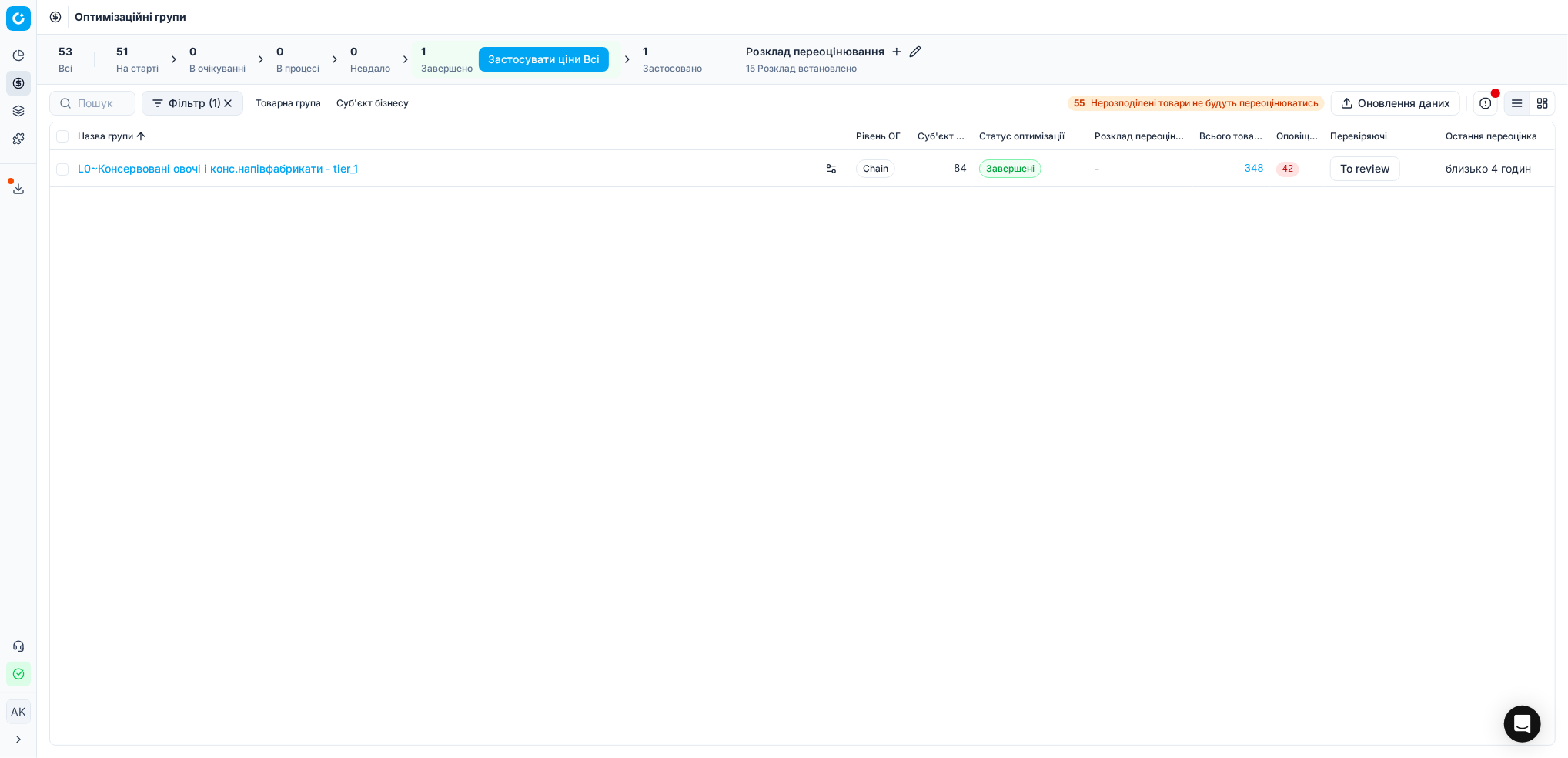
click at [126, 162] on link "L0~Консервовані овочі і конс.напівфабрикати - tier_1" at bounding box center [218, 168] width 280 height 16
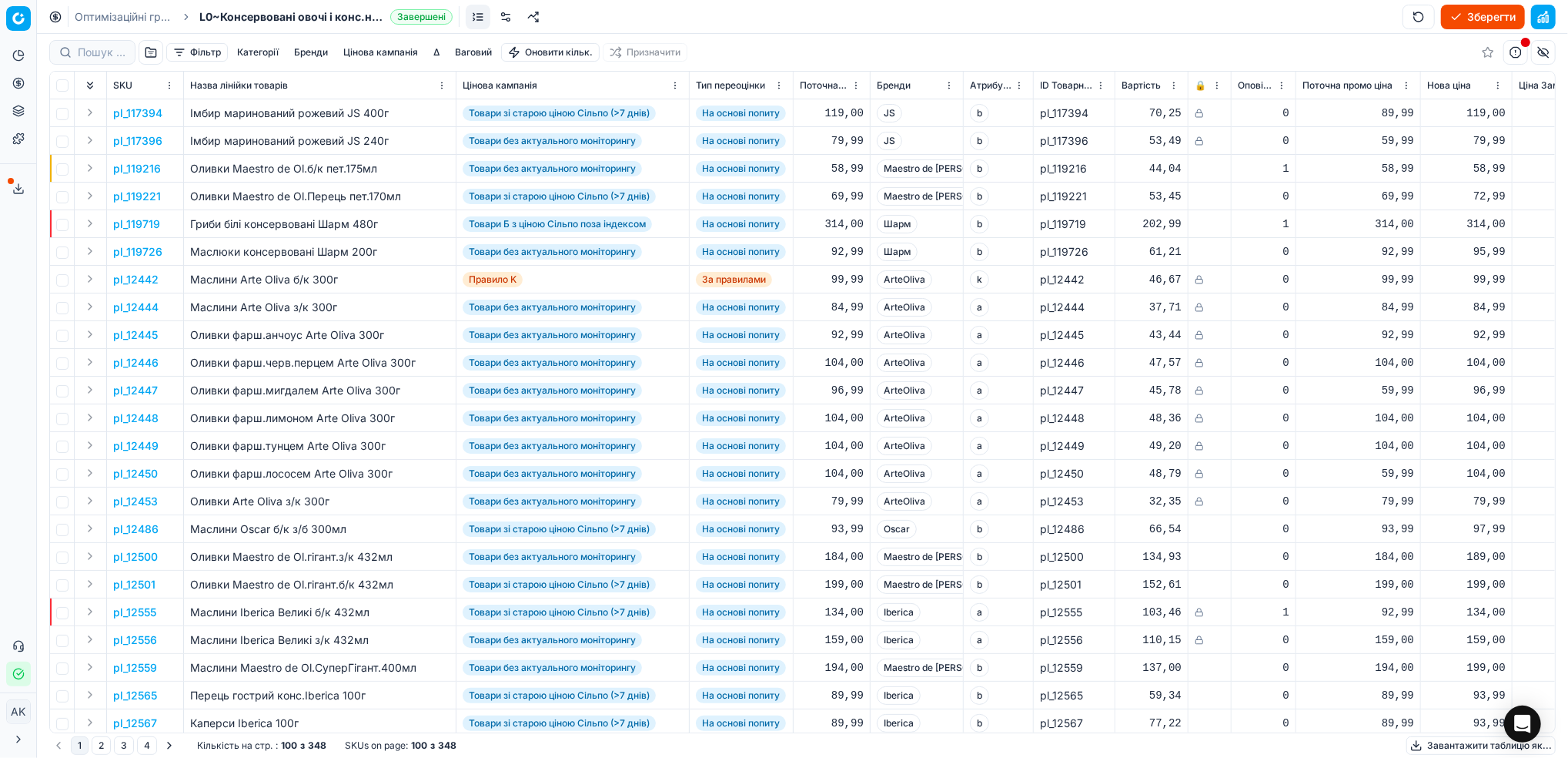
click at [1472, 17] on button "Зберегти" at bounding box center [1483, 17] width 84 height 25
drag, startPoint x: 103, startPoint y: 16, endPoint x: 273, endPoint y: 151, distance: 217.1
click at [102, 16] on link "Оптимізаційні групи" at bounding box center [124, 16] width 99 height 16
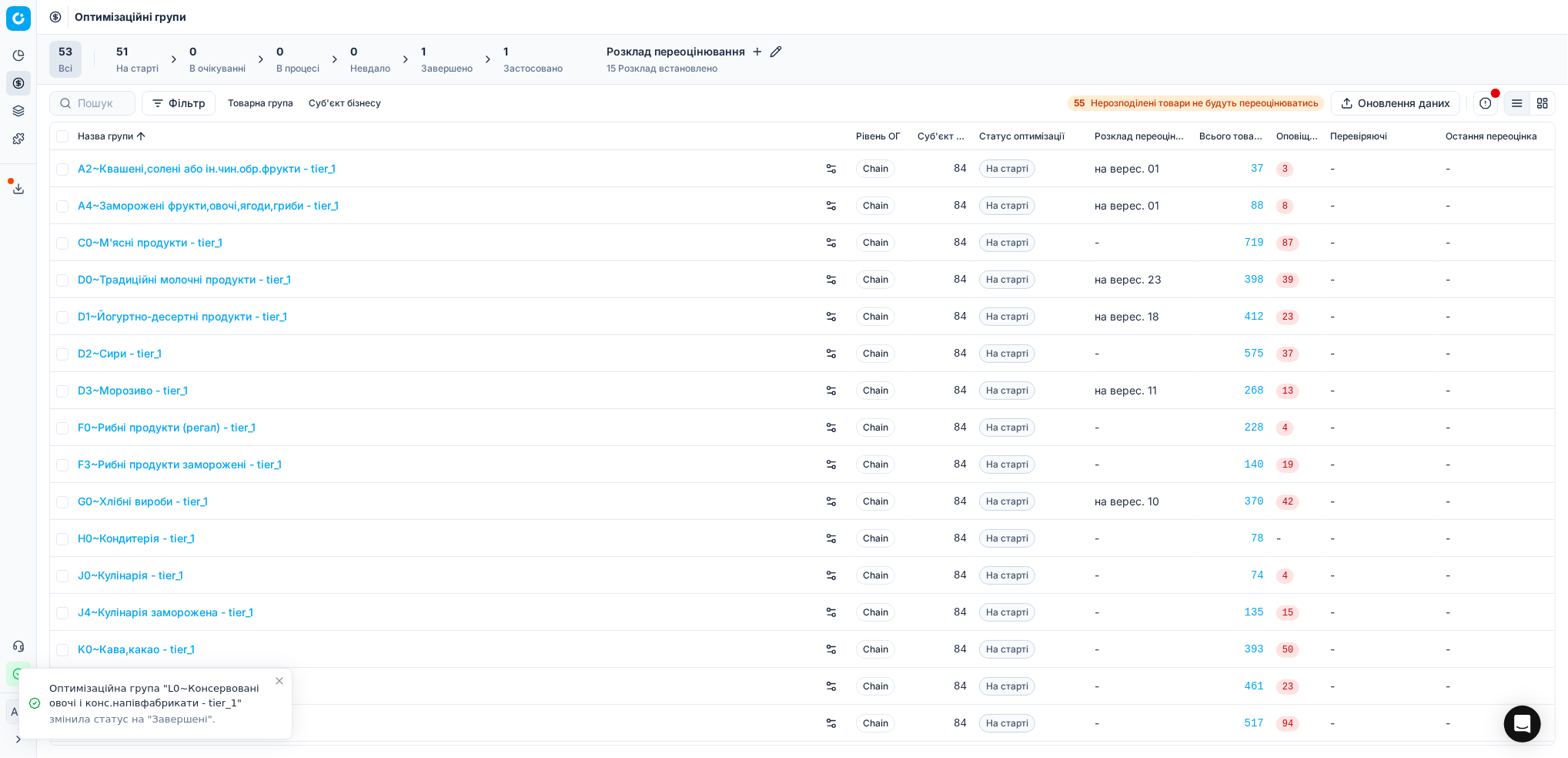
click at [280, 681] on icon "Close toast" at bounding box center [279, 680] width 12 height 12
click at [440, 72] on div "Завершено" at bounding box center [447, 68] width 52 height 12
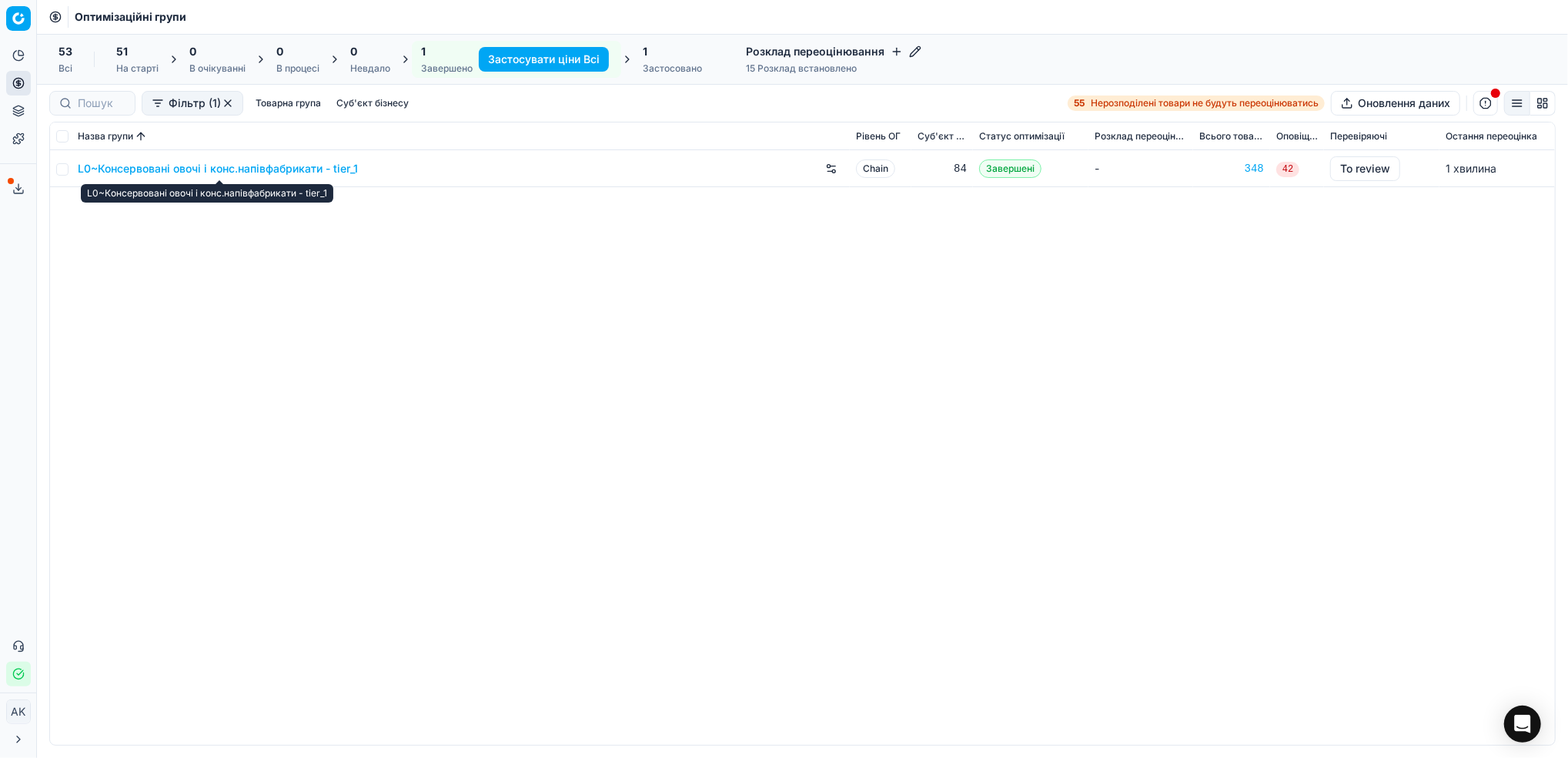
click at [174, 173] on link "L0~Консервовані овочі і конс.напівфабрикати - tier_1" at bounding box center [218, 168] width 280 height 16
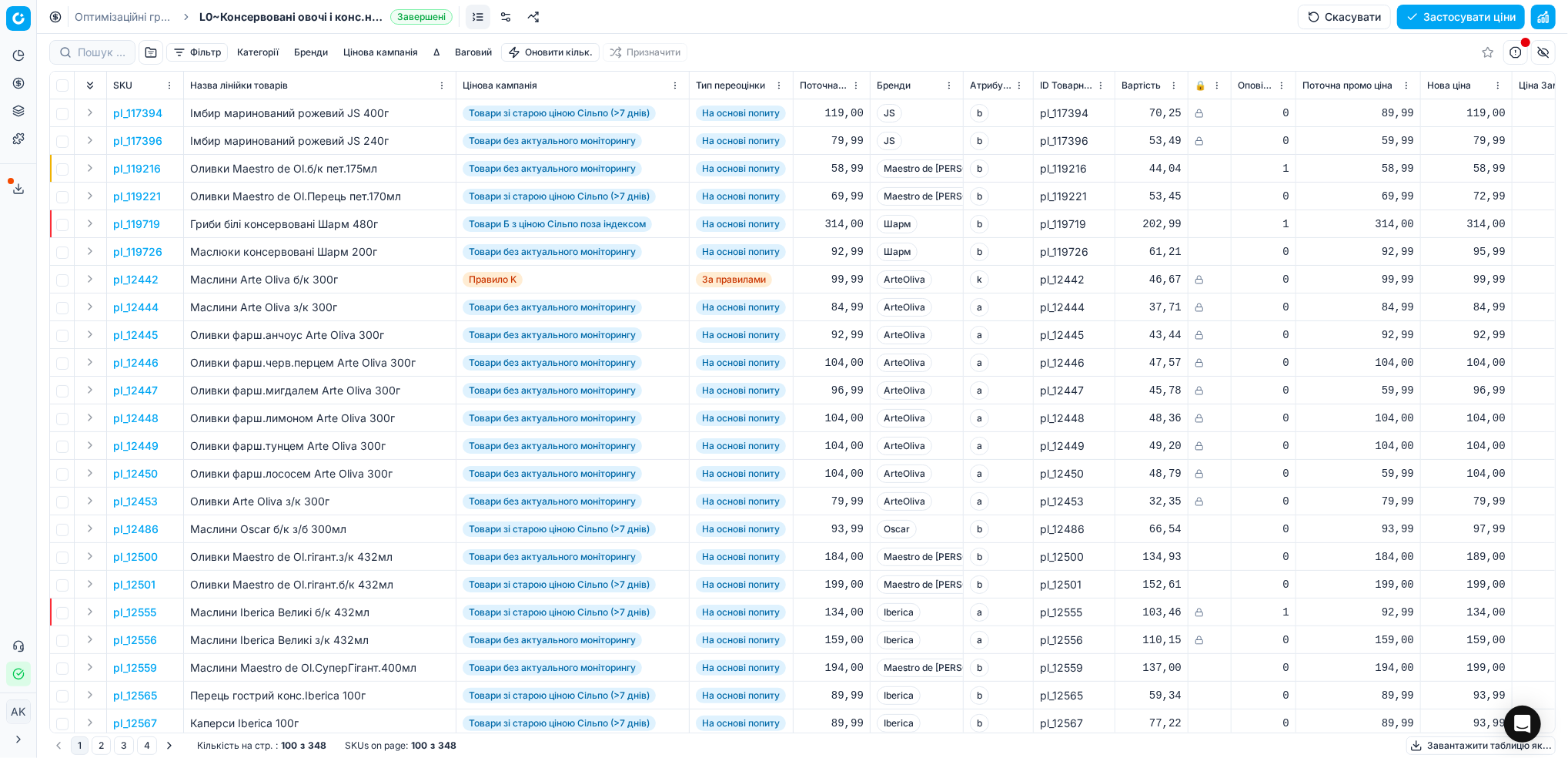
click at [1548, 12] on button "button" at bounding box center [1543, 17] width 25 height 25
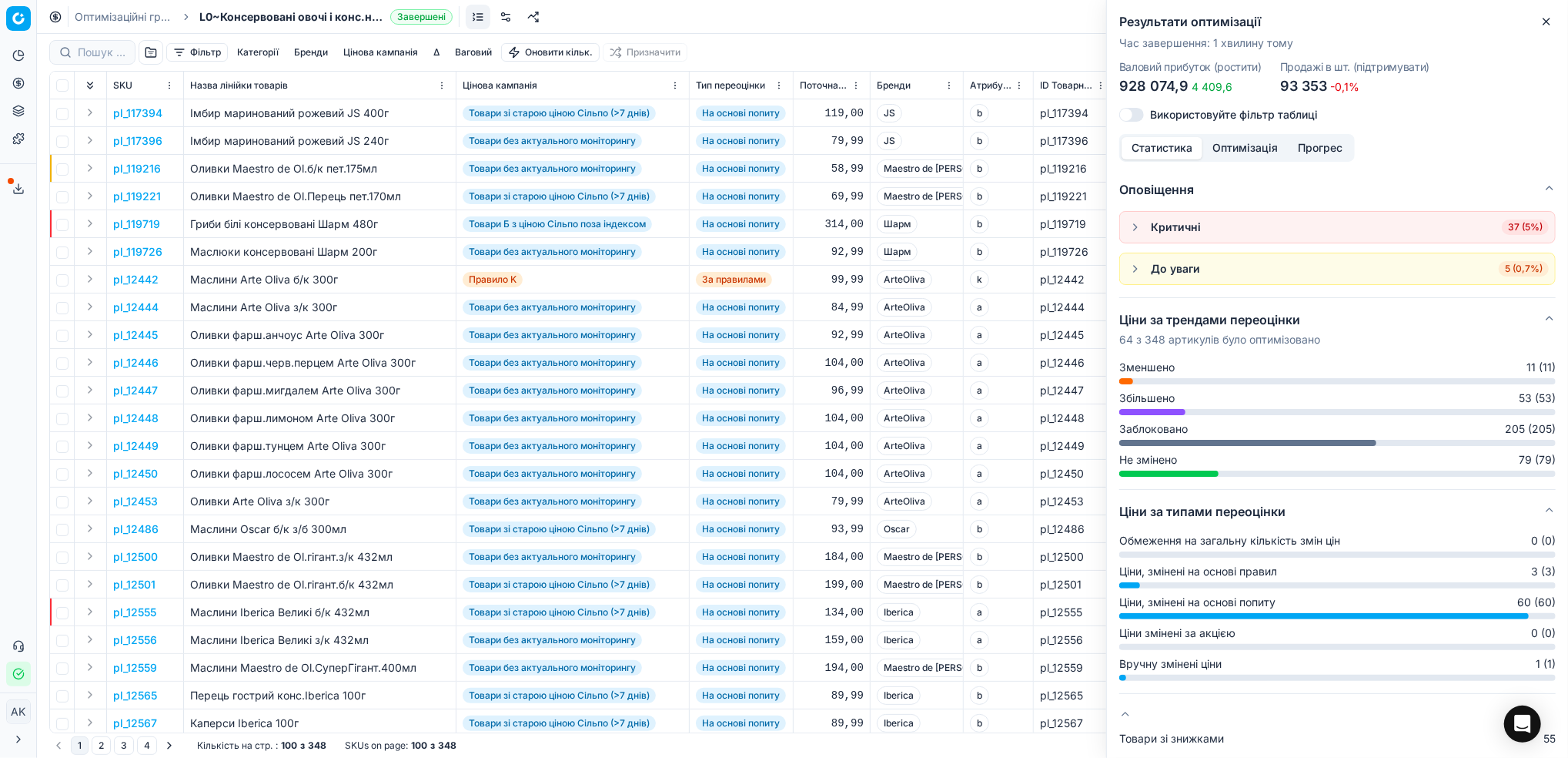
click at [1228, 147] on button "Оптимізація" at bounding box center [1246, 148] width 86 height 22
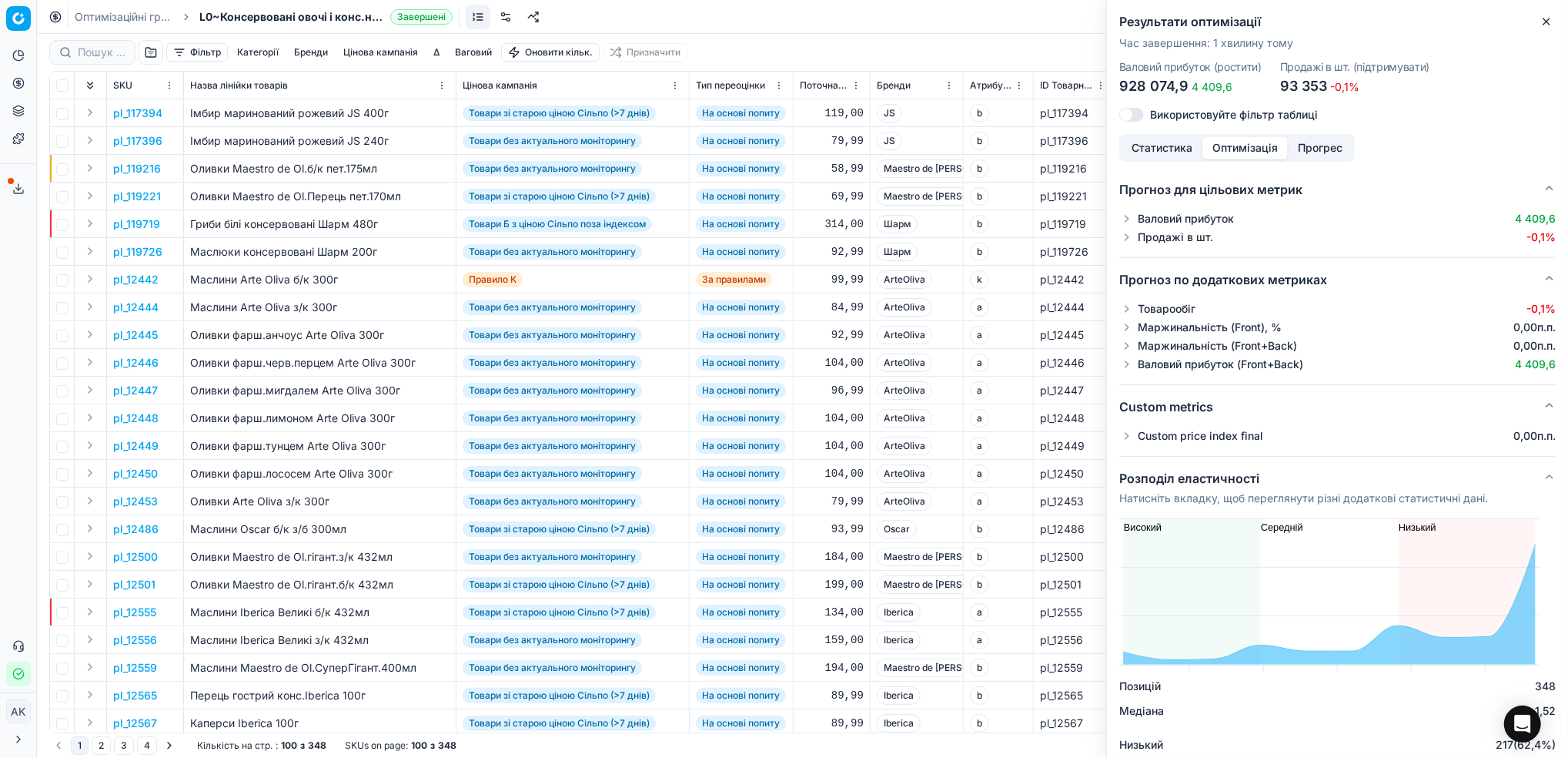
click at [1126, 432] on button "button" at bounding box center [1127, 435] width 16 height 16
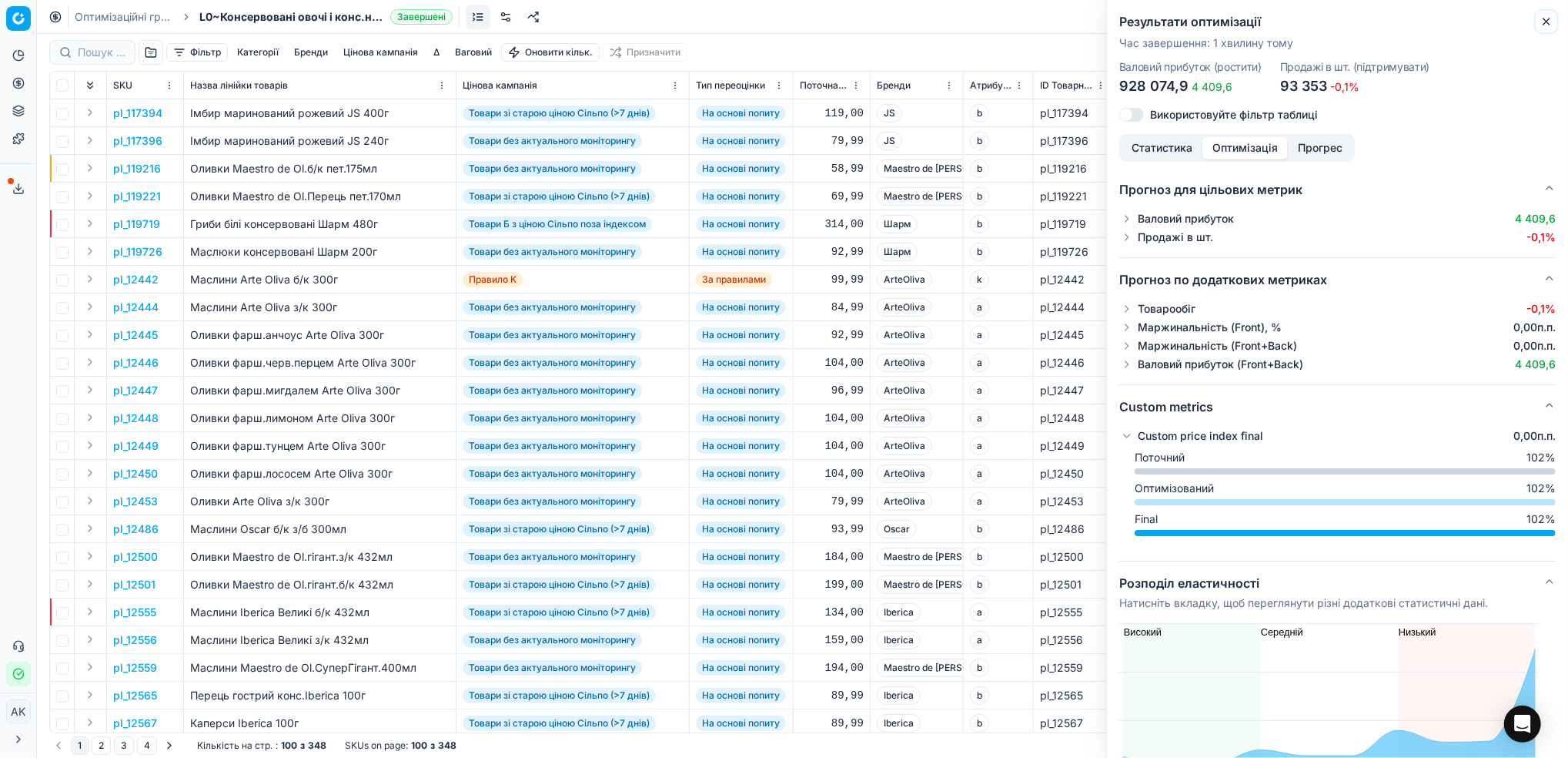
click at [1547, 18] on icon "button" at bounding box center [1547, 21] width 12 height 12
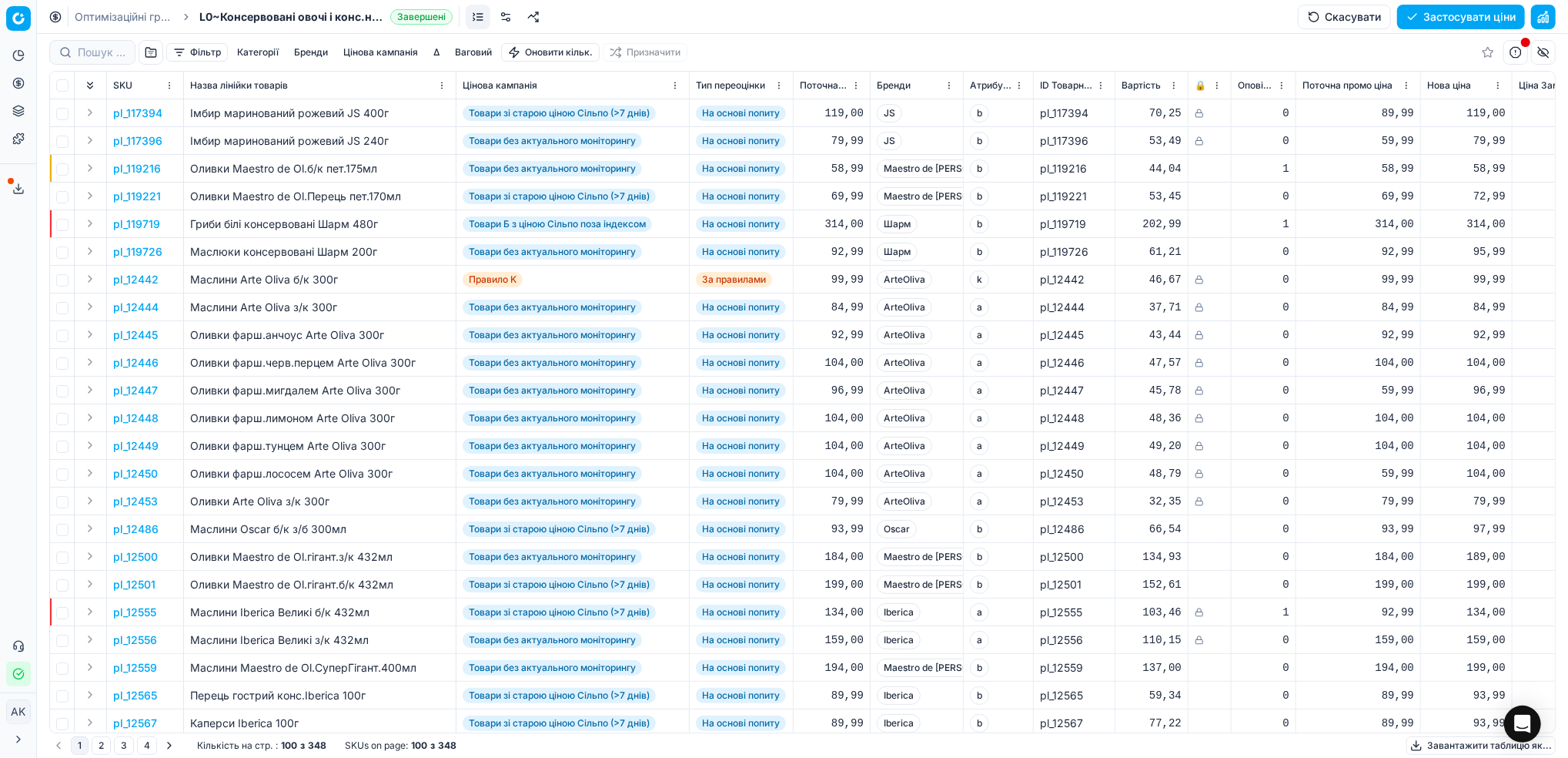
click at [1433, 16] on button "Застосувати ціни" at bounding box center [1461, 17] width 128 height 25
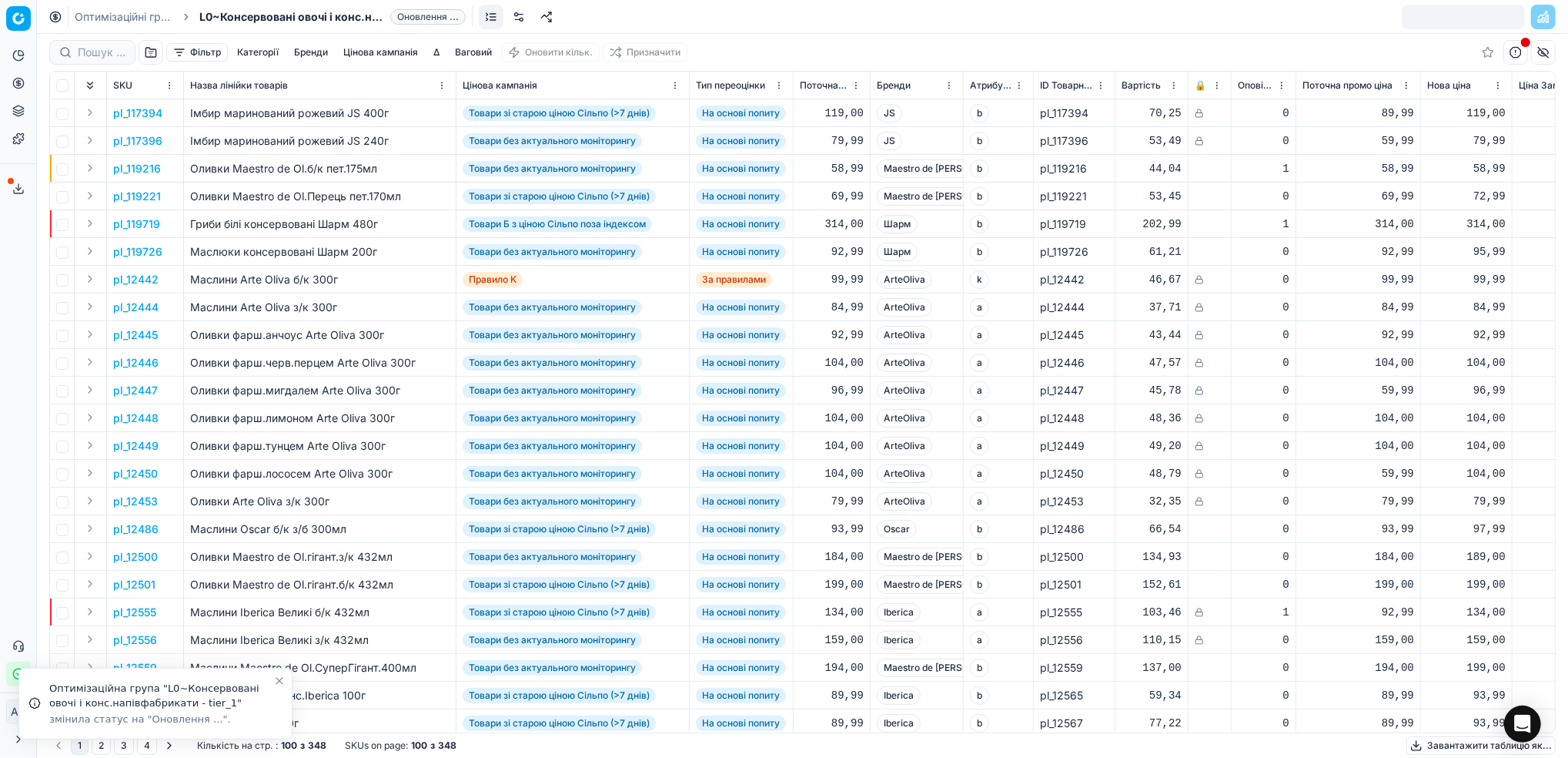
click at [116, 17] on link "Оптимізаційні групи" at bounding box center [124, 16] width 99 height 16
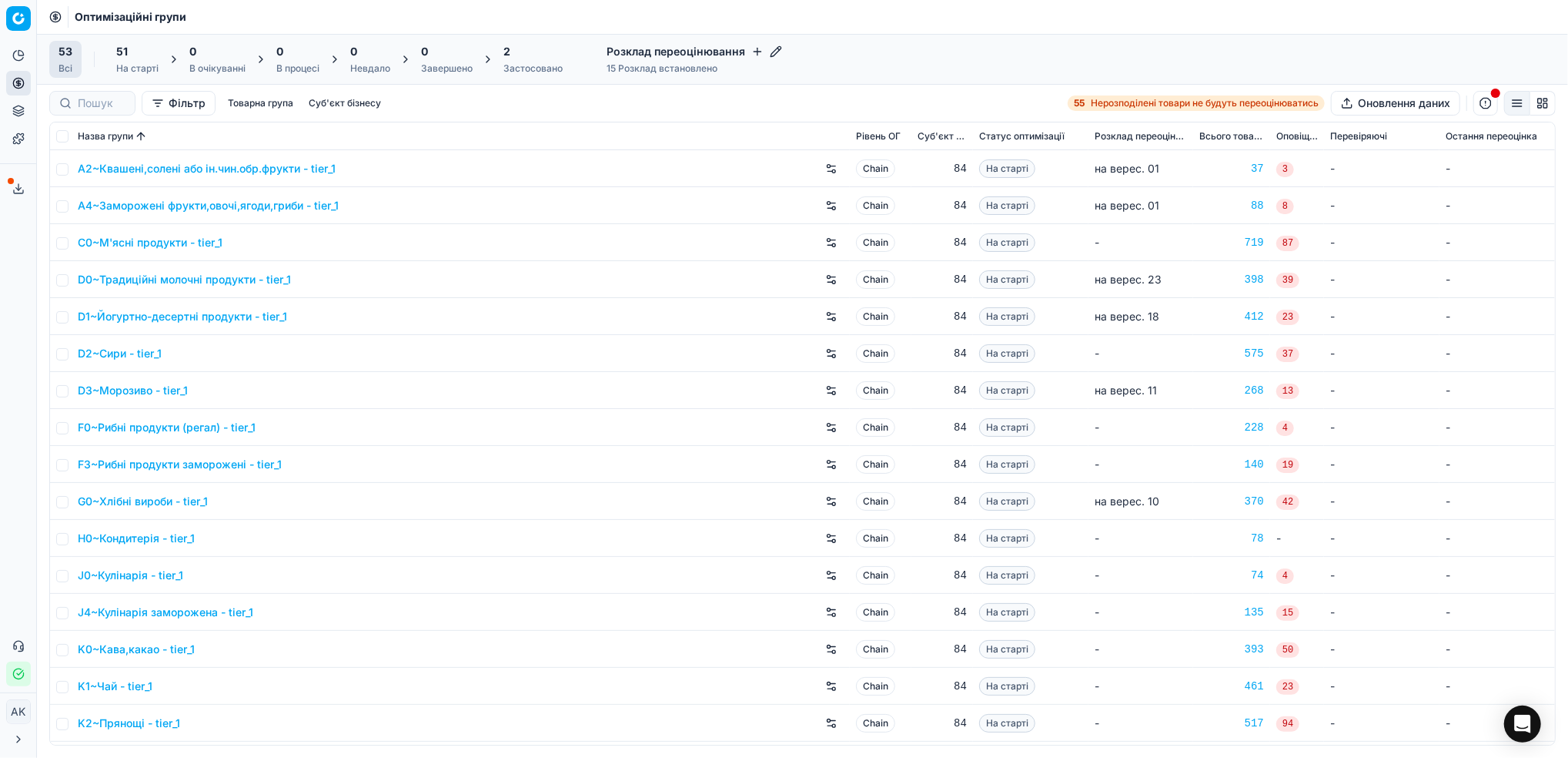
click at [523, 60] on div "2 Застосовано" at bounding box center [533, 59] width 59 height 31
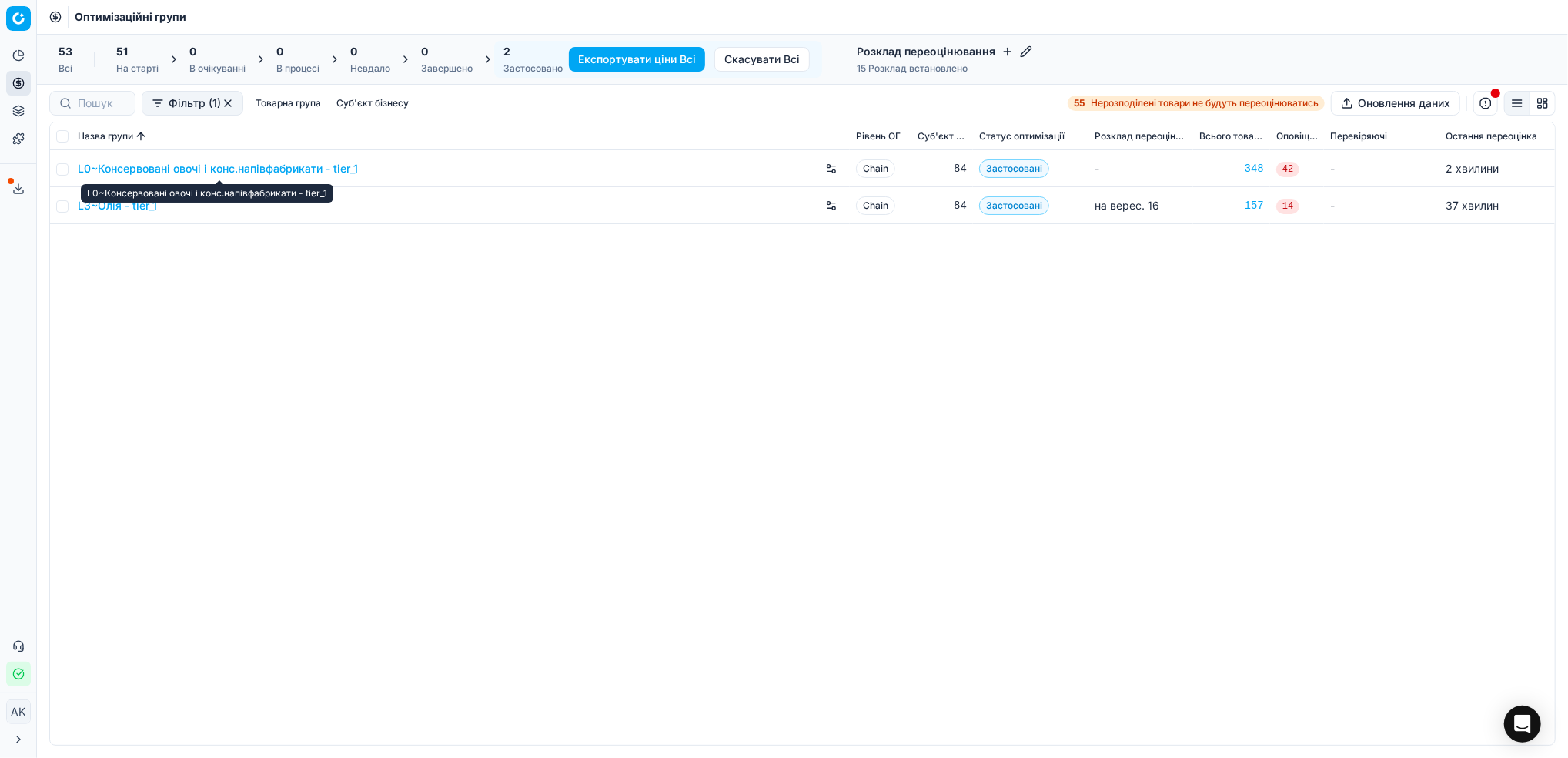
click at [129, 167] on link "L0~Консервовані овочі і конс.напівфабрикати - tier_1" at bounding box center [218, 168] width 280 height 16
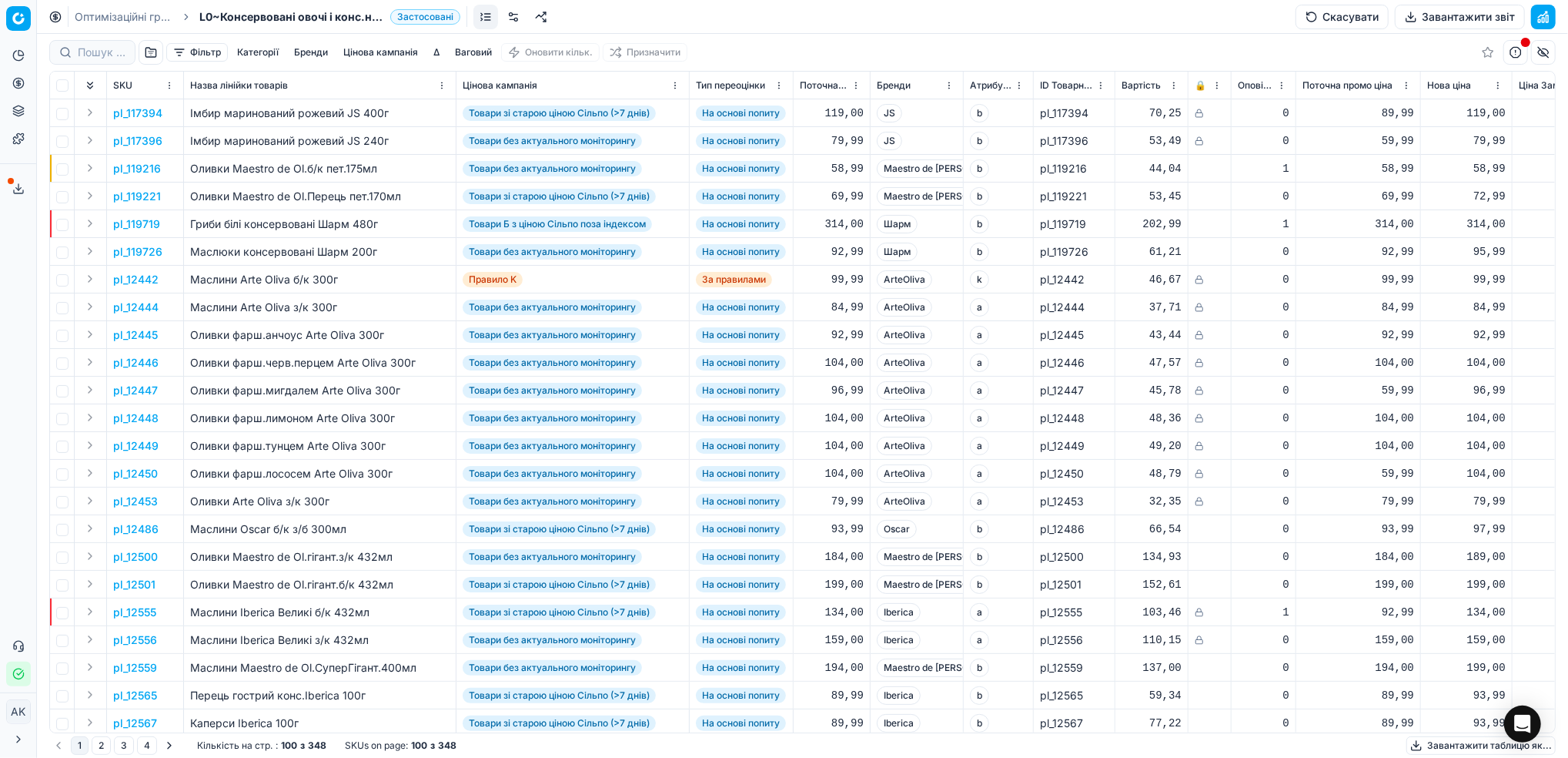
click at [1437, 16] on button "Завантажити звіт" at bounding box center [1460, 17] width 130 height 25
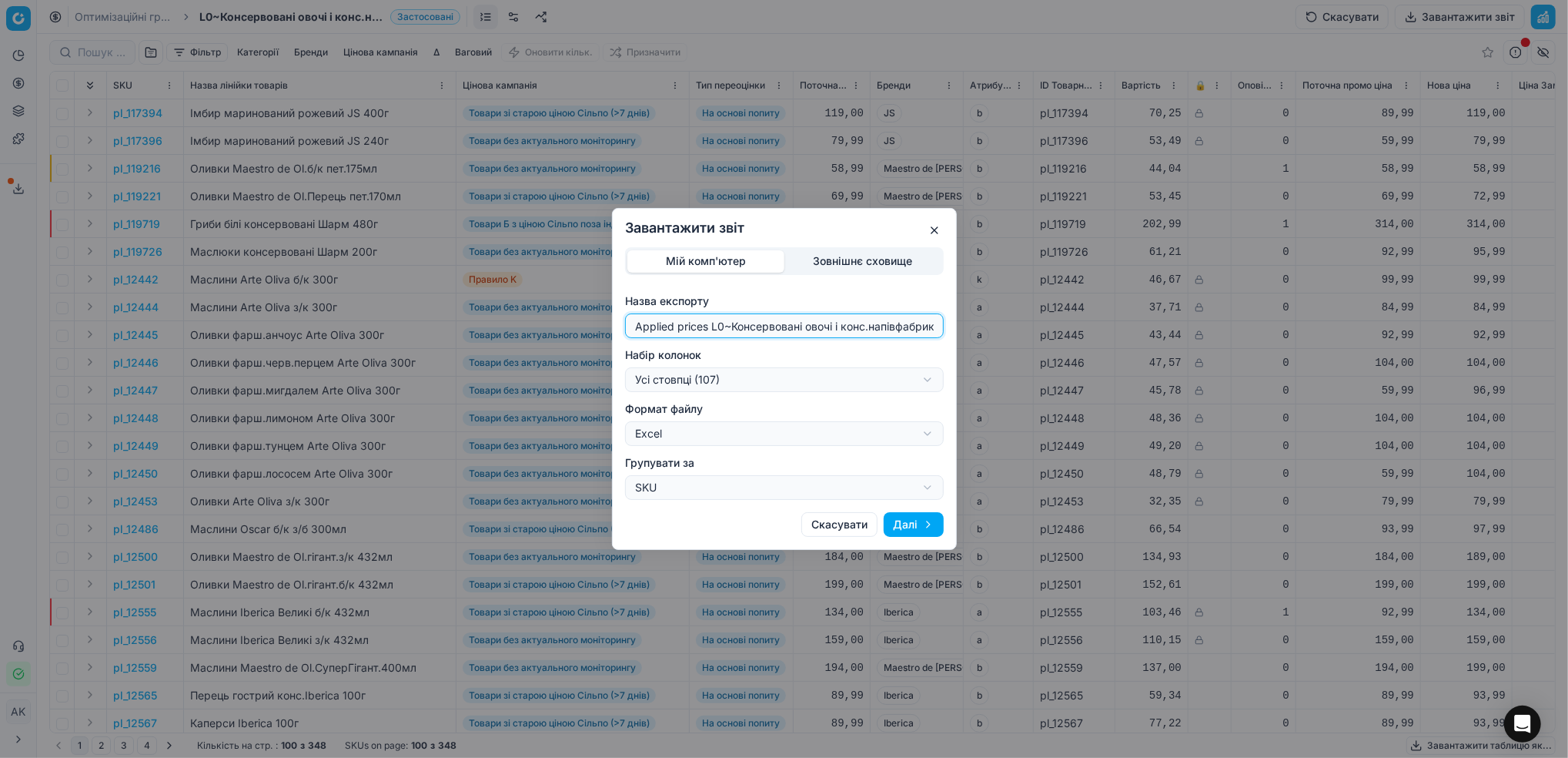
drag, startPoint x: 722, startPoint y: 328, endPoint x: 597, endPoint y: 337, distance: 125.3
click at [597, 337] on div "Завантажити звіт Мій комп'ютер Зовнішнє сховище Назва експорту Applied prices L…" at bounding box center [784, 379] width 1568 height 758
type input "20250916~Консервовані овочі і конс.напівфабрикати - tier_1"
click at [921, 379] on div "Завантажити звіт Мій комп'ютер Зовнішнє сховище Назва експорту 20250916~Консерв…" at bounding box center [784, 379] width 1568 height 758
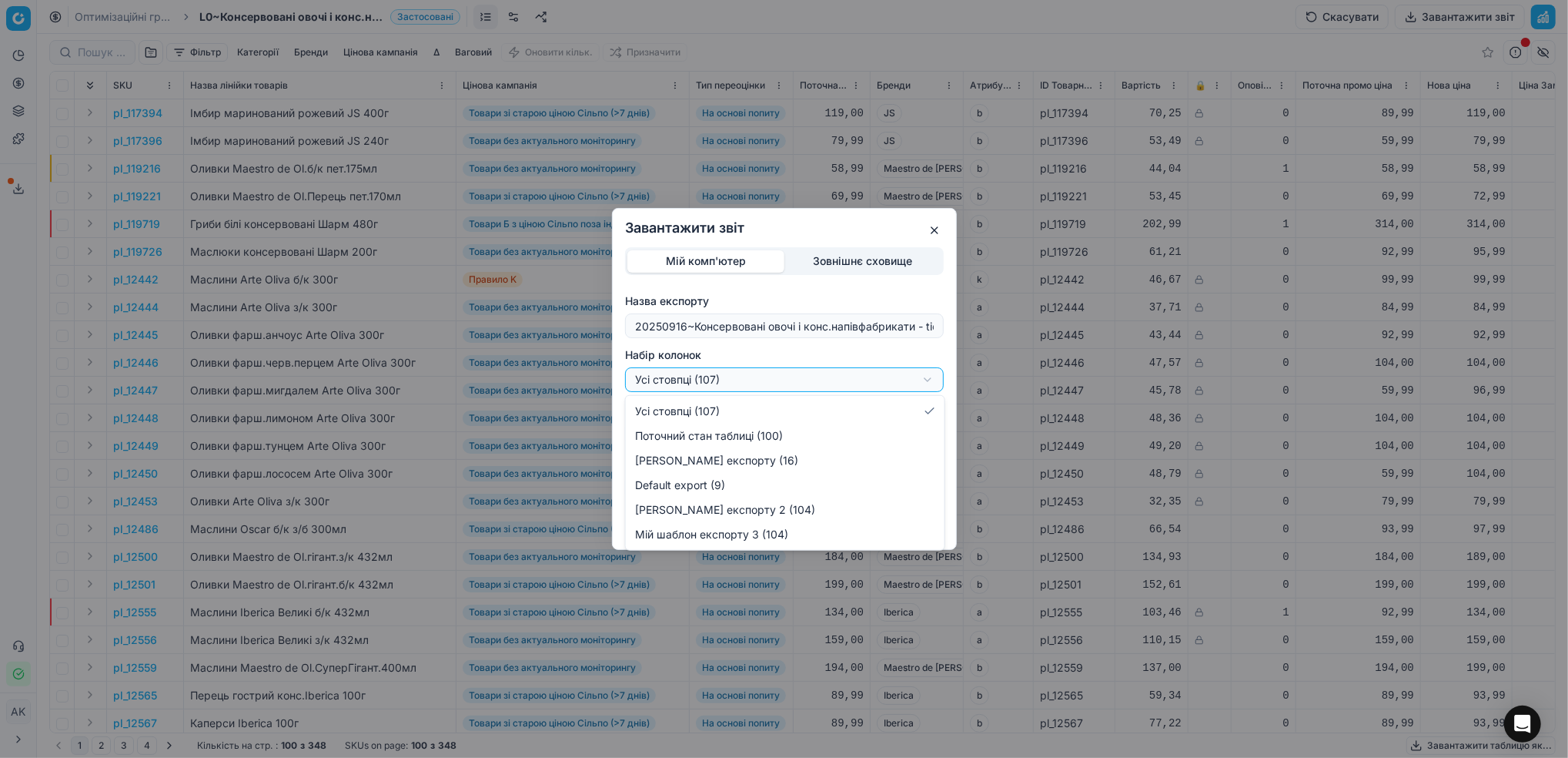
select select "custom"
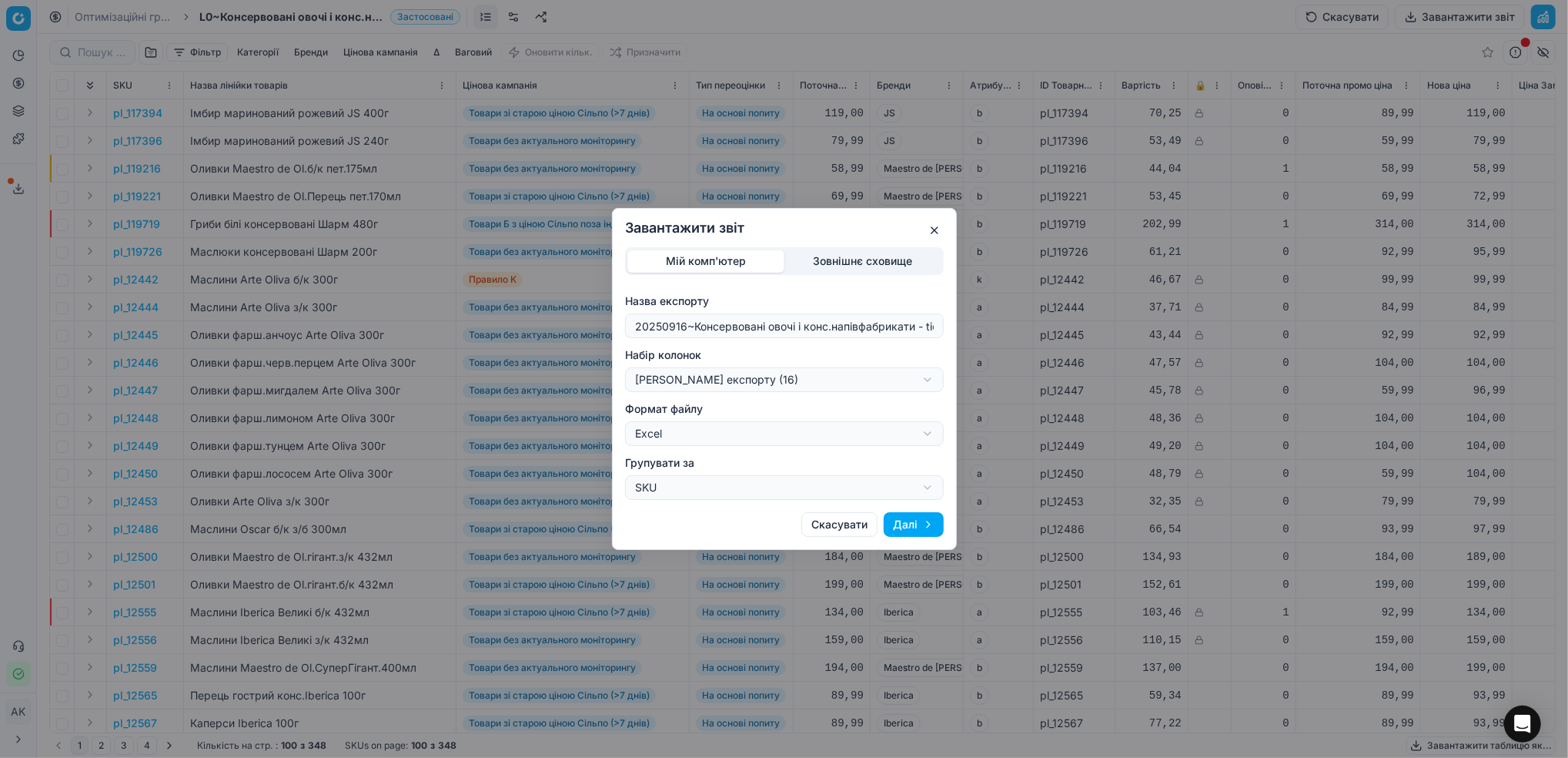
click at [908, 520] on button "Далі" at bounding box center [913, 525] width 60 height 25
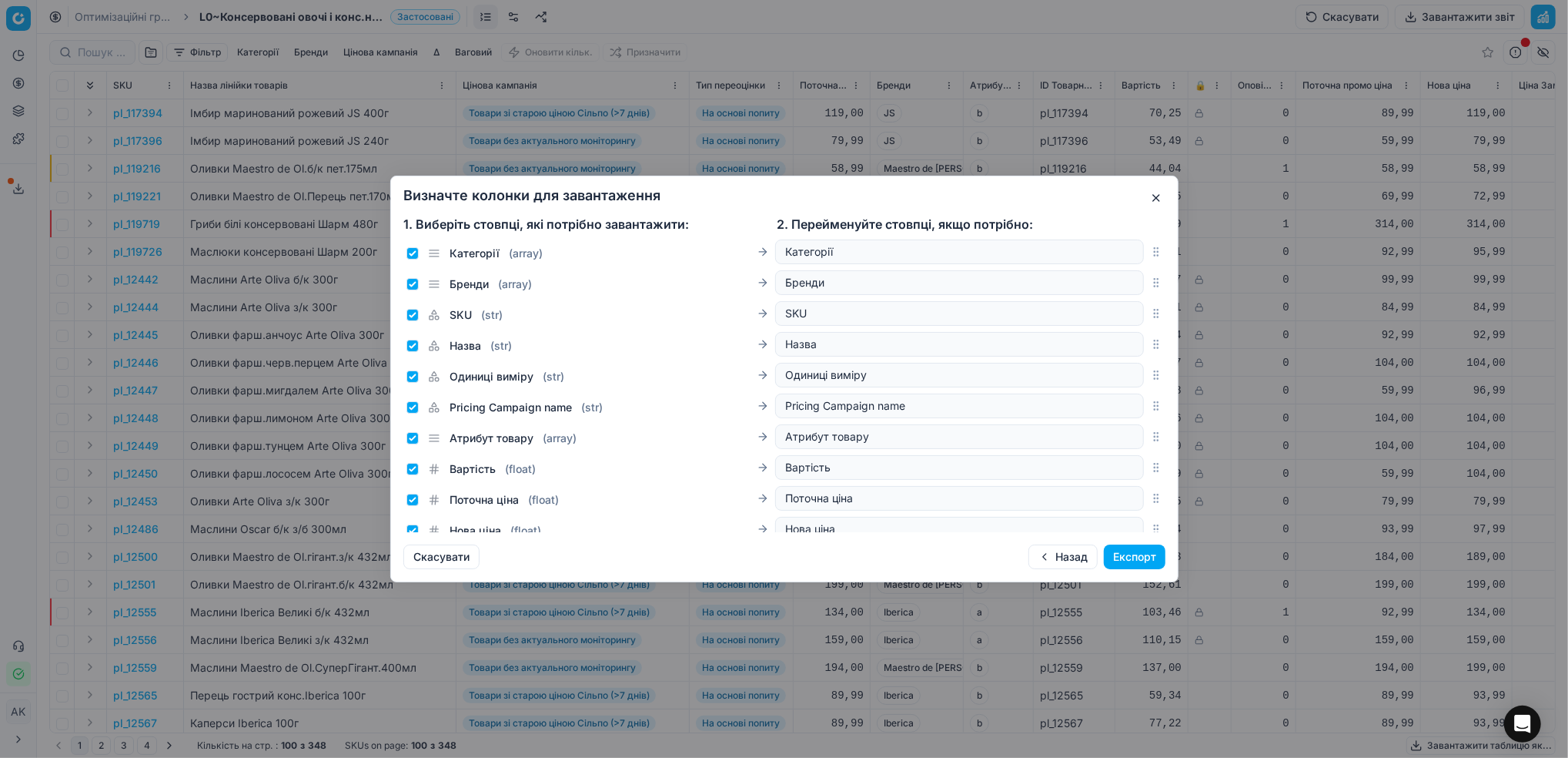
click at [1138, 556] on button "Експорт" at bounding box center [1134, 557] width 62 height 25
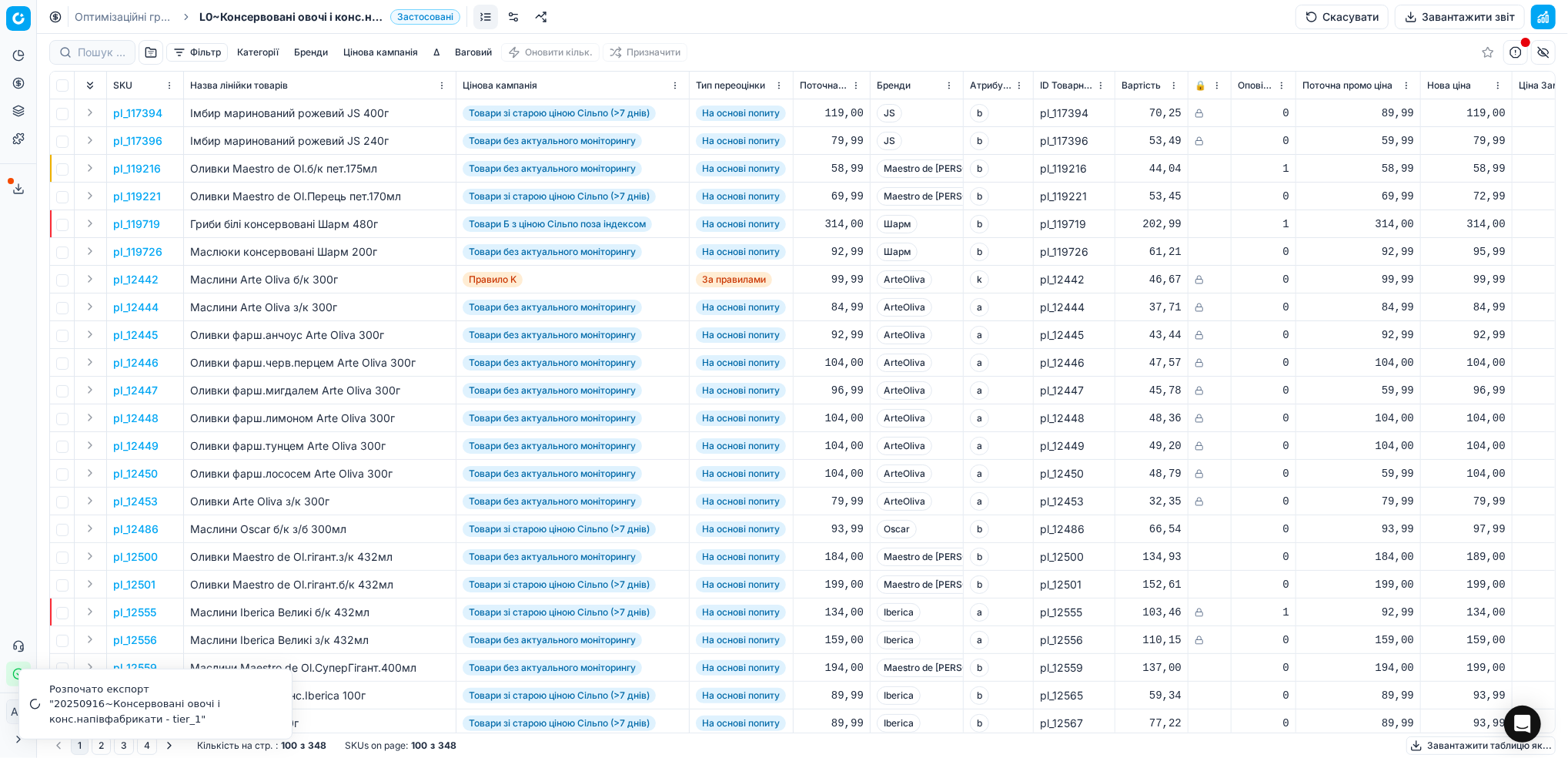
drag, startPoint x: 87, startPoint y: 15, endPoint x: 151, endPoint y: 200, distance: 195.8
click at [87, 15] on link "Оптимізаційні групи" at bounding box center [124, 16] width 99 height 16
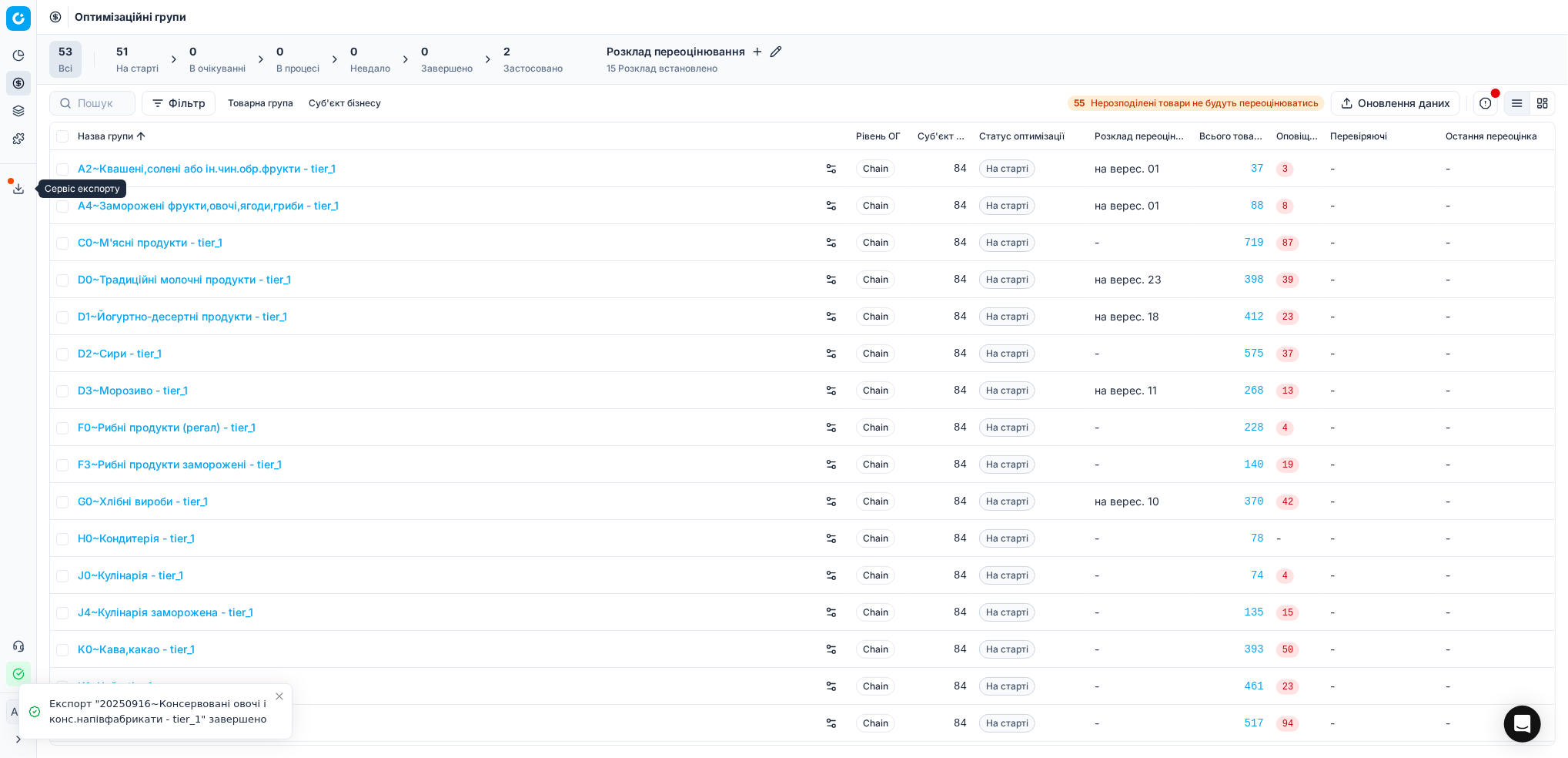
click at [7, 190] on button "Сервіс експорту" at bounding box center [18, 189] width 25 height 25
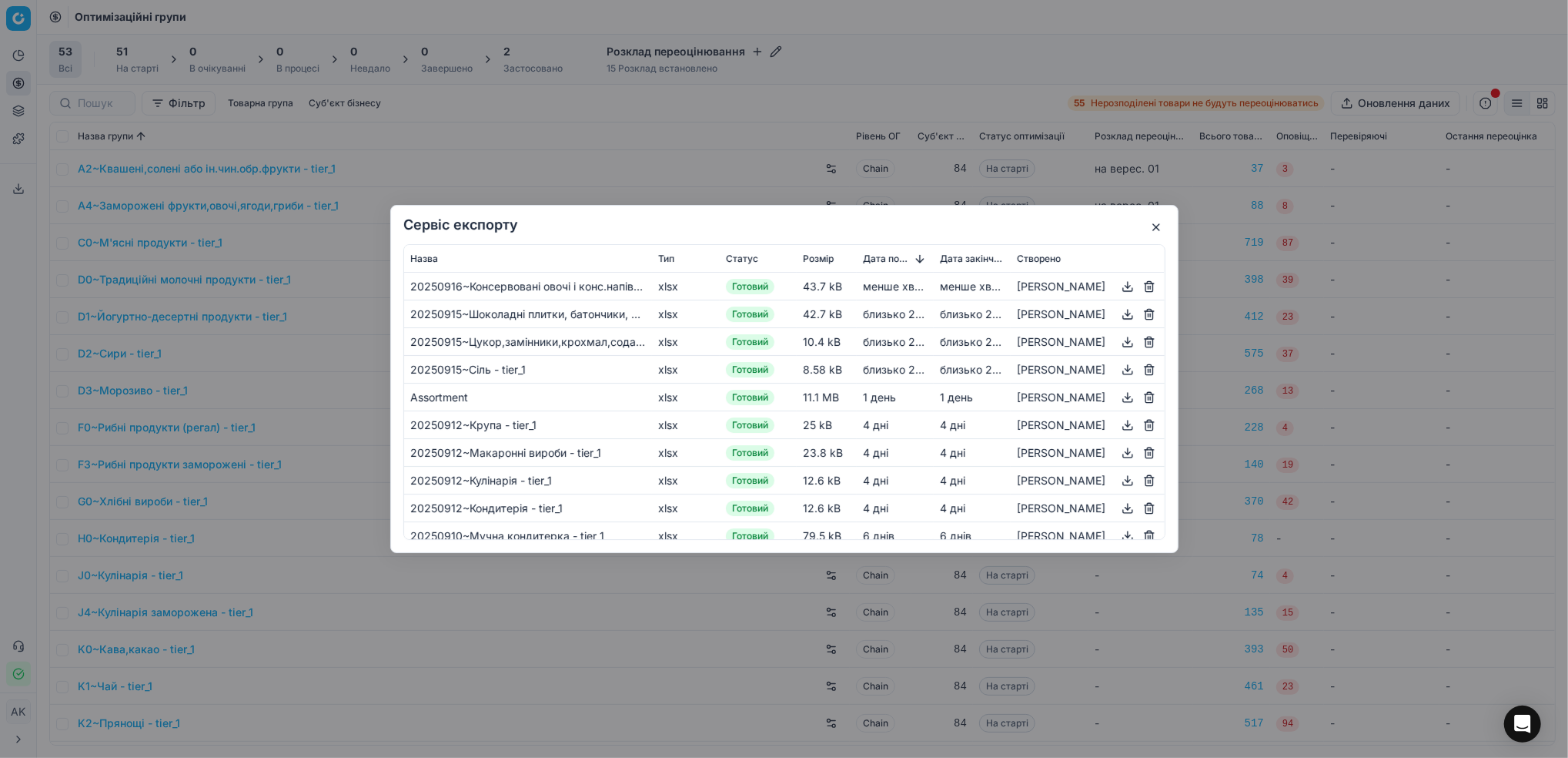
click at [1125, 286] on button "button" at bounding box center [1128, 286] width 18 height 18
